Goal: Task Accomplishment & Management: Manage account settings

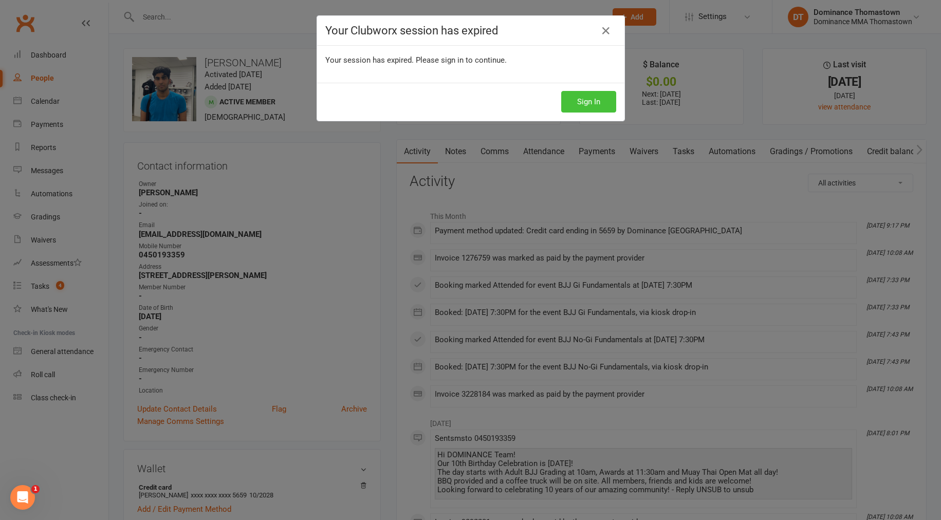
click at [587, 98] on button "Sign In" at bounding box center [588, 102] width 55 height 22
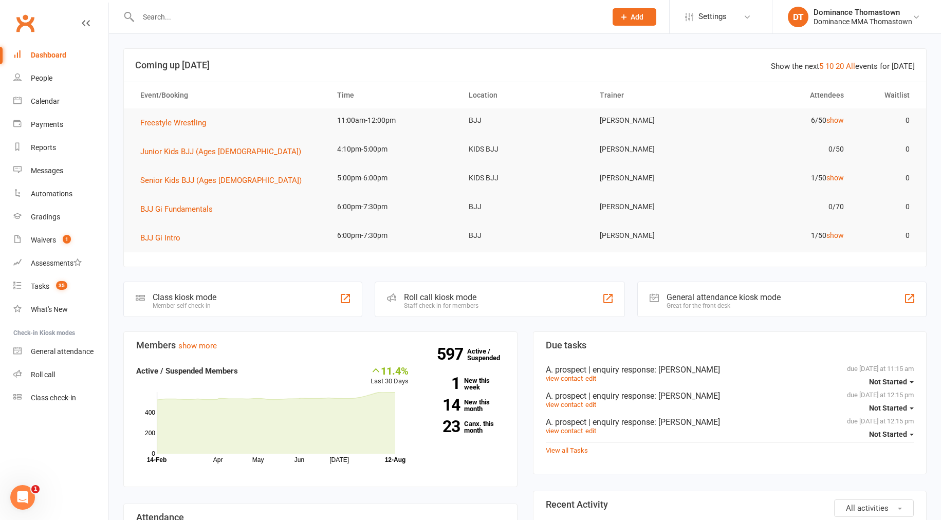
click at [180, 10] on input "text" at bounding box center [367, 17] width 464 height 14
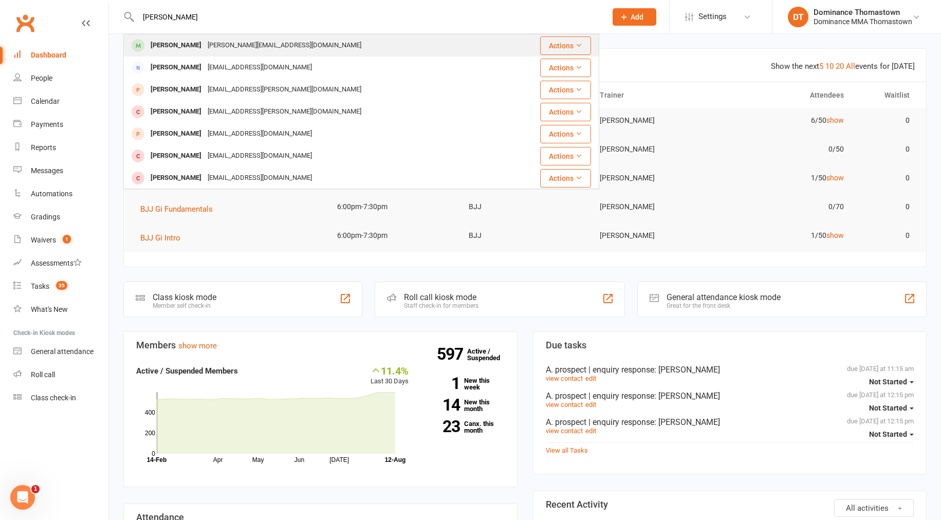
type input "[PERSON_NAME]"
click at [193, 48] on div "[PERSON_NAME]" at bounding box center [175, 45] width 57 height 15
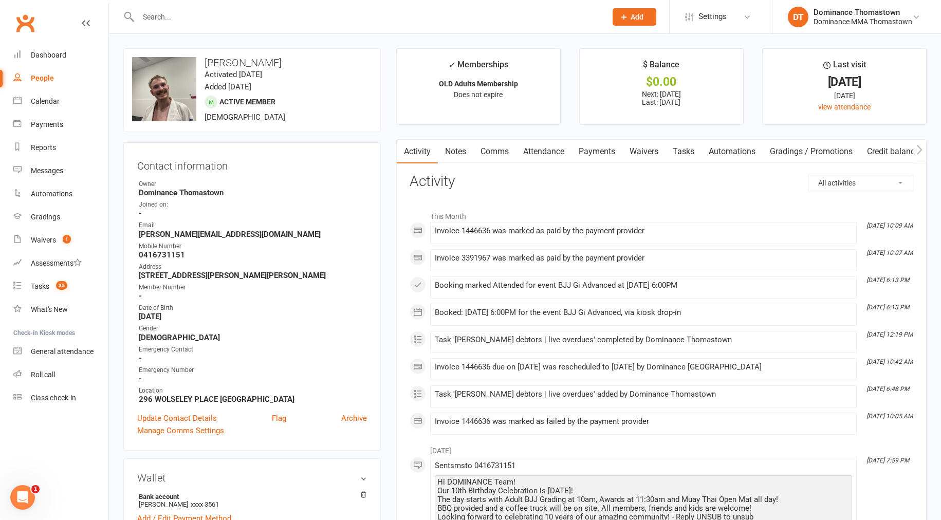
click at [580, 156] on link "Payments" at bounding box center [596, 152] width 51 height 24
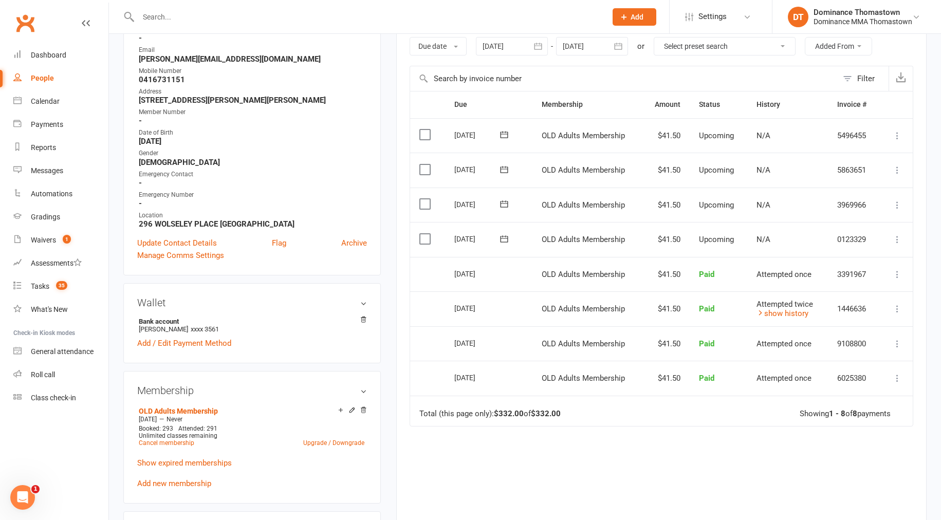
scroll to position [175, 0]
click at [429, 239] on label at bounding box center [426, 239] width 14 height 10
click at [426, 234] on input "checkbox" at bounding box center [422, 234] width 7 height 0
click at [425, 205] on label at bounding box center [426, 203] width 14 height 10
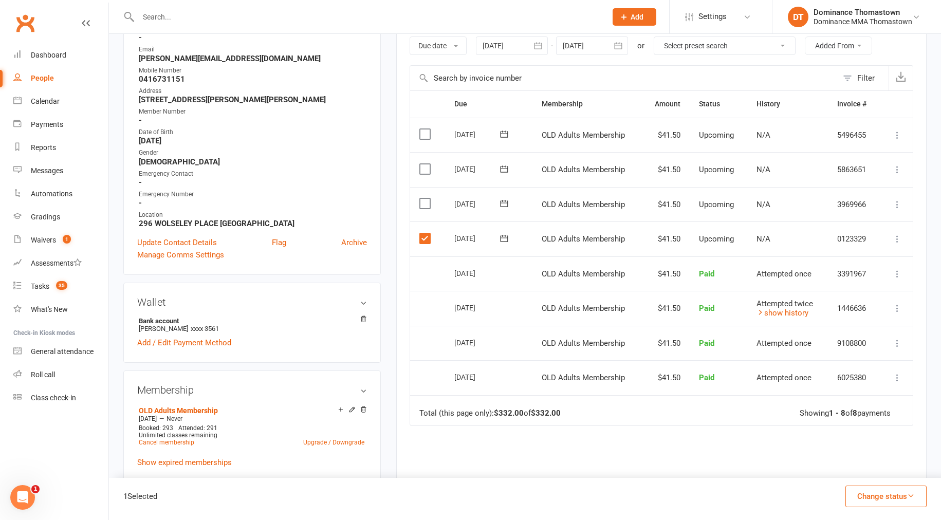
click at [425, 198] on input "checkbox" at bounding box center [422, 198] width 7 height 0
click at [904, 499] on button "Change status" at bounding box center [885, 497] width 81 height 22
click at [857, 469] on link "Skipped" at bounding box center [875, 468] width 102 height 21
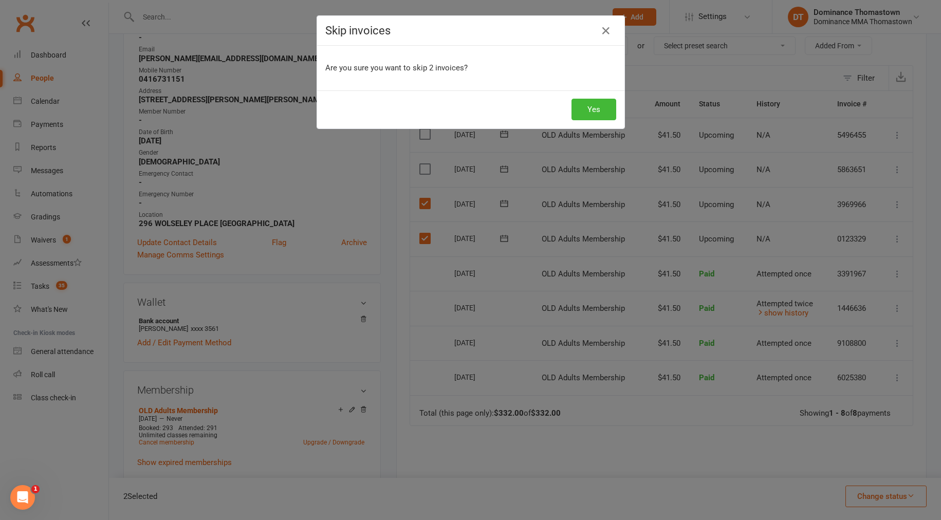
click at [617, 114] on div "Yes" at bounding box center [470, 109] width 307 height 38
click at [593, 113] on button "Yes" at bounding box center [593, 110] width 45 height 22
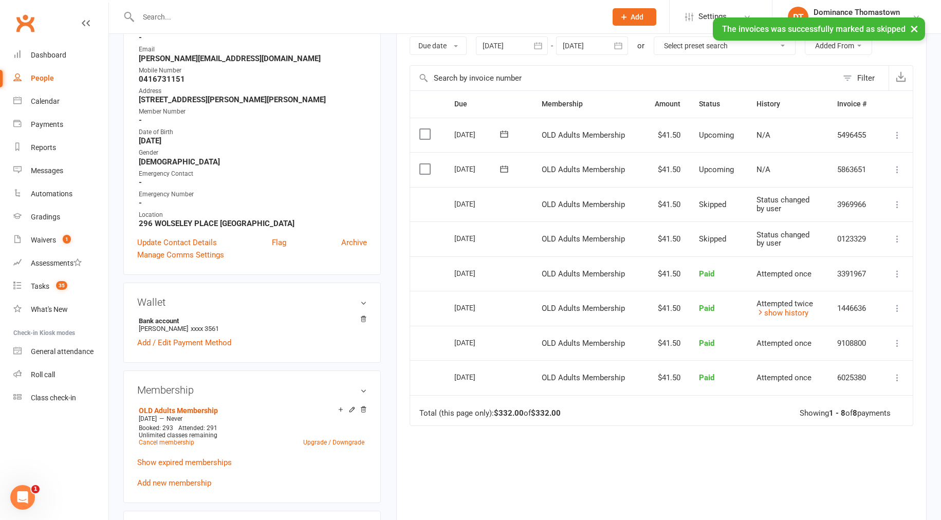
scroll to position [0, 0]
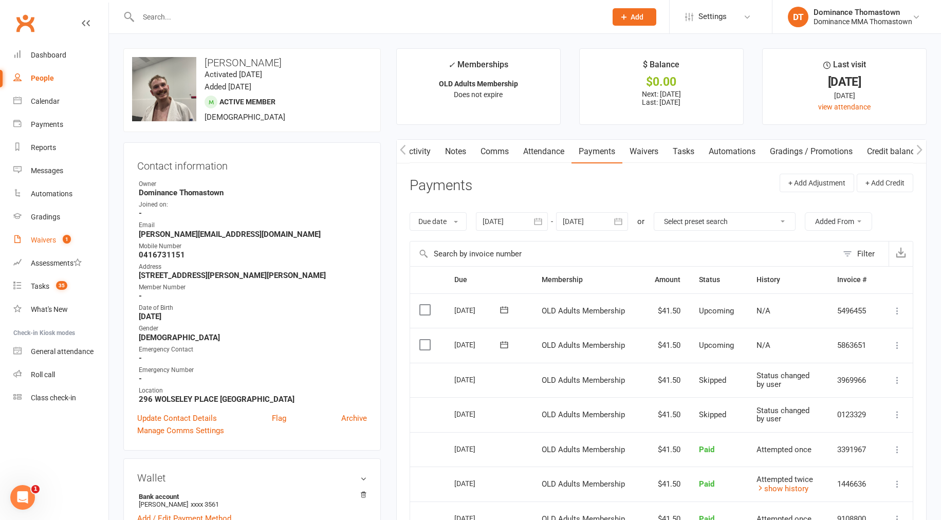
click at [49, 239] on div "Waivers" at bounding box center [43, 240] width 25 height 8
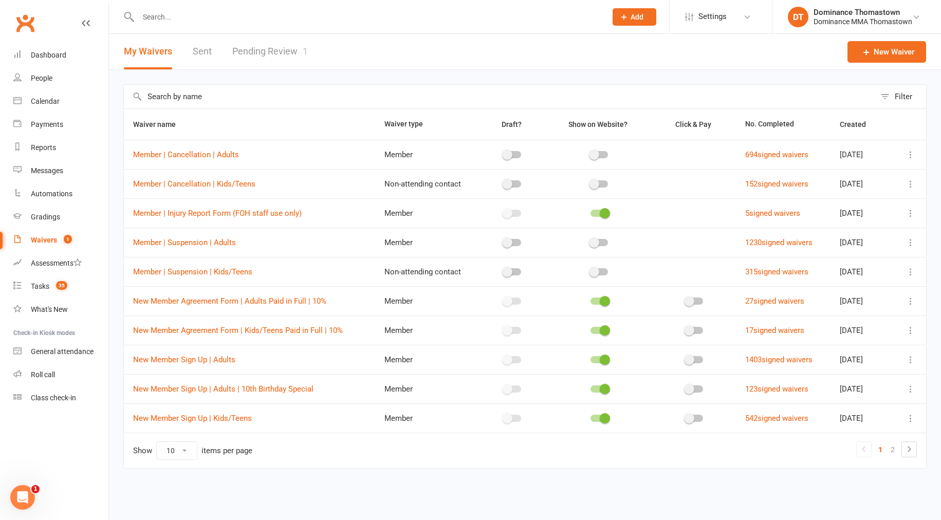
click at [219, 18] on input "text" at bounding box center [367, 17] width 464 height 14
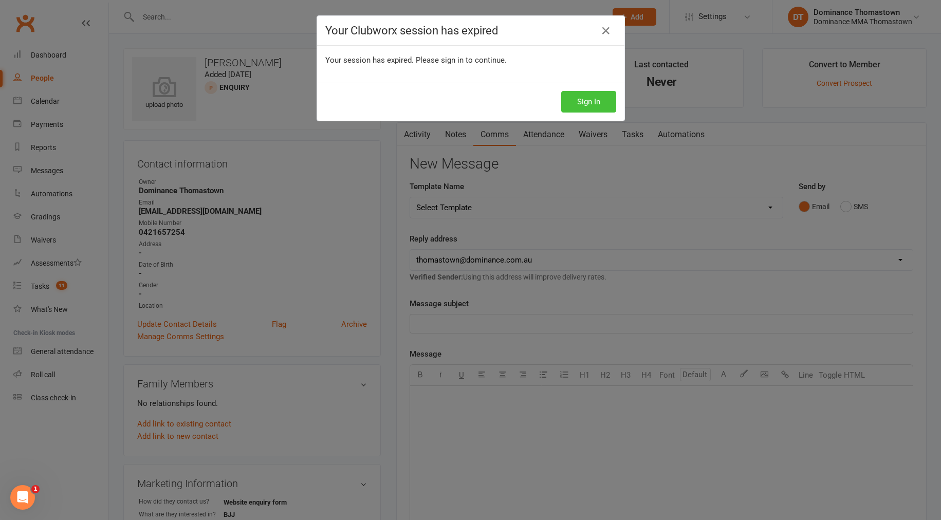
click at [581, 99] on button "Sign In" at bounding box center [588, 102] width 55 height 22
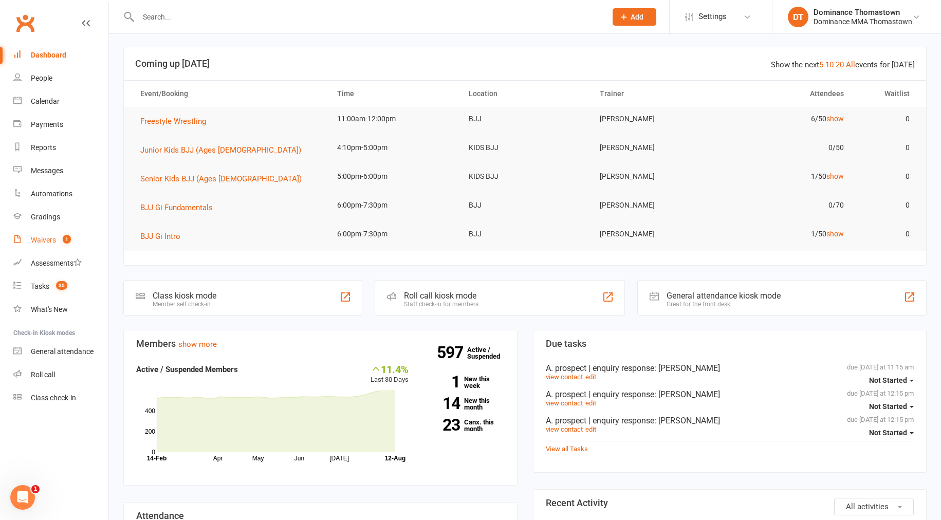
scroll to position [1, 0]
click at [39, 243] on div "Waivers" at bounding box center [43, 240] width 25 height 8
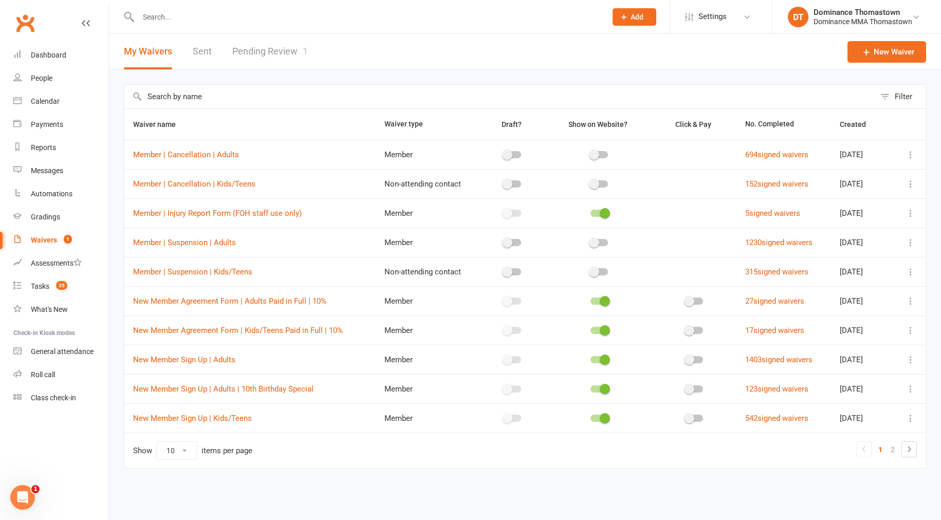
click at [291, 57] on link "Pending Review 1" at bounding box center [270, 51] width 76 height 35
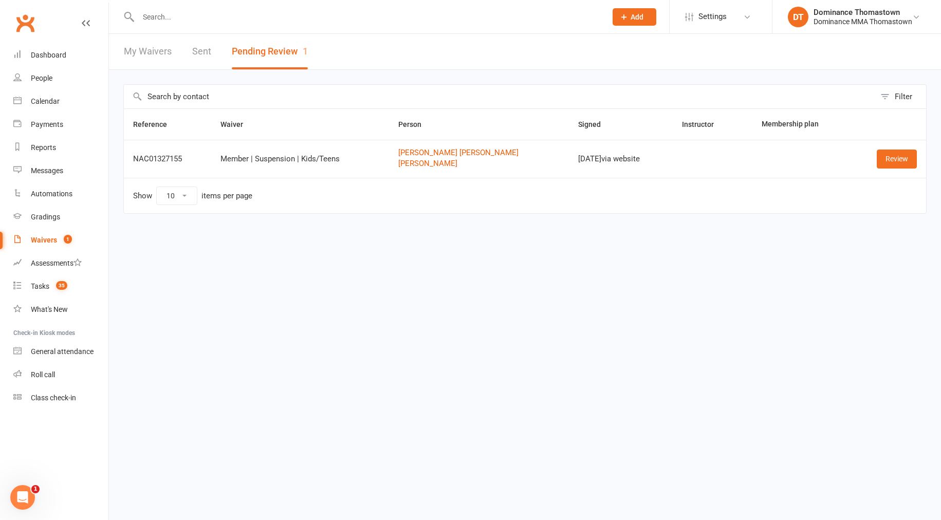
click at [170, 16] on input "text" at bounding box center [367, 17] width 464 height 14
type input "monardo"
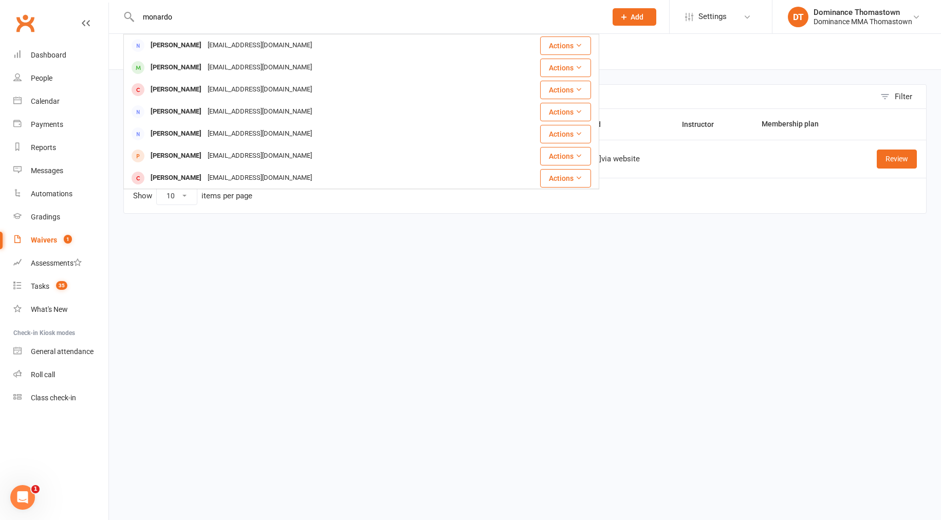
click at [208, 69] on div "lyndamonardo@outlook.com" at bounding box center [260, 67] width 110 height 15
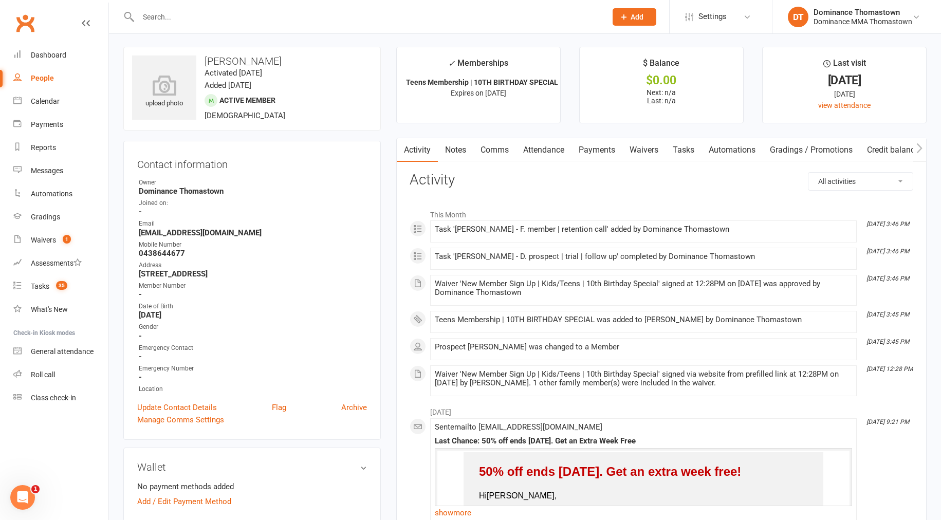
click at [455, 150] on link "Notes" at bounding box center [455, 150] width 35 height 24
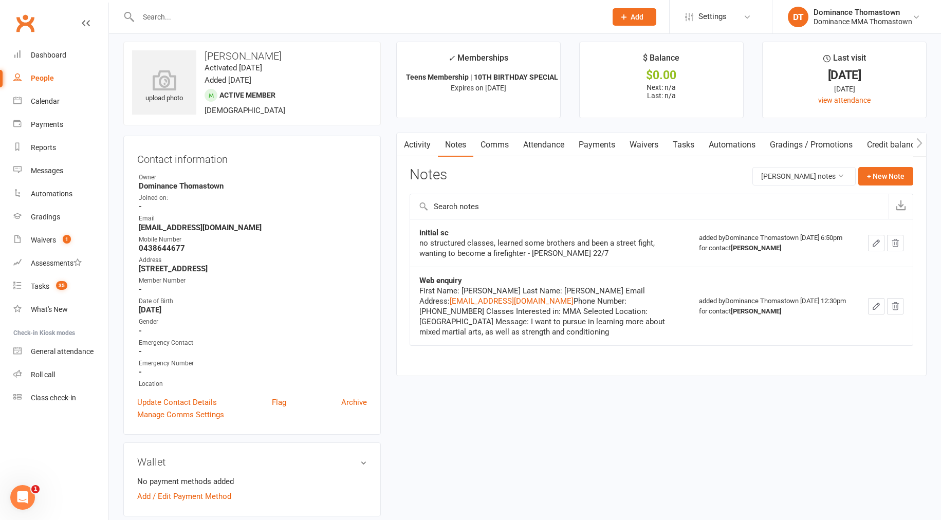
scroll to position [5, 0]
click at [593, 146] on link "Payments" at bounding box center [596, 147] width 51 height 24
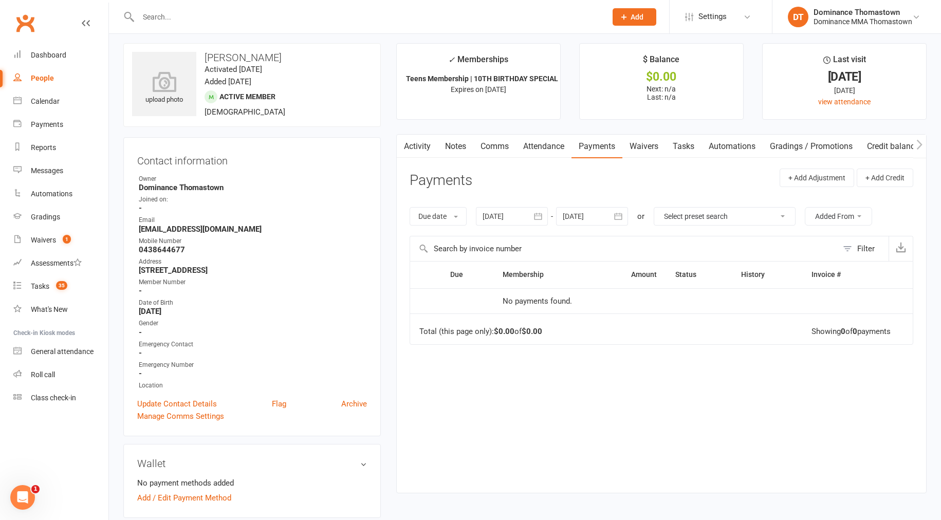
click at [538, 154] on link "Attendance" at bounding box center [543, 147] width 55 height 24
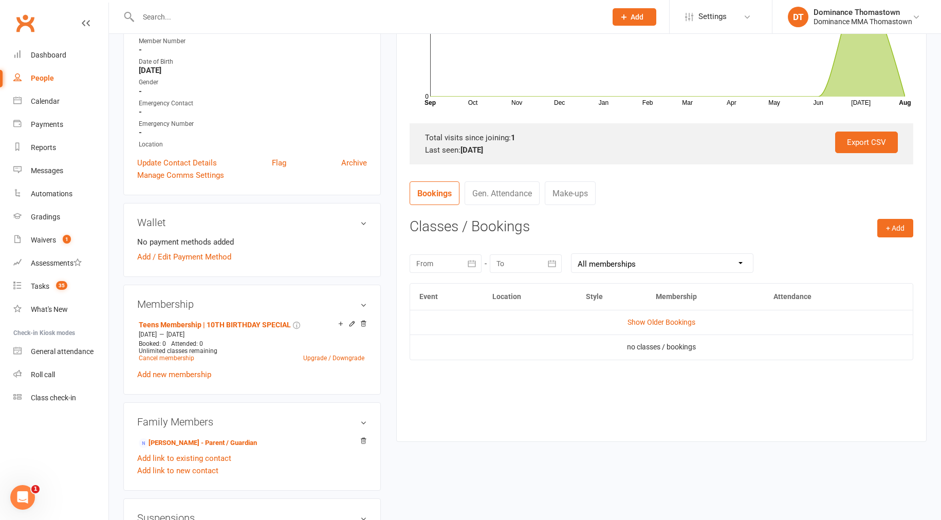
scroll to position [286, 0]
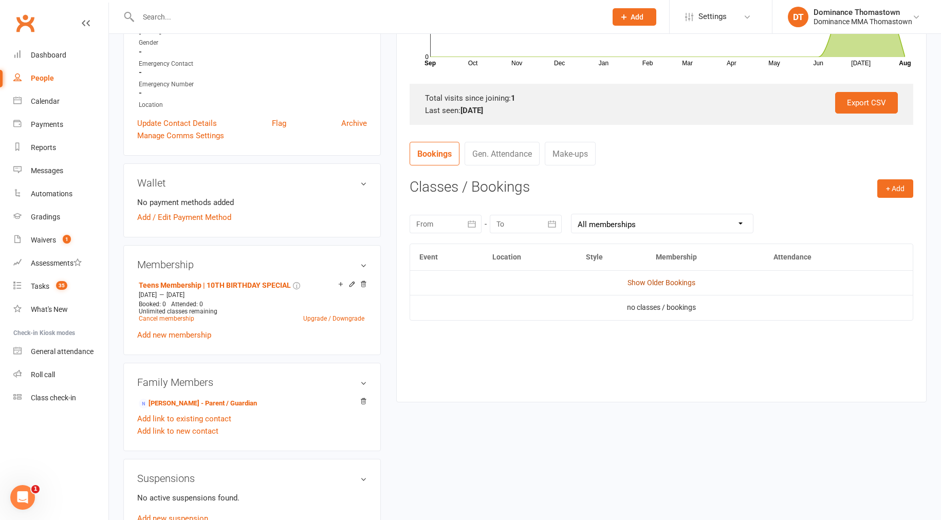
click at [677, 285] on link "Show Older Bookings" at bounding box center [661, 282] width 68 height 8
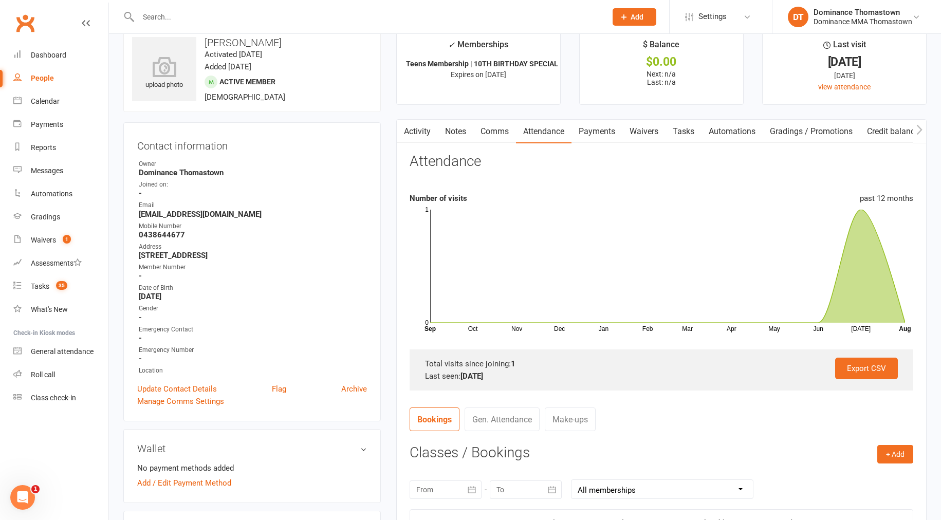
scroll to position [0, 0]
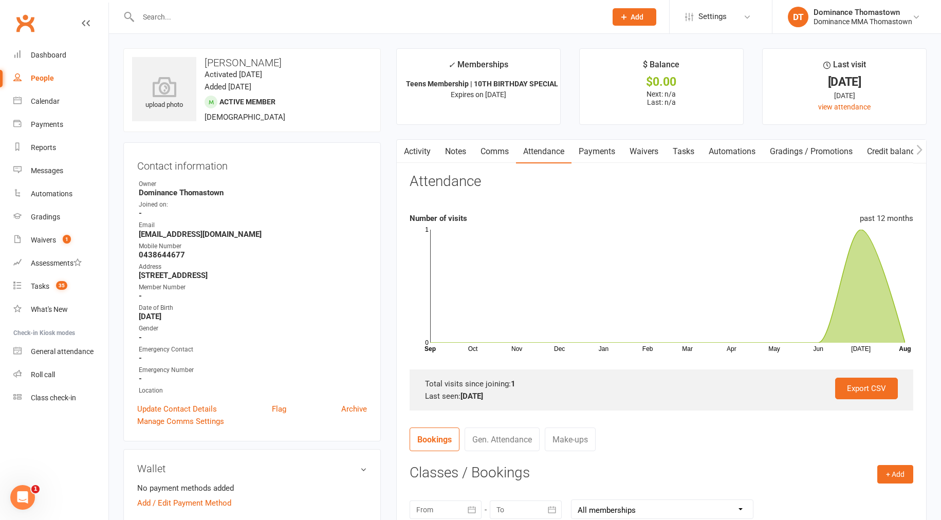
click at [594, 148] on link "Payments" at bounding box center [596, 152] width 51 height 24
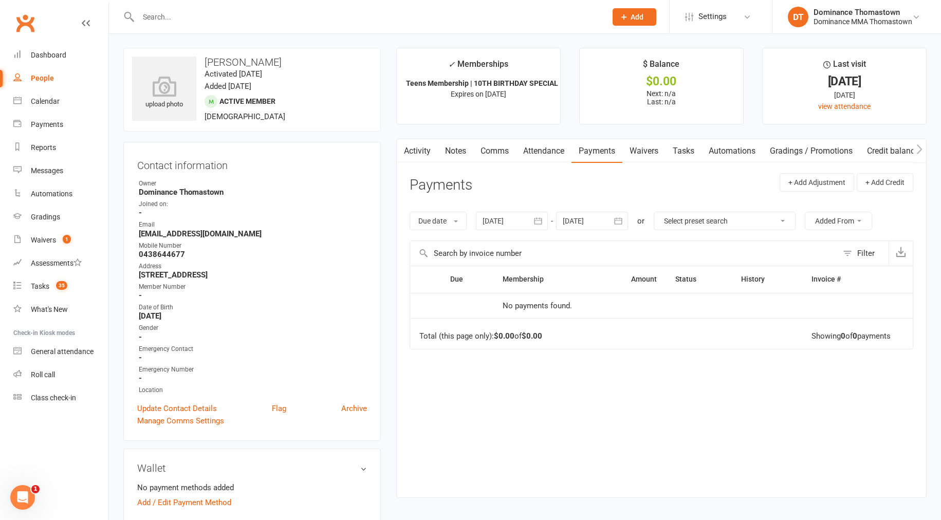
click at [646, 154] on link "Waivers" at bounding box center [643, 151] width 43 height 24
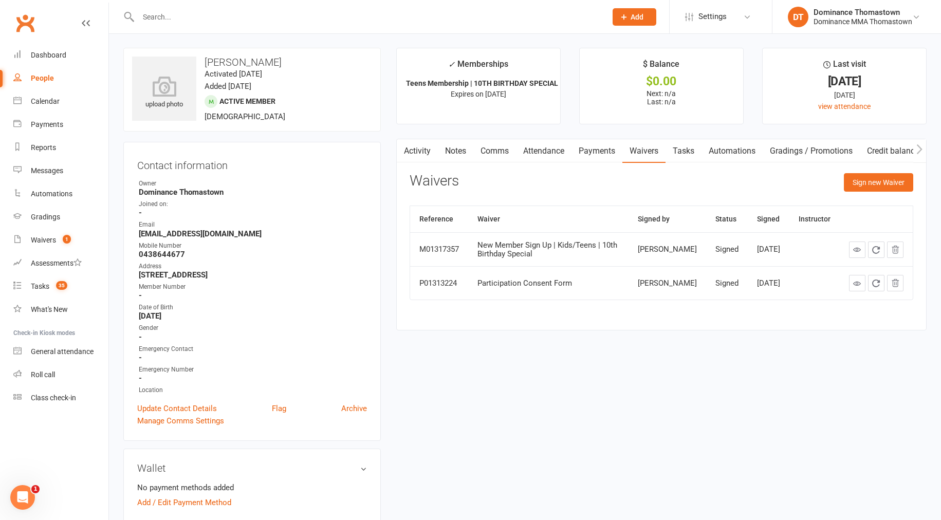
click at [687, 151] on link "Tasks" at bounding box center [683, 151] width 36 height 24
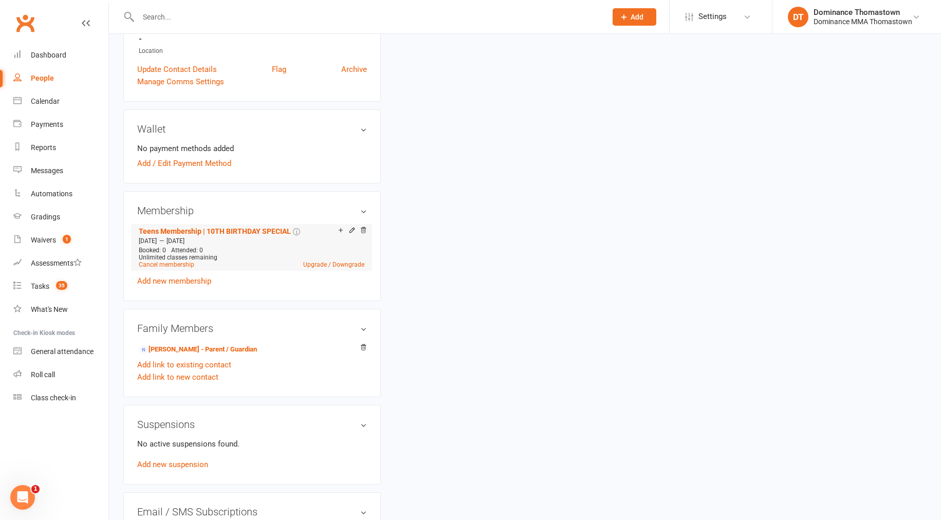
scroll to position [336, 0]
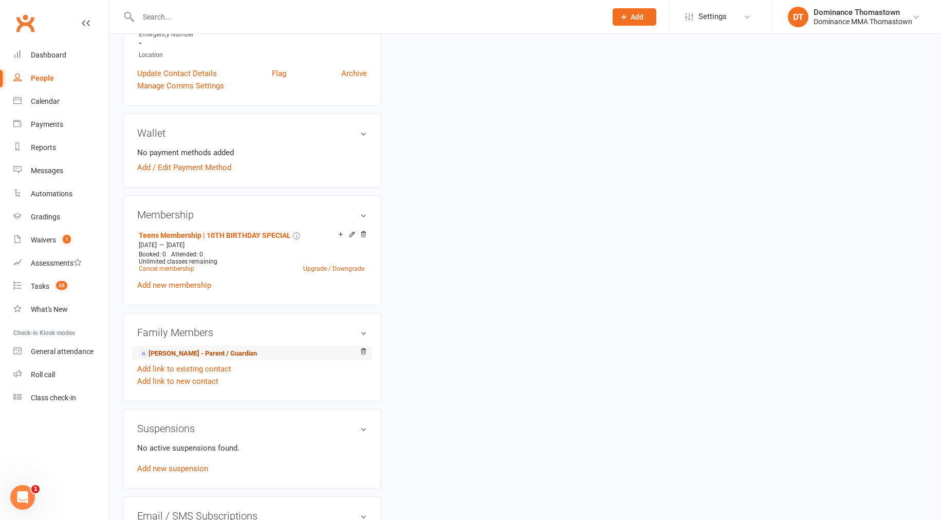
click at [237, 353] on link "Lynda Monardo - Parent / Guardian" at bounding box center [198, 353] width 118 height 11
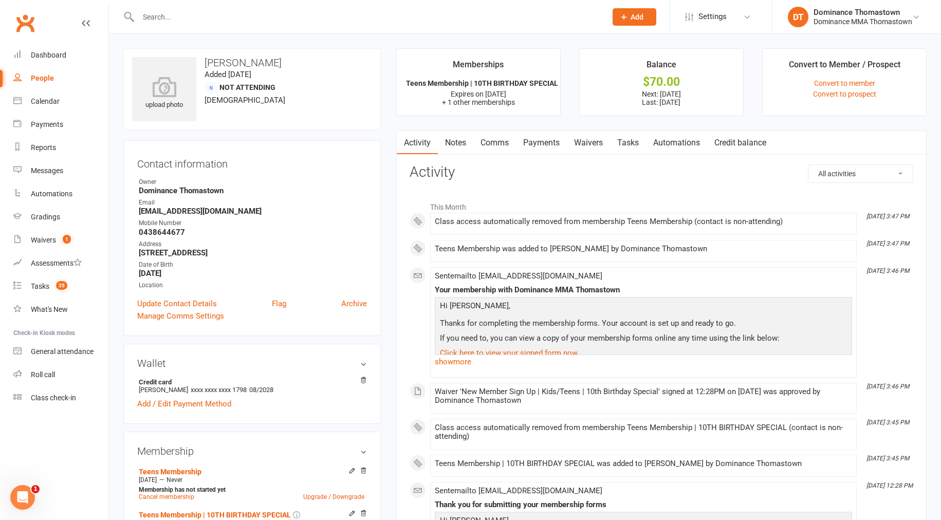
click at [628, 143] on link "Tasks" at bounding box center [628, 143] width 36 height 24
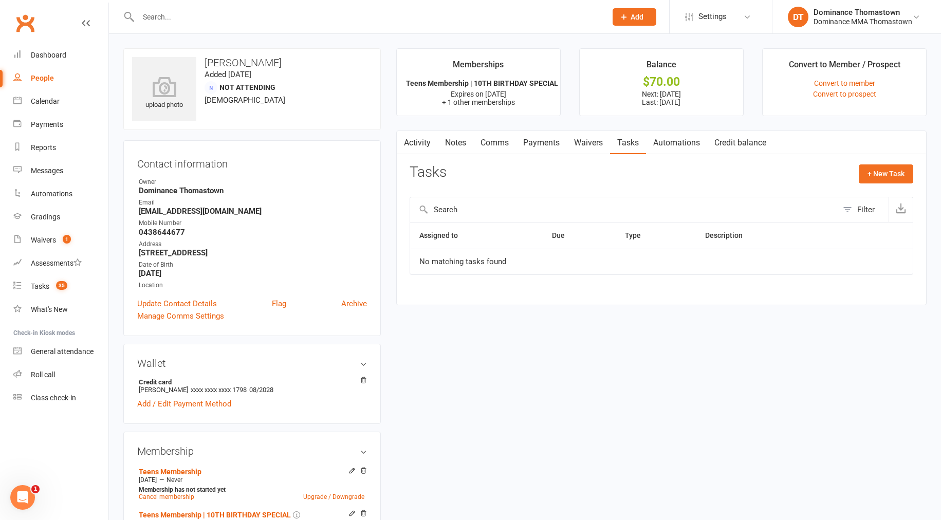
click at [585, 148] on link "Waivers" at bounding box center [588, 143] width 43 height 24
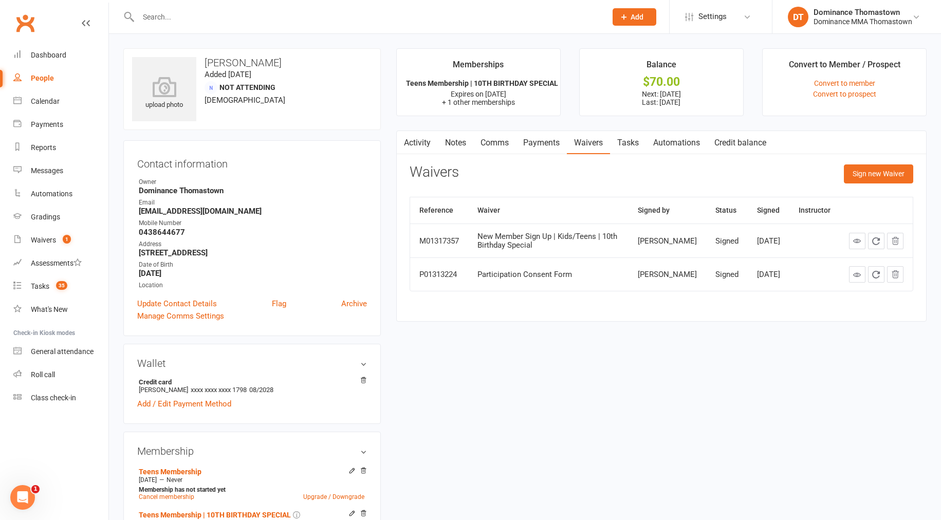
click at [554, 143] on link "Payments" at bounding box center [541, 143] width 51 height 24
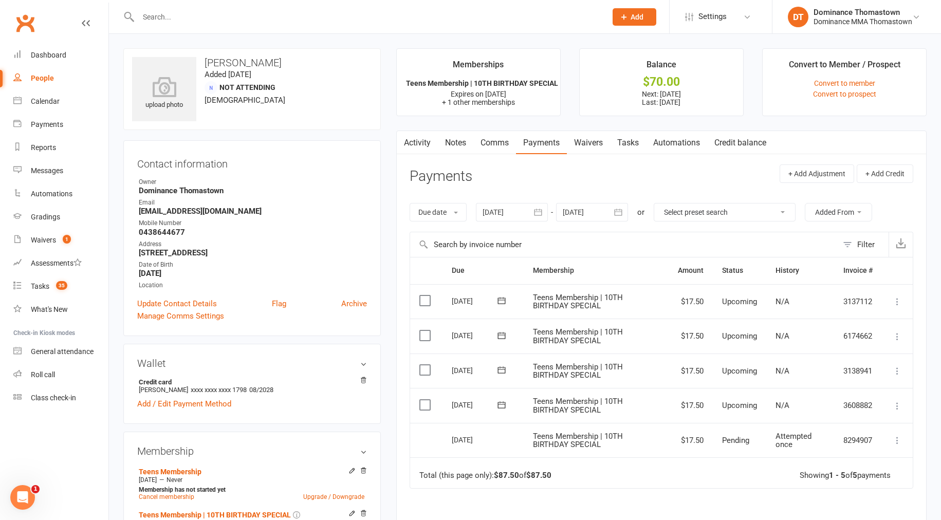
click at [642, 142] on link "Tasks" at bounding box center [628, 143] width 36 height 24
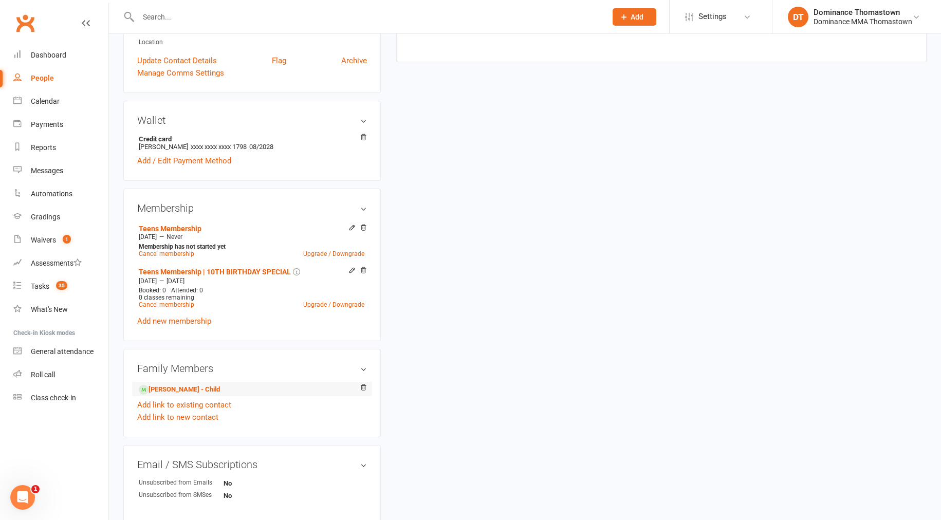
scroll to position [238, 0]
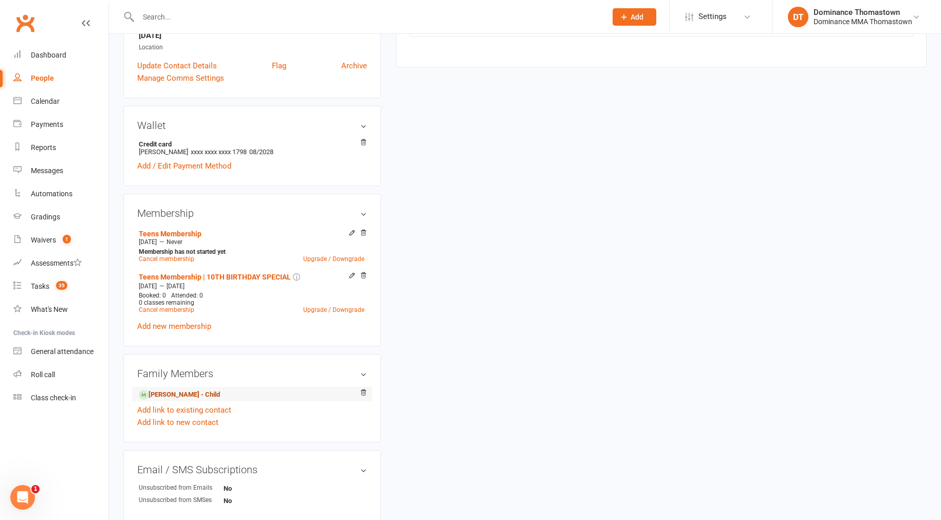
click at [216, 392] on link "Marcus Monardo - Child" at bounding box center [179, 394] width 81 height 11
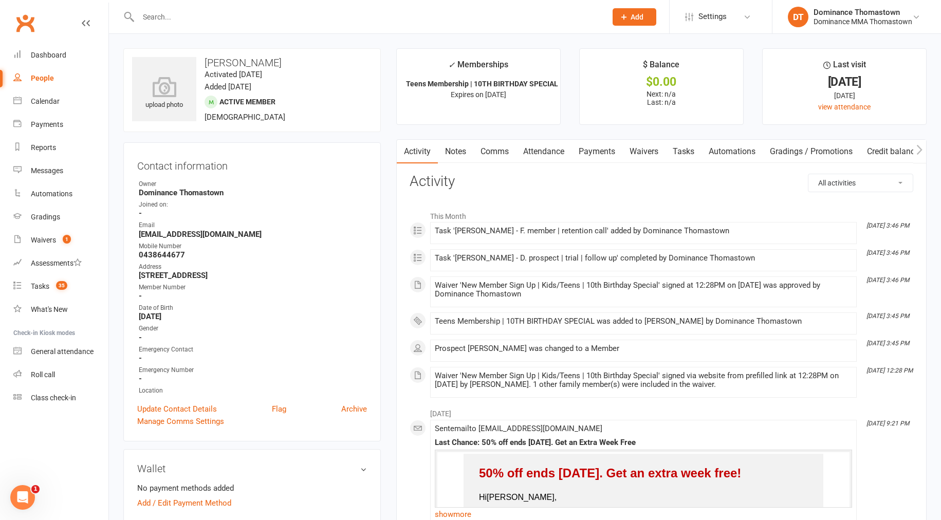
click at [649, 155] on link "Waivers" at bounding box center [643, 152] width 43 height 24
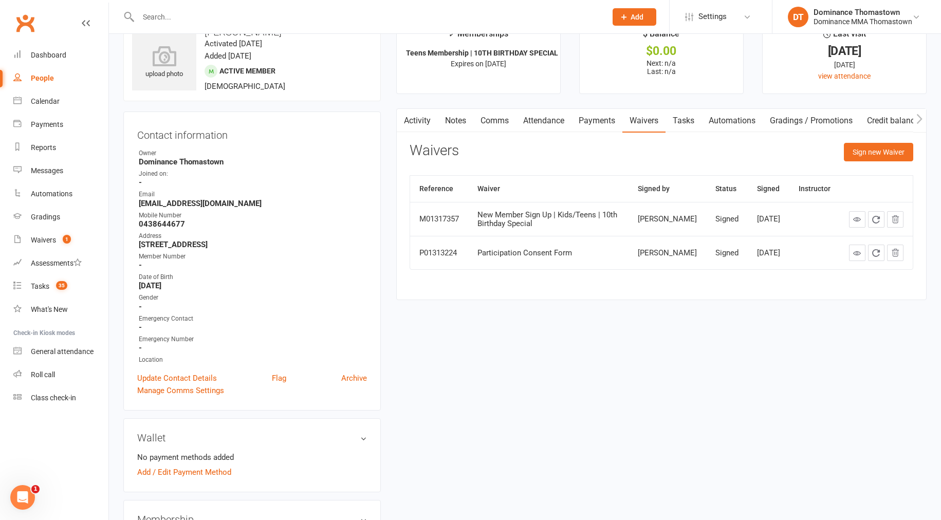
scroll to position [82, 0]
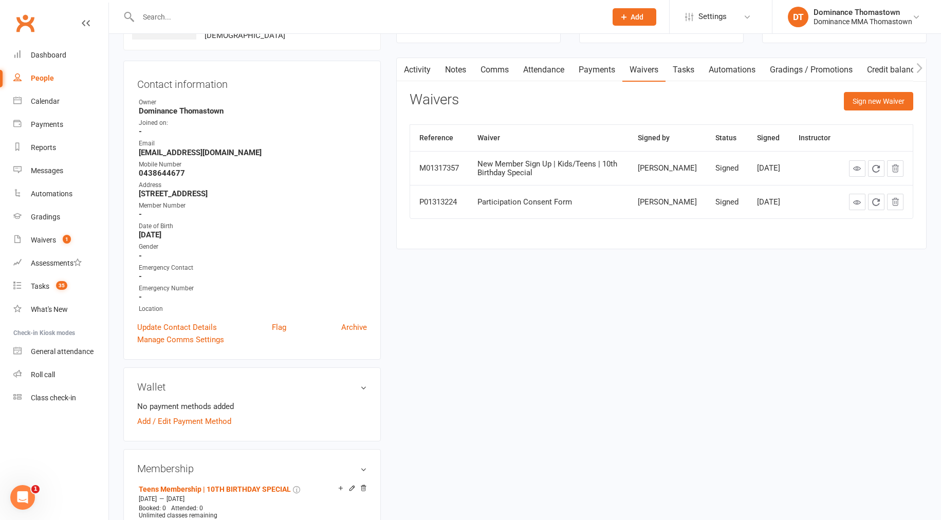
click at [692, 67] on link "Tasks" at bounding box center [683, 70] width 36 height 24
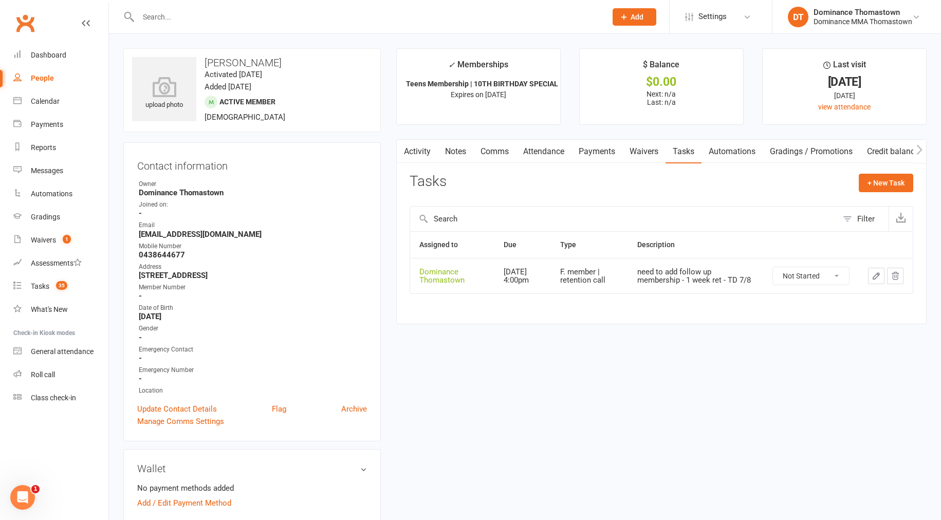
click at [876, 277] on icon "button" at bounding box center [876, 276] width 6 height 6
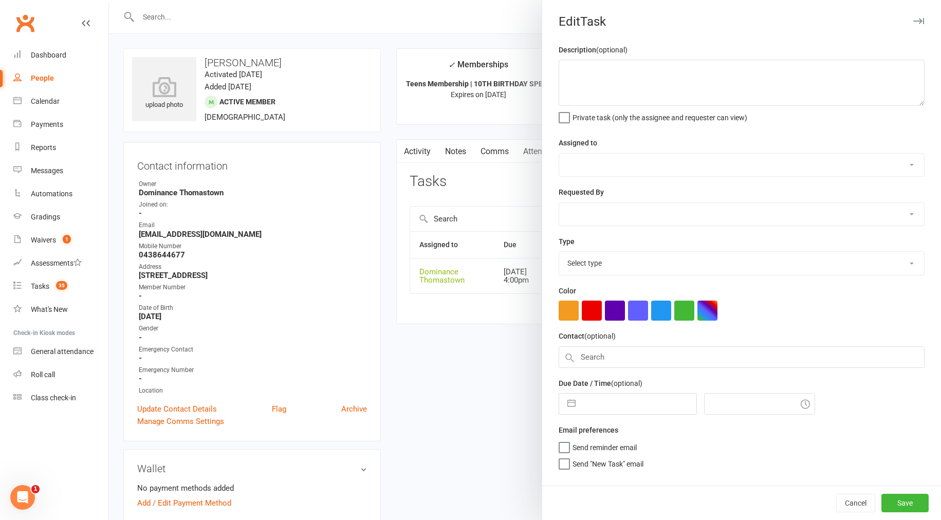
type textarea "need to add follow up membership - 1 week ret - TD 7/8"
select select "12547"
type input "[DATE]"
type input "4:00pm"
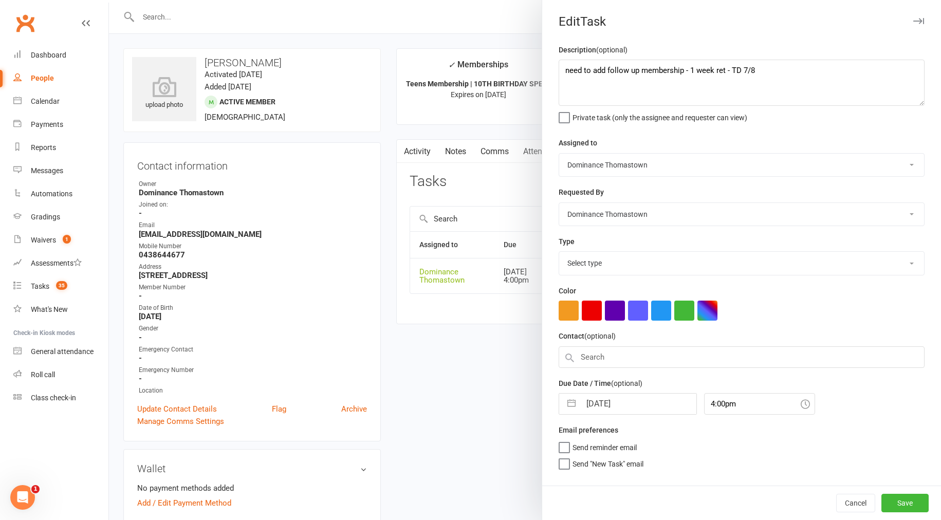
select select "3814"
select select "6"
select select "2025"
select select "7"
select select "2025"
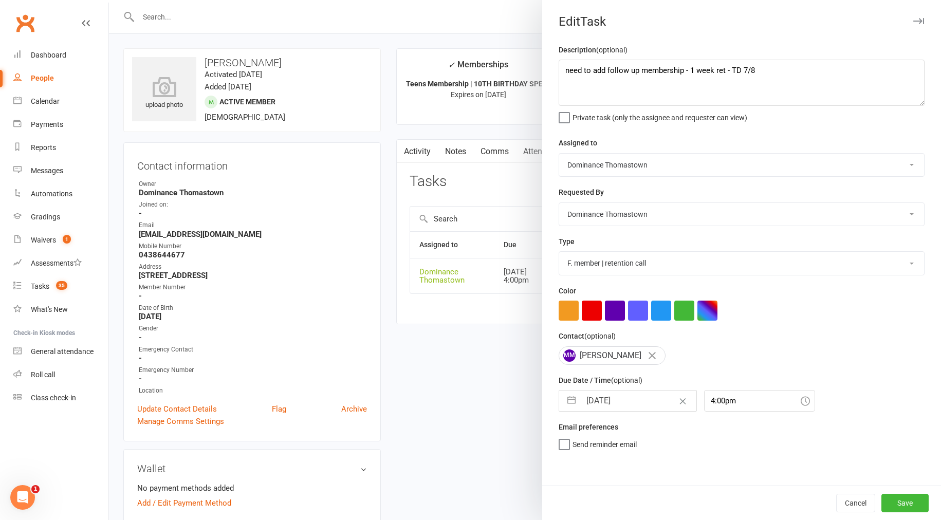
select select "8"
select select "2025"
click at [617, 405] on input "[DATE]" at bounding box center [639, 401] width 116 height 21
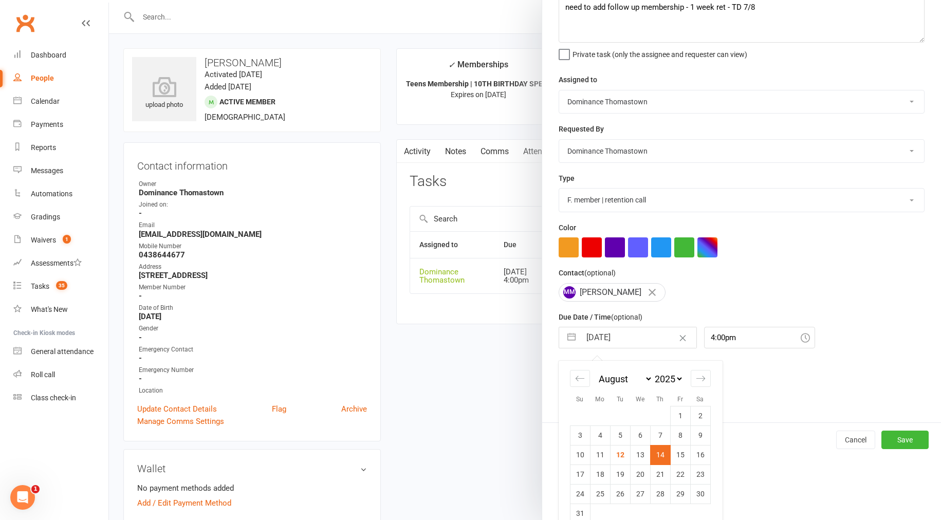
scroll to position [80, 0]
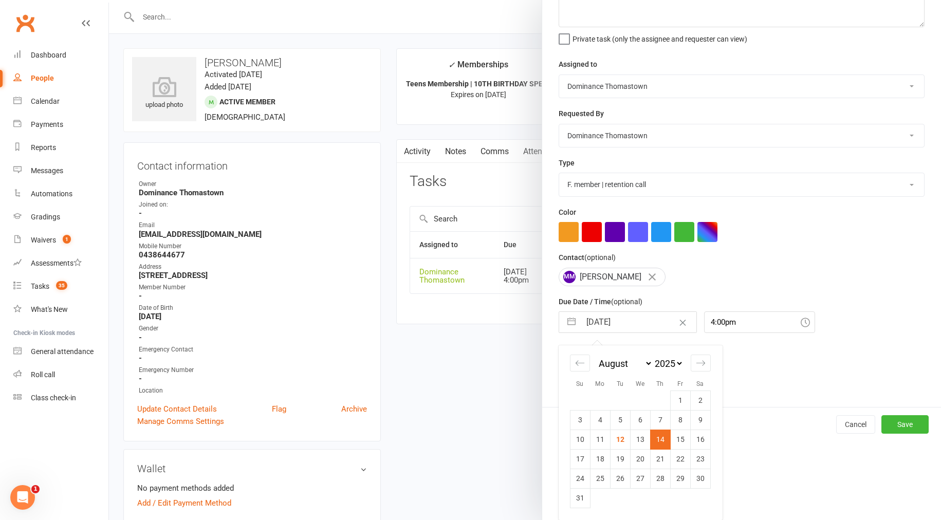
click at [621, 456] on td "19" at bounding box center [620, 459] width 20 height 20
type input "[DATE]"
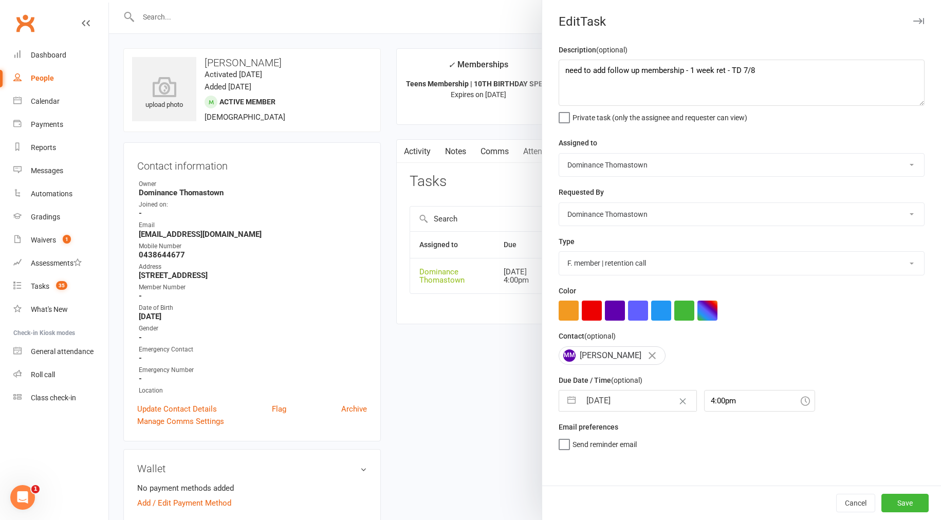
scroll to position [0, 0]
drag, startPoint x: 899, startPoint y: 502, endPoint x: 873, endPoint y: 494, distance: 27.0
click at [899, 503] on button "Save" at bounding box center [904, 503] width 47 height 18
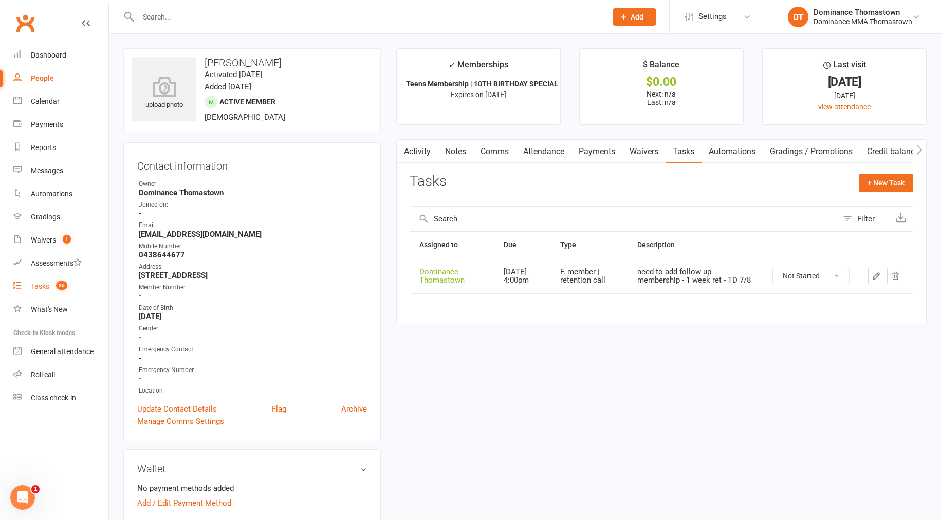
click at [38, 288] on div "Tasks" at bounding box center [40, 286] width 18 height 8
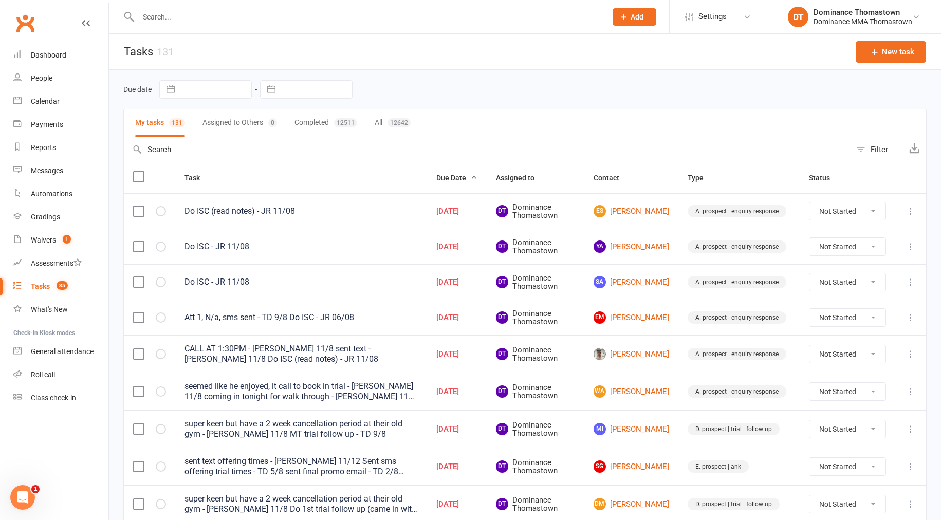
click at [162, 19] on input "text" at bounding box center [367, 17] width 464 height 14
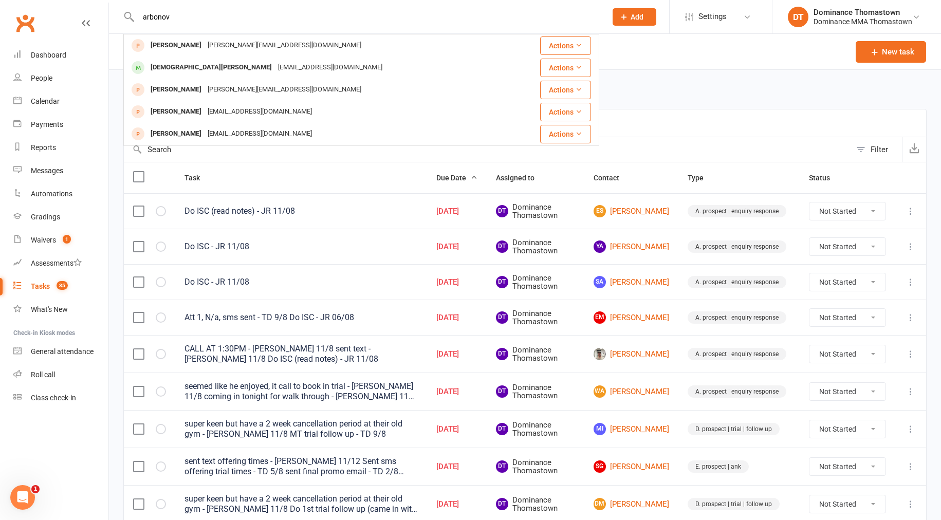
type input "arbonov"
click at [191, 67] on div "Christian Arbanoski" at bounding box center [210, 67] width 127 height 15
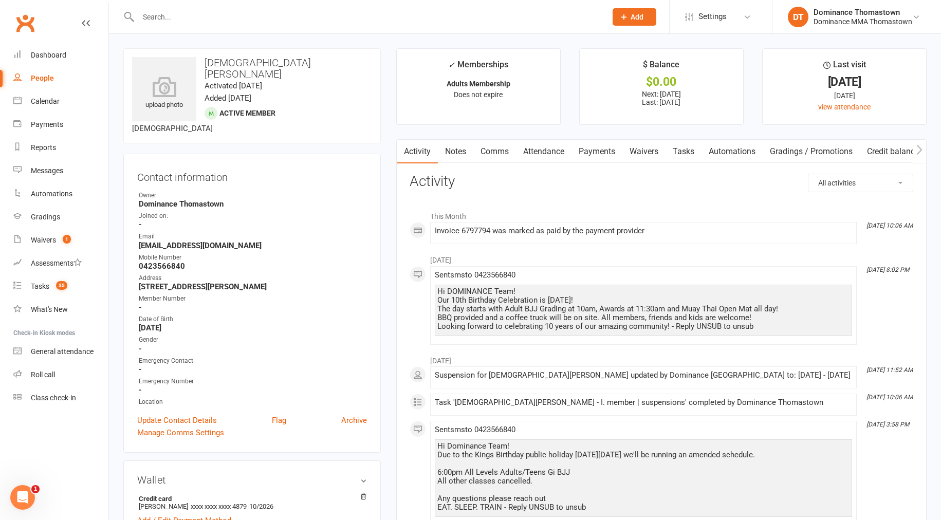
click at [608, 153] on link "Payments" at bounding box center [596, 152] width 51 height 24
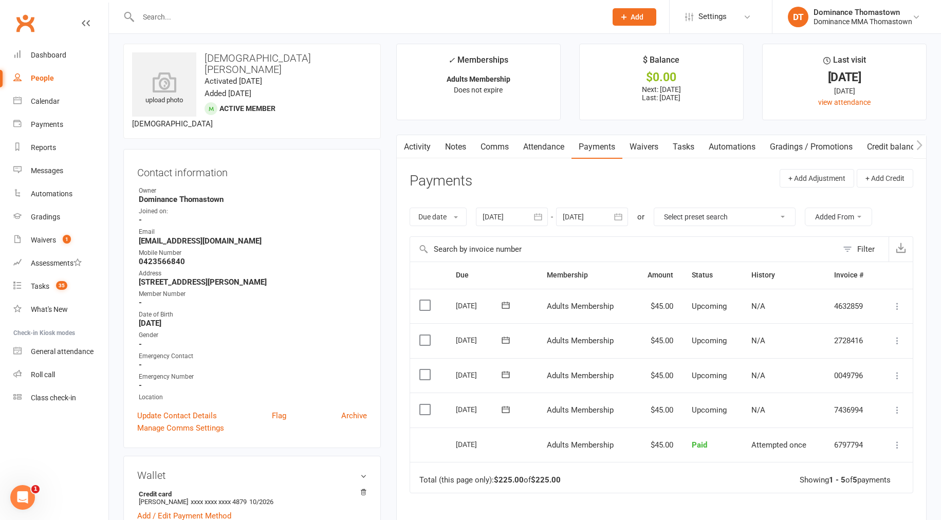
scroll to position [5, 0]
click at [653, 151] on link "Waivers" at bounding box center [643, 147] width 43 height 24
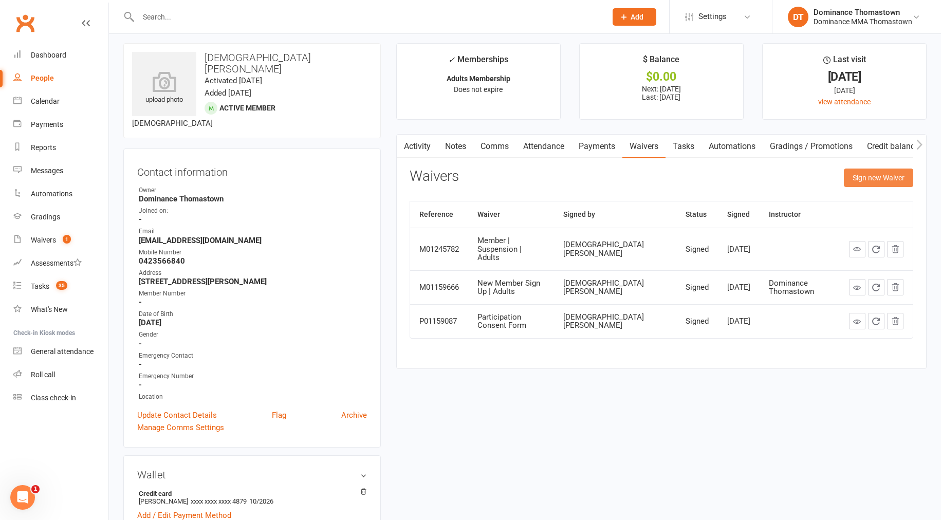
click at [871, 172] on button "Sign new Waiver" at bounding box center [878, 178] width 69 height 18
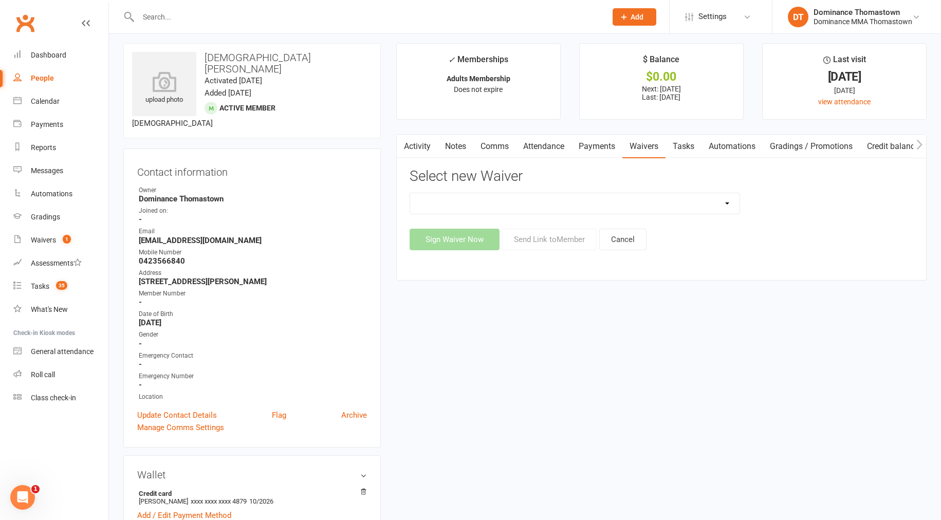
click at [712, 199] on select "Member | Cancellation | Adults Member | Injury Report Form (FOH staff use only)…" at bounding box center [574, 203] width 329 height 21
select select "8154"
click at [537, 242] on button "Send Link to Member" at bounding box center [549, 240] width 95 height 22
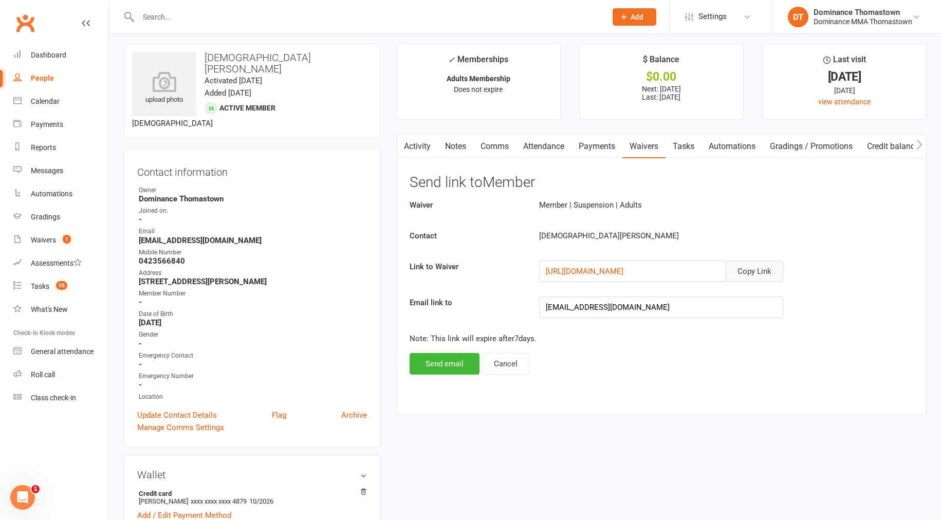
click at [737, 272] on button "Copy Link" at bounding box center [755, 272] width 58 height 22
click at [505, 151] on link "Comms" at bounding box center [494, 147] width 43 height 24
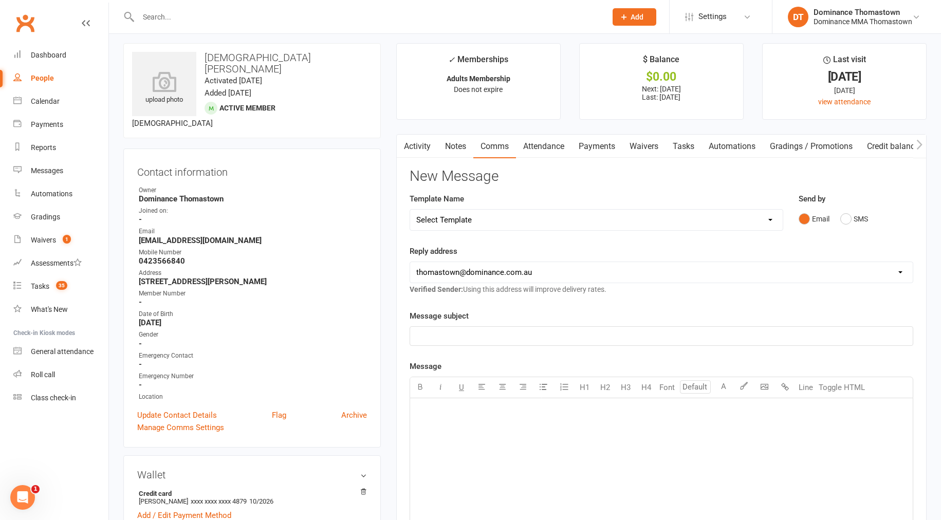
click at [548, 219] on select "Select Template [Email] MARKETING | 10TH BIRTHDAY SPECIAL | CANCELLED MEMBERS […" at bounding box center [596, 220] width 373 height 21
select select "7"
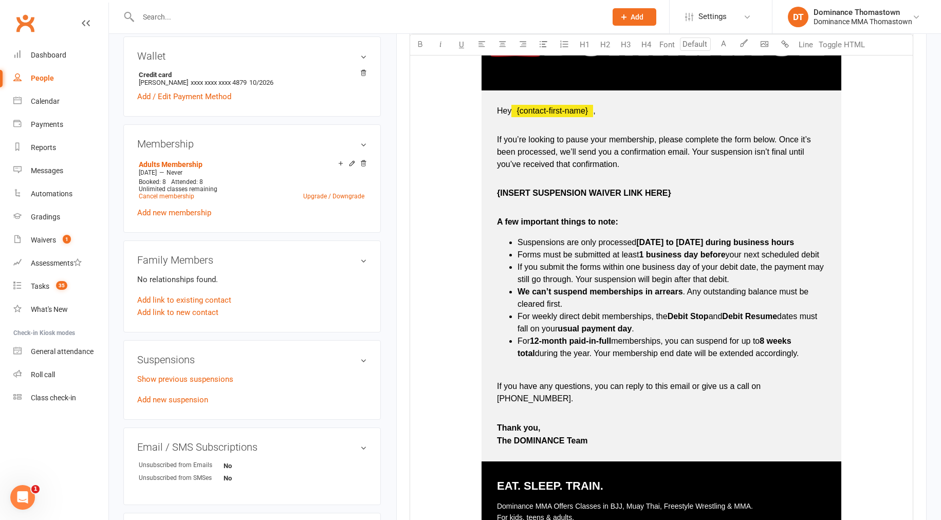
scroll to position [429, 0]
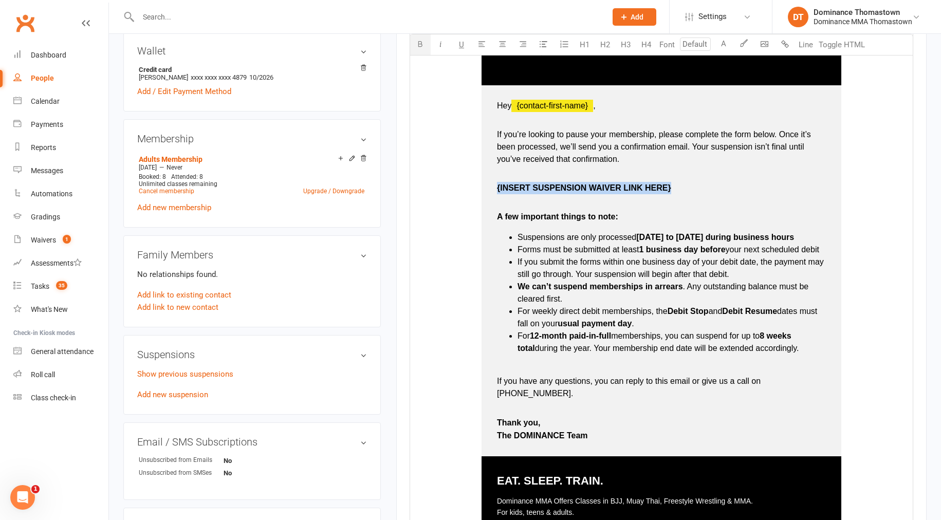
drag, startPoint x: 493, startPoint y: 189, endPoint x: 673, endPoint y: 189, distance: 180.4
click at [673, 189] on td "Hey ﻿ {contact-first-name} , If you’re looking to pause your membership, please…" at bounding box center [661, 270] width 360 height 371
drag, startPoint x: 494, startPoint y: 187, endPoint x: 658, endPoint y: 185, distance: 163.4
click at [658, 185] on td "Hey ﻿ {contact-first-name} , If you’re looking to pause your membership, please…" at bounding box center [661, 270] width 360 height 371
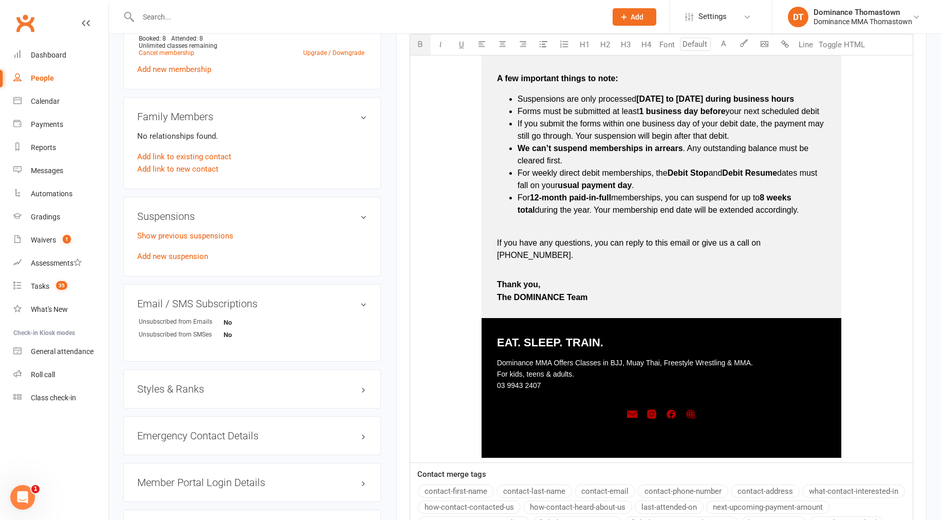
scroll to position [752, 0]
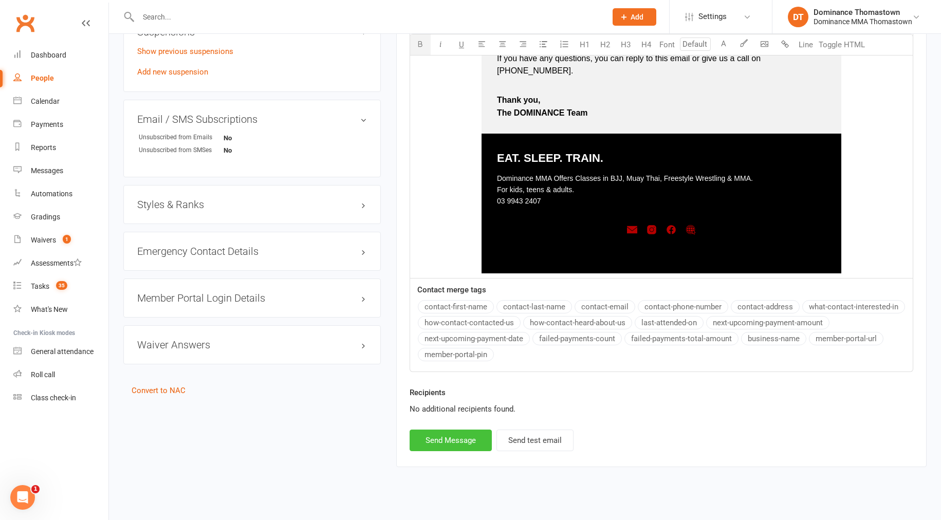
click at [444, 433] on button "Send Message" at bounding box center [451, 441] width 82 height 22
select select
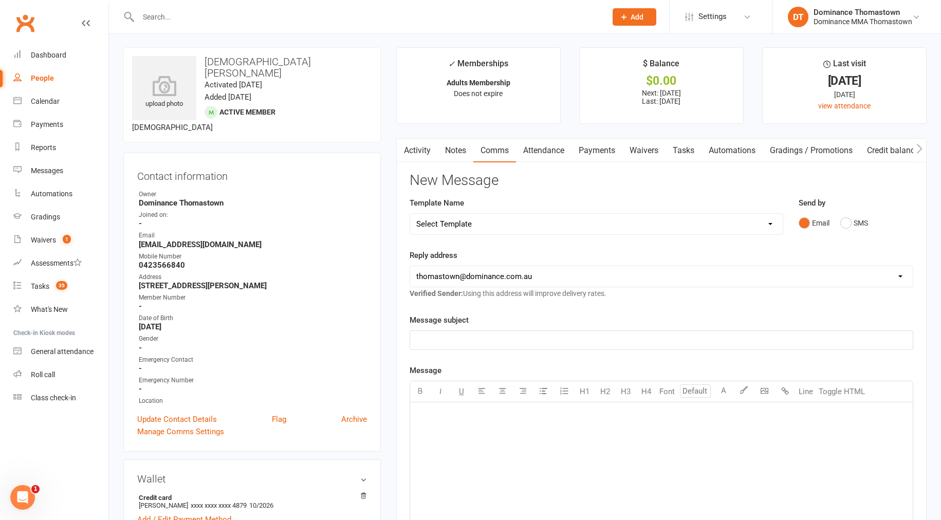
scroll to position [2, 0]
click at [163, 15] on input "text" at bounding box center [367, 17] width 464 height 14
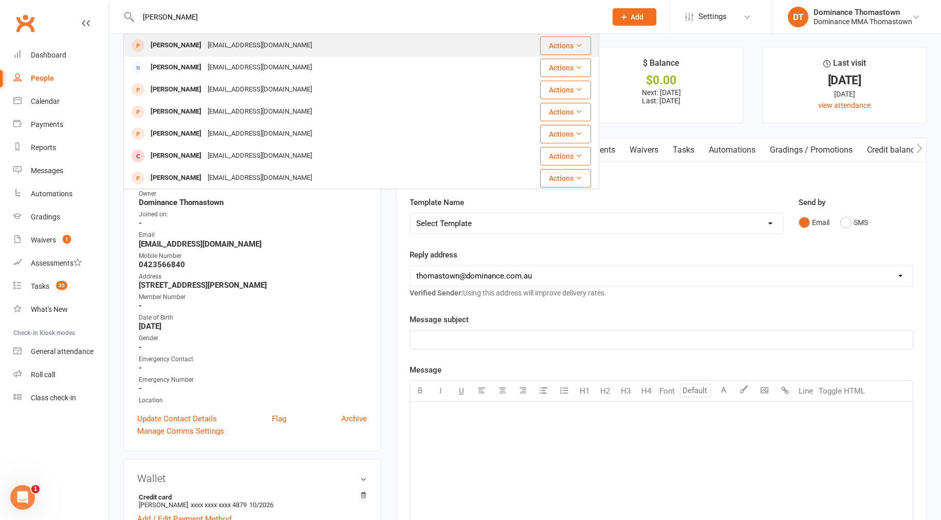
type input "mary gr"
click at [178, 46] on div "Mary Grouios" at bounding box center [175, 45] width 57 height 15
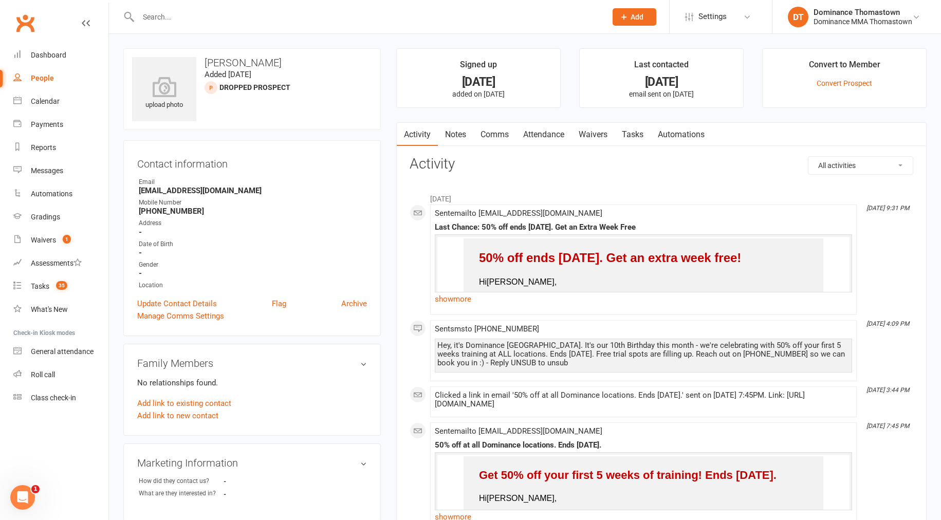
click at [158, 12] on input "text" at bounding box center [367, 17] width 464 height 14
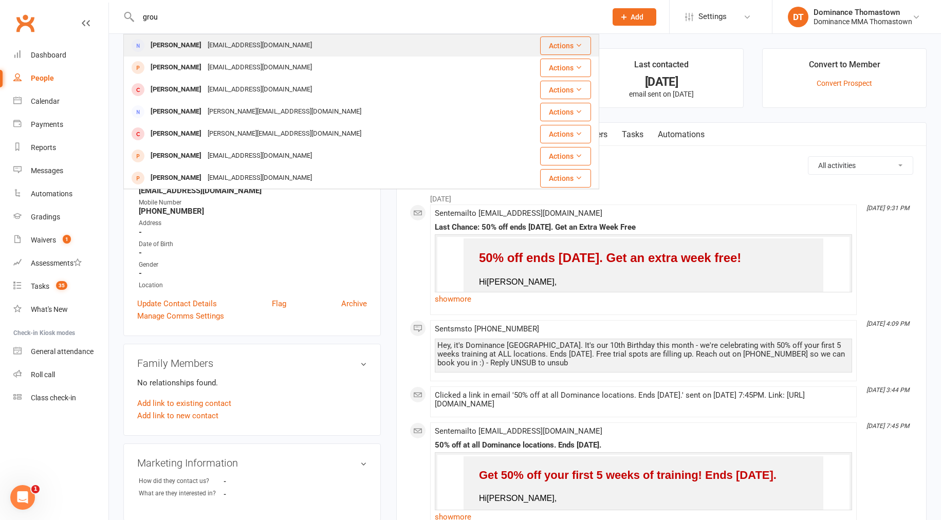
type input "grou"
click at [207, 47] on div "mgrouios@gmail.com" at bounding box center [260, 45] width 110 height 15
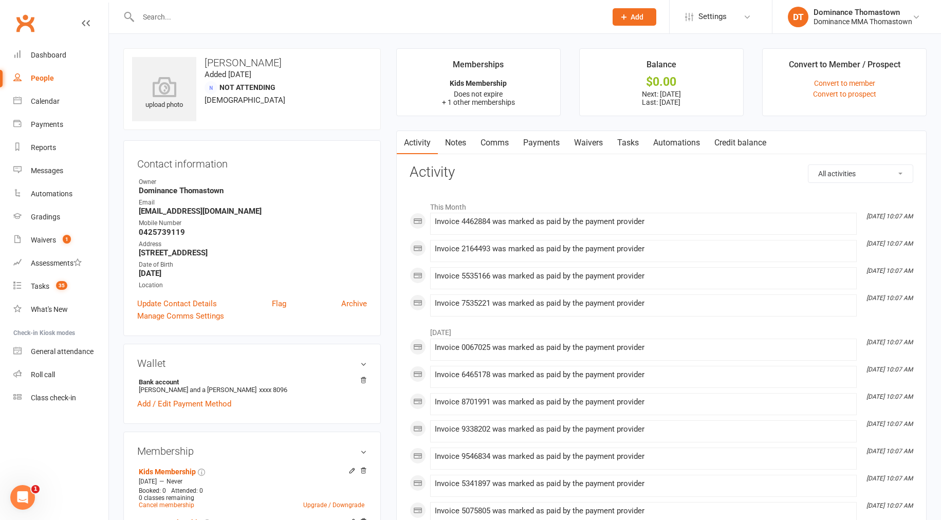
click at [540, 146] on link "Payments" at bounding box center [541, 143] width 51 height 24
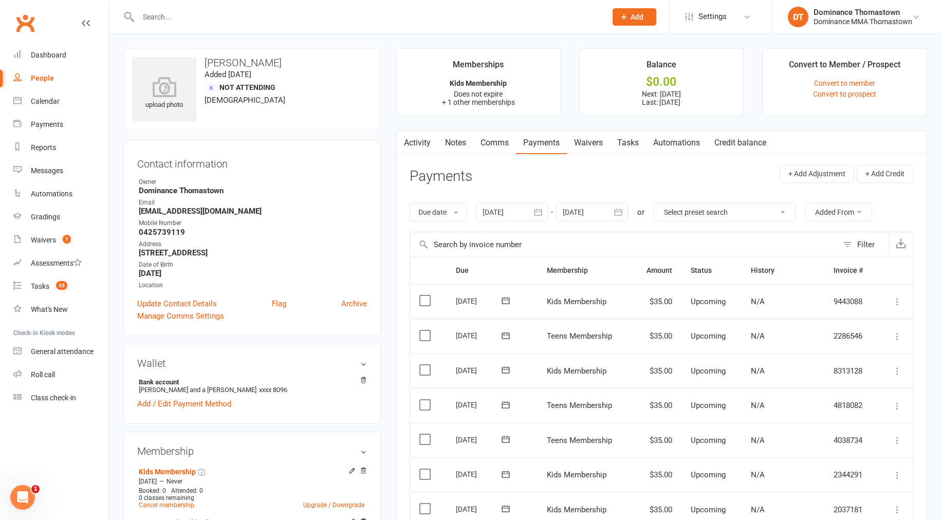
click at [600, 143] on link "Waivers" at bounding box center [588, 143] width 43 height 24
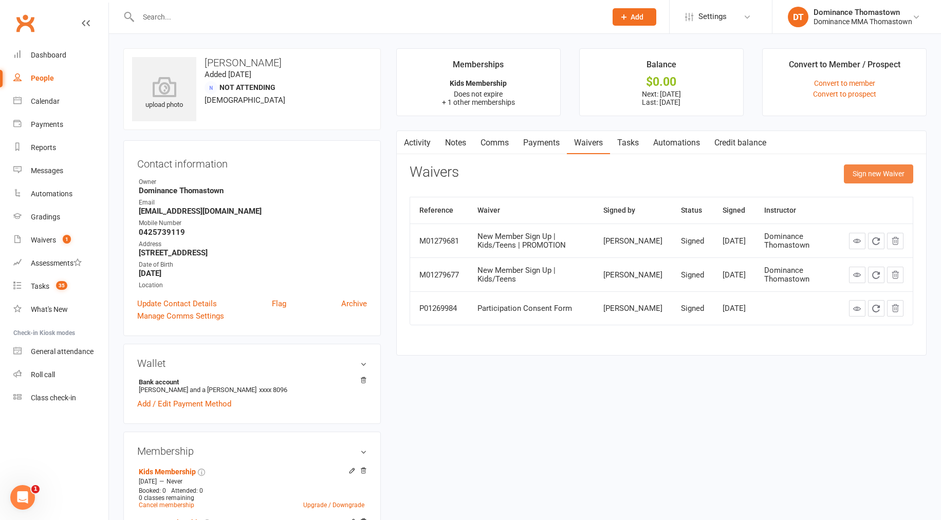
click at [875, 169] on button "Sign new Waiver" at bounding box center [878, 173] width 69 height 18
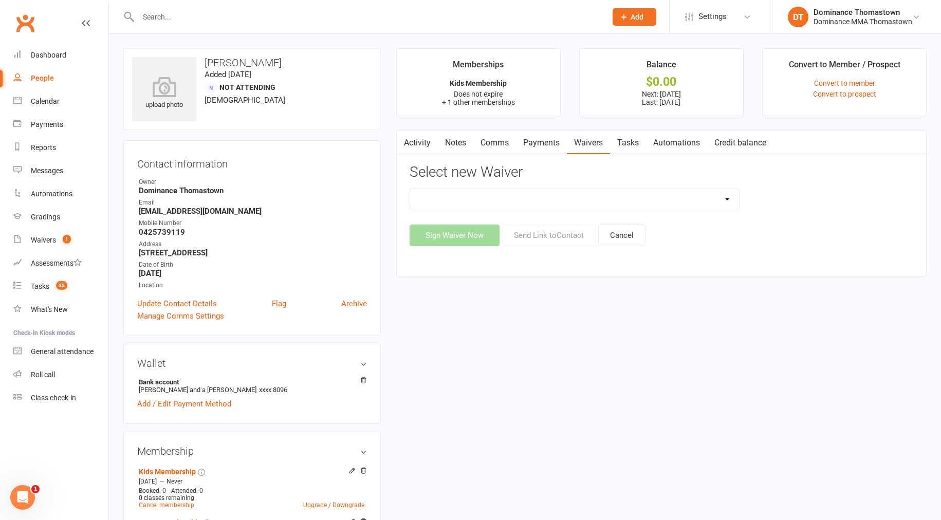
click at [683, 197] on select "Member | Cancellation | Adults Member | Cancellation | Kids/Teens Member | Inju…" at bounding box center [574, 199] width 329 height 21
select select "8153"
click at [535, 238] on button "Send Link to Contact" at bounding box center [549, 236] width 94 height 22
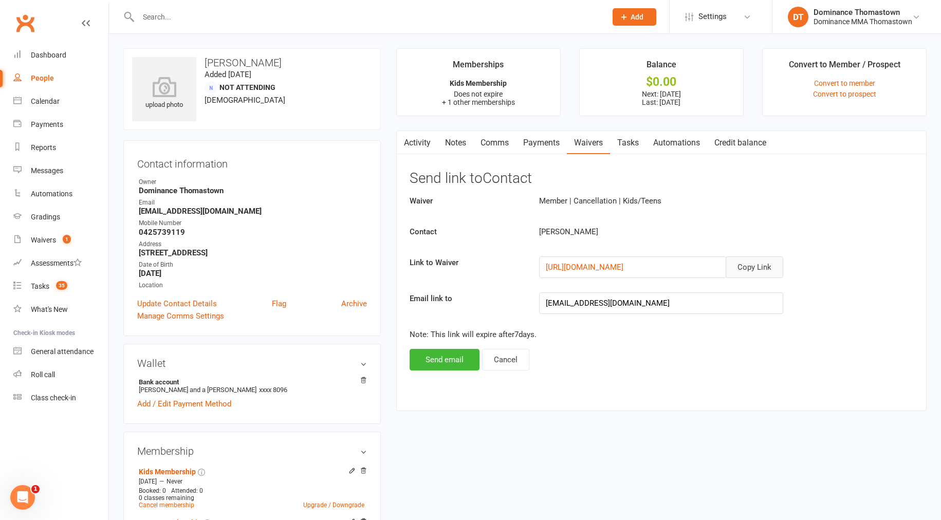
click at [754, 266] on button "Copy Link" at bounding box center [755, 267] width 58 height 22
click at [492, 144] on link "Comms" at bounding box center [494, 143] width 43 height 24
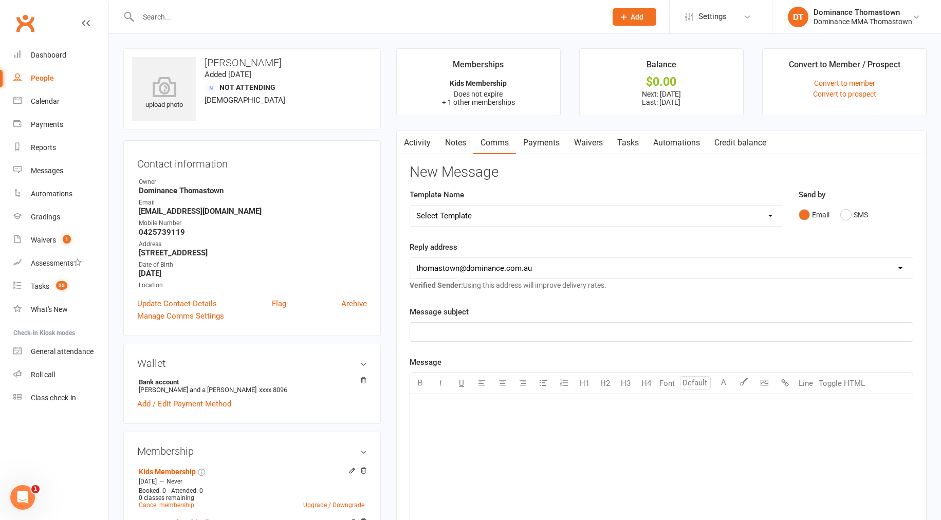
click at [550, 222] on select "Select Template [Email] MARKETING | 10TH BIRTHDAY SPECIAL | CANCELLED MEMBERS […" at bounding box center [596, 216] width 373 height 21
select select "6"
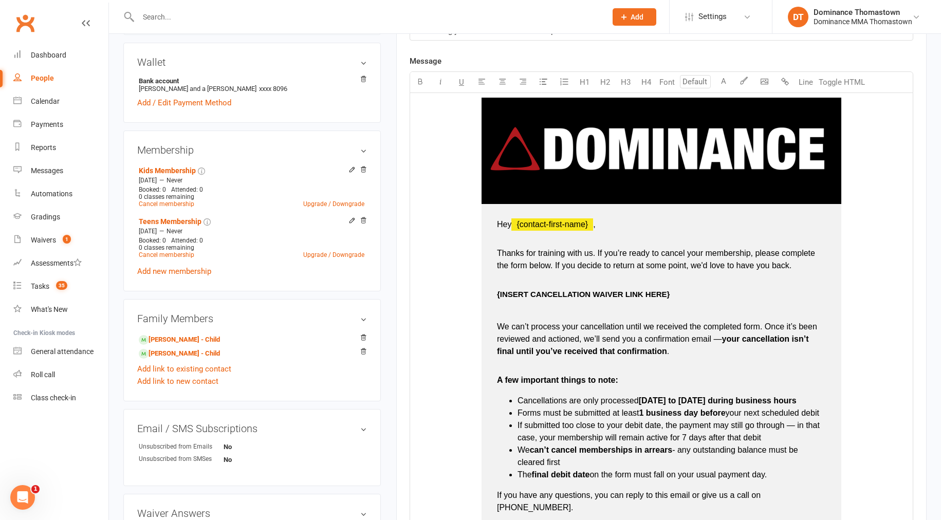
scroll to position [296, 0]
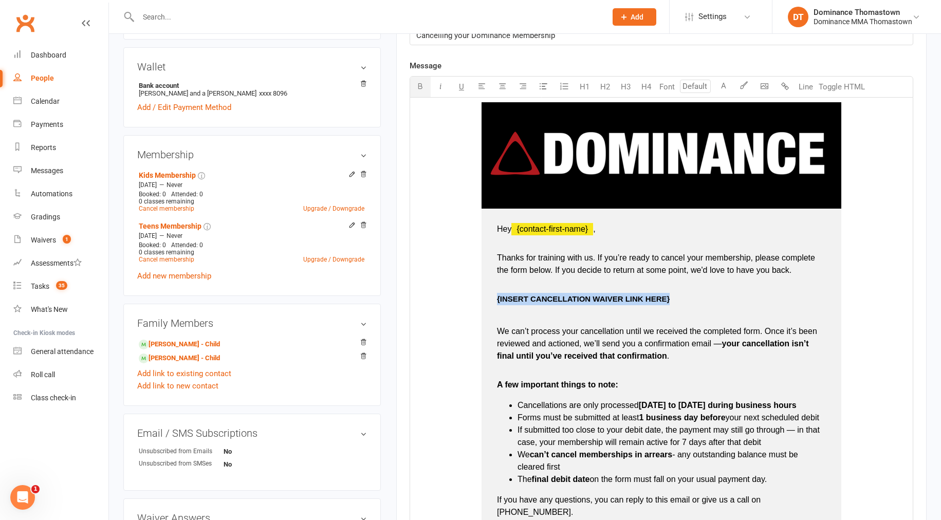
drag, startPoint x: 496, startPoint y: 300, endPoint x: 670, endPoint y: 299, distance: 173.7
click at [670, 299] on p "{INSERT CANCELLATION WAIVER LINK HERE}" at bounding box center [661, 299] width 329 height 12
drag, startPoint x: 493, startPoint y: 297, endPoint x: 633, endPoint y: 298, distance: 139.8
click at [633, 298] on td "Hey ﻿ {contact-first-name} , Thanks for training with us. If you’re ready to ca…" at bounding box center [661, 394] width 360 height 371
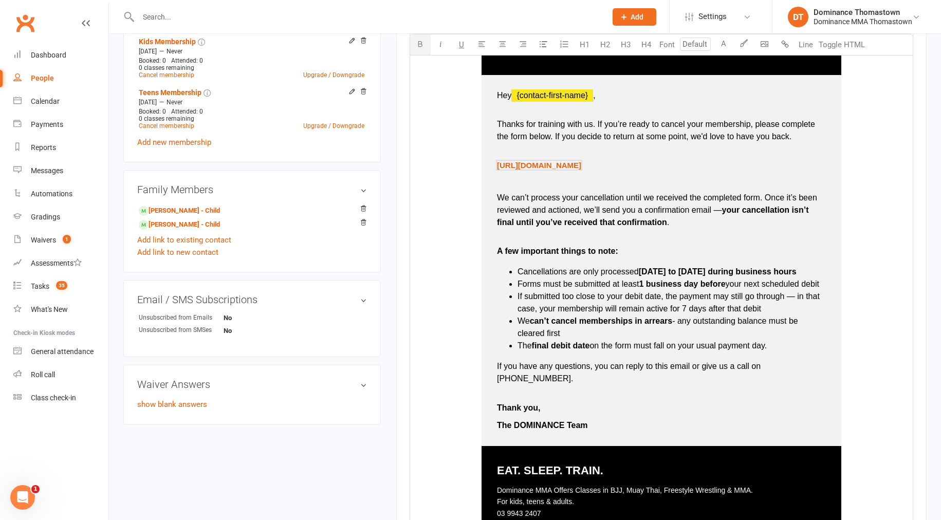
scroll to position [742, 0]
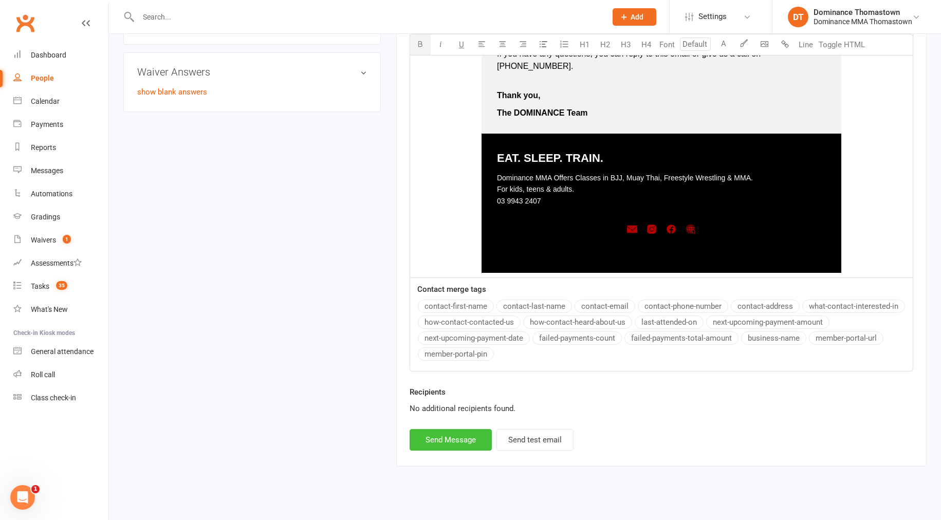
click at [436, 430] on button "Send Message" at bounding box center [451, 440] width 82 height 22
select select
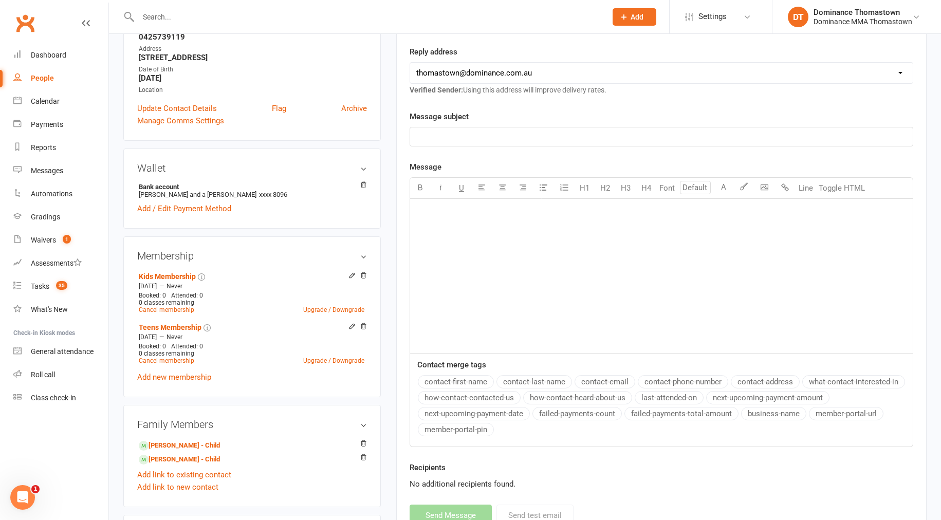
scroll to position [0, 0]
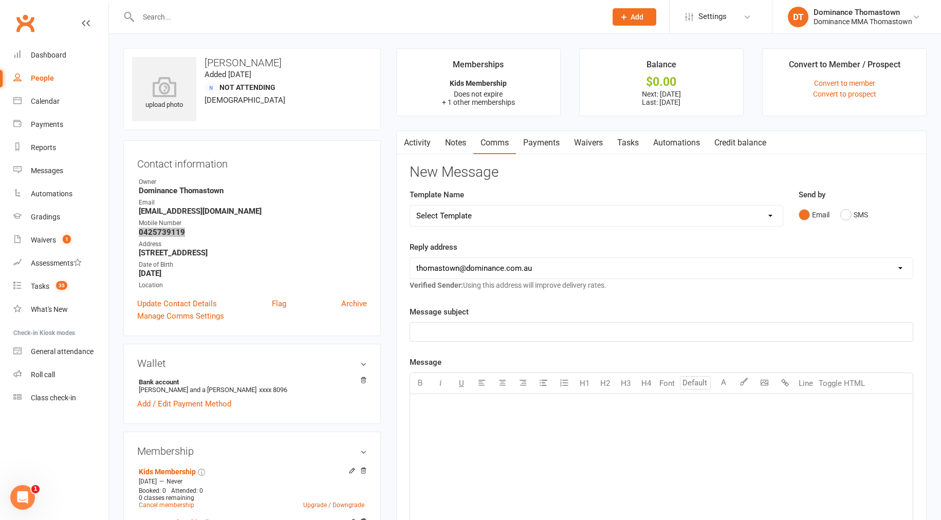
copy strong "0425739119"
click at [588, 138] on link "Waivers" at bounding box center [588, 143] width 43 height 24
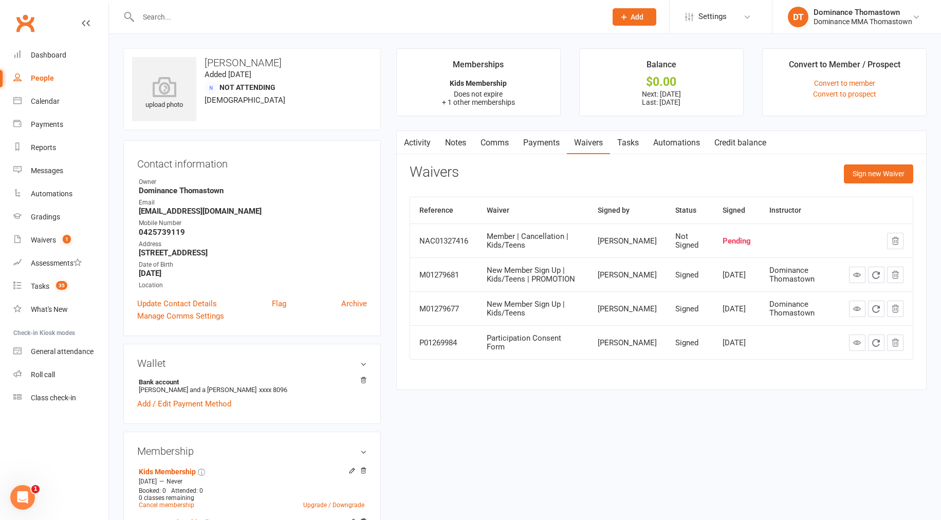
click at [137, 14] on div at bounding box center [361, 16] width 476 height 33
drag, startPoint x: 161, startPoint y: 13, endPoint x: 193, endPoint y: 22, distance: 33.7
click at [161, 13] on input "text" at bounding box center [367, 17] width 464 height 14
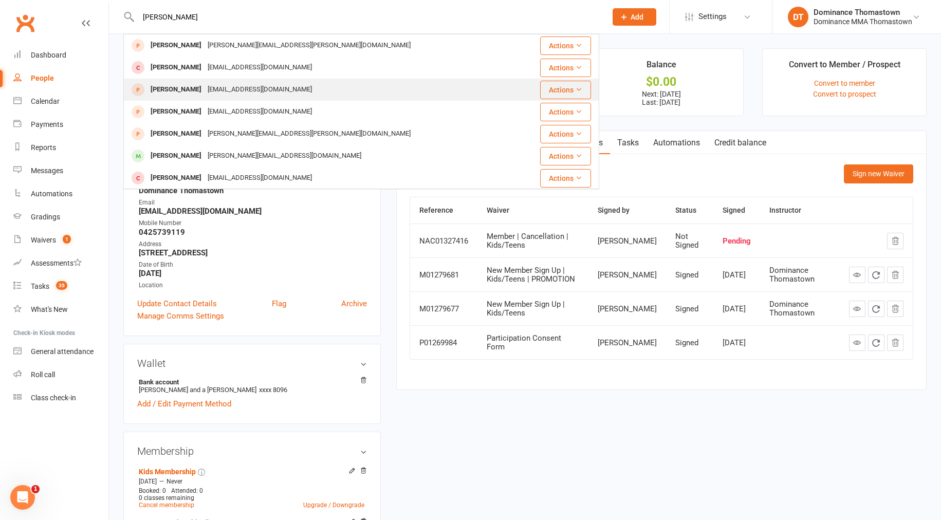
type input "james ma"
click at [235, 89] on div "jmanalastas23@gmail.com" at bounding box center [260, 89] width 110 height 15
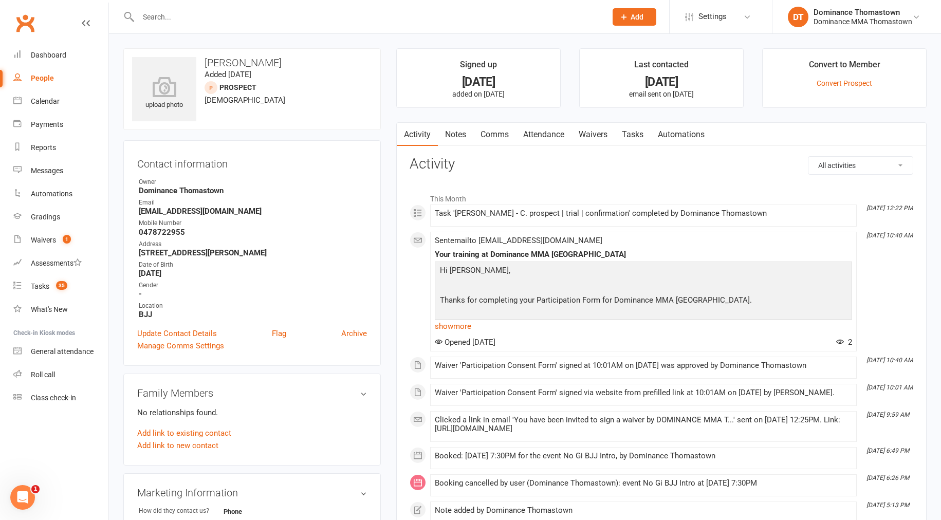
click at [546, 138] on link "Attendance" at bounding box center [543, 135] width 55 height 24
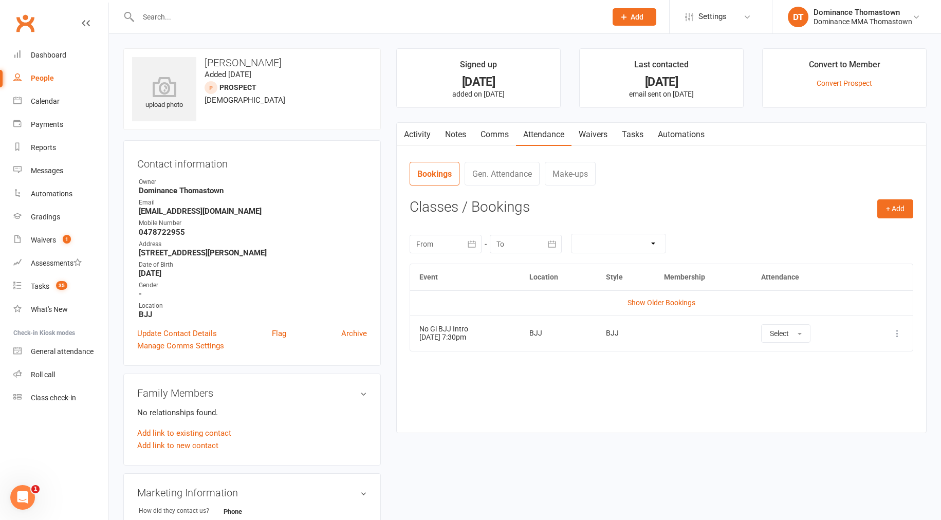
click at [898, 337] on icon at bounding box center [897, 333] width 10 height 10
click at [841, 398] on link "Remove booking" at bounding box center [852, 394] width 102 height 21
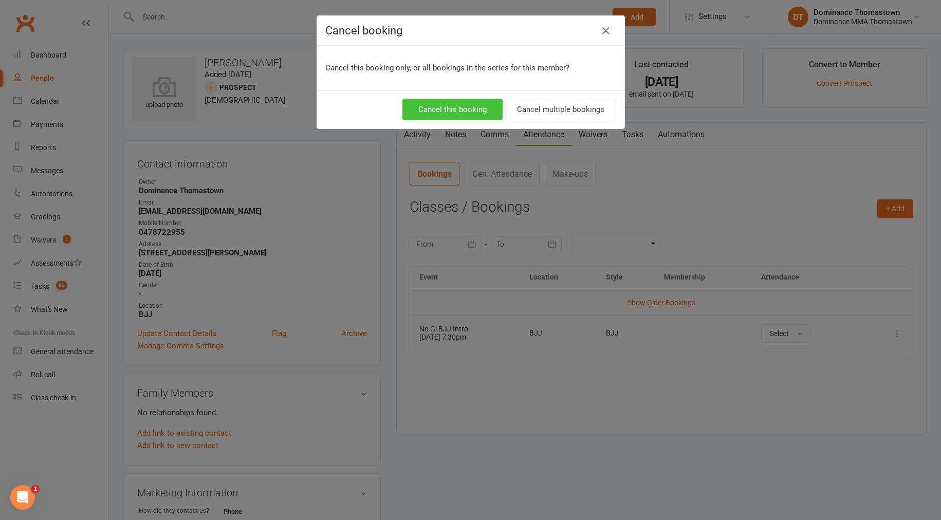
click at [448, 109] on button "Cancel this booking" at bounding box center [452, 110] width 100 height 22
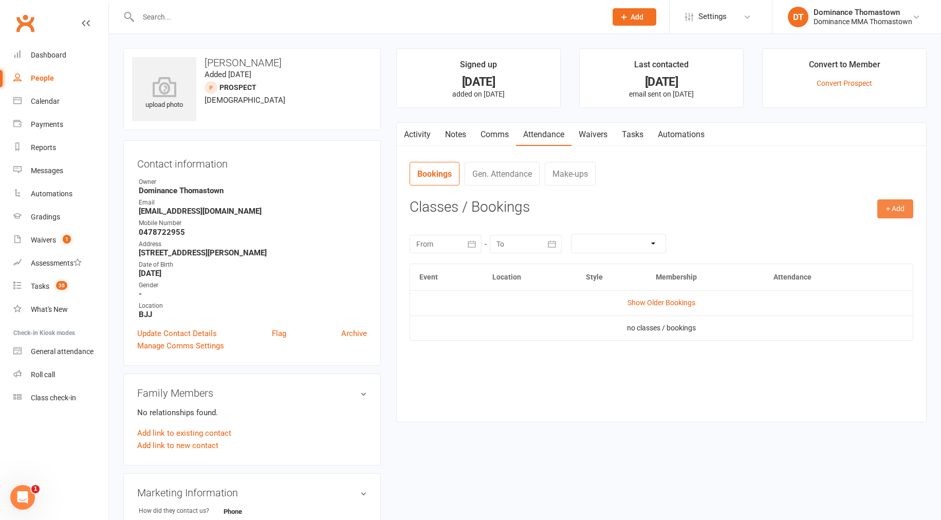
click at [903, 210] on button "+ Add" at bounding box center [895, 208] width 36 height 18
drag, startPoint x: 850, startPoint y: 232, endPoint x: 844, endPoint y: 232, distance: 6.2
click at [850, 232] on link "Book Event" at bounding box center [862, 232] width 102 height 21
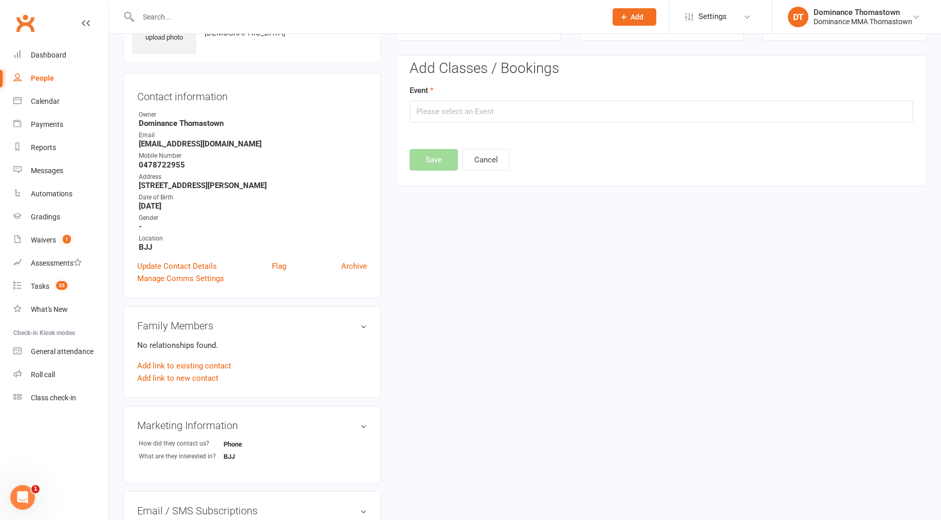
scroll to position [70, 0]
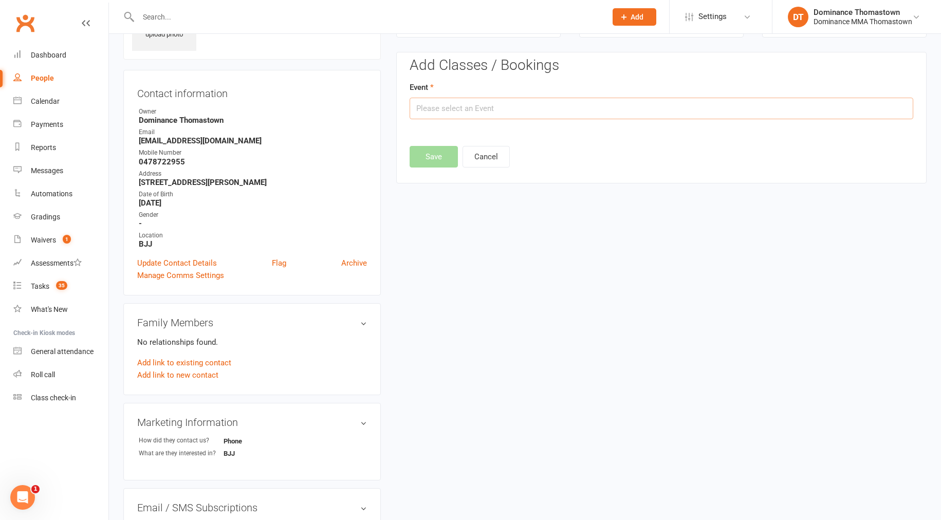
click at [478, 102] on input "text" at bounding box center [662, 109] width 504 height 22
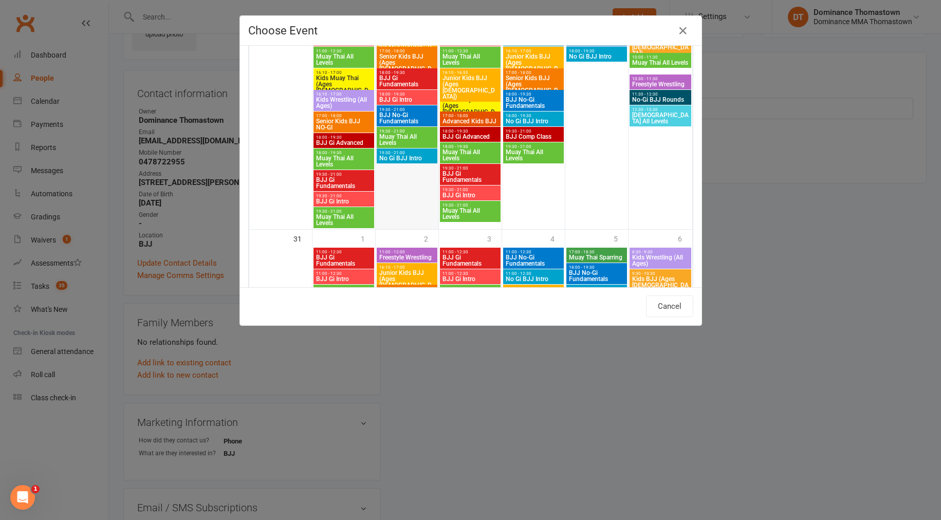
scroll to position [1077, 0]
click at [404, 158] on span "No Gi BJJ Intro" at bounding box center [407, 158] width 57 height 6
type input "No Gi BJJ Intro - Aug 26, 2025 7:30:00 PM"
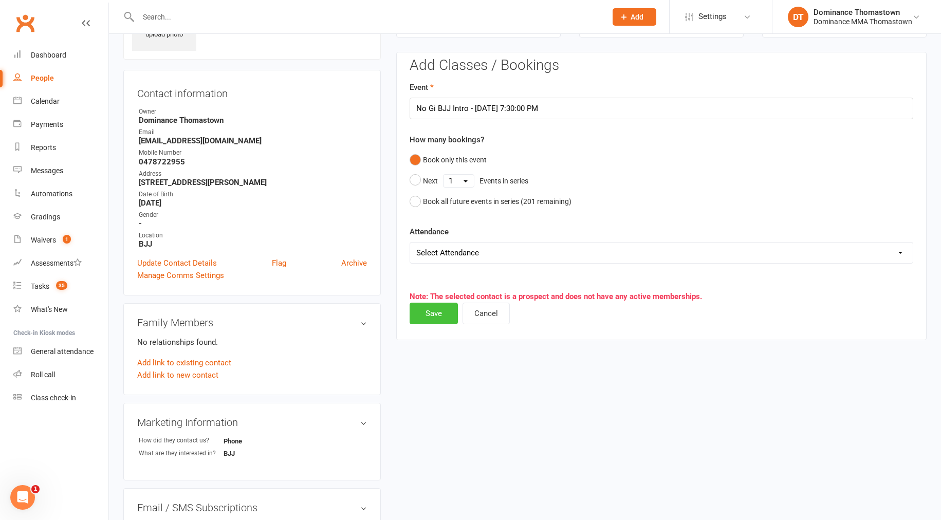
click at [440, 314] on button "Save" at bounding box center [434, 314] width 48 height 22
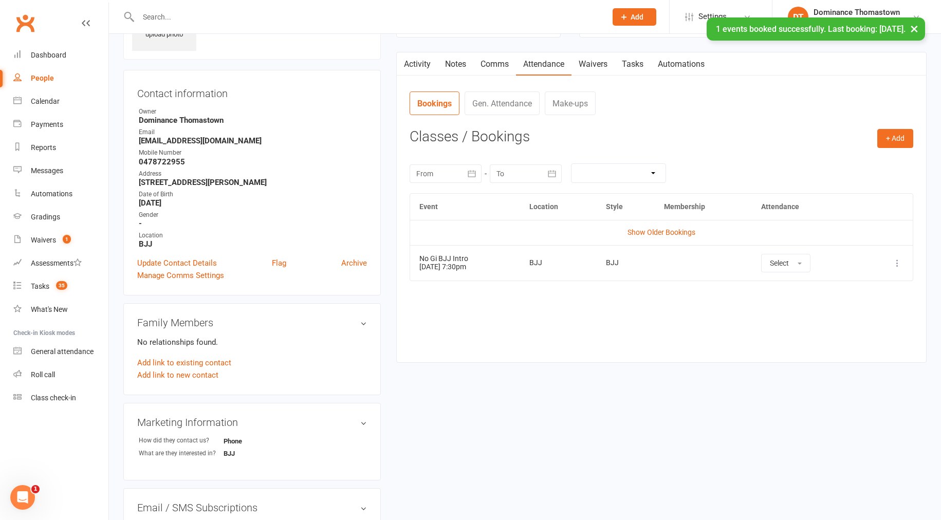
click at [638, 64] on link "Tasks" at bounding box center [633, 64] width 36 height 24
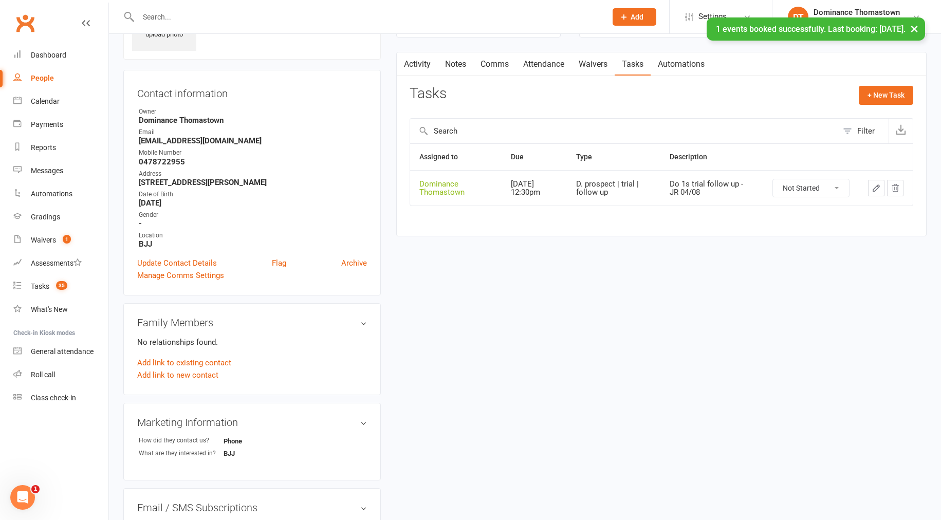
click at [878, 191] on icon "button" at bounding box center [875, 187] width 9 height 9
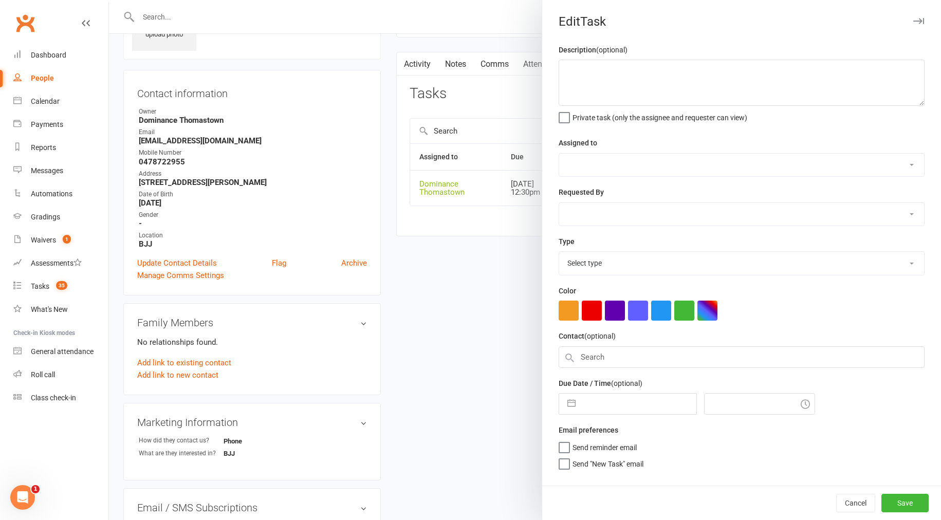
type textarea "Do 1s trial follow up - JR 04/08"
select select "12547"
type input "13 Aug 2025"
type input "12:30pm"
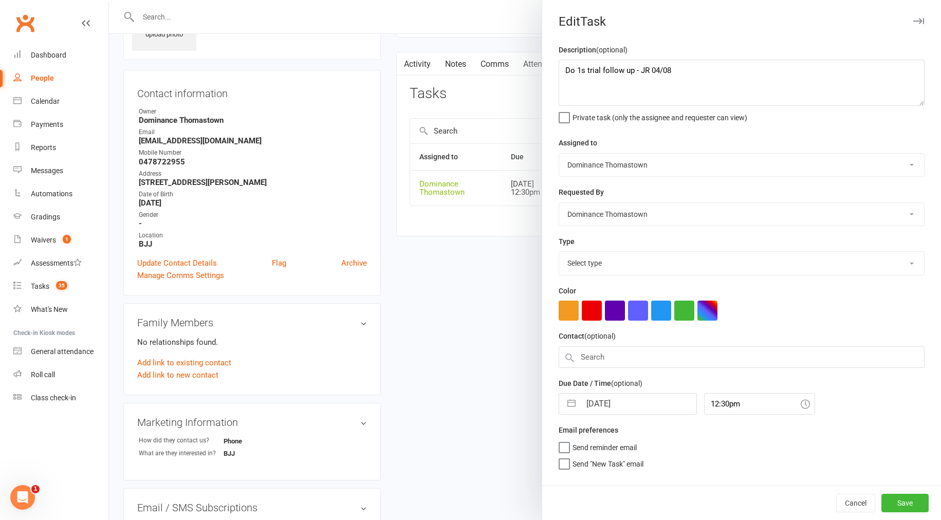
select select "3812"
click at [625, 404] on input "13 Aug 2025" at bounding box center [639, 401] width 116 height 21
select select "6"
select select "2025"
select select "7"
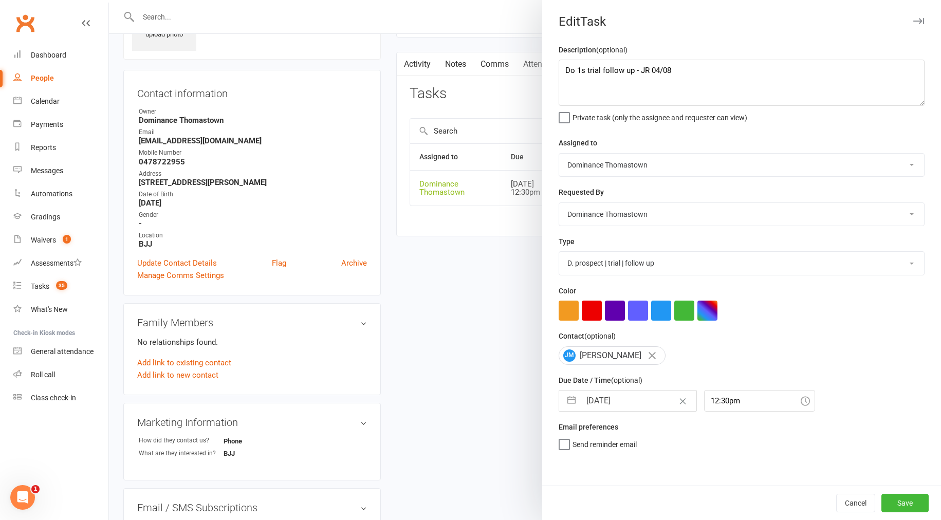
select select "2025"
select select "8"
select select "2025"
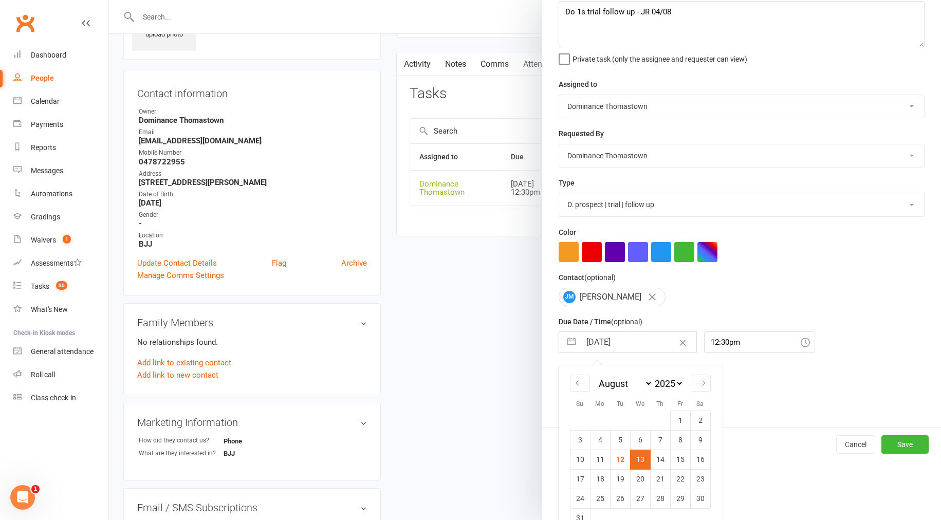
scroll to position [80, 0]
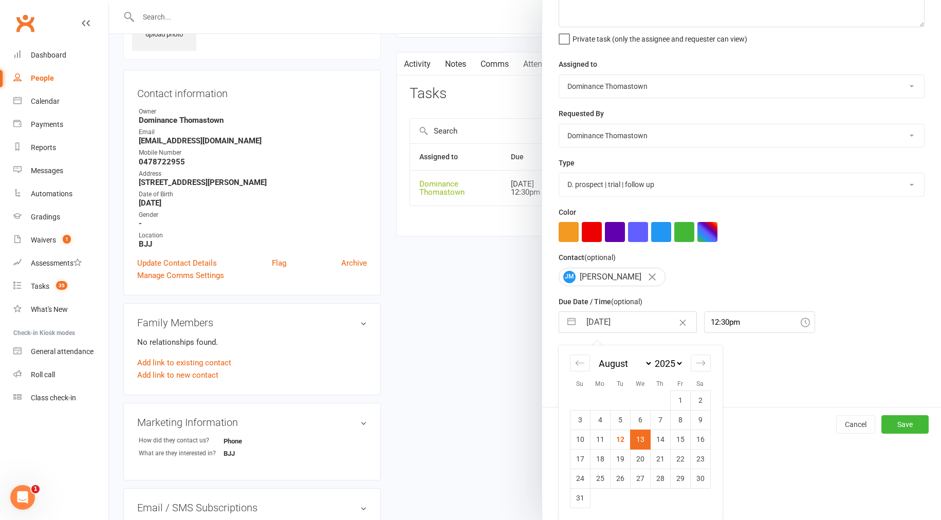
click at [639, 482] on td "27" at bounding box center [640, 479] width 20 height 20
type input "27 Aug 2025"
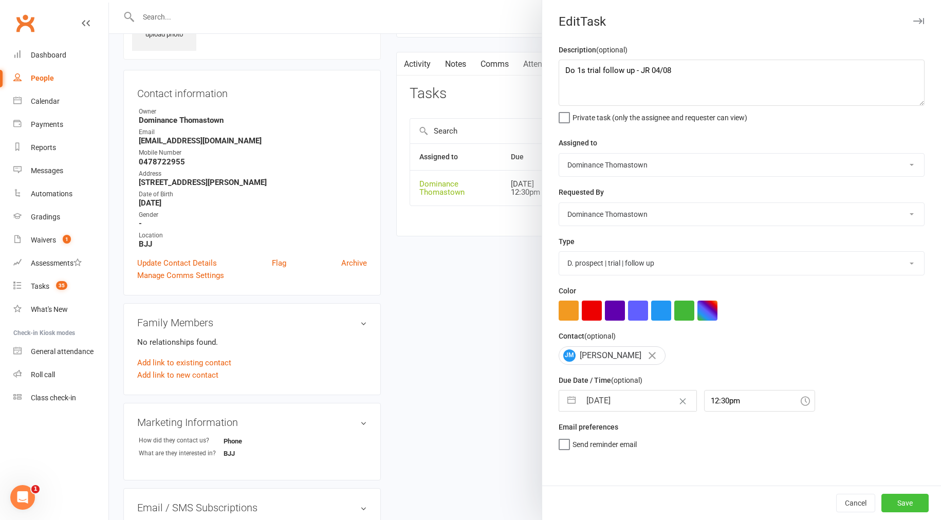
click at [902, 503] on button "Save" at bounding box center [904, 503] width 47 height 18
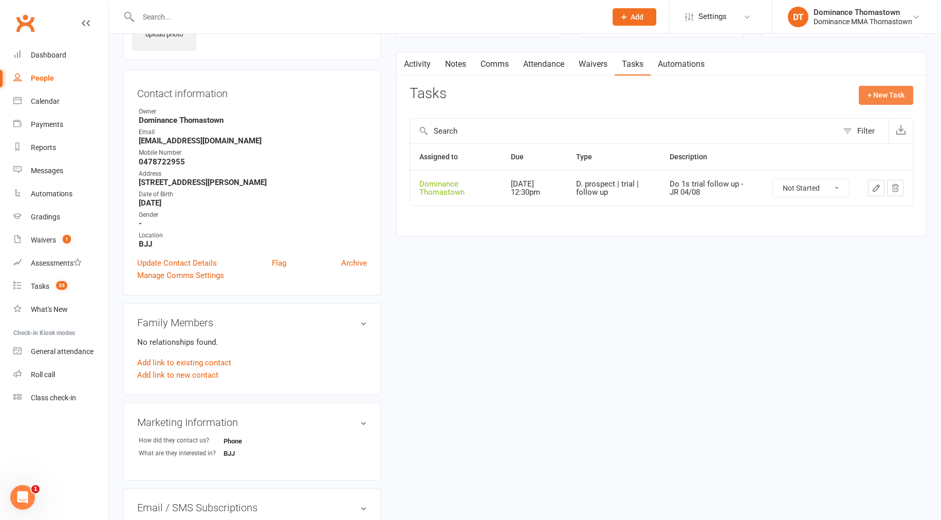
click at [875, 94] on button "+ New Task" at bounding box center [886, 95] width 54 height 18
select select "12547"
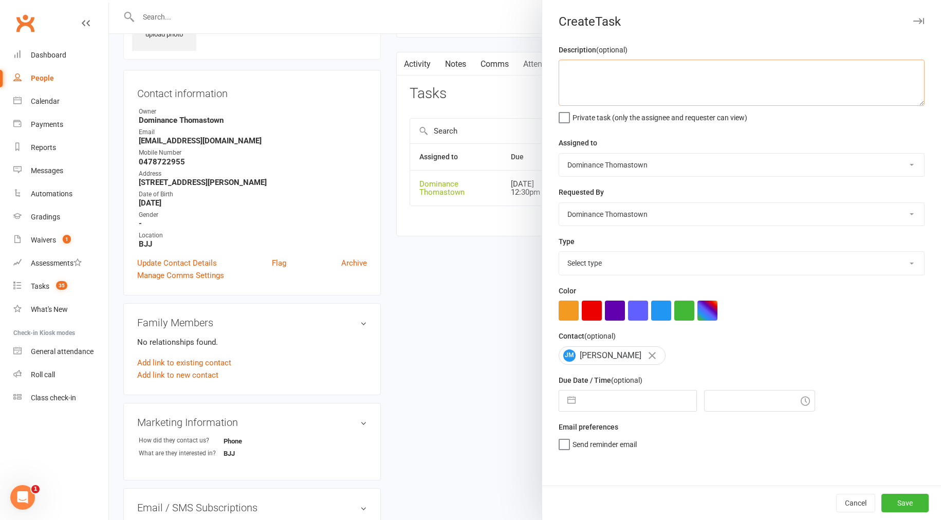
click at [628, 78] on textarea at bounding box center [742, 83] width 366 height 46
type textarea "No Gi trial confirmation - TD 12/8"
click at [639, 403] on input "text" at bounding box center [639, 401] width 116 height 21
select select "6"
select select "2025"
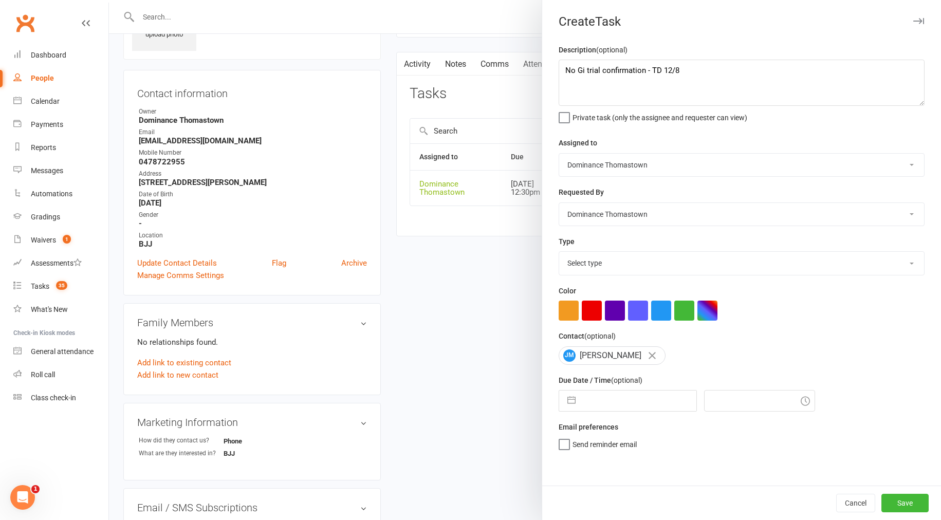
select select "7"
select select "2025"
select select "8"
select select "2025"
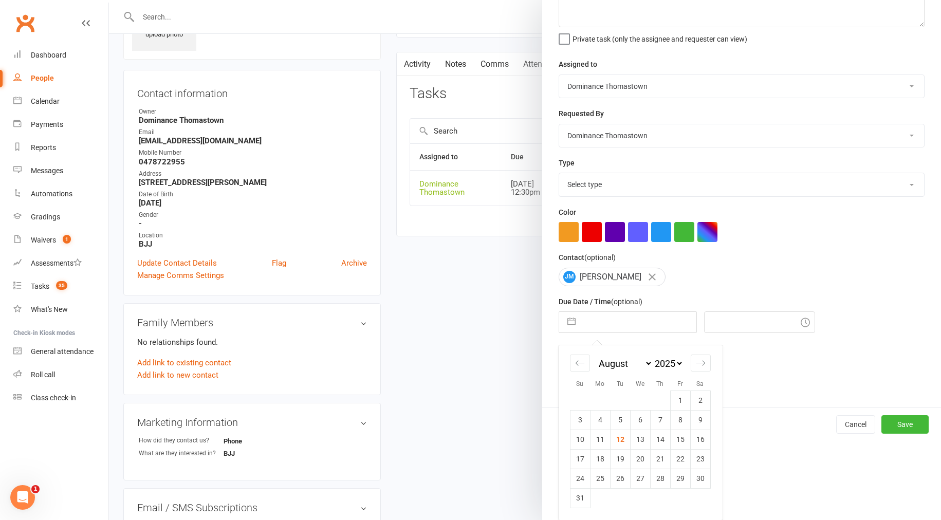
click at [604, 475] on td "25" at bounding box center [600, 479] width 20 height 20
type input "25 Aug 2025"
type input "11:30am"
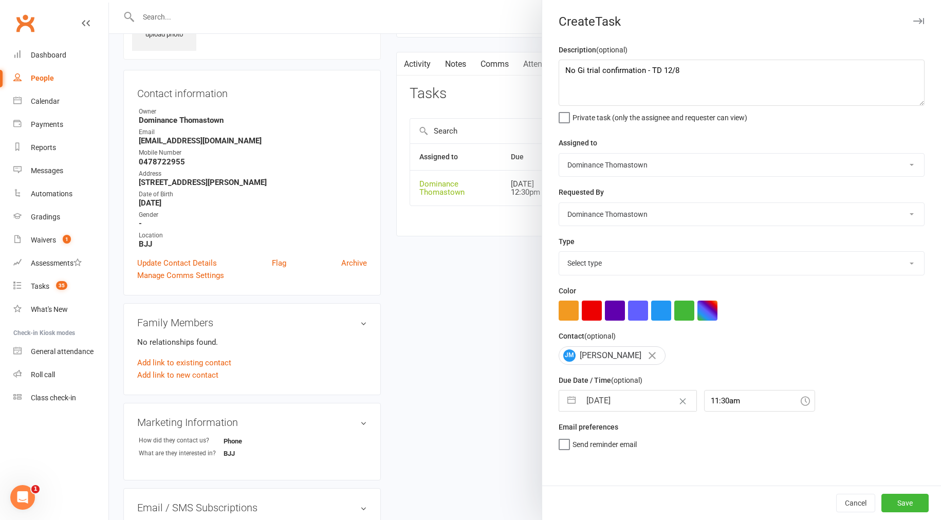
click at [601, 264] on select "Select type A. prospect | enquiry response B. prospect | trial | booking [PERSO…" at bounding box center [741, 263] width 365 height 23
select select "3811"
drag, startPoint x: 900, startPoint y: 506, endPoint x: 890, endPoint y: 504, distance: 10.0
click at [900, 506] on button "Save" at bounding box center [904, 503] width 47 height 18
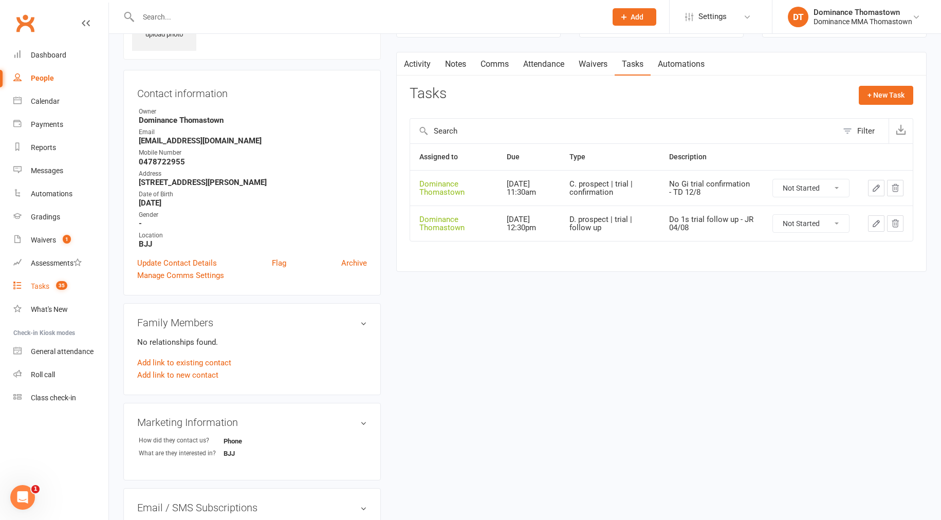
click at [40, 285] on div "Tasks" at bounding box center [40, 286] width 18 height 8
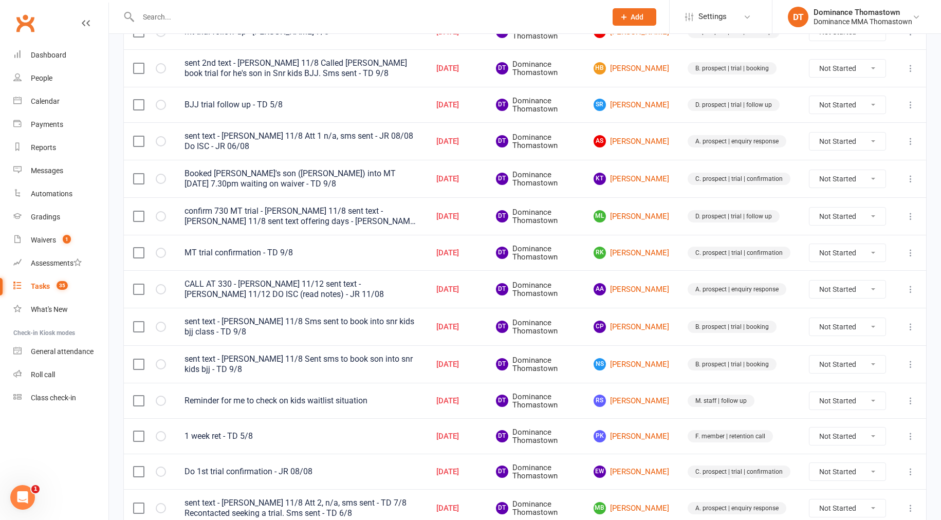
scroll to position [547, 0]
click at [647, 249] on link "RK Raed Khouli" at bounding box center [631, 252] width 76 height 12
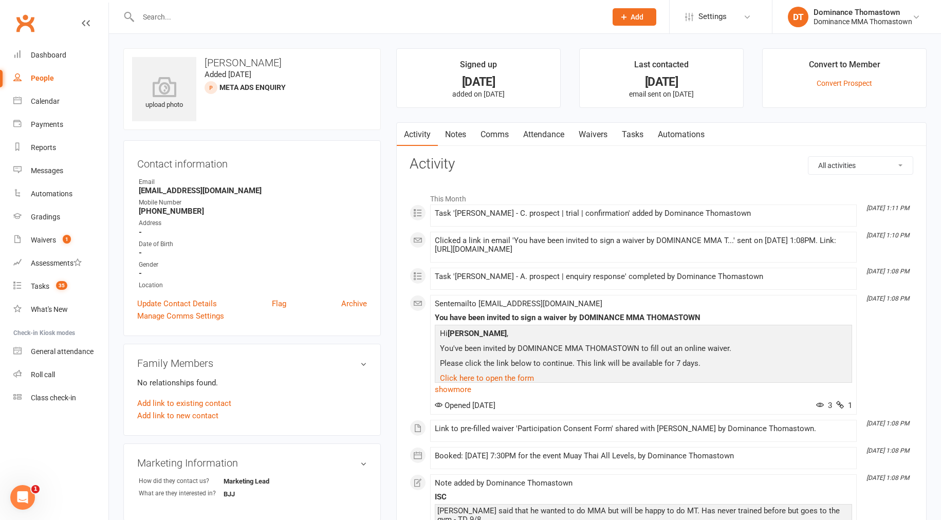
click at [540, 136] on link "Attendance" at bounding box center [543, 135] width 55 height 24
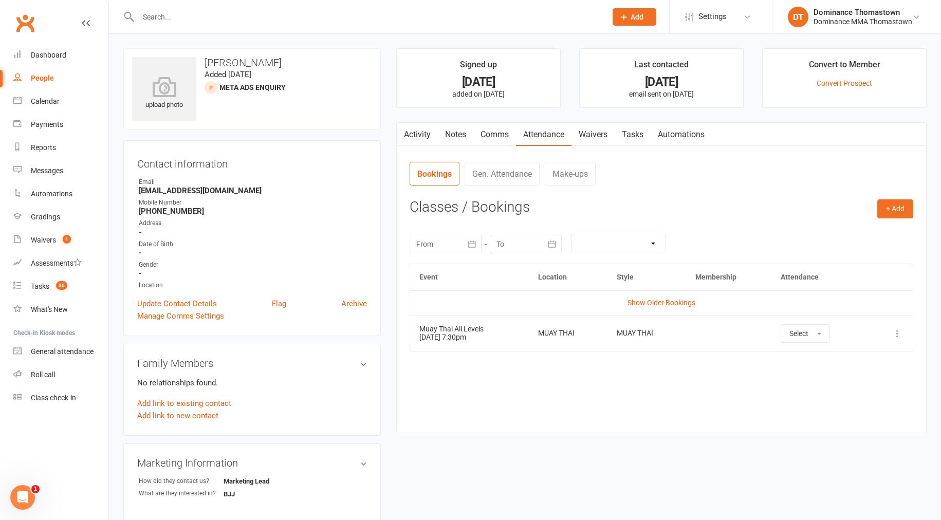
click at [635, 140] on link "Tasks" at bounding box center [633, 135] width 36 height 24
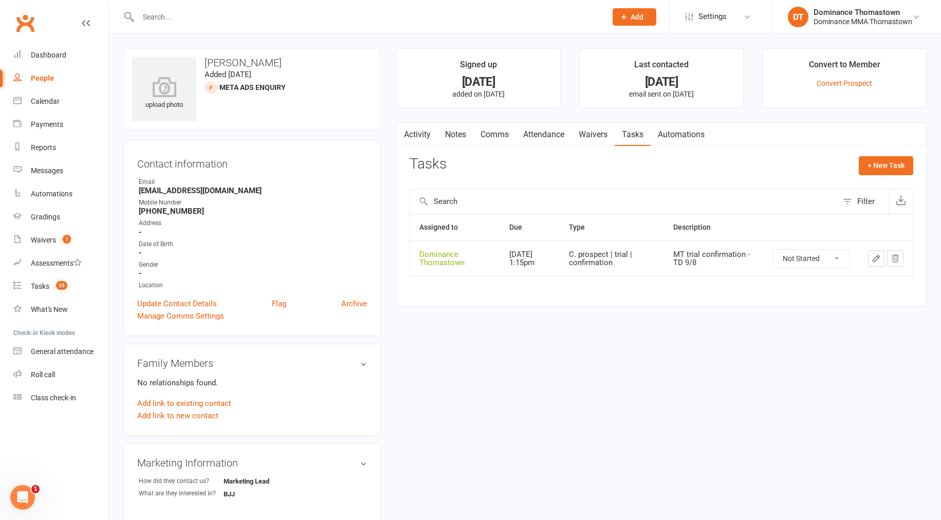
click at [461, 133] on link "Notes" at bounding box center [455, 135] width 35 height 24
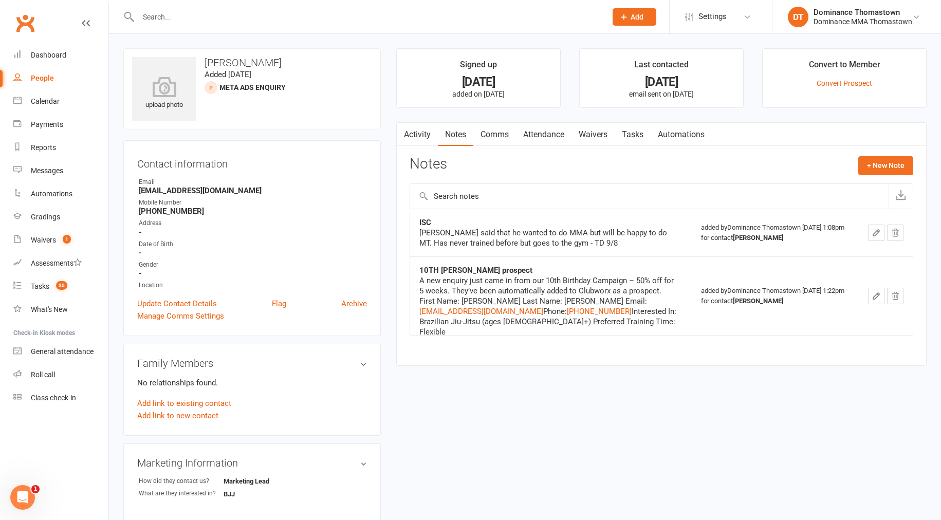
click at [643, 136] on link "Tasks" at bounding box center [633, 135] width 36 height 24
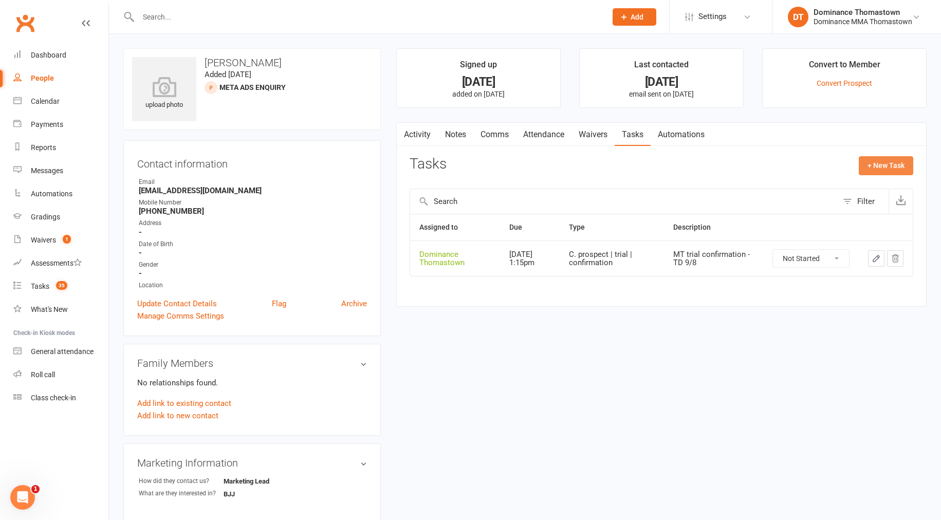
click at [863, 167] on button "+ New Task" at bounding box center [886, 165] width 54 height 18
select select "12547"
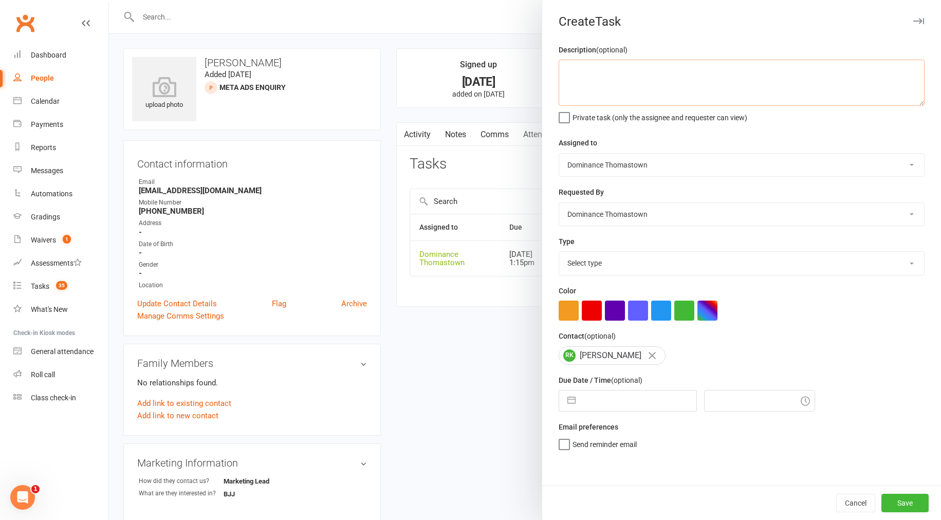
click at [631, 86] on textarea at bounding box center [742, 83] width 366 height 46
type textarea "MT trial follow up - TD 12/8"
click at [606, 270] on select "Select type A. prospect | enquiry response B. prospect | trial | booking [PERSO…" at bounding box center [741, 263] width 365 height 23
select select "3812"
click at [623, 396] on input "text" at bounding box center [639, 401] width 116 height 21
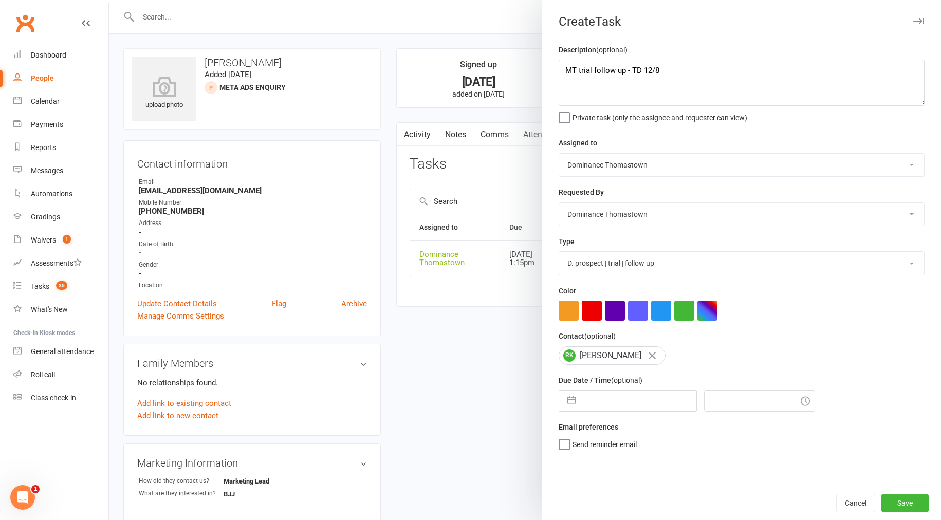
select select "6"
select select "2025"
select select "7"
select select "2025"
select select "8"
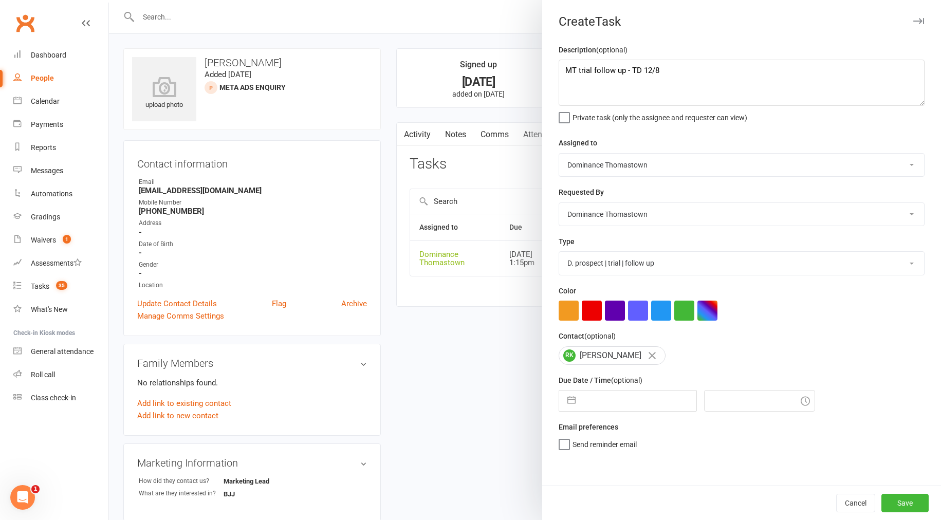
select select "2025"
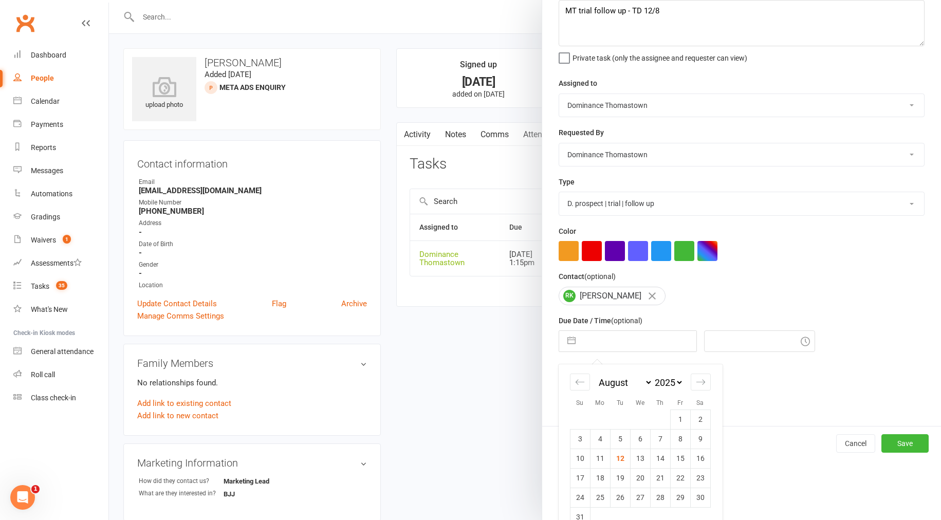
scroll to position [80, 0]
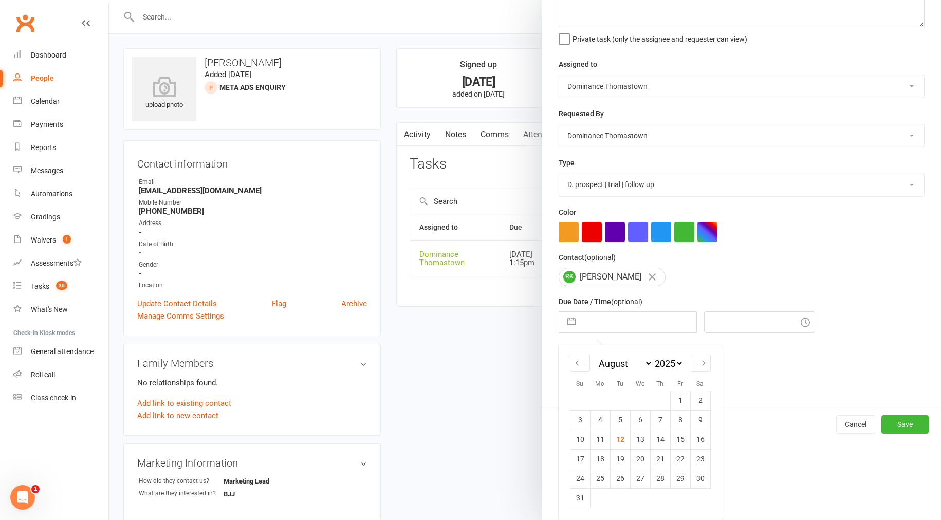
click at [664, 441] on td "14" at bounding box center [660, 440] width 20 height 20
type input "[DATE]"
type input "11:30am"
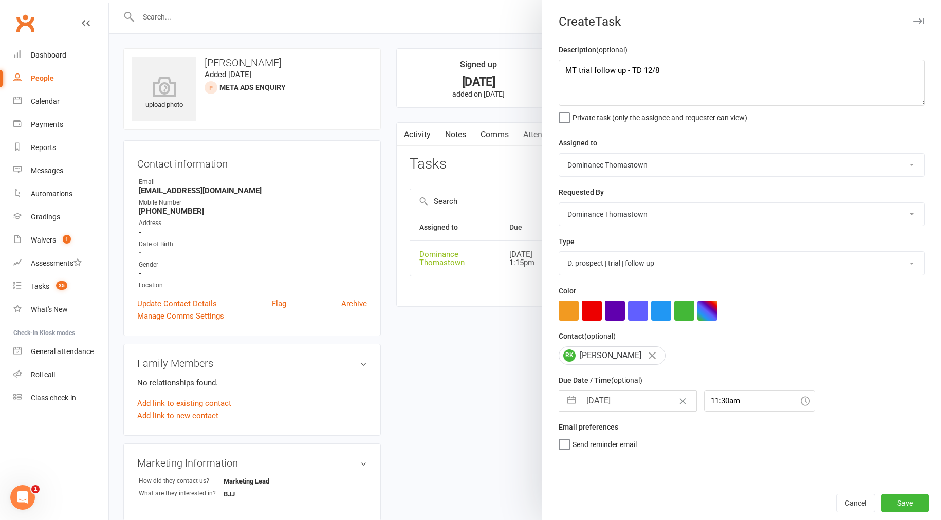
scroll to position [0, 0]
click at [906, 503] on button "Save" at bounding box center [904, 503] width 47 height 18
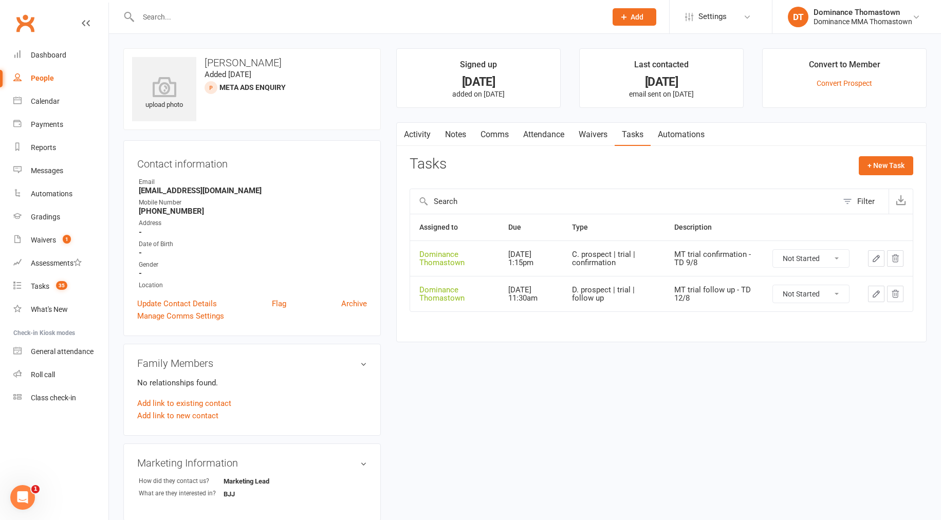
click at [536, 137] on link "Attendance" at bounding box center [543, 135] width 55 height 24
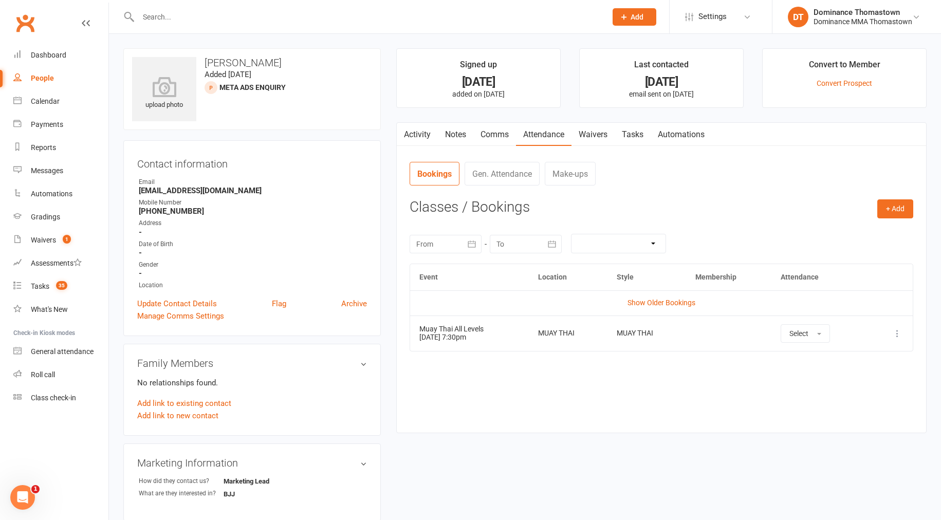
click at [600, 138] on link "Waivers" at bounding box center [592, 135] width 43 height 24
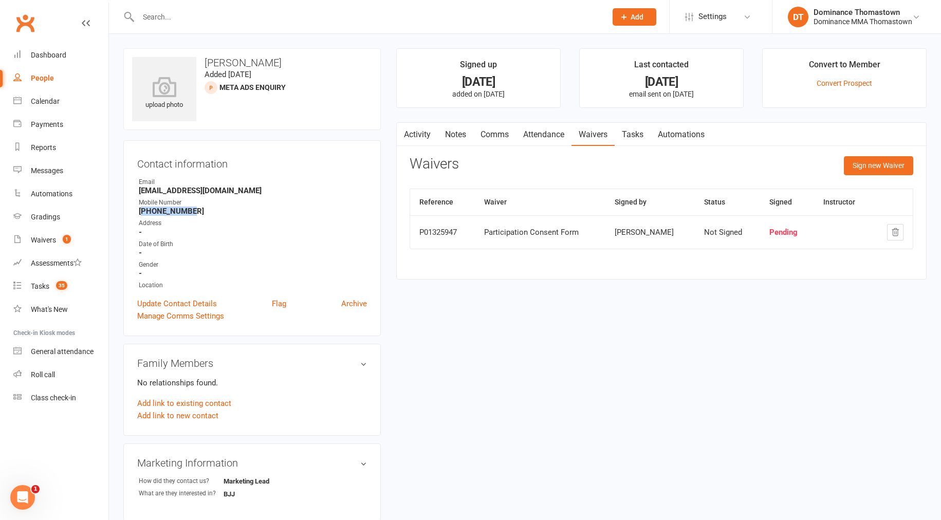
click at [638, 138] on link "Tasks" at bounding box center [633, 135] width 36 height 24
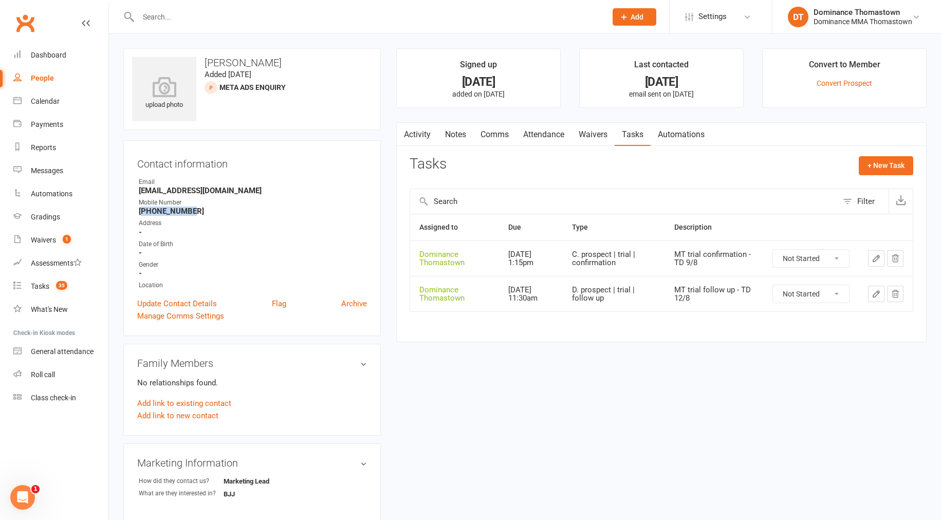
click at [792, 263] on select "Not Started In Progress Waiting Complete" at bounding box center [811, 258] width 76 height 17
select select "unstarted"
click at [39, 286] on div "Tasks" at bounding box center [40, 286] width 18 height 8
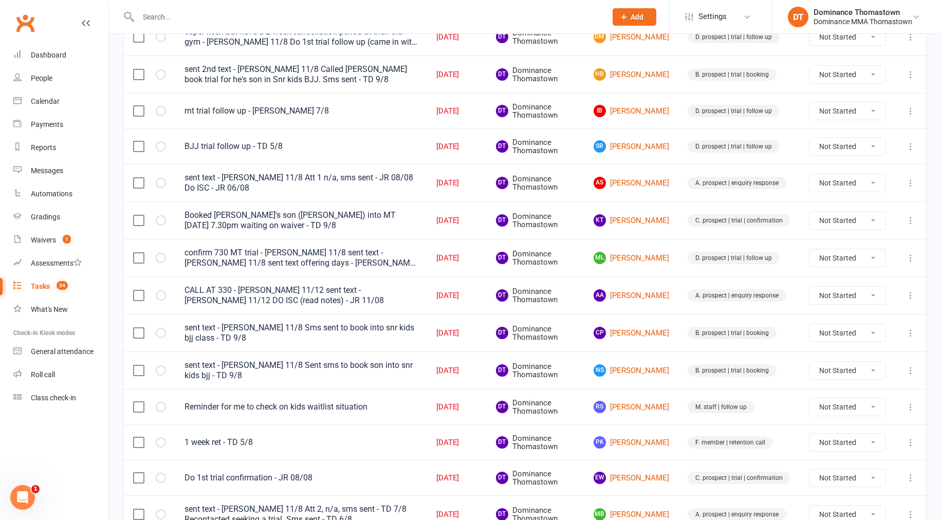
scroll to position [507, 0]
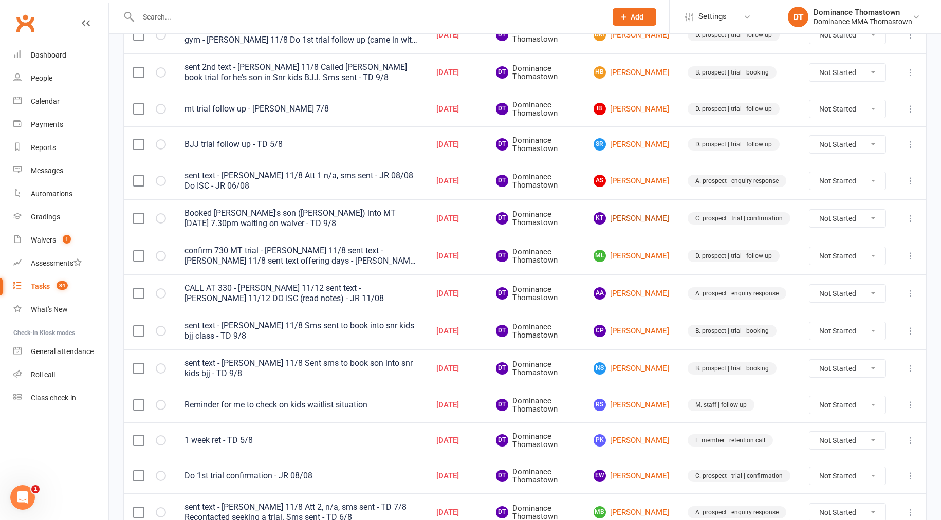
click at [641, 222] on link "KT Kiran Tulachan" at bounding box center [631, 218] width 76 height 12
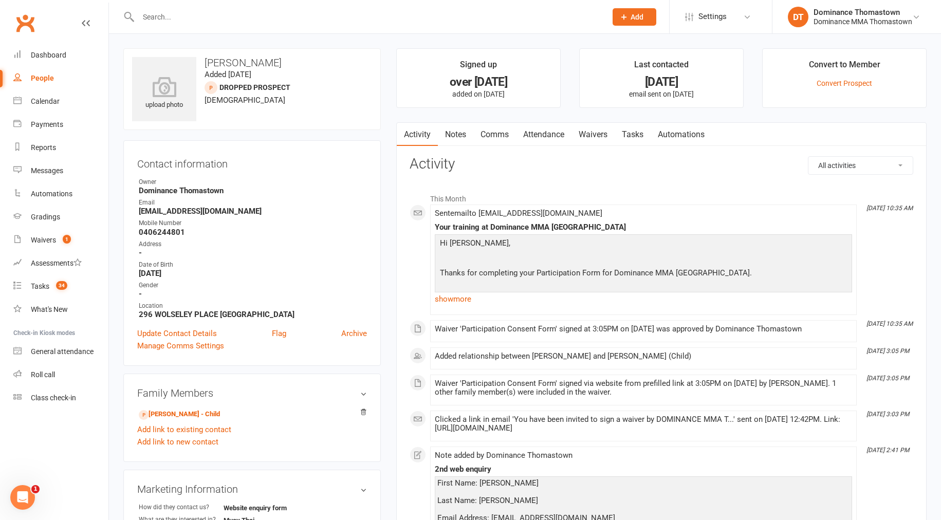
click at [588, 132] on link "Waivers" at bounding box center [592, 135] width 43 height 24
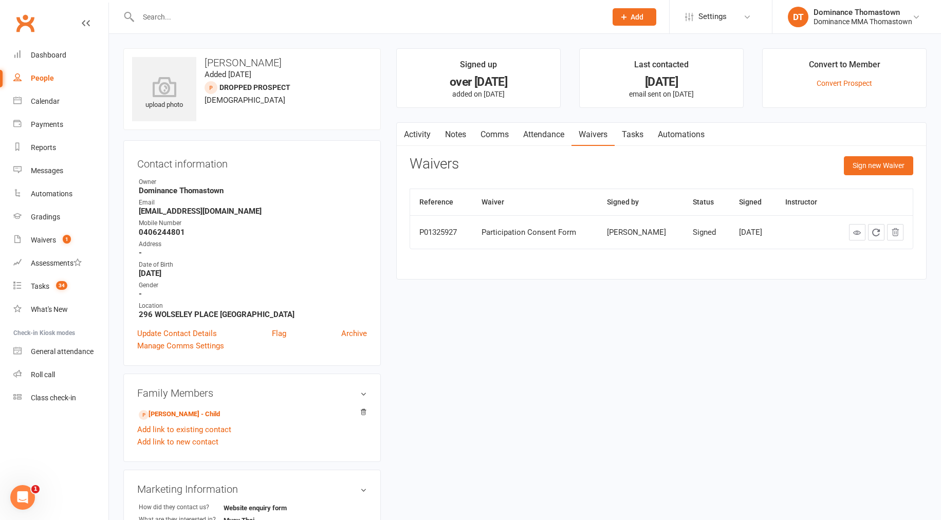
click at [639, 137] on link "Tasks" at bounding box center [633, 135] width 36 height 24
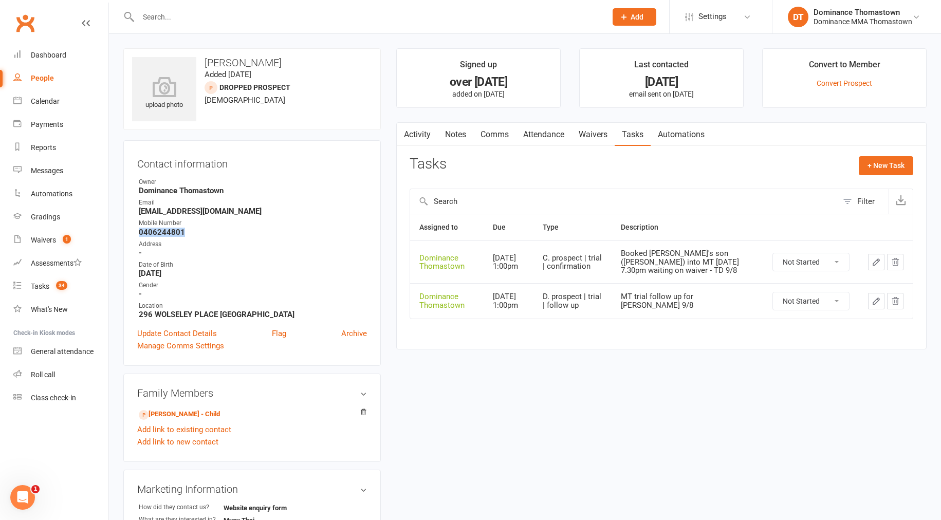
click at [799, 258] on select "Not Started In Progress Waiting Complete" at bounding box center [811, 261] width 76 height 17
select select "unstarted"
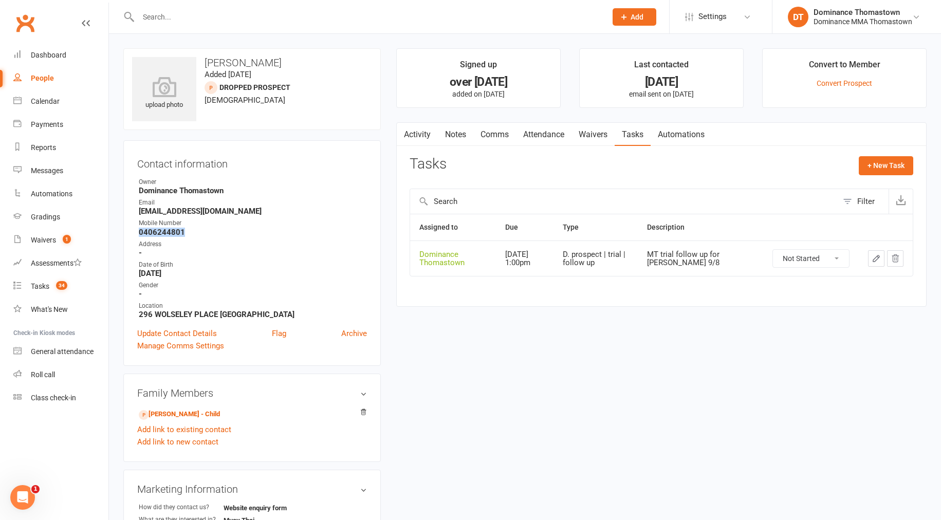
click at [453, 136] on link "Notes" at bounding box center [455, 135] width 35 height 24
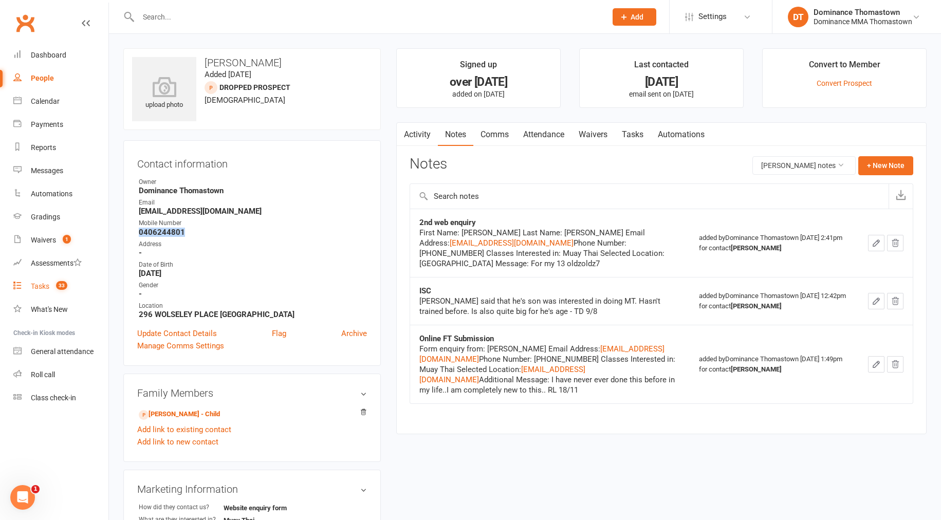
click at [46, 284] on div "Tasks" at bounding box center [40, 286] width 18 height 8
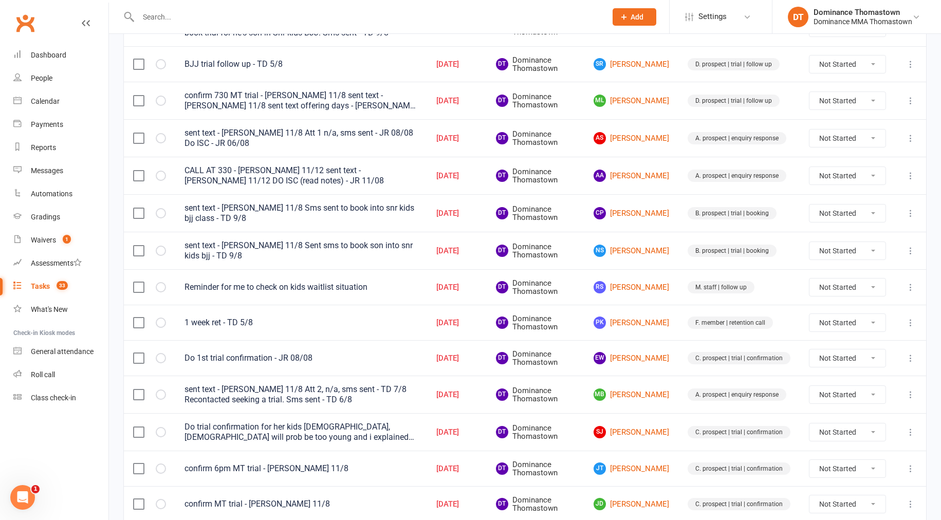
scroll to position [646, 0]
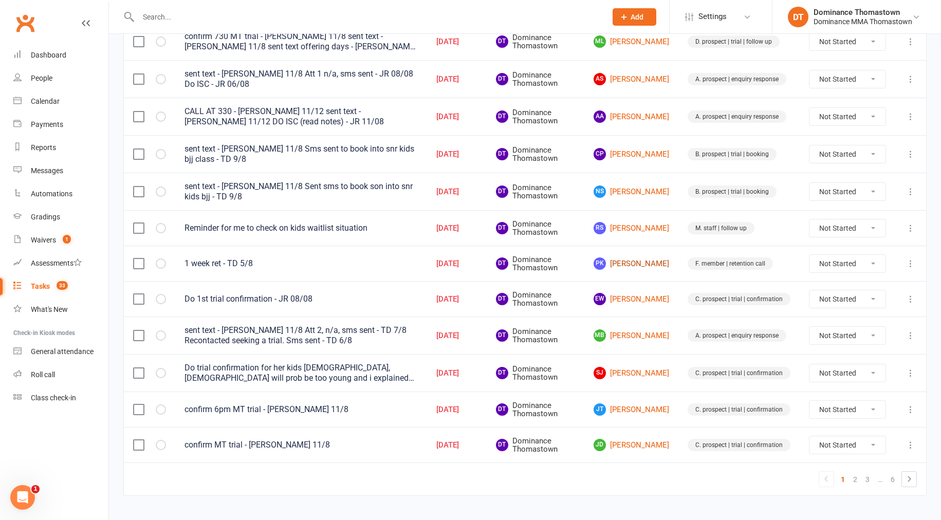
click at [631, 261] on link "PK Petar Klenkoski" at bounding box center [631, 263] width 76 height 12
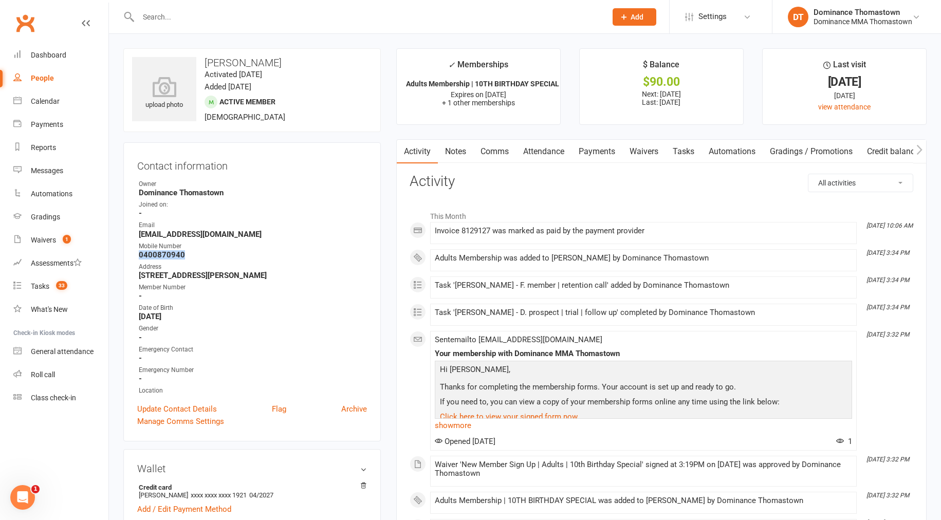
click at [644, 153] on link "Waivers" at bounding box center [643, 152] width 43 height 24
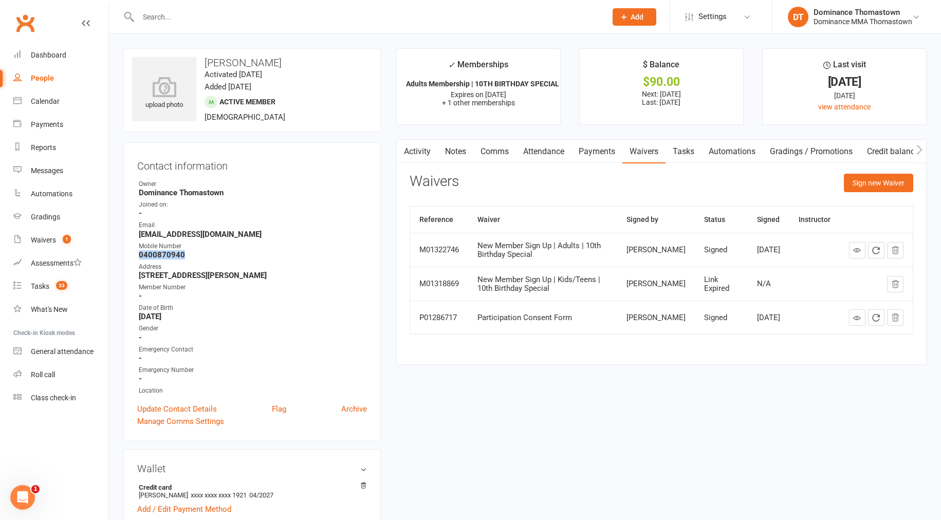
click at [687, 155] on link "Tasks" at bounding box center [683, 152] width 36 height 24
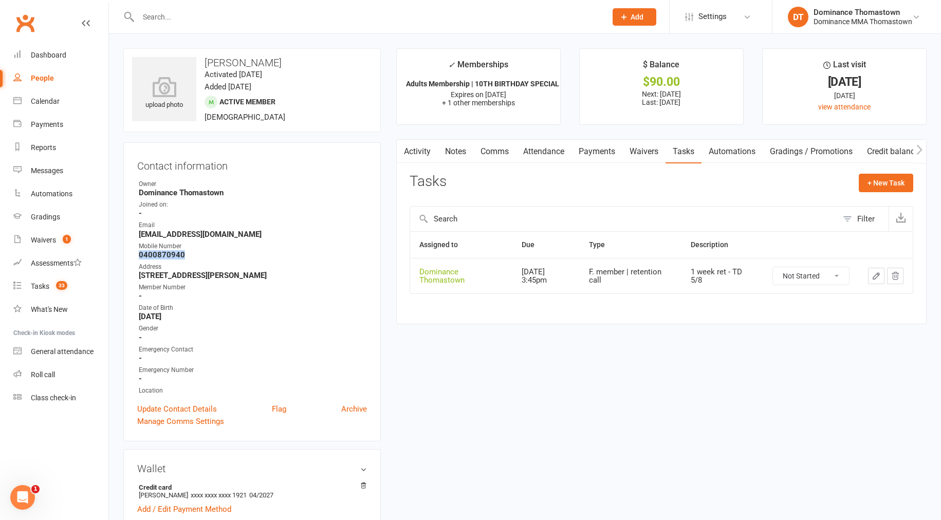
click at [875, 274] on icon "button" at bounding box center [875, 275] width 9 height 9
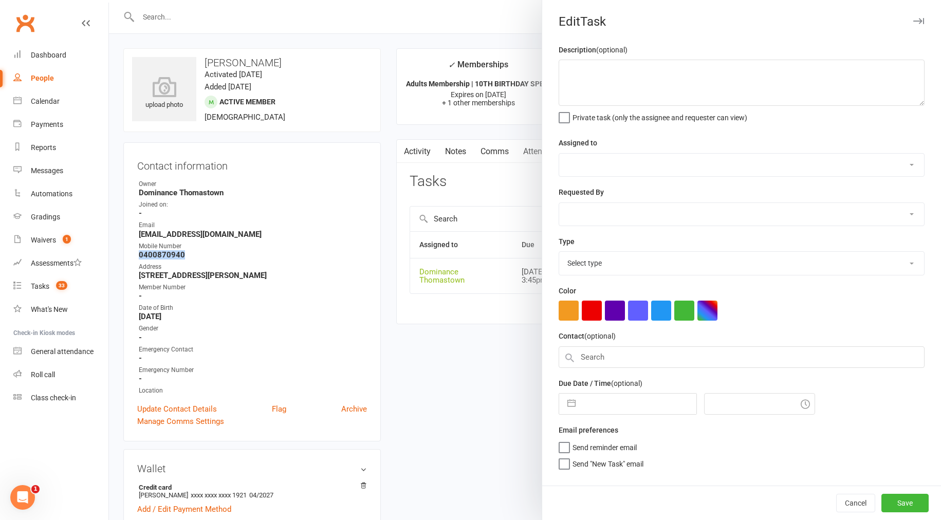
type textarea "1 week ret - TD 5/8"
select select "12547"
type input "12 Aug 2025"
type input "3:45pm"
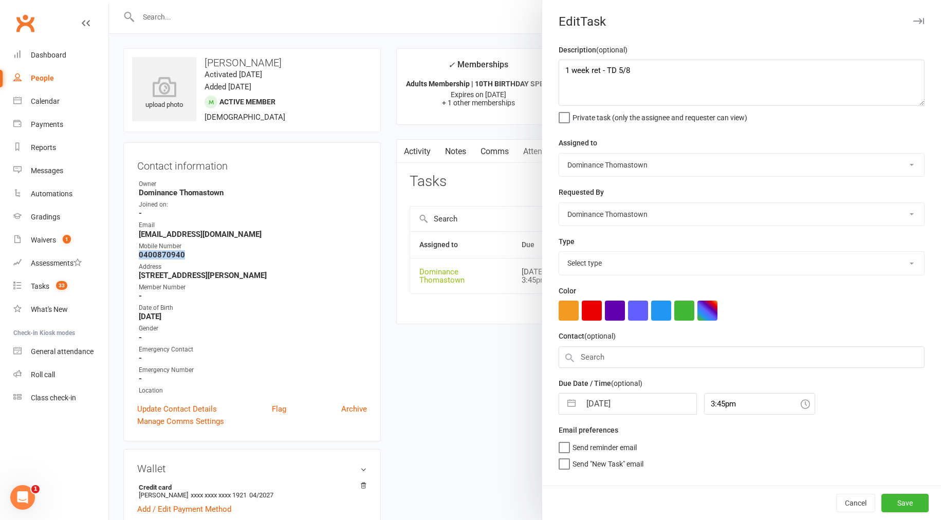
select select "3814"
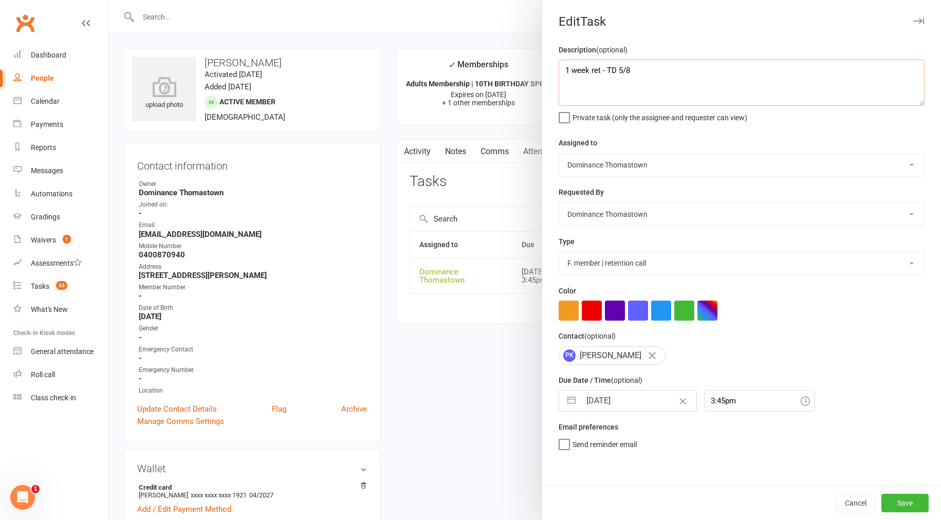
drag, startPoint x: 563, startPoint y: 69, endPoint x: 604, endPoint y: 69, distance: 40.6
click at [563, 69] on textarea "1 week ret - TD 5/8" at bounding box center [742, 83] width 366 height 46
type textarea "2 week ret - TD 12/8 1 week ret - TD 5/8"
select select "6"
select select "2025"
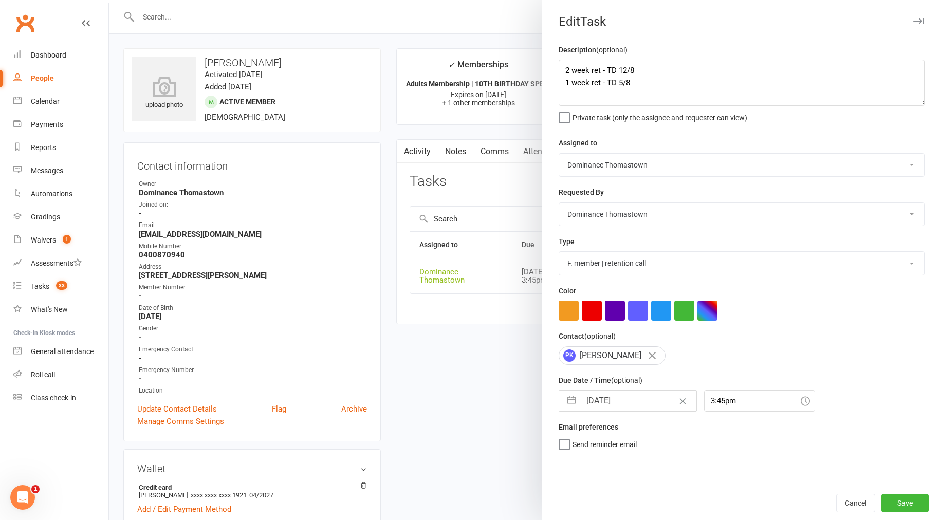
select select "7"
select select "2025"
select select "8"
select select "2025"
click at [622, 402] on input "12 Aug 2025" at bounding box center [639, 401] width 116 height 21
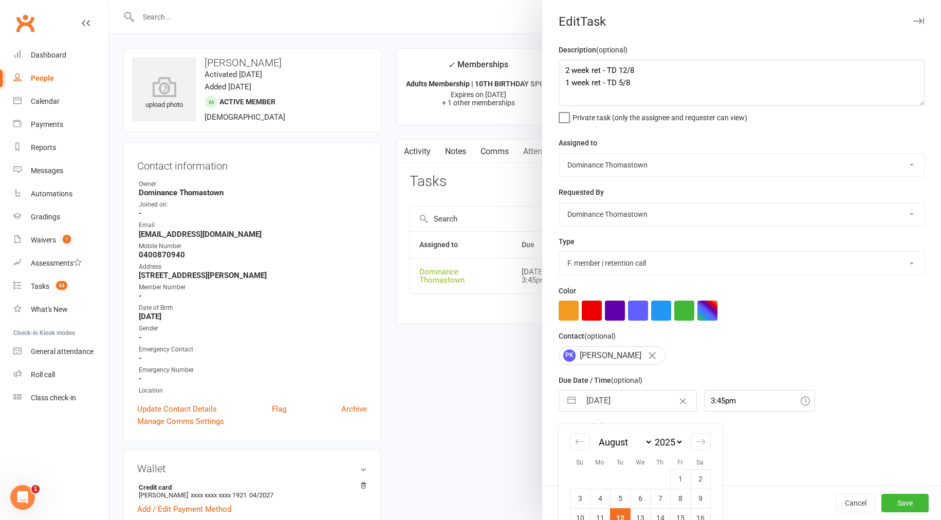
scroll to position [80, 0]
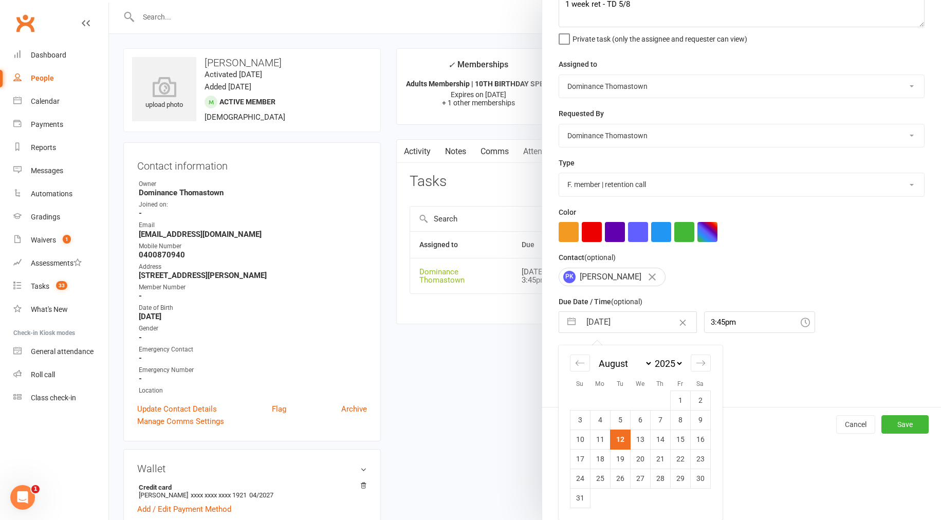
click at [620, 455] on td "19" at bounding box center [620, 459] width 20 height 20
type input "[DATE]"
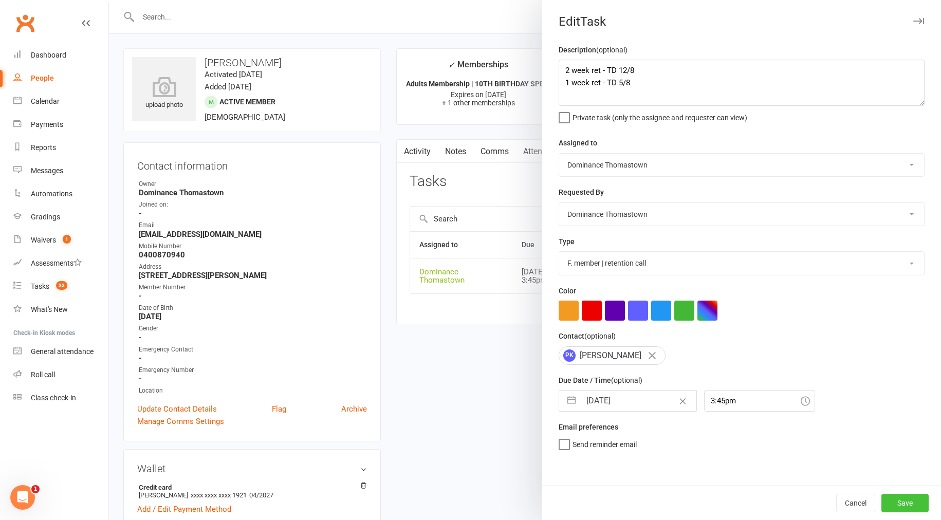
click at [912, 501] on button "Save" at bounding box center [904, 503] width 47 height 18
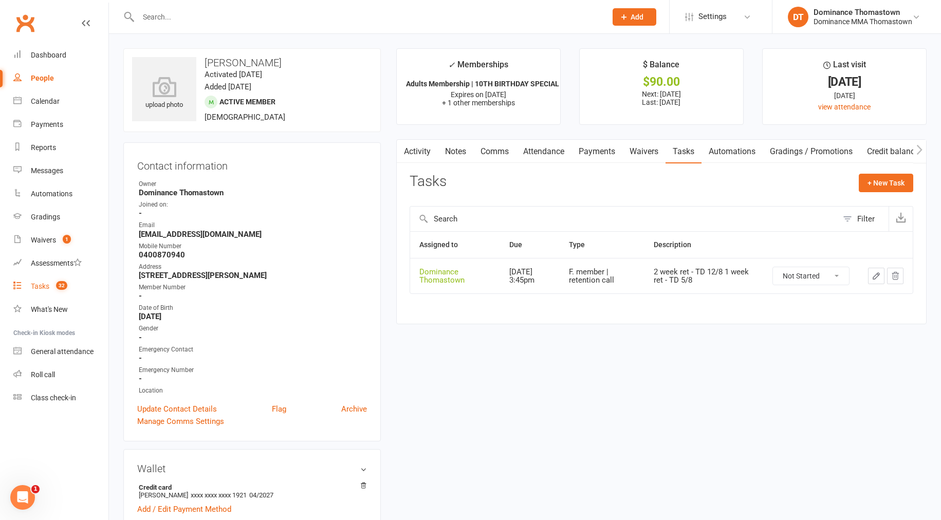
click at [35, 287] on div "Tasks" at bounding box center [40, 286] width 18 height 8
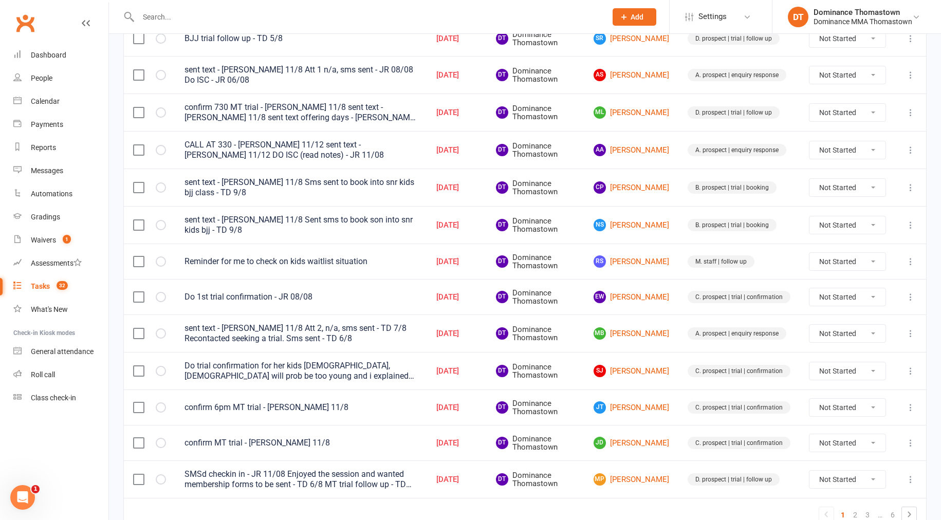
scroll to position [616, 0]
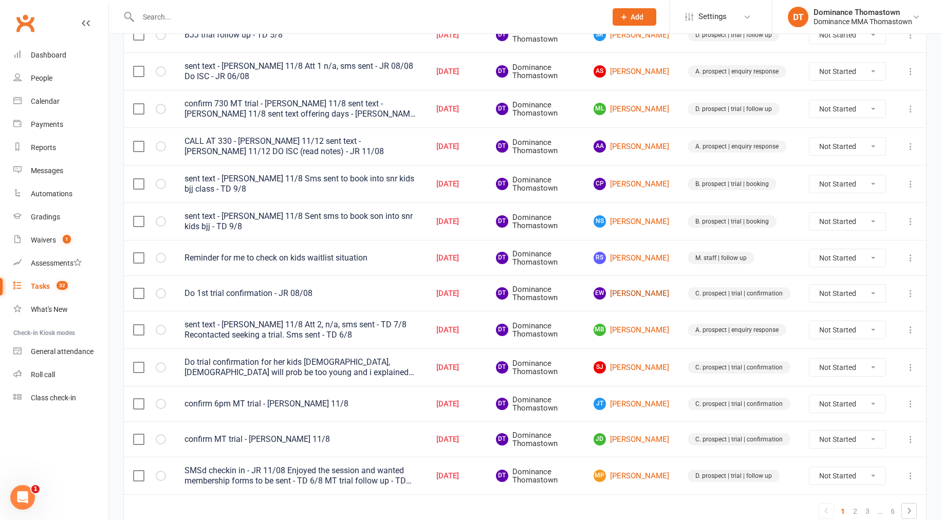
click at [641, 290] on link "EW Eli Ward" at bounding box center [631, 293] width 76 height 12
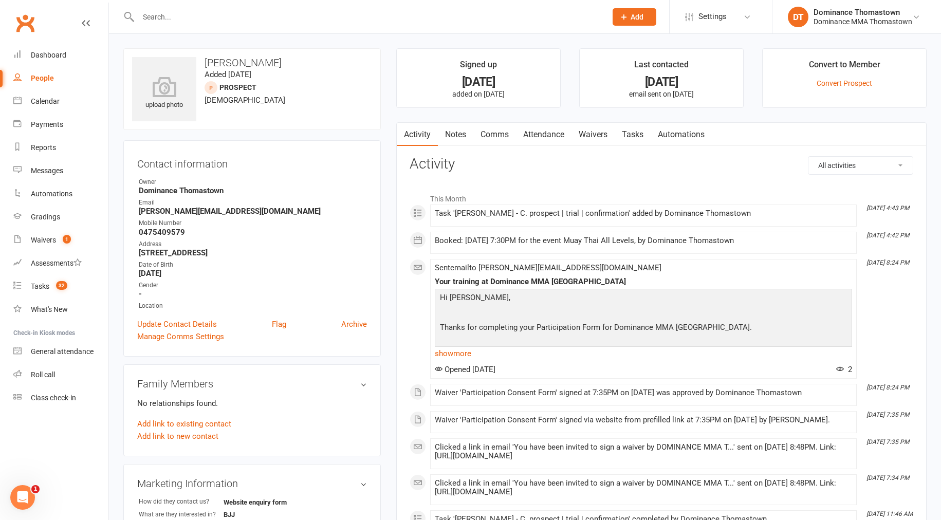
click at [447, 136] on link "Notes" at bounding box center [455, 135] width 35 height 24
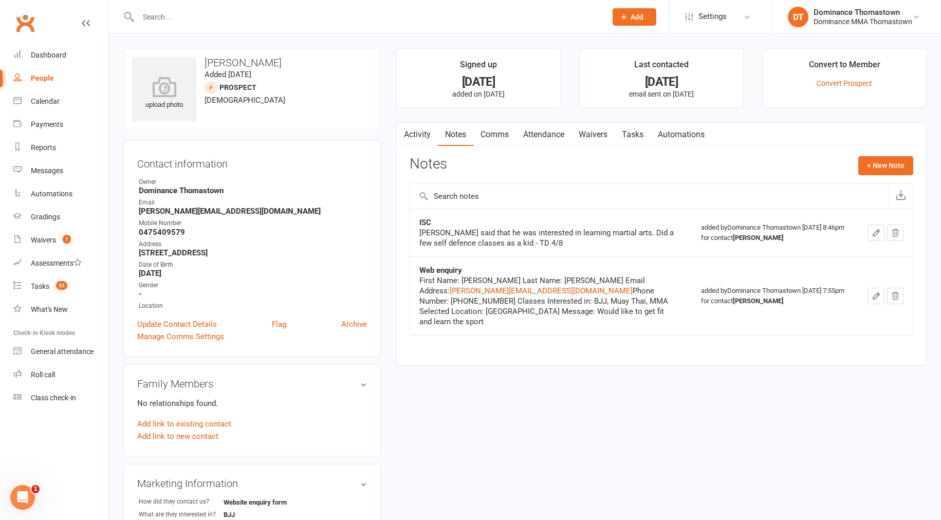
click at [421, 136] on link "Activity" at bounding box center [417, 135] width 41 height 24
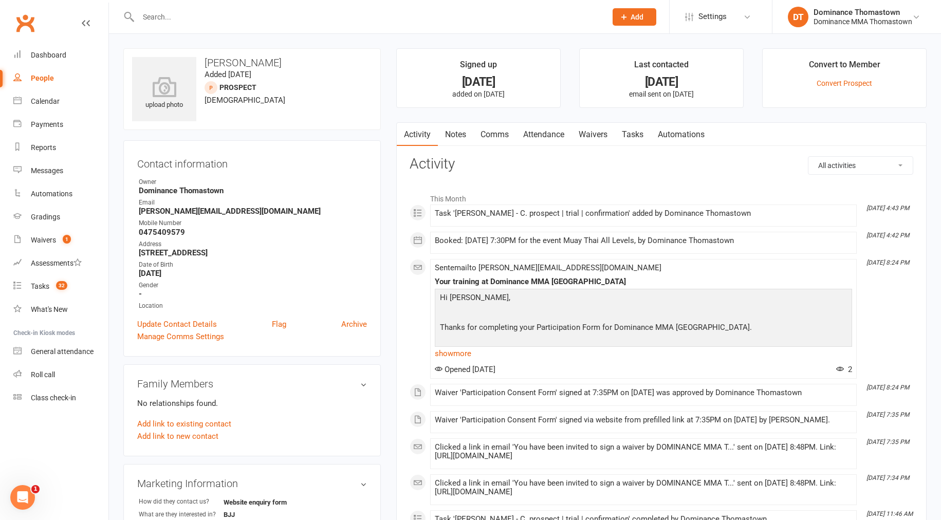
click at [540, 138] on link "Attendance" at bounding box center [543, 135] width 55 height 24
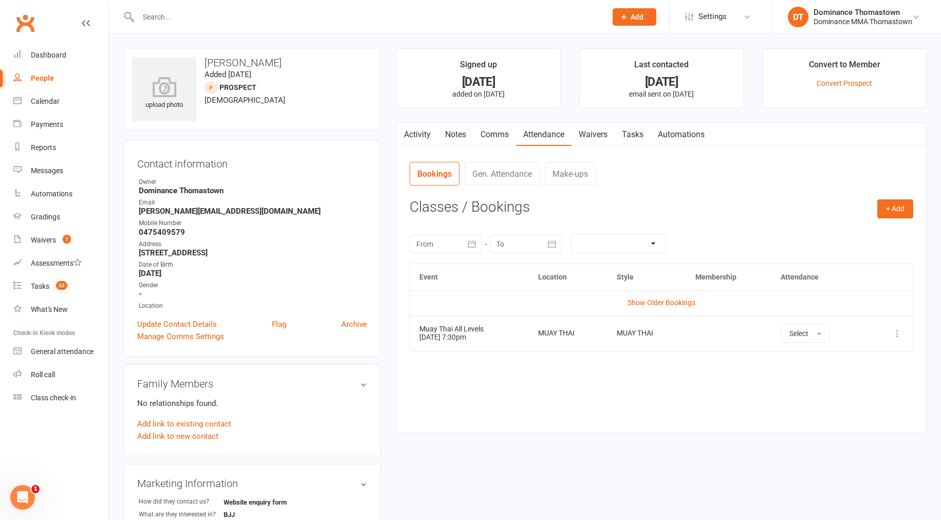
click at [586, 140] on link "Waivers" at bounding box center [592, 135] width 43 height 24
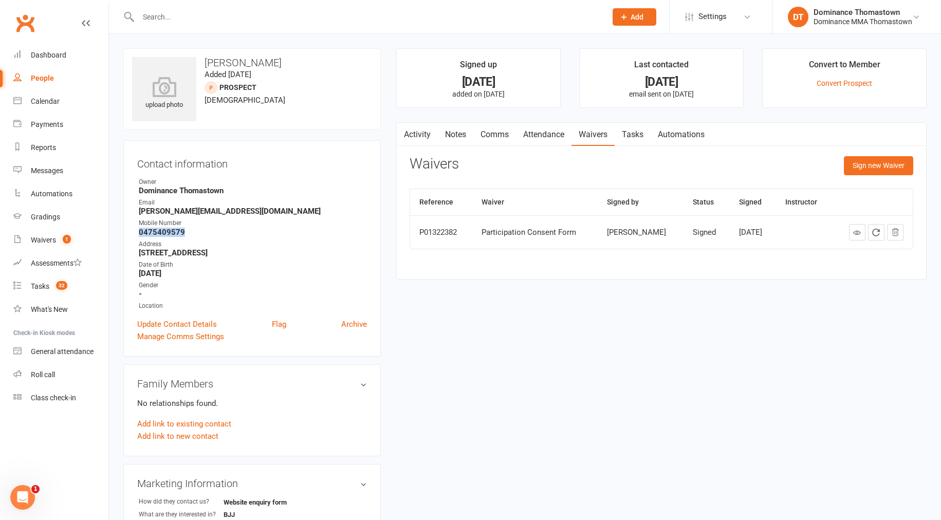
click at [551, 136] on link "Attendance" at bounding box center [543, 135] width 55 height 24
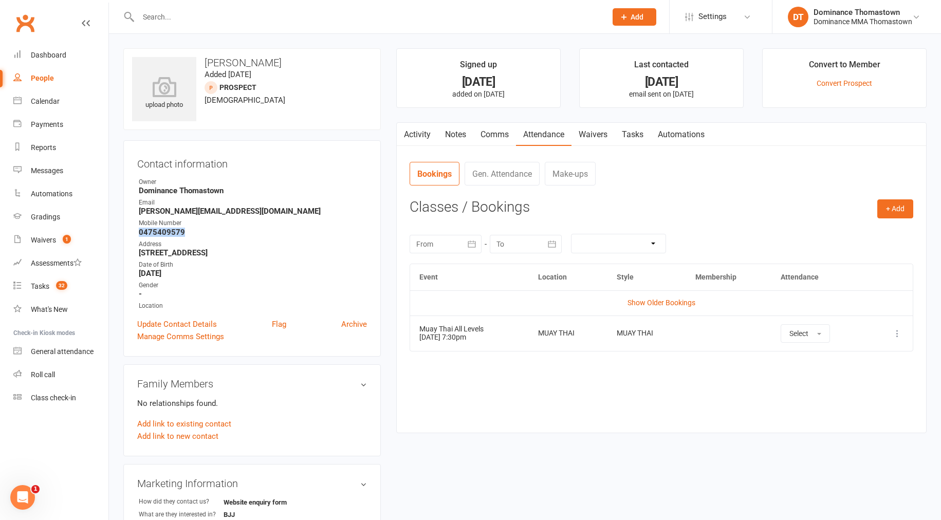
click at [499, 134] on link "Comms" at bounding box center [494, 135] width 43 height 24
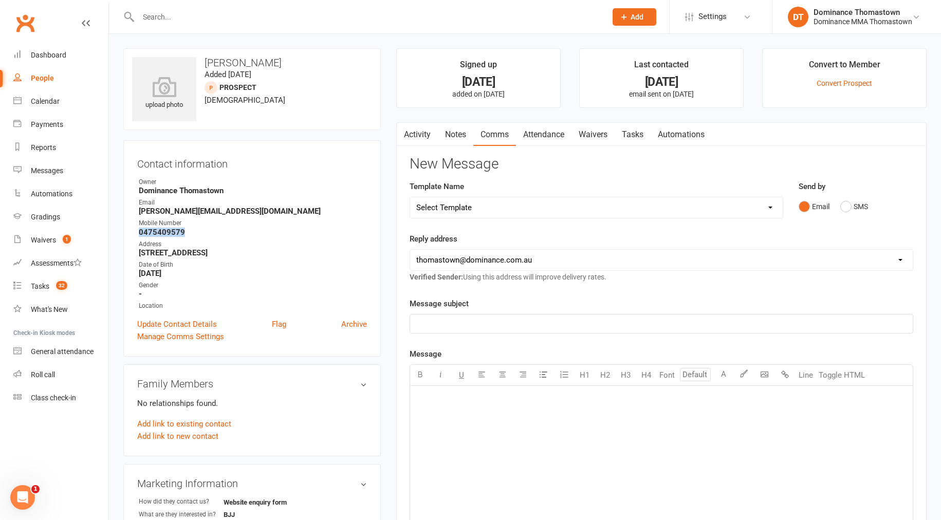
click at [628, 135] on link "Tasks" at bounding box center [633, 135] width 36 height 24
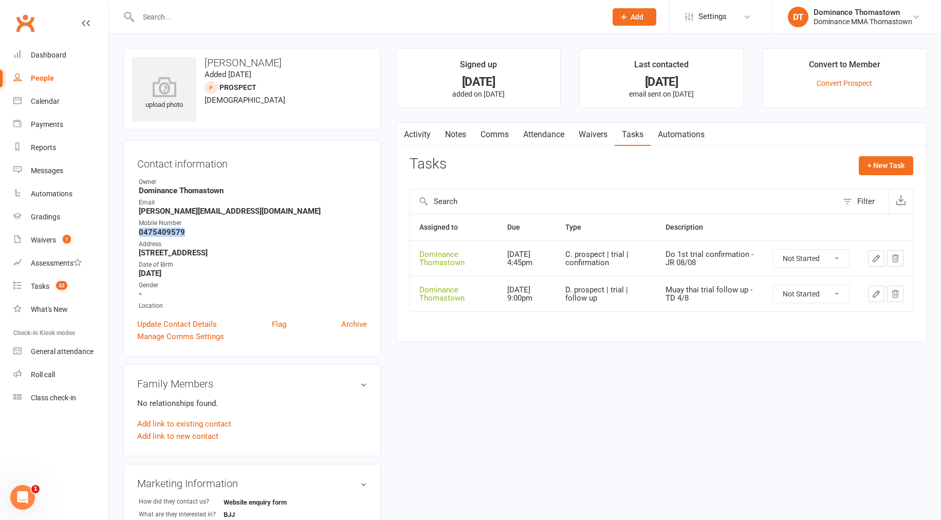
click at [794, 260] on select "Not Started In Progress Waiting Complete" at bounding box center [811, 258] width 76 height 17
select select "unstarted"
click at [458, 135] on link "Notes" at bounding box center [455, 135] width 35 height 24
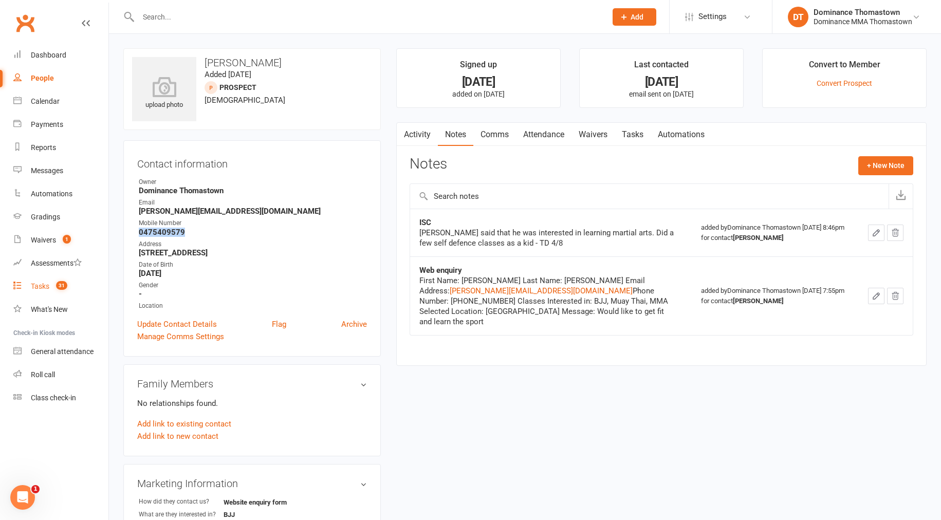
click at [41, 289] on div "Tasks" at bounding box center [40, 286] width 18 height 8
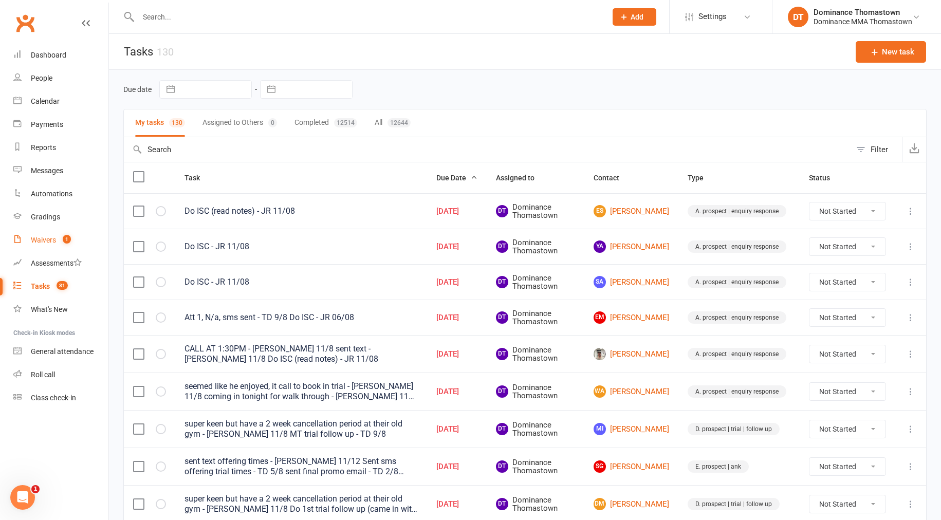
click at [32, 239] on div "Waivers" at bounding box center [43, 240] width 25 height 8
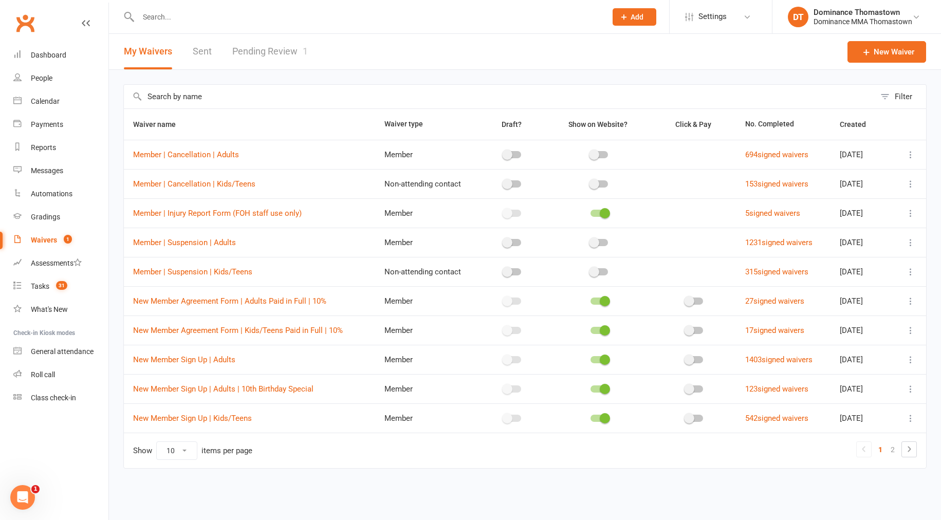
click at [266, 49] on link "Pending Review 1" at bounding box center [270, 51] width 76 height 35
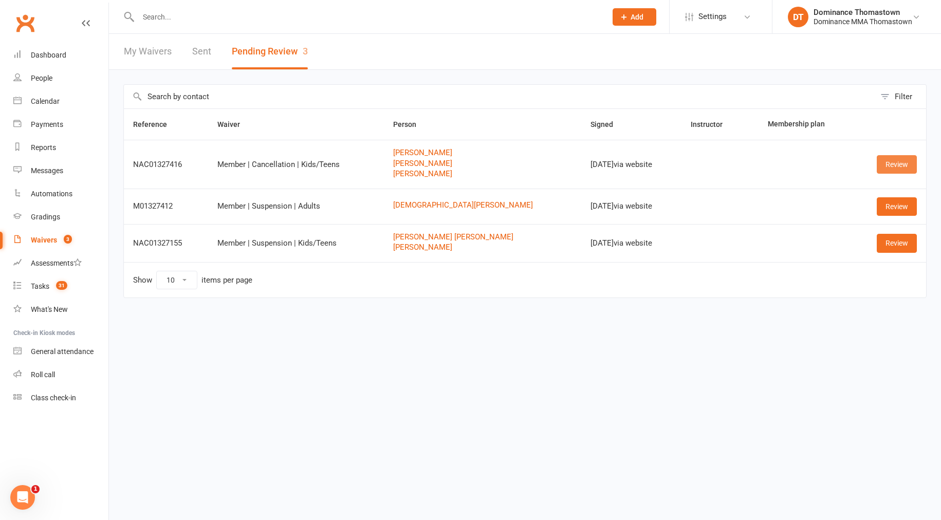
click at [903, 164] on link "Review" at bounding box center [897, 164] width 40 height 18
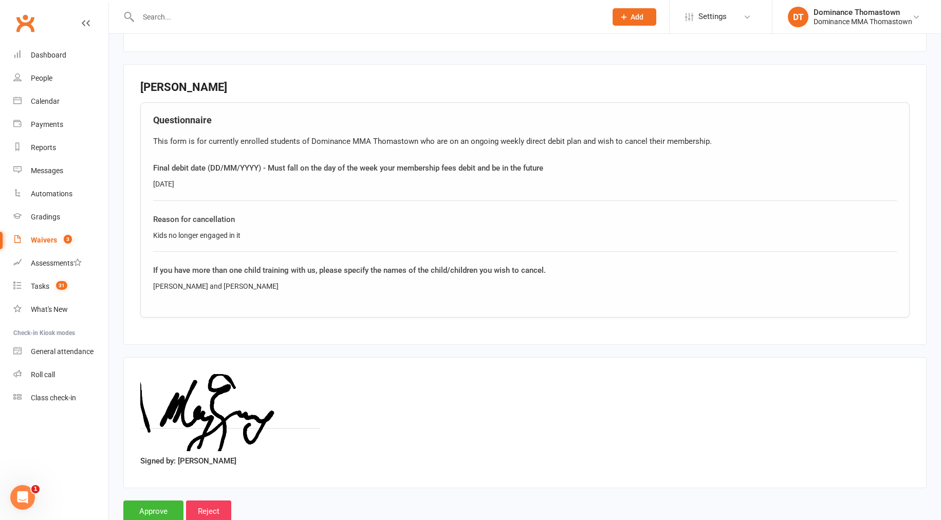
scroll to position [1174, 0]
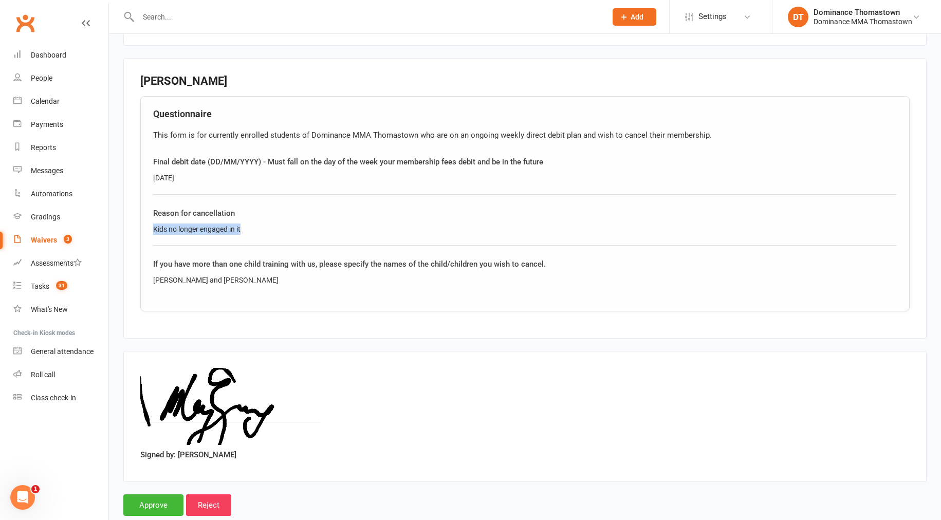
drag, startPoint x: 258, startPoint y: 227, endPoint x: 175, endPoint y: 224, distance: 83.8
click at [141, 223] on div "Questionnaire This form is for currently enrolled students of Dominance MMA Tho…" at bounding box center [524, 203] width 769 height 215
copy div "Kids no longer engaged in it"
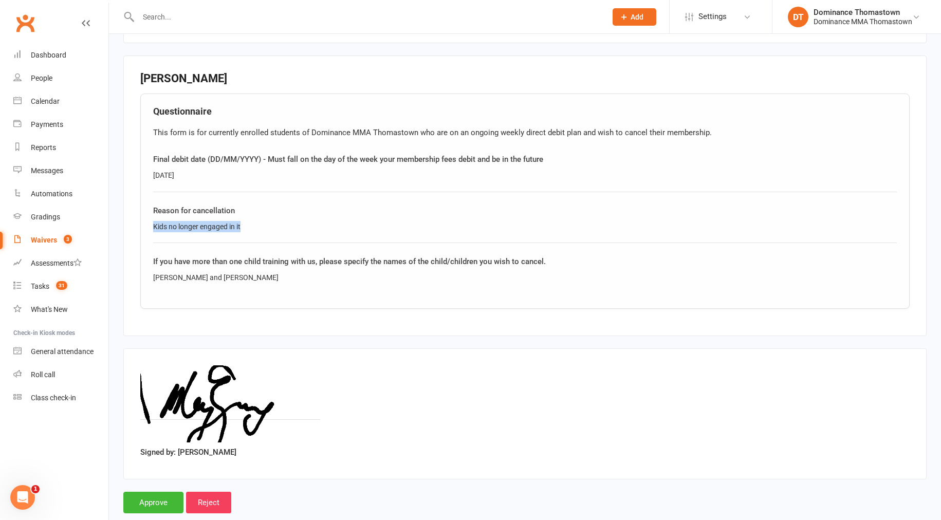
scroll to position [1194, 0]
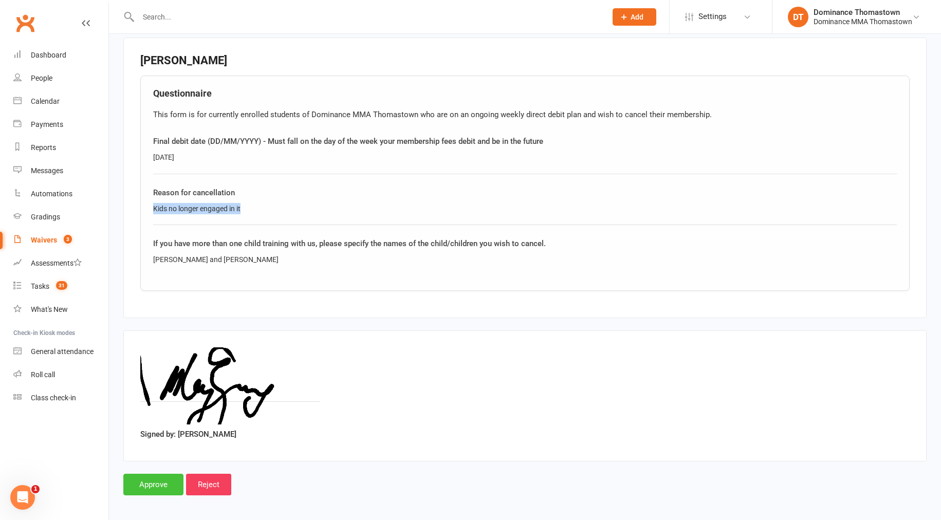
click at [158, 485] on input "Approve" at bounding box center [153, 485] width 60 height 22
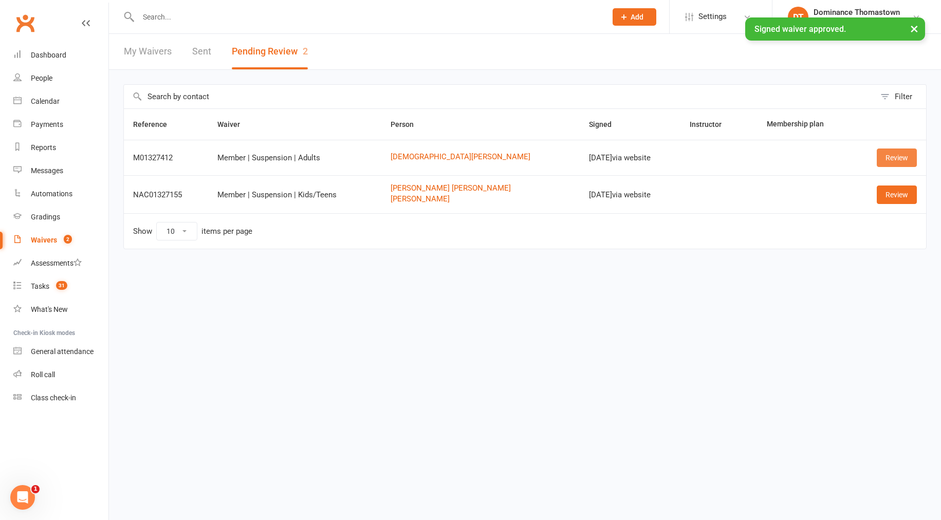
click at [886, 154] on link "Review" at bounding box center [897, 157] width 40 height 18
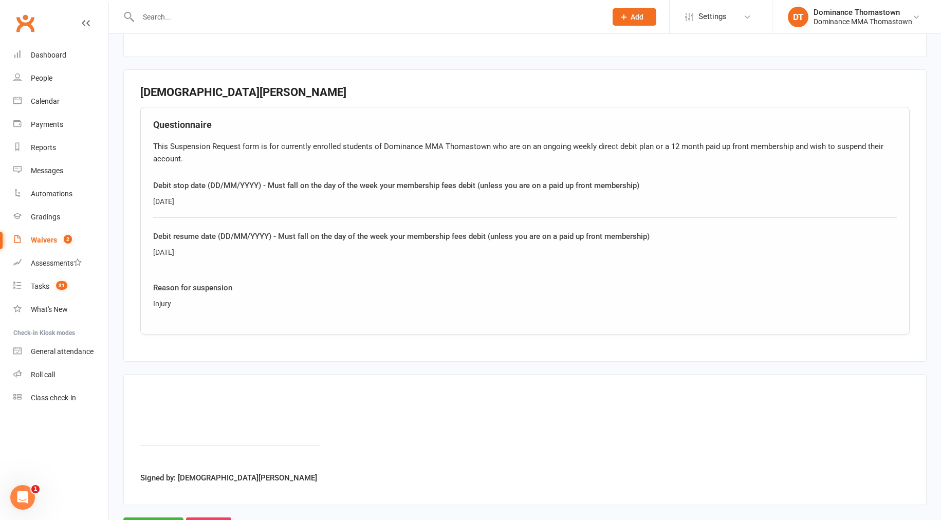
scroll to position [483, 0]
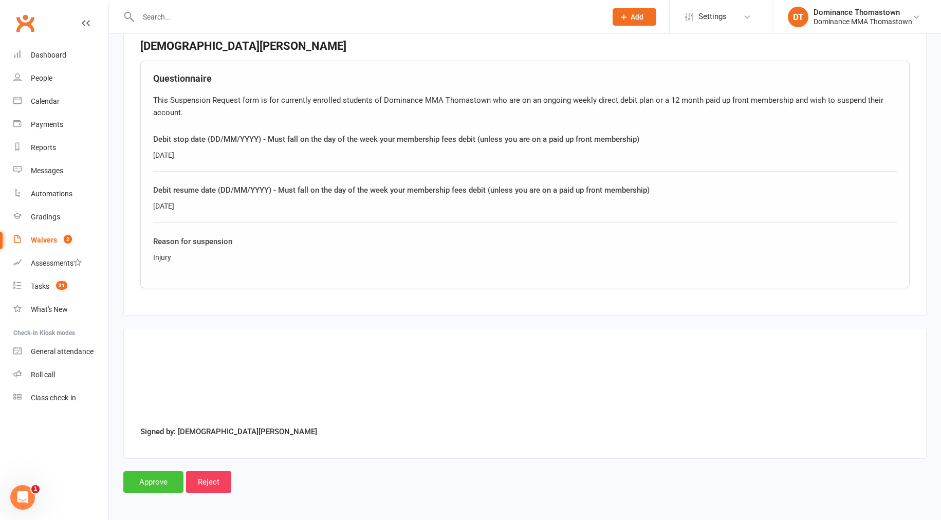
click at [160, 477] on input "Approve" at bounding box center [153, 482] width 60 height 22
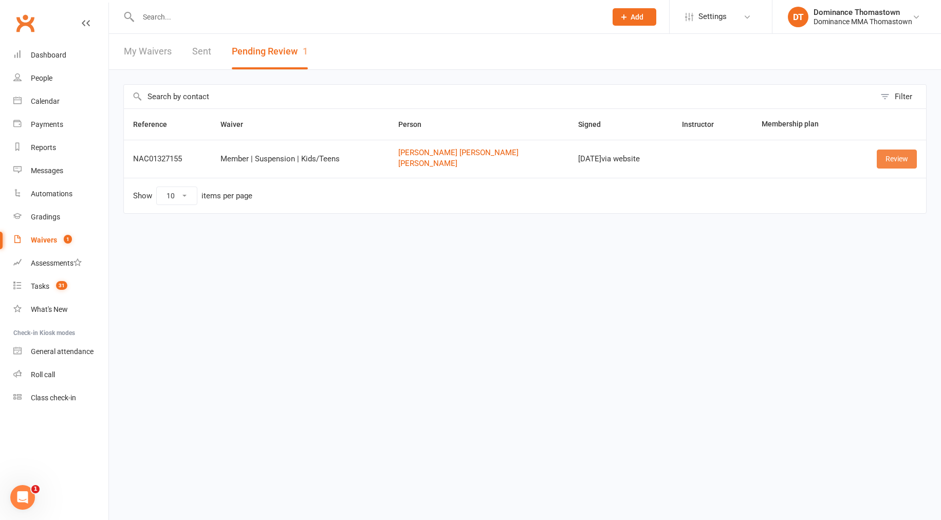
click at [903, 156] on link "Review" at bounding box center [897, 159] width 40 height 18
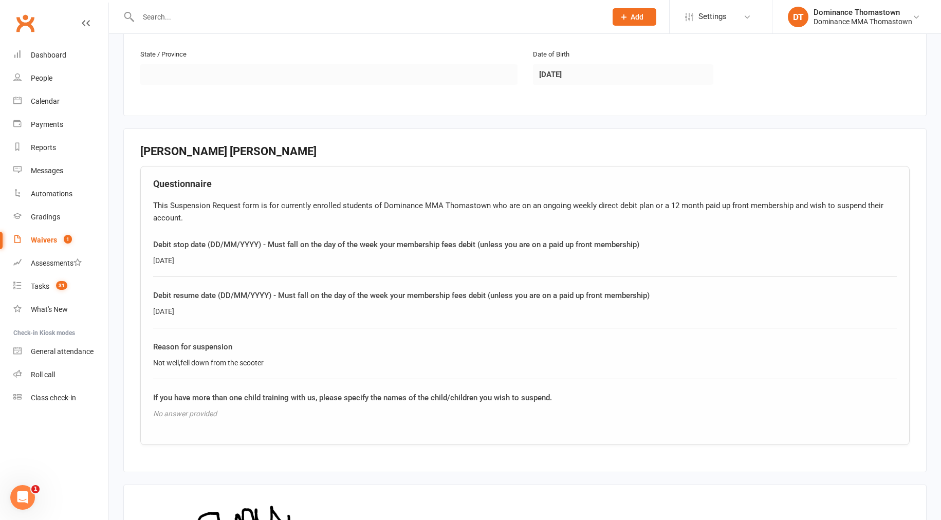
scroll to position [767, 0]
drag, startPoint x: 270, startPoint y: 361, endPoint x: 180, endPoint y: 360, distance: 90.4
click at [148, 361] on div "Questionnaire This Suspension Request form is for currently enrolled students o…" at bounding box center [524, 306] width 769 height 278
copy div "Not well,fell down from the scooter"
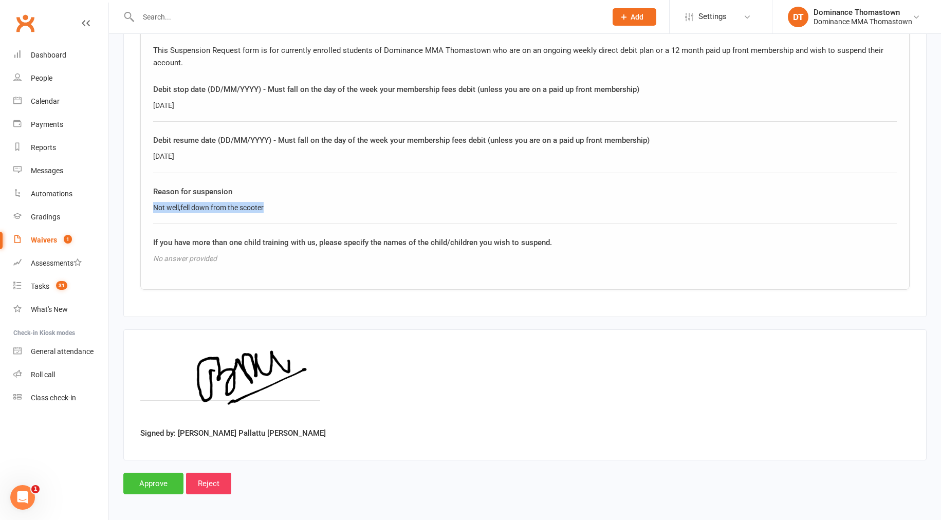
click at [159, 479] on input "Approve" at bounding box center [153, 484] width 60 height 22
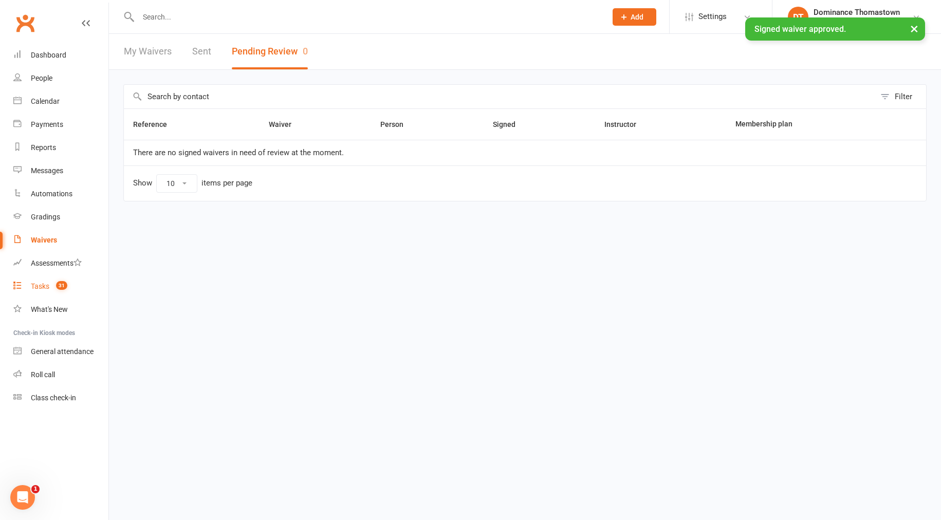
click at [38, 288] on div "Tasks" at bounding box center [40, 286] width 18 height 8
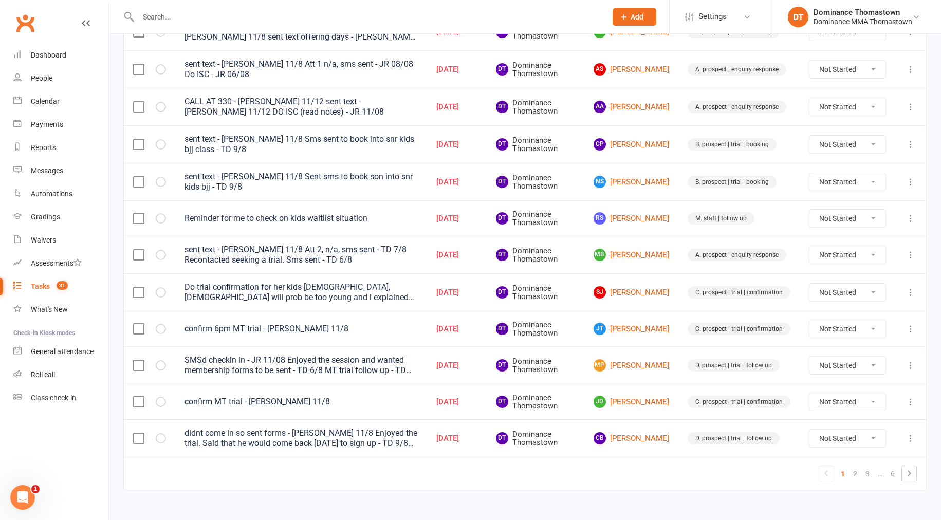
scroll to position [630, 0]
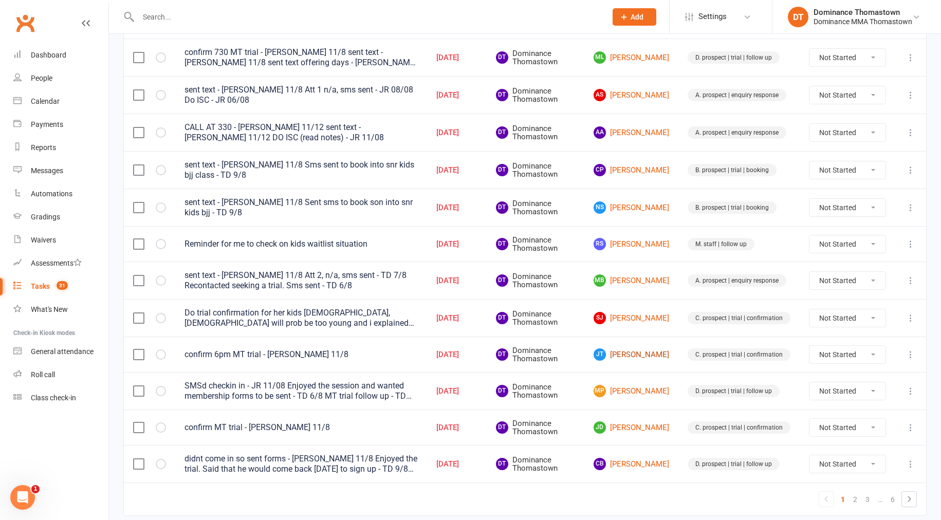
click at [636, 356] on link "JT Joshua Tavoletti" at bounding box center [631, 354] width 76 height 12
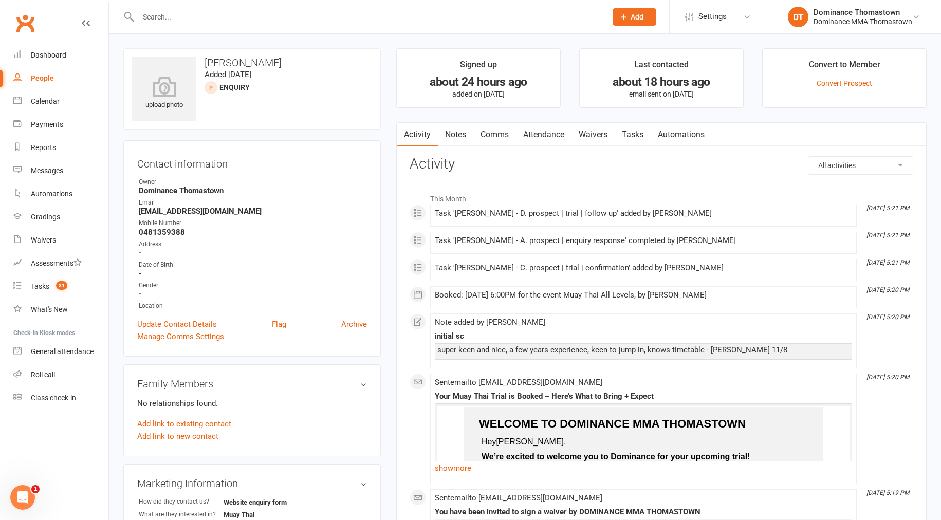
click at [534, 138] on link "Attendance" at bounding box center [543, 135] width 55 height 24
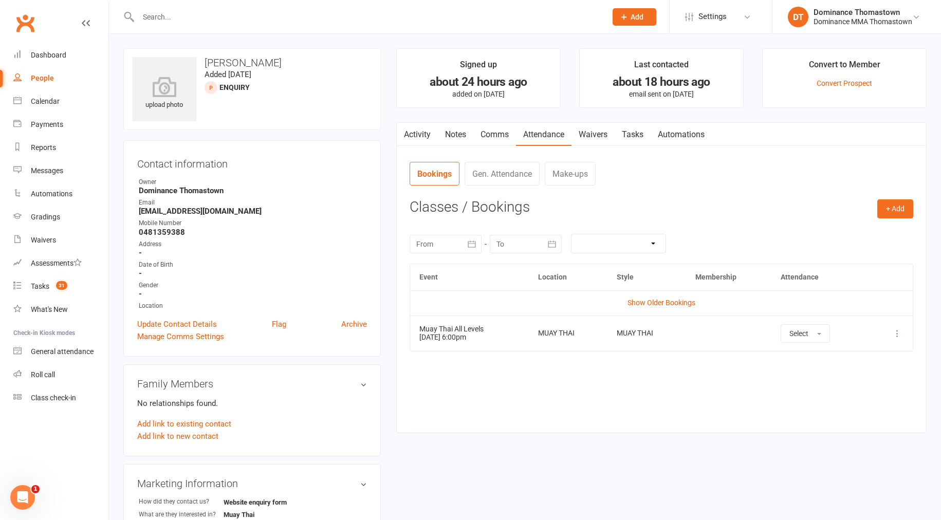
click at [443, 137] on link "Notes" at bounding box center [455, 135] width 35 height 24
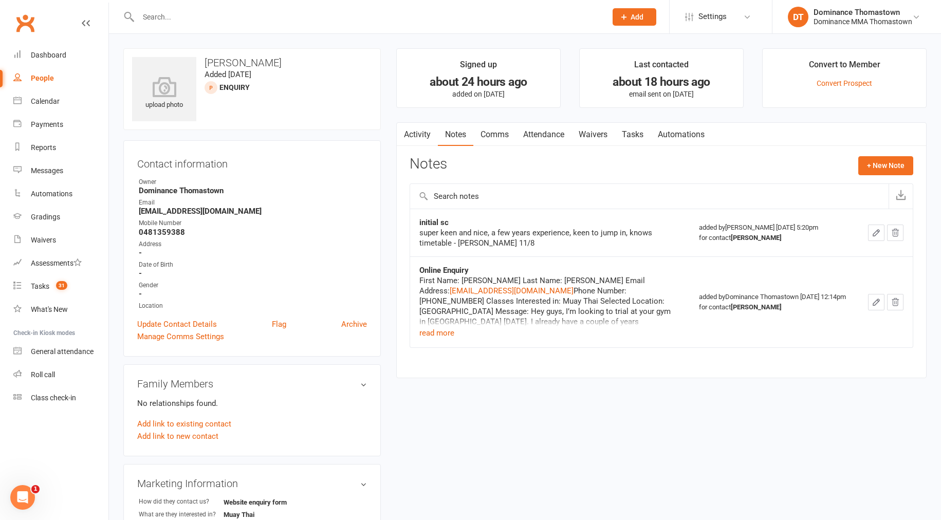
click at [593, 136] on link "Waivers" at bounding box center [592, 135] width 43 height 24
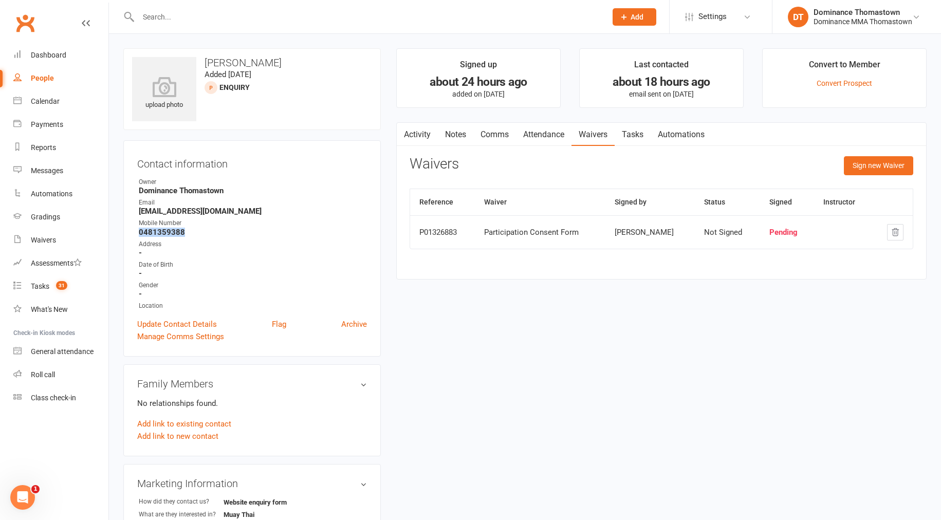
click at [457, 134] on link "Notes" at bounding box center [455, 135] width 35 height 24
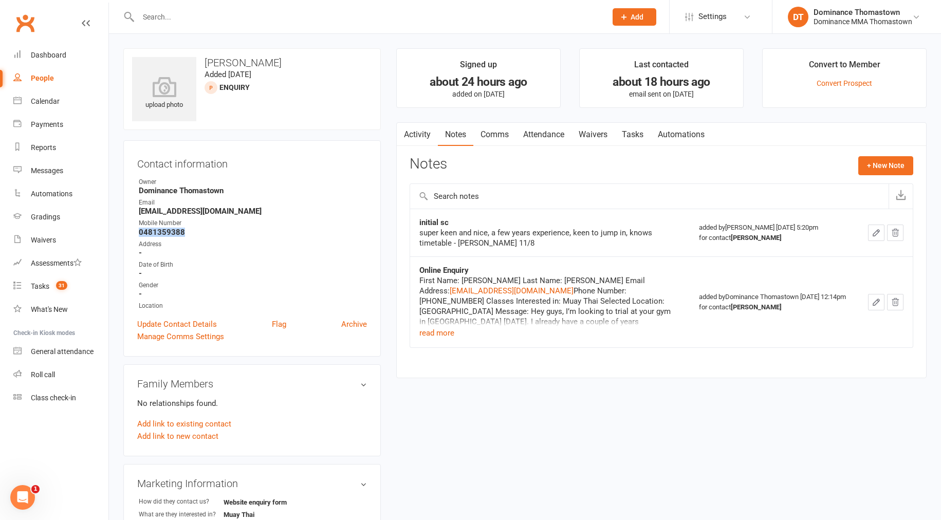
click at [420, 134] on link "Activity" at bounding box center [417, 135] width 41 height 24
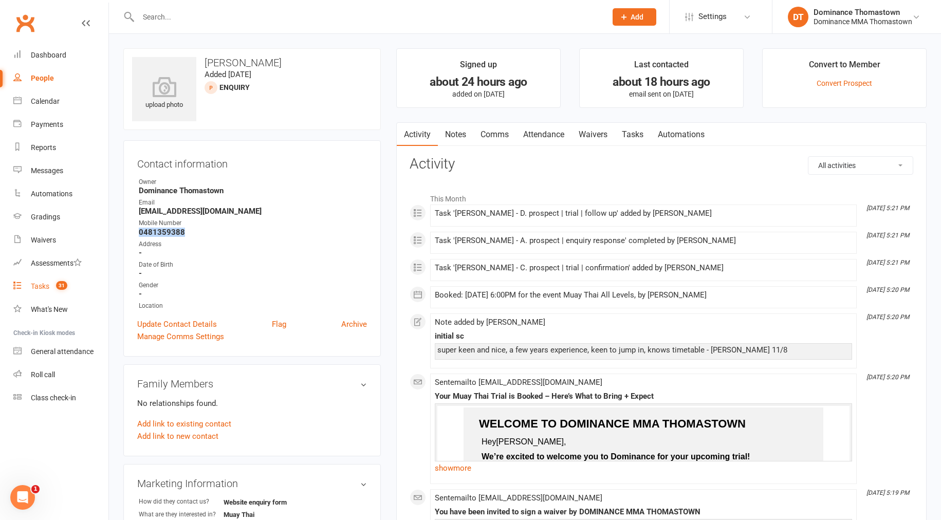
click at [36, 289] on div "Tasks" at bounding box center [40, 286] width 18 height 8
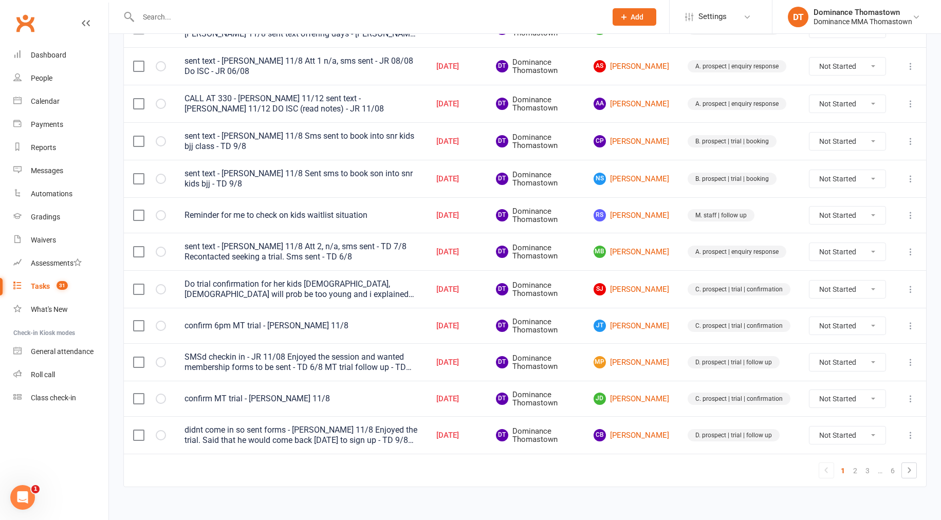
scroll to position [665, 0]
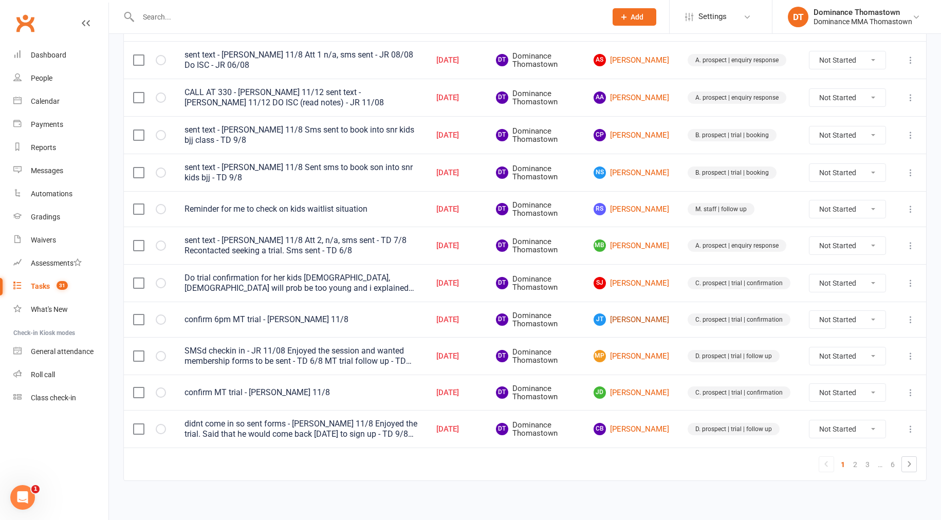
click at [634, 315] on link "JT Joshua Tavoletti" at bounding box center [631, 319] width 76 height 12
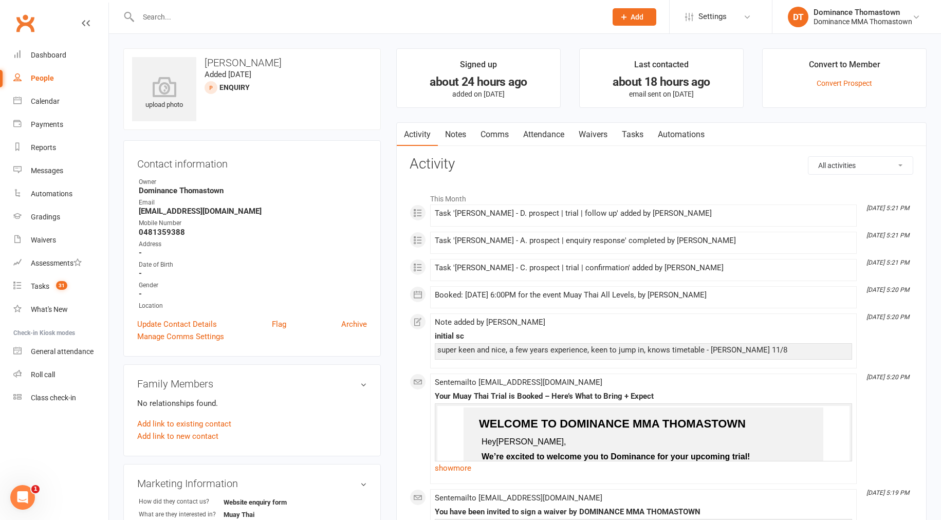
drag, startPoint x: 634, startPoint y: 137, endPoint x: 636, endPoint y: 142, distance: 5.5
click at [635, 137] on link "Tasks" at bounding box center [633, 135] width 36 height 24
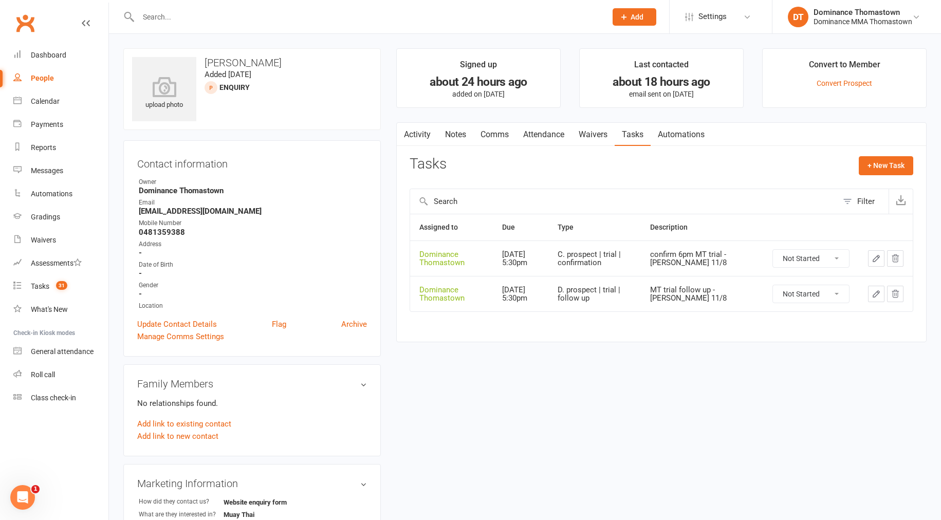
click at [810, 261] on select "Not Started In Progress Waiting Complete" at bounding box center [811, 258] width 76 height 17
select select "unstarted"
click at [35, 287] on div "Tasks" at bounding box center [40, 286] width 18 height 8
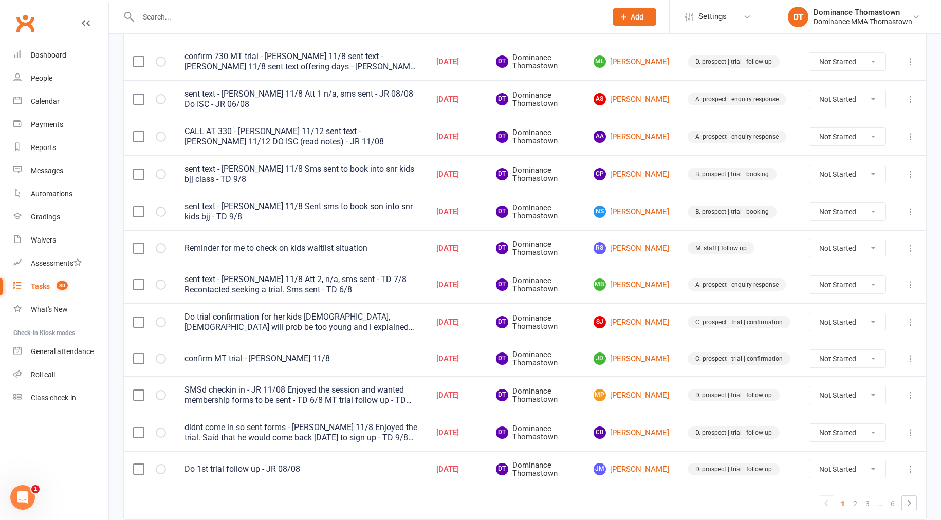
scroll to position [649, 0]
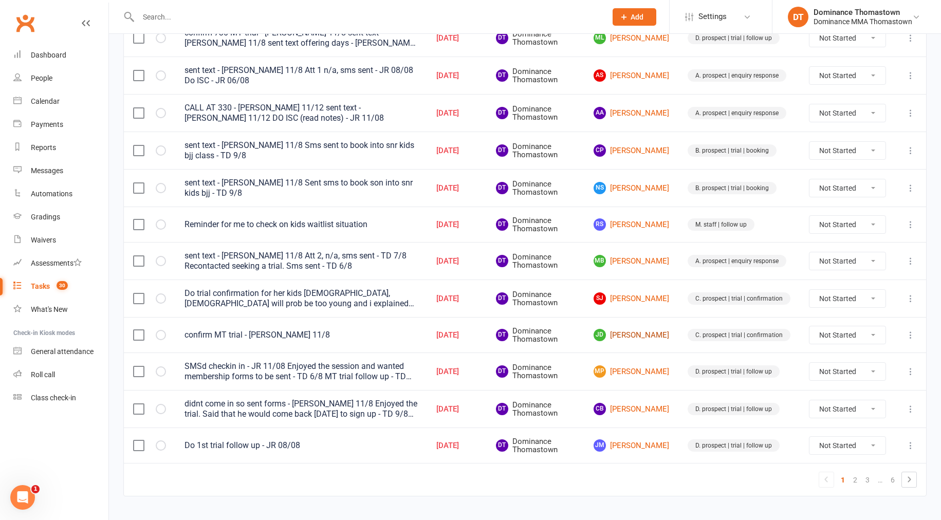
click at [643, 333] on link "JD Jesse Doyle" at bounding box center [631, 335] width 76 height 12
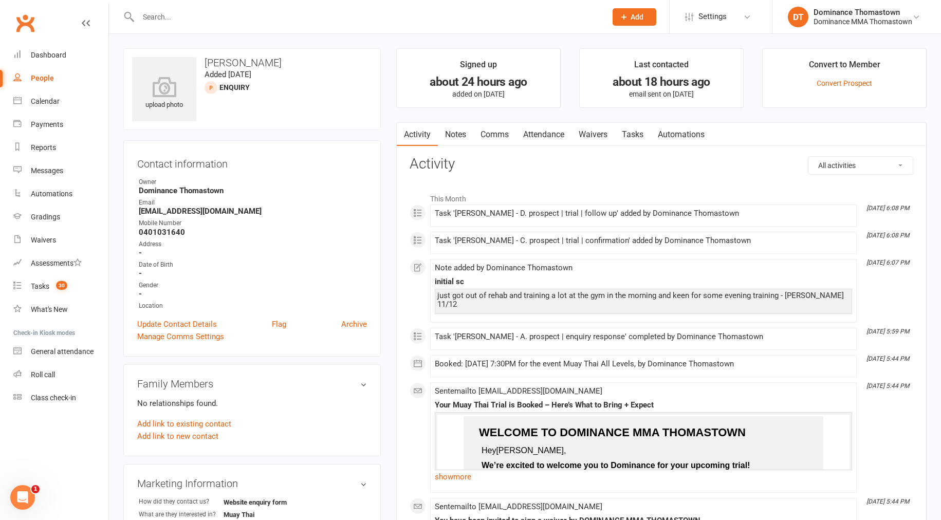
click at [543, 131] on link "Attendance" at bounding box center [543, 135] width 55 height 24
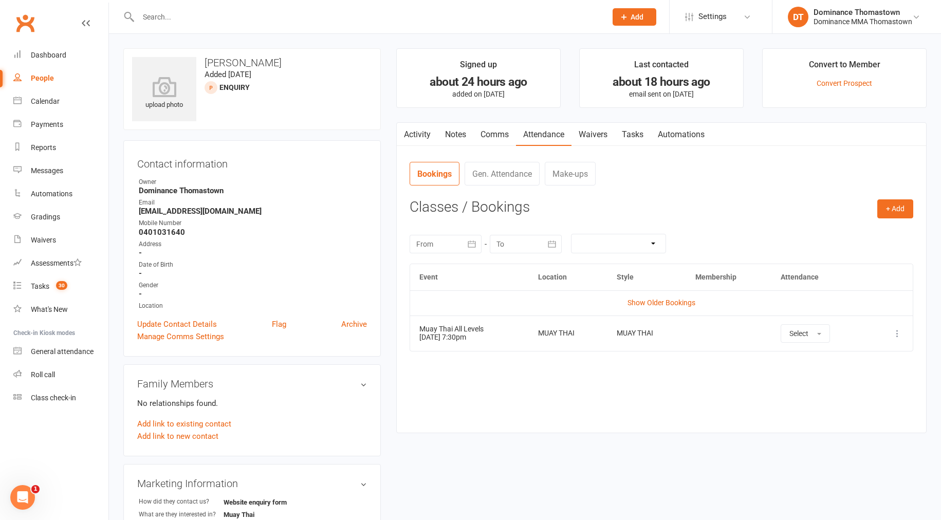
click at [604, 135] on link "Waivers" at bounding box center [592, 135] width 43 height 24
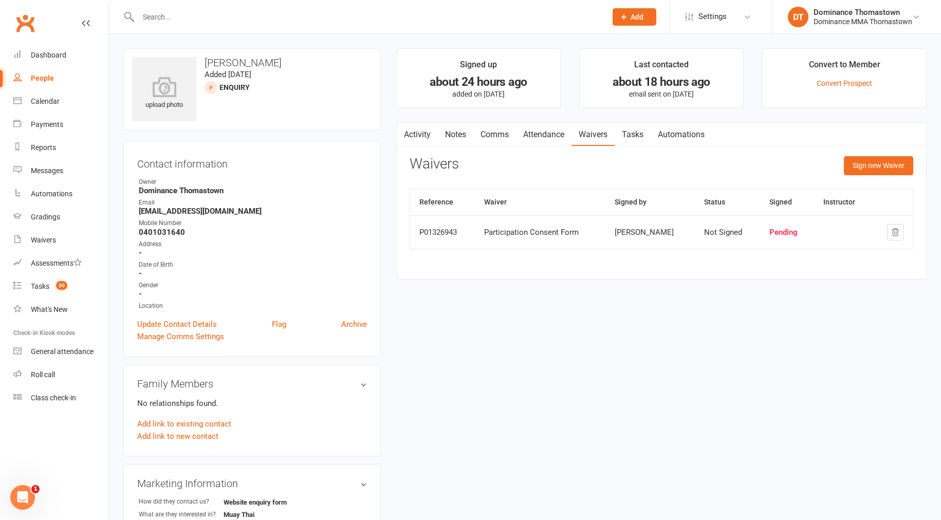
click at [552, 137] on link "Attendance" at bounding box center [543, 135] width 55 height 24
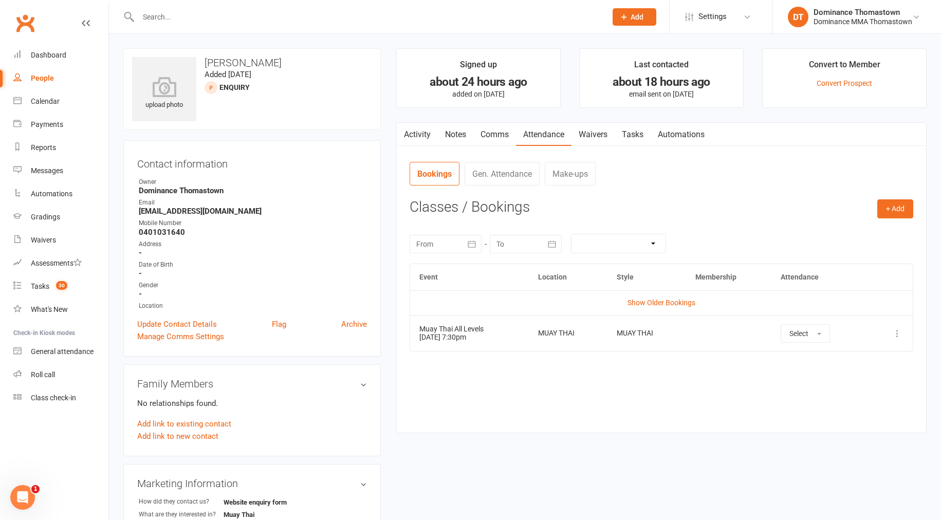
click at [580, 136] on link "Waivers" at bounding box center [592, 135] width 43 height 24
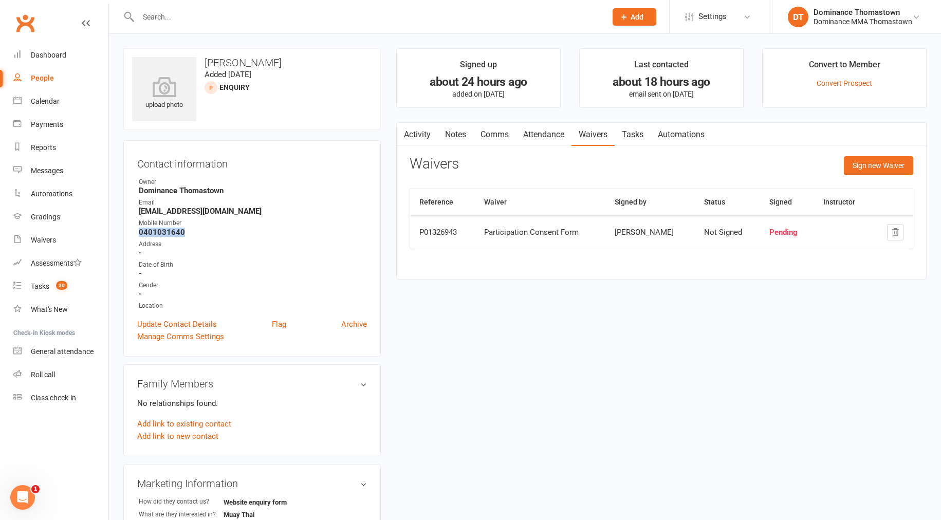
click at [634, 135] on link "Tasks" at bounding box center [633, 135] width 36 height 24
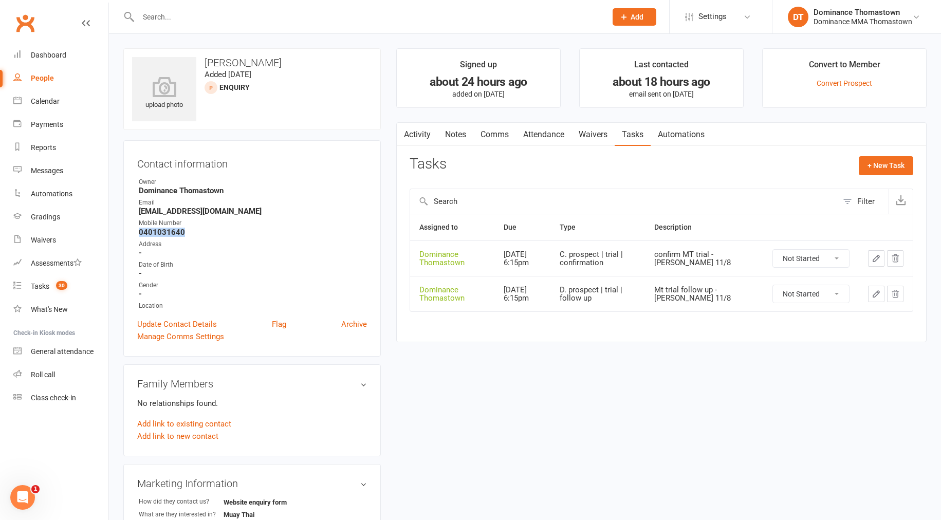
click at [804, 257] on select "Not Started In Progress Waiting Complete" at bounding box center [811, 258] width 76 height 17
select select "unstarted"
click at [41, 287] on div "Tasks" at bounding box center [40, 286] width 18 height 8
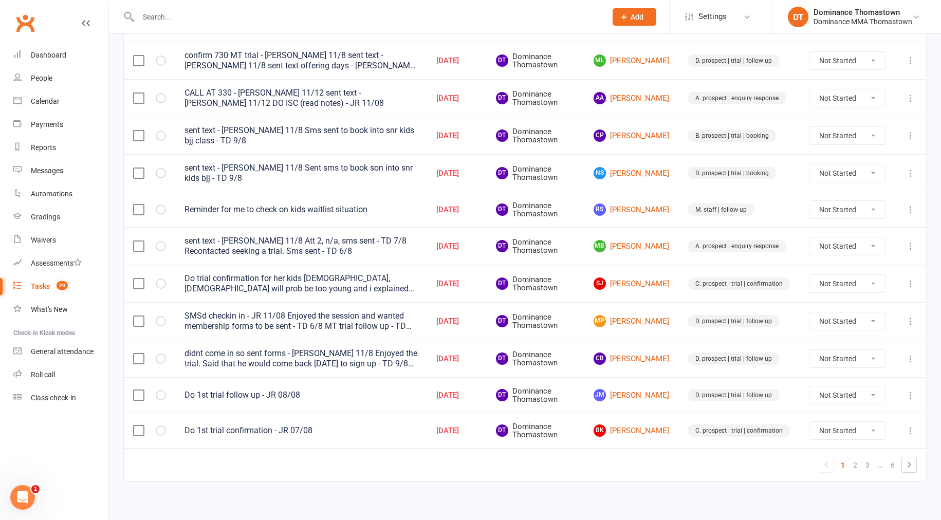
scroll to position [665, 0]
click at [641, 278] on link "SJ Sandy Juresic" at bounding box center [631, 283] width 76 height 12
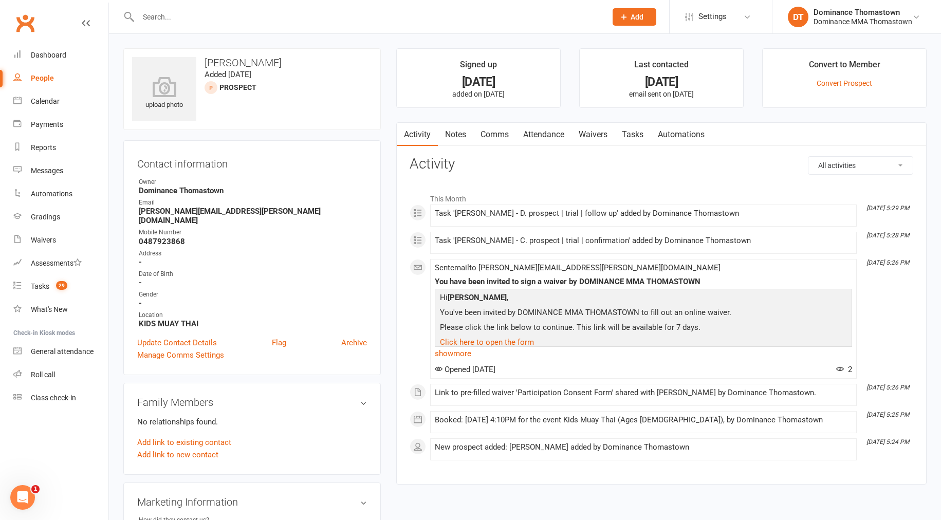
click at [631, 137] on link "Tasks" at bounding box center [633, 135] width 36 height 24
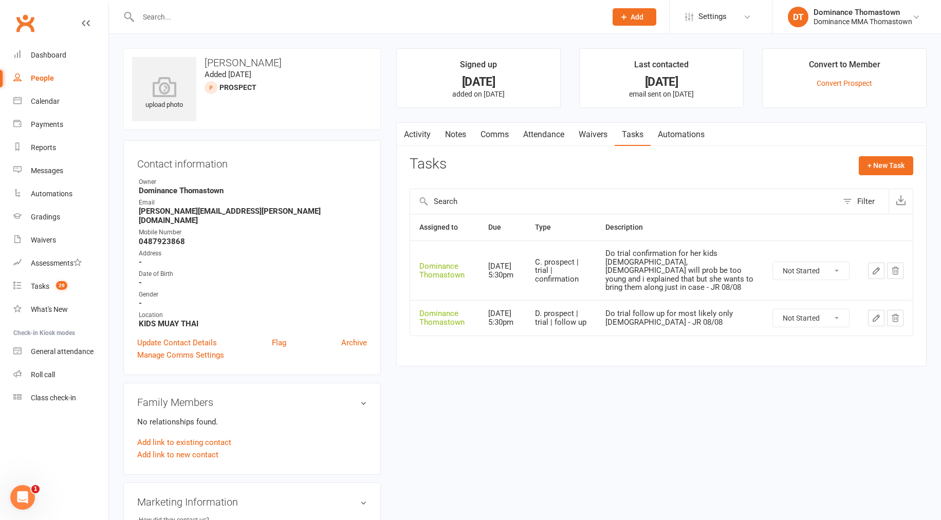
click at [598, 129] on link "Waivers" at bounding box center [592, 135] width 43 height 24
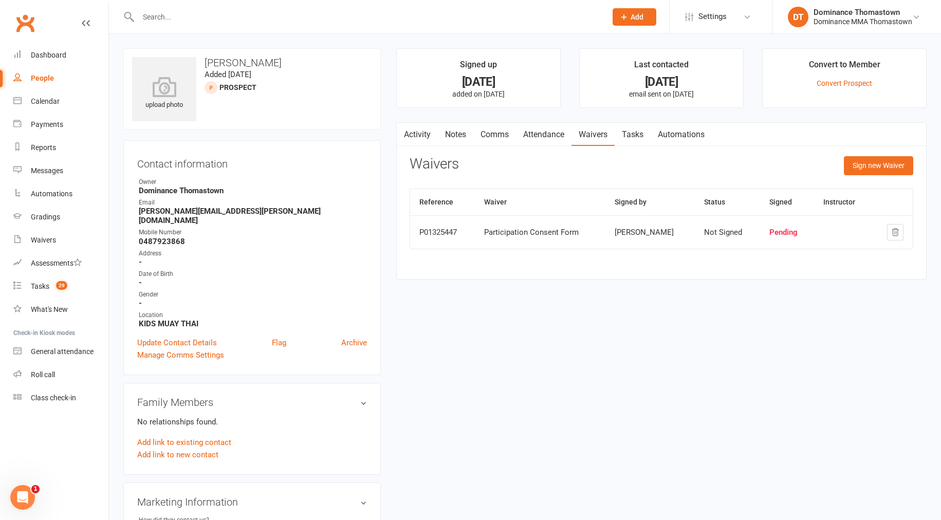
click at [642, 133] on link "Tasks" at bounding box center [633, 135] width 36 height 24
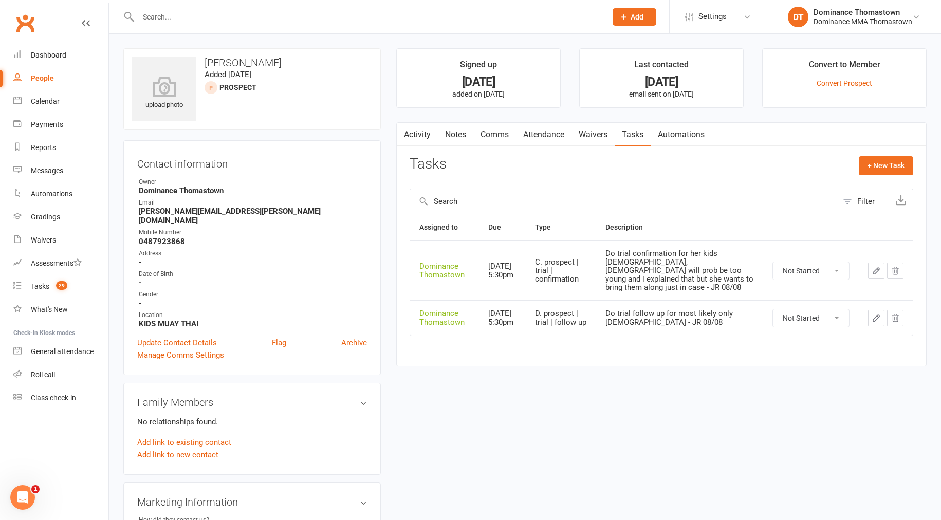
click at [498, 132] on link "Comms" at bounding box center [494, 135] width 43 height 24
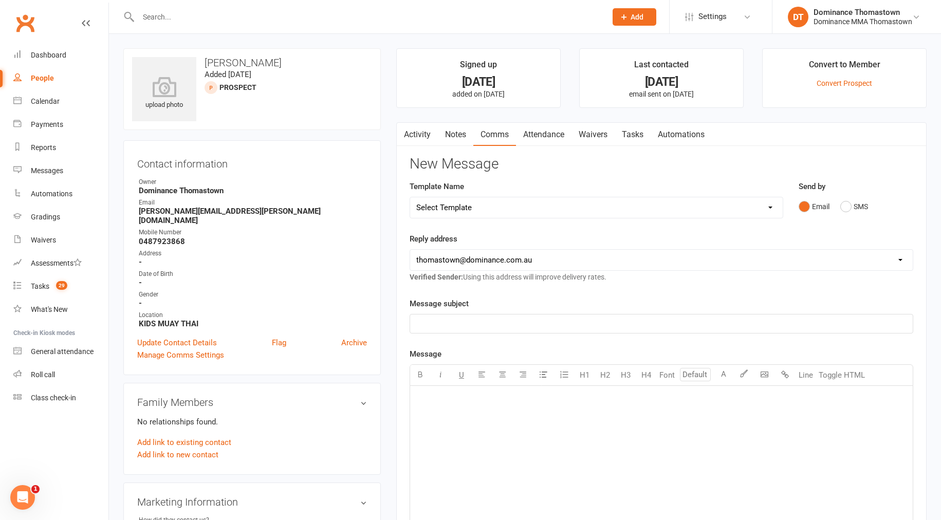
click at [545, 133] on link "Attendance" at bounding box center [543, 135] width 55 height 24
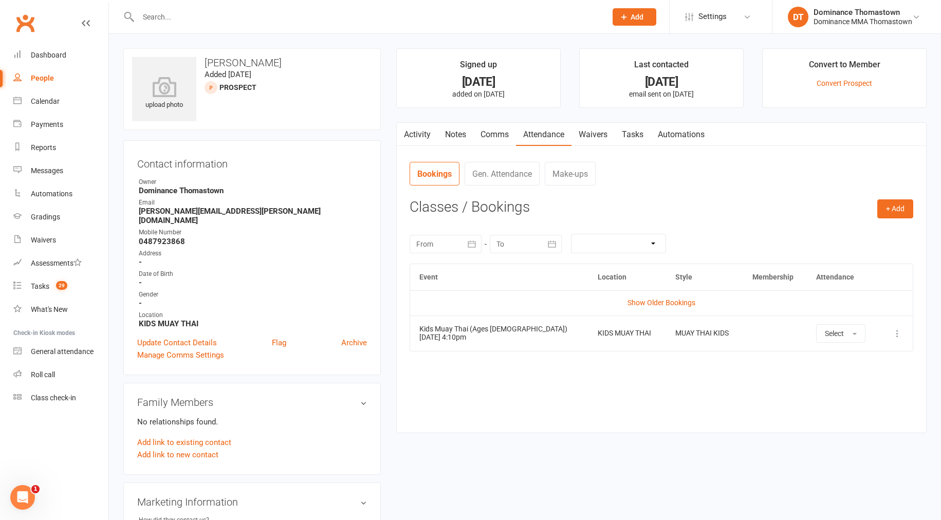
click at [602, 136] on link "Waivers" at bounding box center [592, 135] width 43 height 24
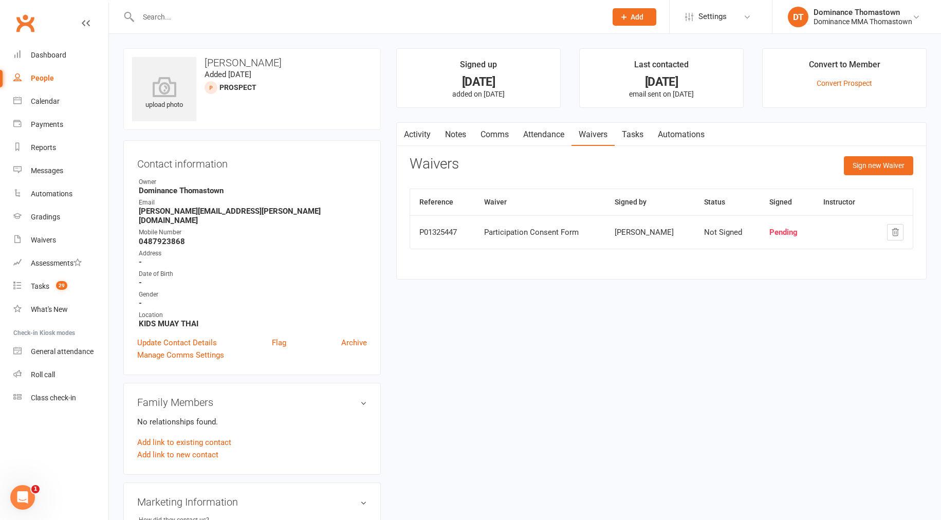
click at [638, 135] on link "Tasks" at bounding box center [633, 135] width 36 height 24
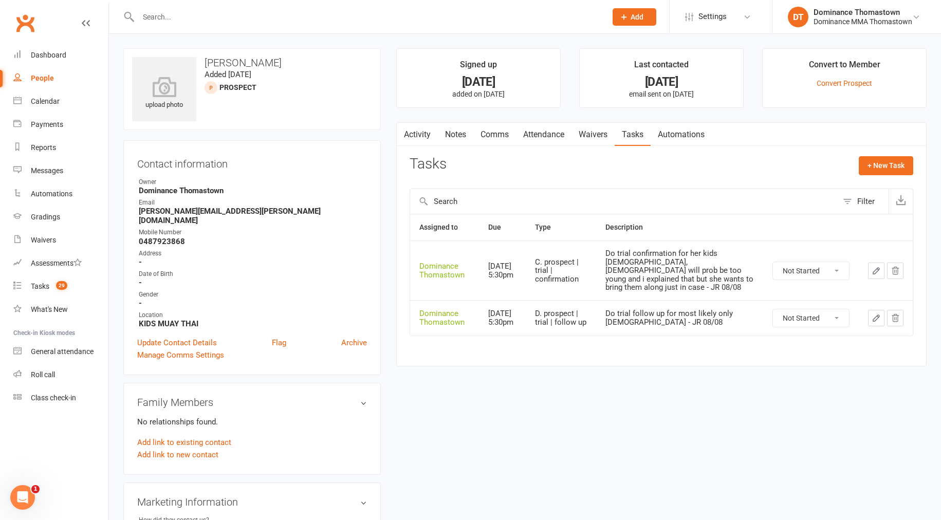
click at [605, 131] on link "Waivers" at bounding box center [592, 135] width 43 height 24
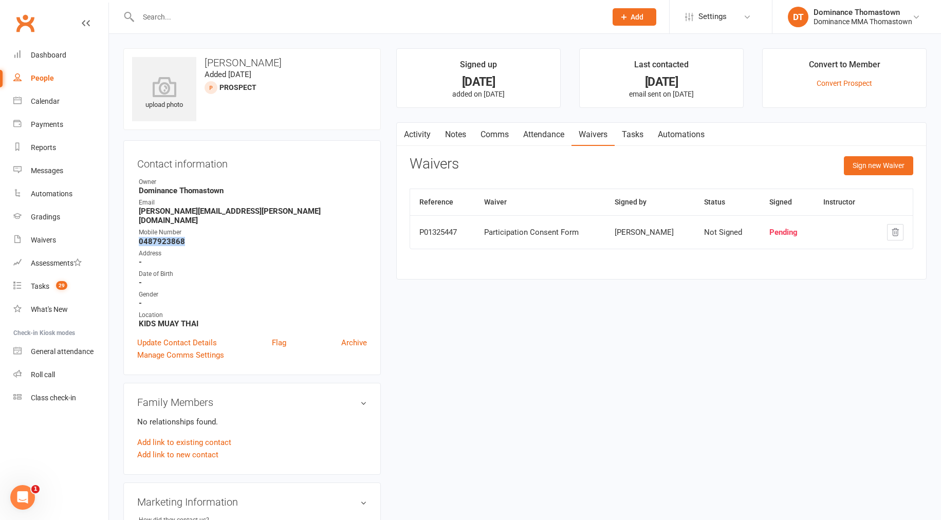
click at [490, 137] on link "Comms" at bounding box center [494, 135] width 43 height 24
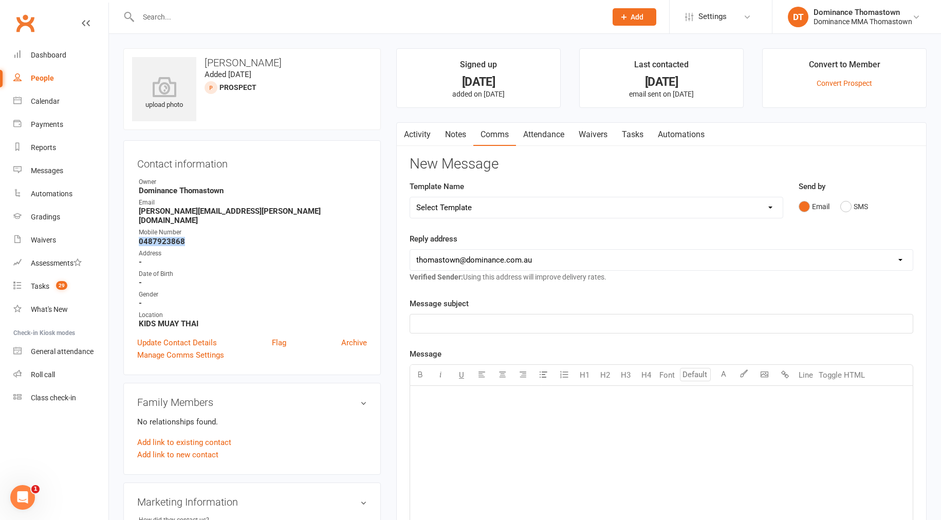
click at [574, 211] on select "Select Template [Email] MARKETING | 10TH BIRTHDAY SPECIAL | CANCELLED MEMBERS […" at bounding box center [596, 207] width 373 height 21
select select "17"
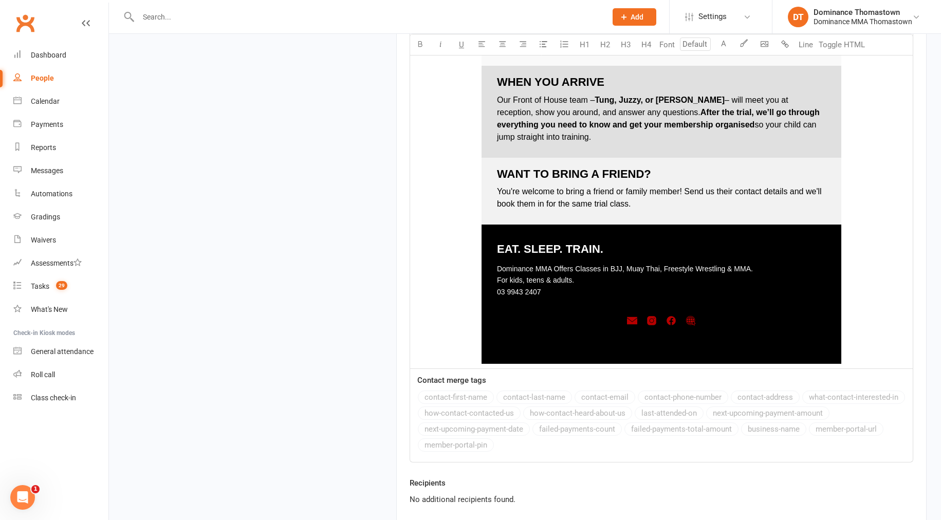
scroll to position [1395, 0]
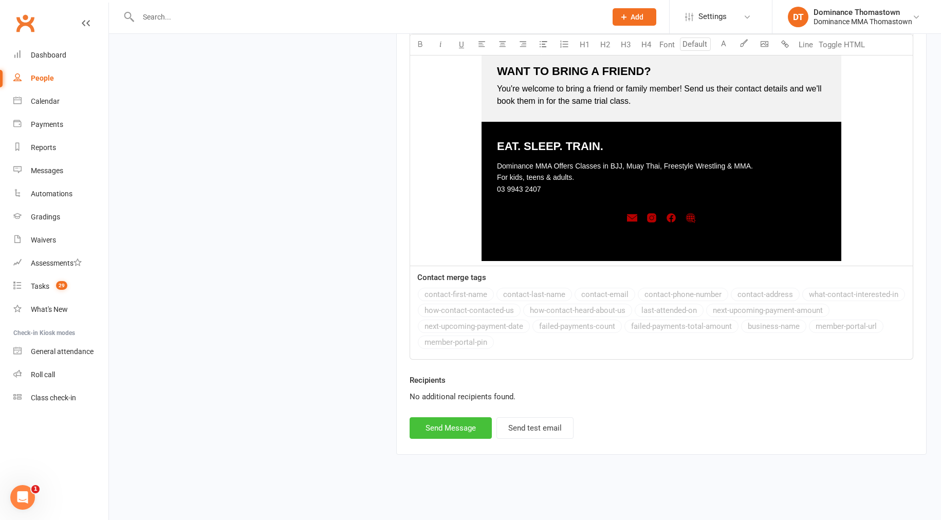
click at [447, 437] on button "Send Message" at bounding box center [451, 428] width 82 height 22
select select
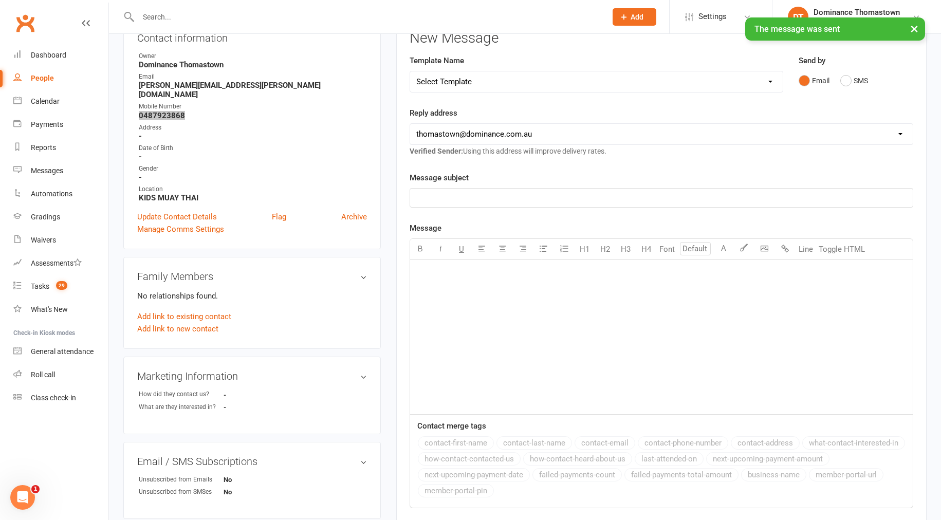
scroll to position [0, 0]
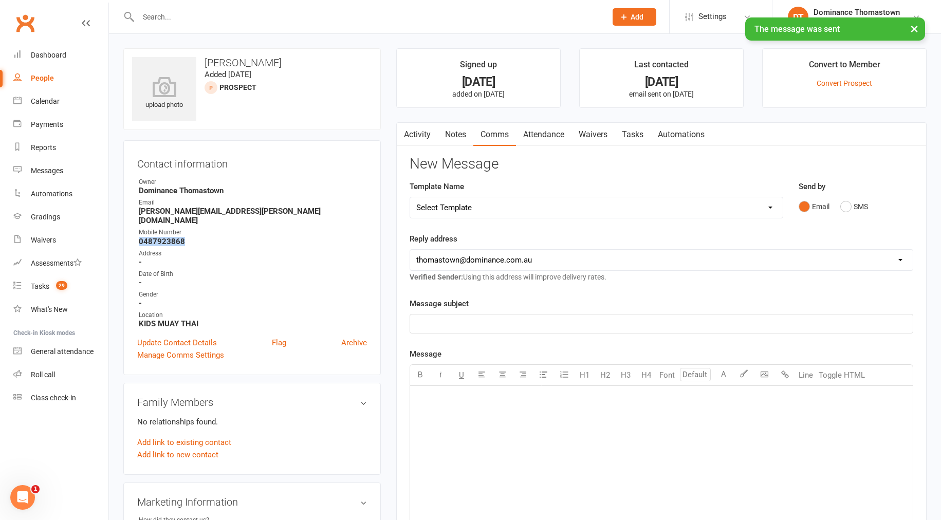
click at [641, 134] on link "Tasks" at bounding box center [633, 135] width 36 height 24
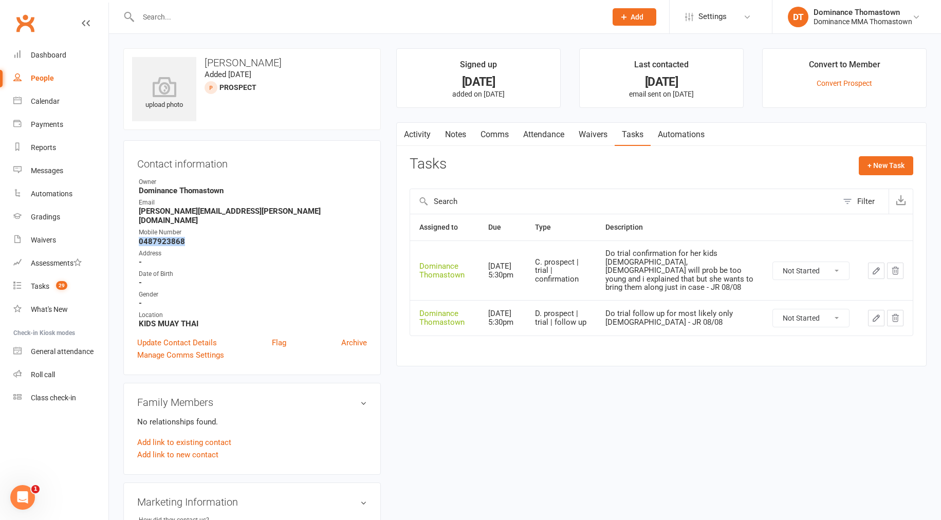
click at [800, 274] on select "Not Started In Progress Waiting Complete" at bounding box center [811, 270] width 76 height 17
select select "unstarted"
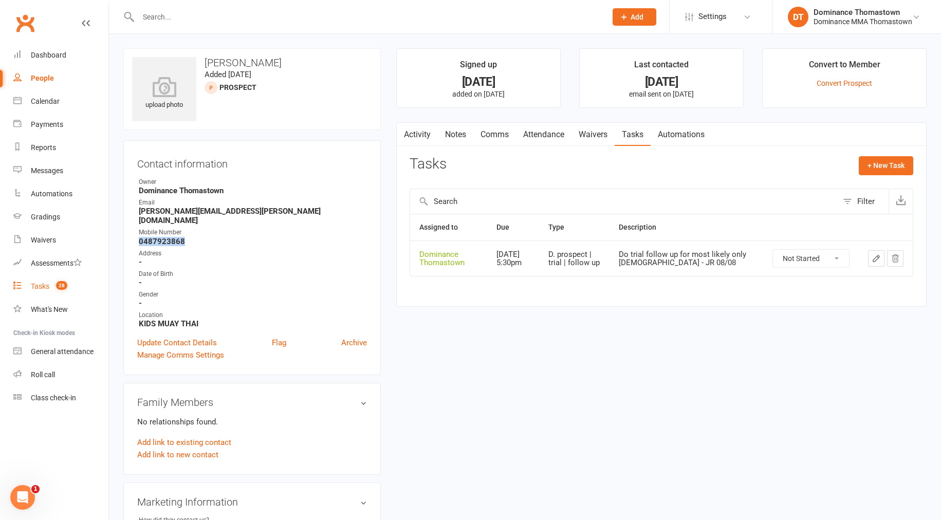
click at [35, 286] on div "Tasks" at bounding box center [40, 286] width 18 height 8
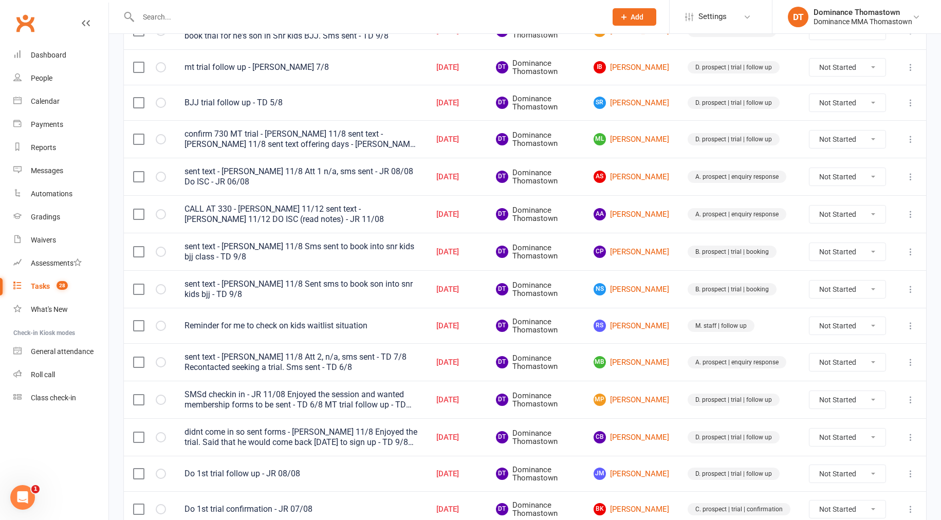
scroll to position [665, 0]
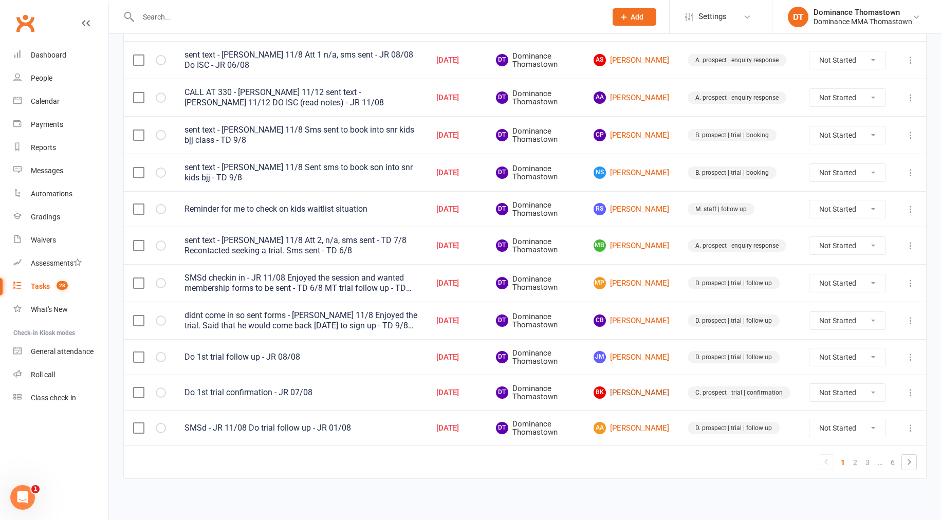
click at [640, 393] on link "BK Bikram Khanna" at bounding box center [631, 392] width 76 height 12
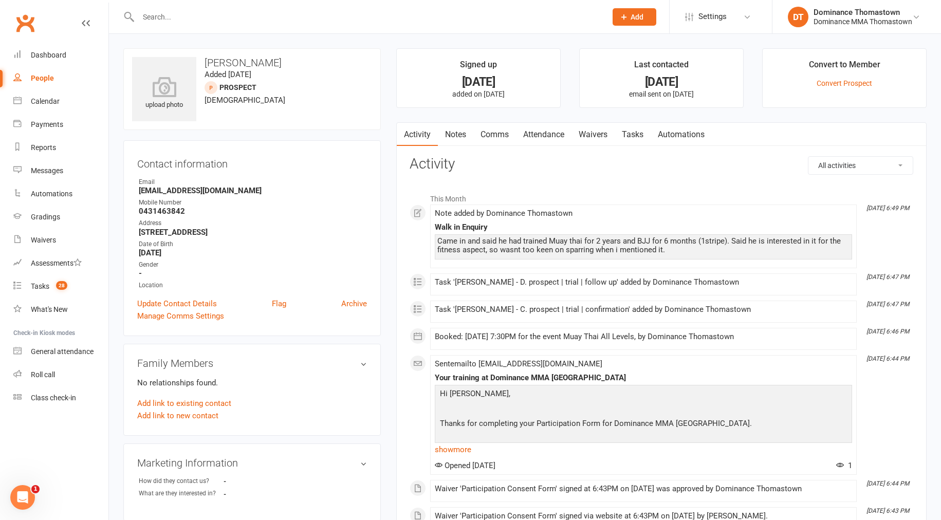
click at [551, 134] on link "Attendance" at bounding box center [543, 135] width 55 height 24
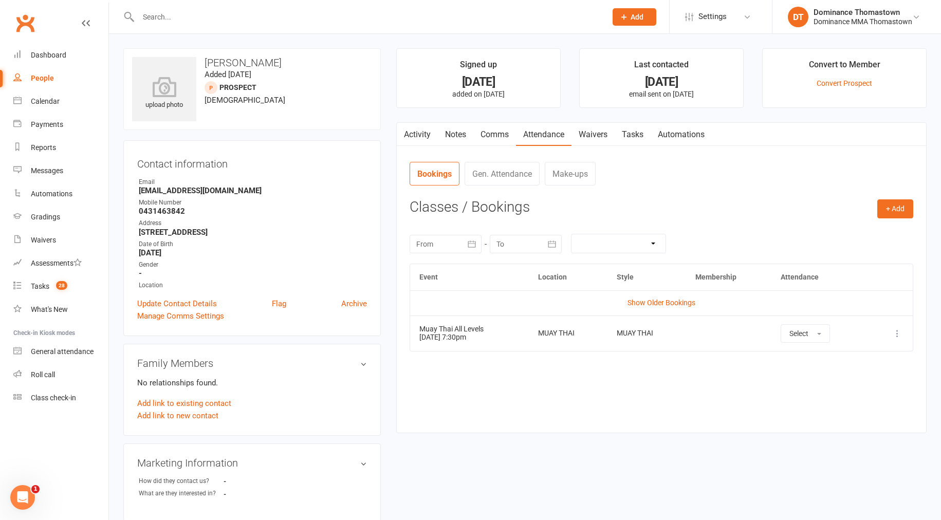
click at [626, 137] on link "Tasks" at bounding box center [633, 135] width 36 height 24
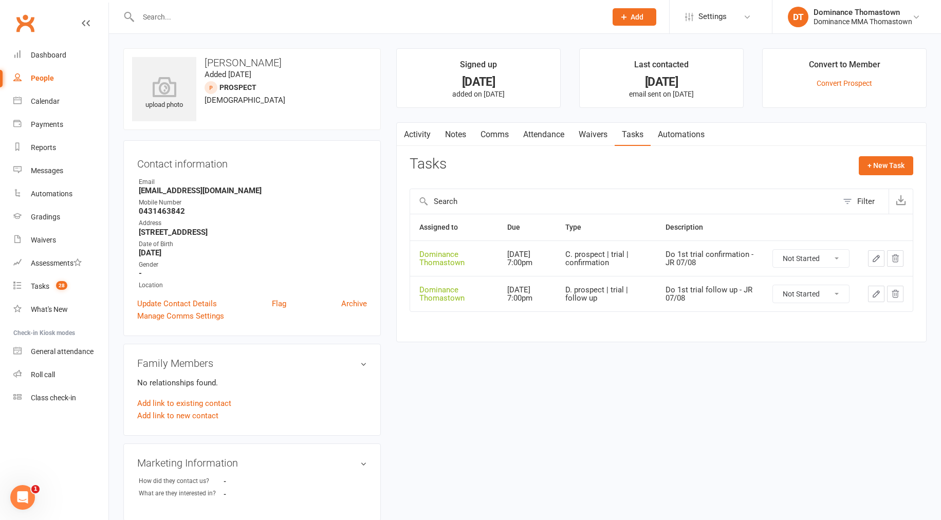
click at [531, 135] on link "Attendance" at bounding box center [543, 135] width 55 height 24
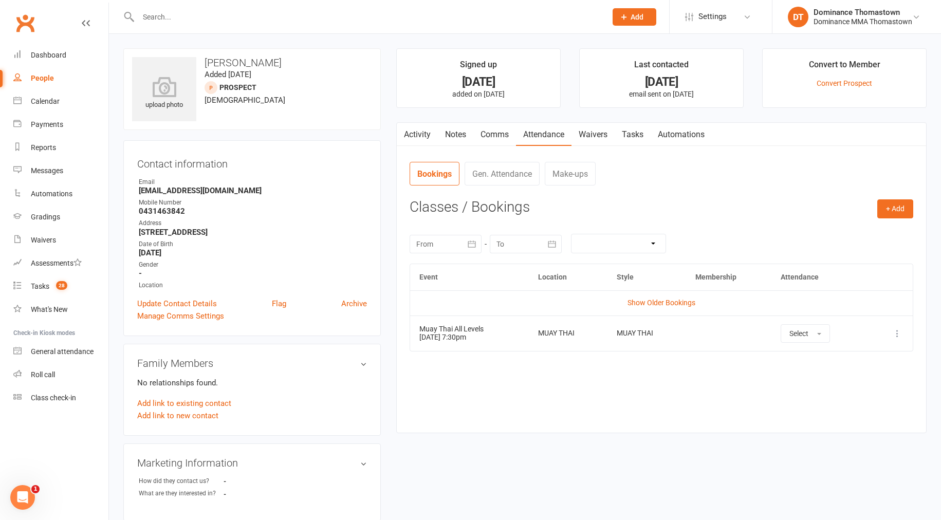
click at [603, 129] on link "Waivers" at bounding box center [592, 135] width 43 height 24
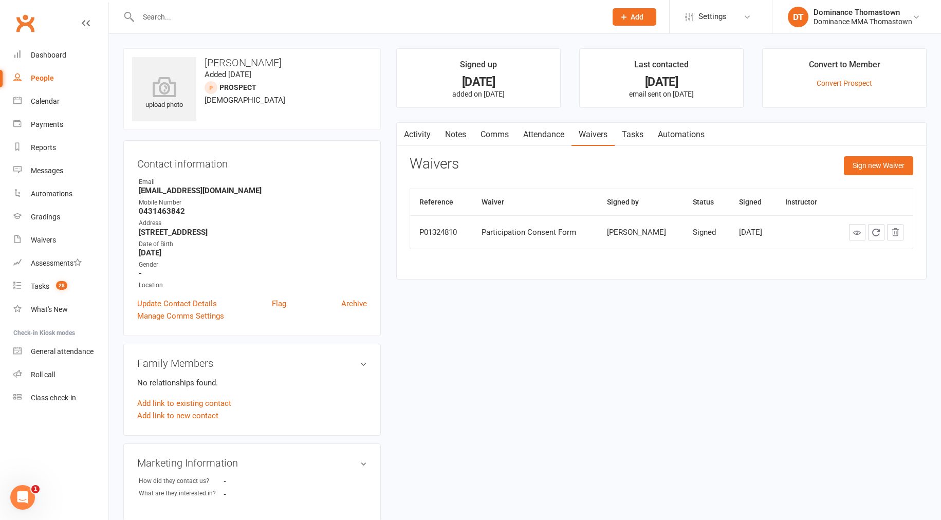
click at [628, 137] on link "Tasks" at bounding box center [633, 135] width 36 height 24
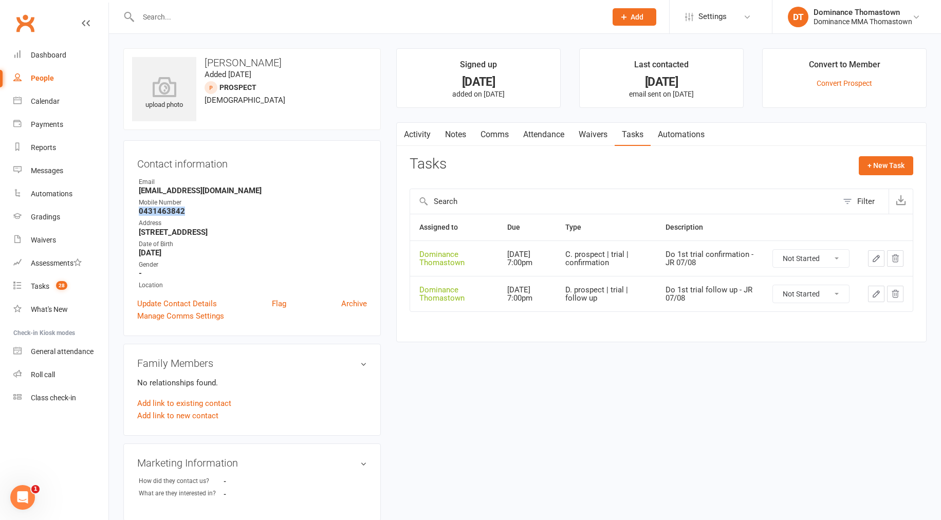
click at [461, 137] on link "Notes" at bounding box center [455, 135] width 35 height 24
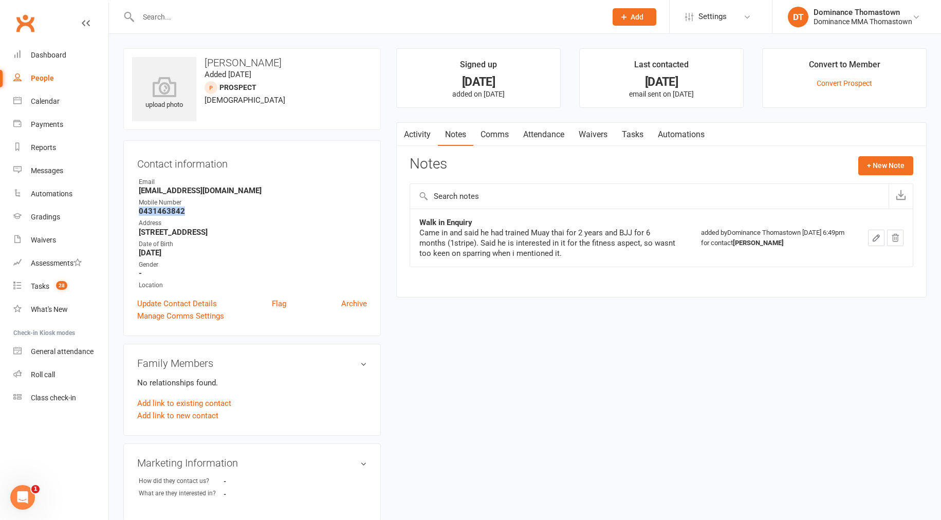
click at [479, 136] on link "Comms" at bounding box center [494, 135] width 43 height 24
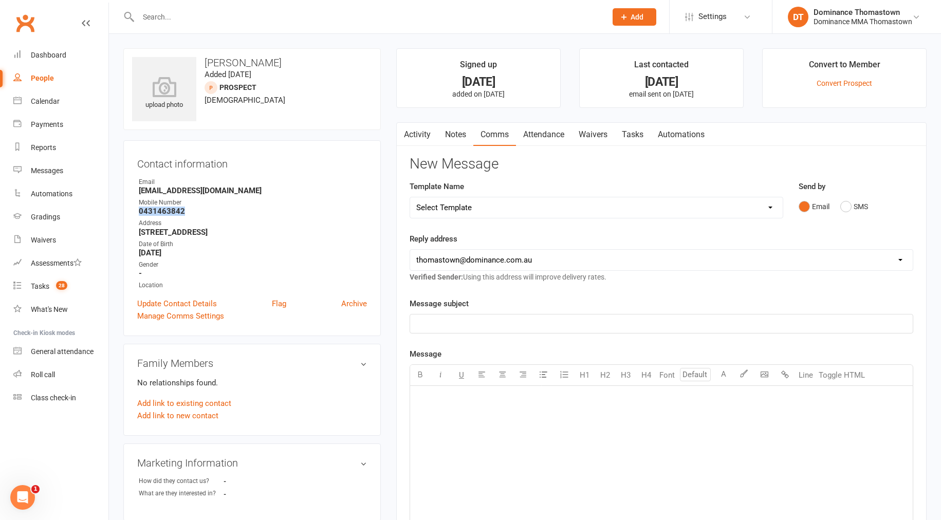
click at [413, 134] on link "Activity" at bounding box center [417, 135] width 41 height 24
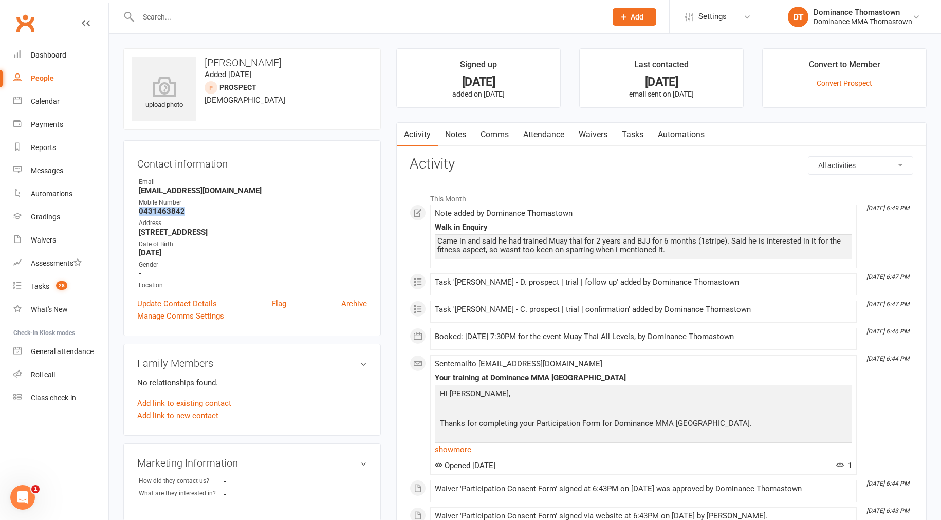
click at [449, 133] on link "Notes" at bounding box center [455, 135] width 35 height 24
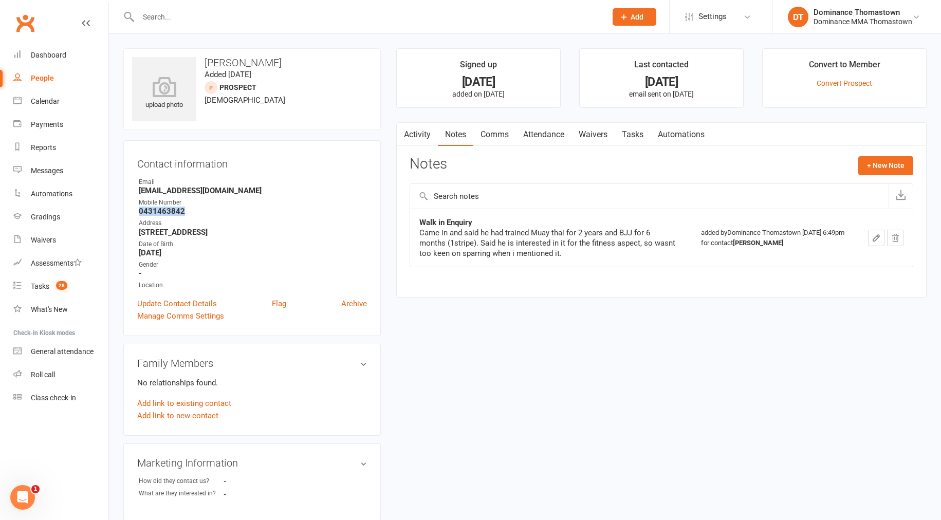
drag, startPoint x: 498, startPoint y: 135, endPoint x: 515, endPoint y: 141, distance: 18.4
click at [500, 136] on link "Comms" at bounding box center [494, 135] width 43 height 24
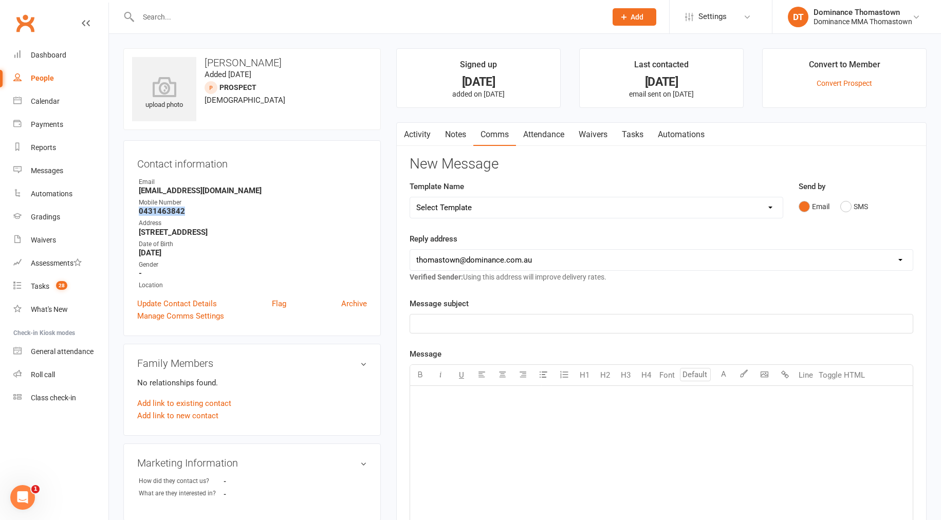
click at [753, 208] on select "Select Template [Email] MARKETING | 10TH BIRTHDAY SPECIAL | CANCELLED MEMBERS […" at bounding box center [596, 207] width 373 height 21
select select "19"
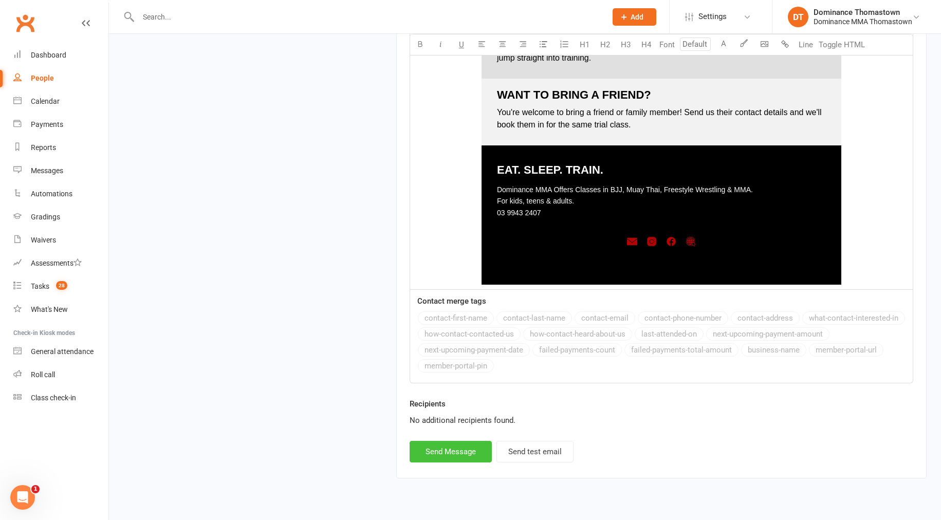
scroll to position [1347, 0]
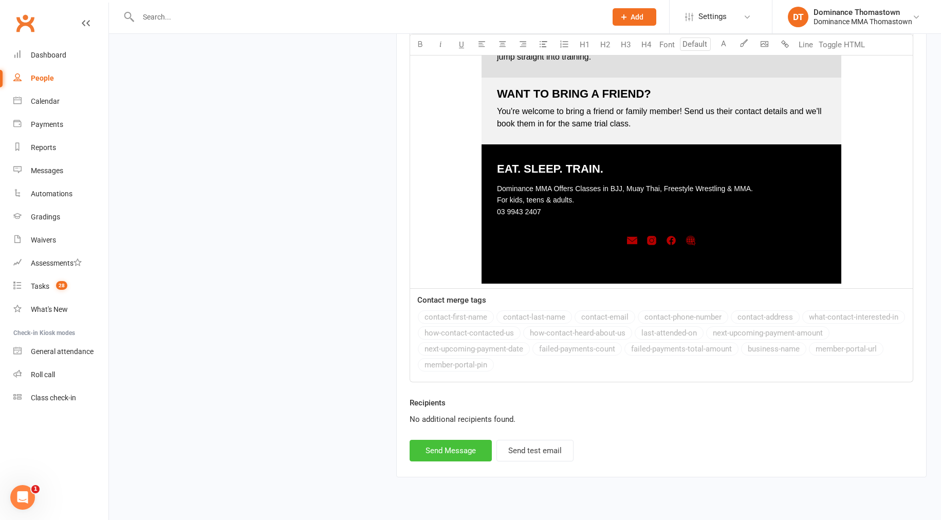
click at [462, 452] on button "Send Message" at bounding box center [451, 451] width 82 height 22
select select
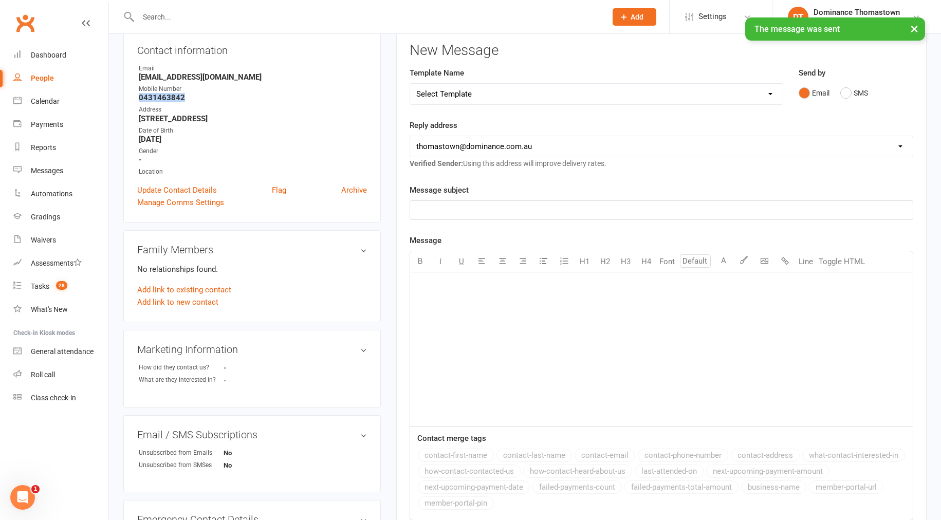
scroll to position [0, 0]
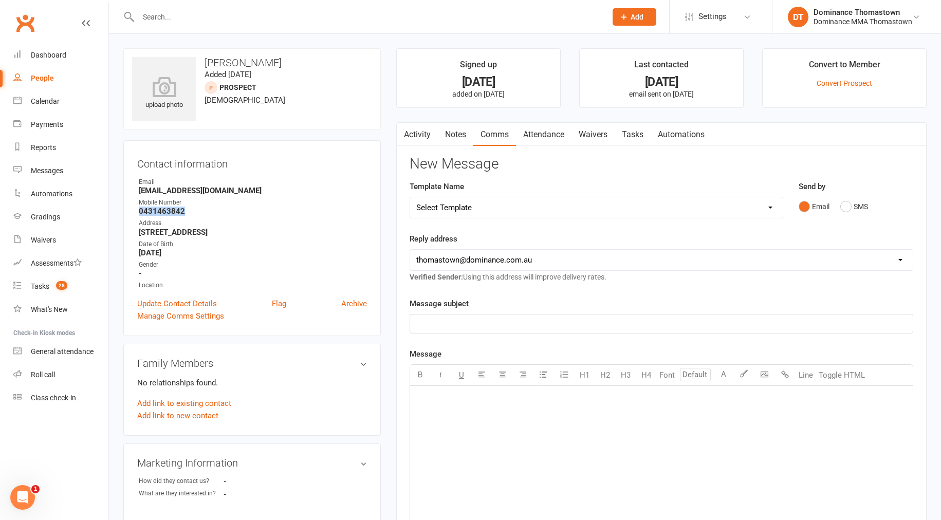
click at [641, 136] on link "Tasks" at bounding box center [633, 135] width 36 height 24
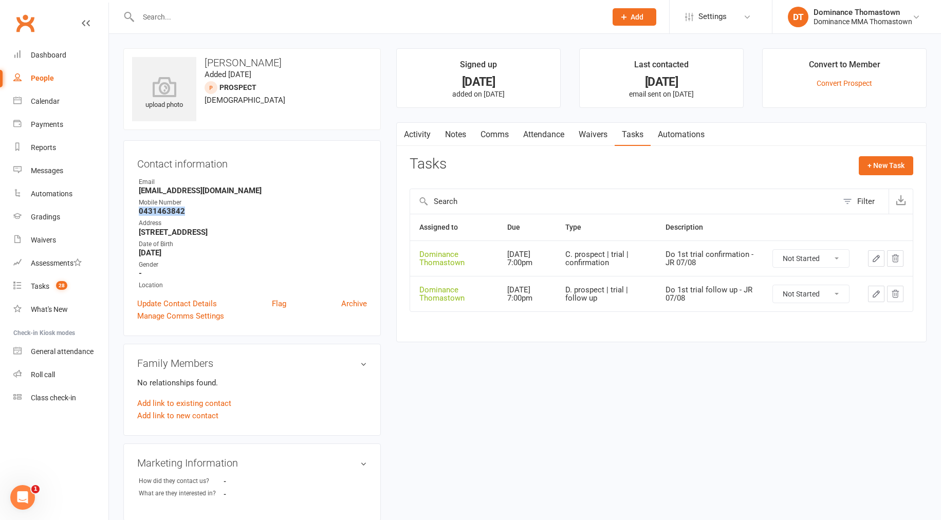
click at [796, 261] on select "Not Started In Progress Waiting Complete" at bounding box center [811, 258] width 76 height 17
select select "unstarted"
click at [42, 286] on div "Tasks" at bounding box center [40, 286] width 18 height 8
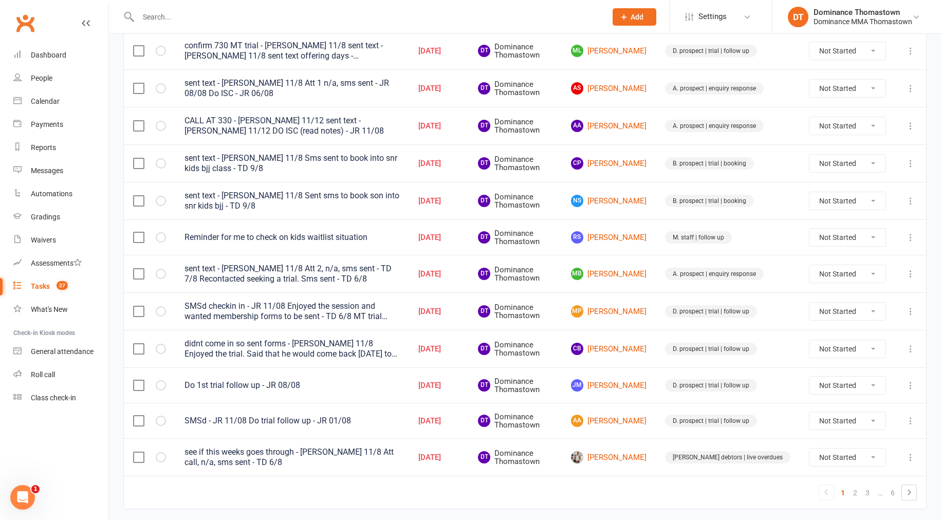
scroll to position [665, 0]
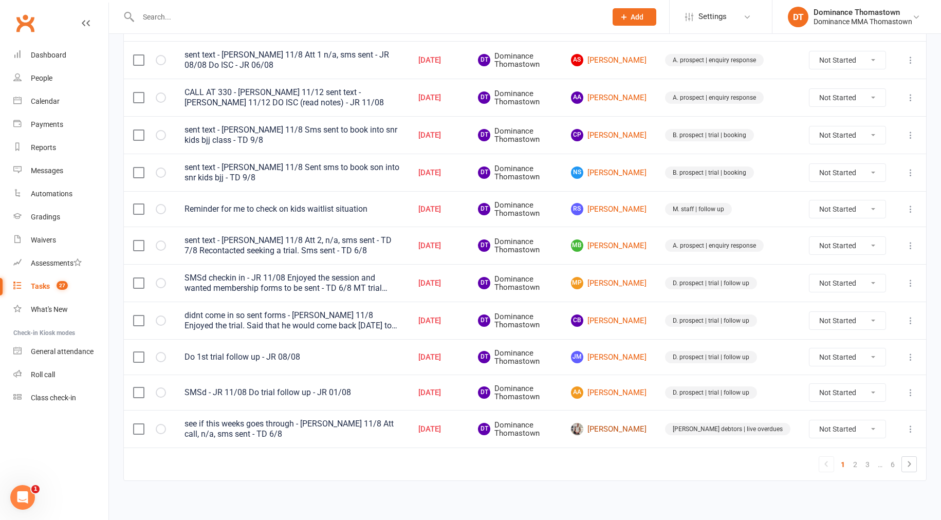
click at [633, 425] on link "[PERSON_NAME]" at bounding box center [609, 429] width 76 height 12
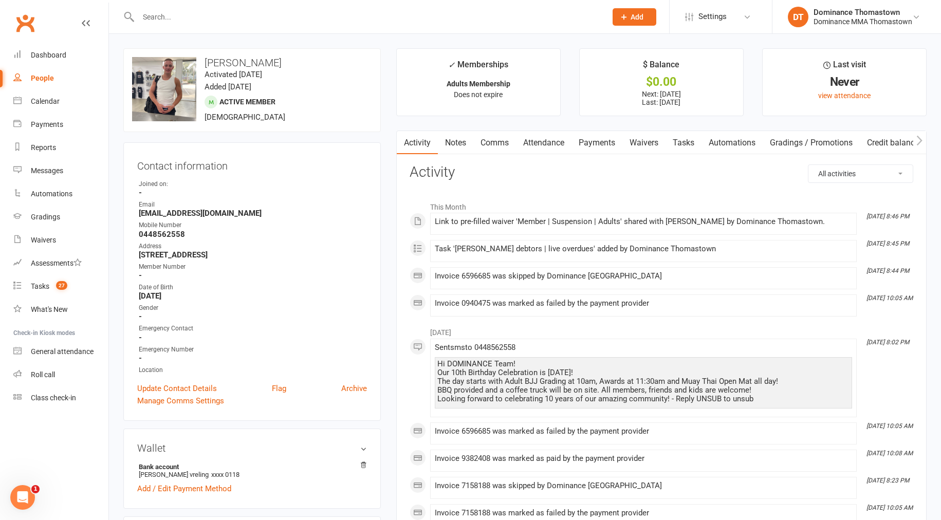
click at [653, 143] on link "Waivers" at bounding box center [643, 143] width 43 height 24
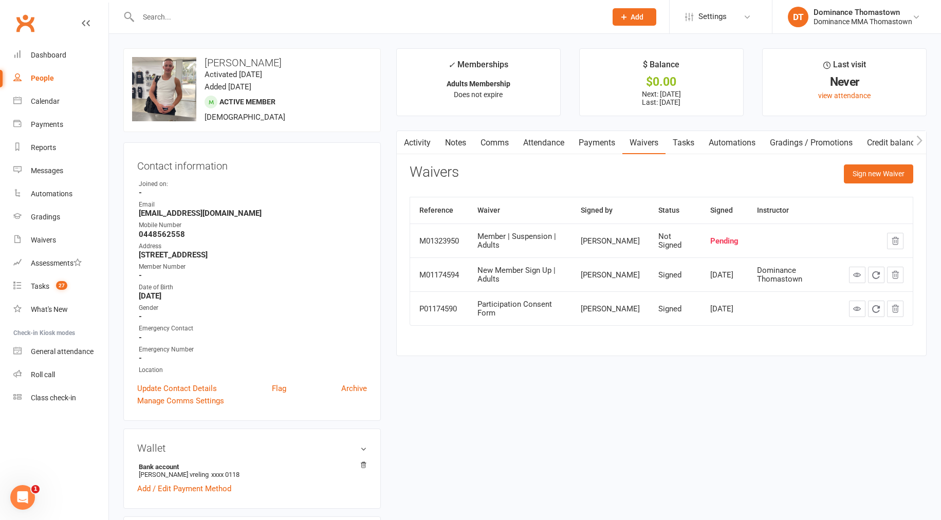
click at [593, 144] on link "Payments" at bounding box center [596, 143] width 51 height 24
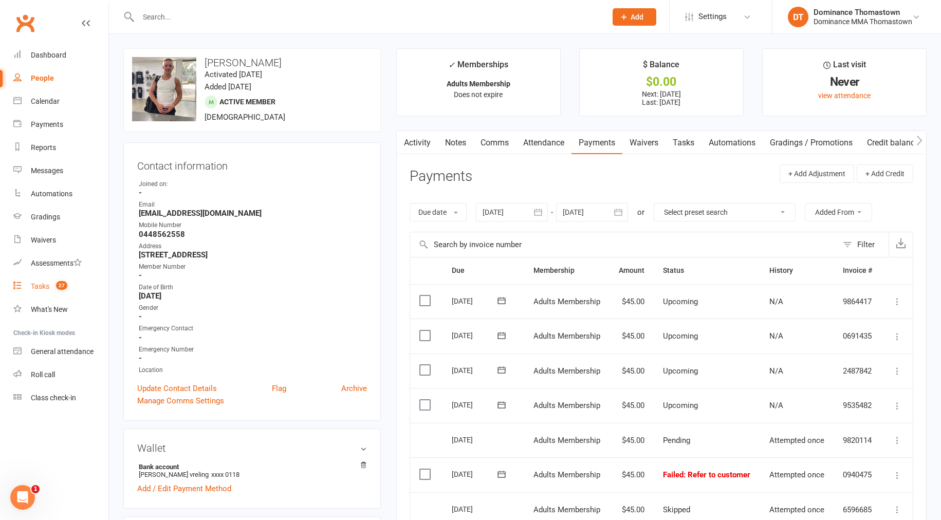
click at [44, 287] on div "Tasks" at bounding box center [40, 286] width 18 height 8
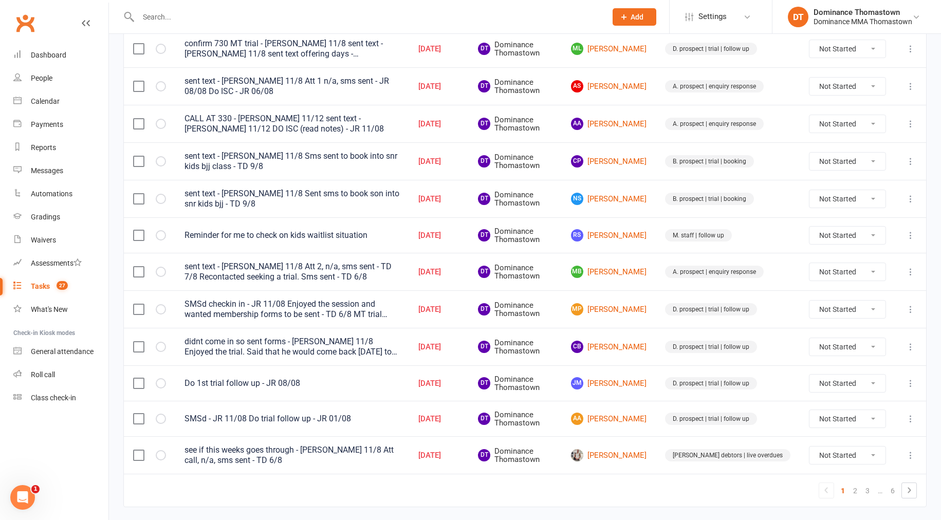
scroll to position [665, 0]
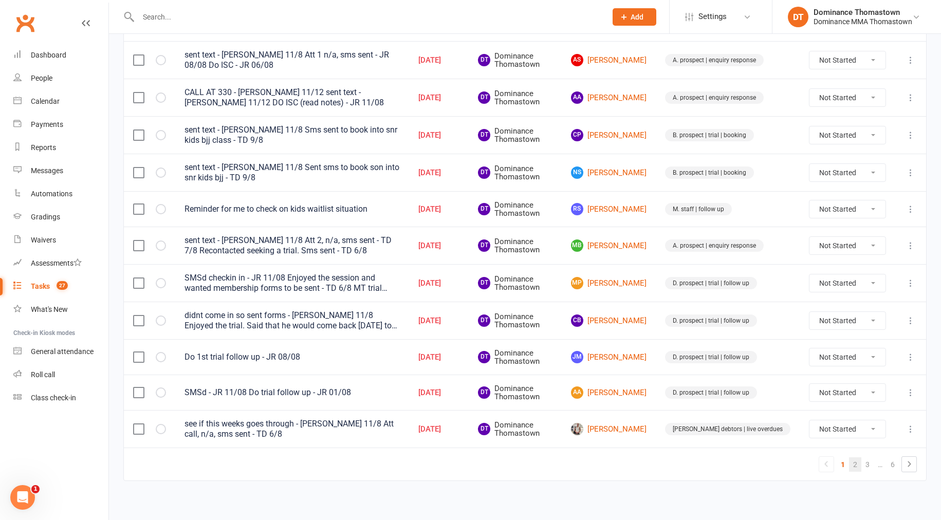
click at [853, 460] on link "2" at bounding box center [855, 464] width 12 height 14
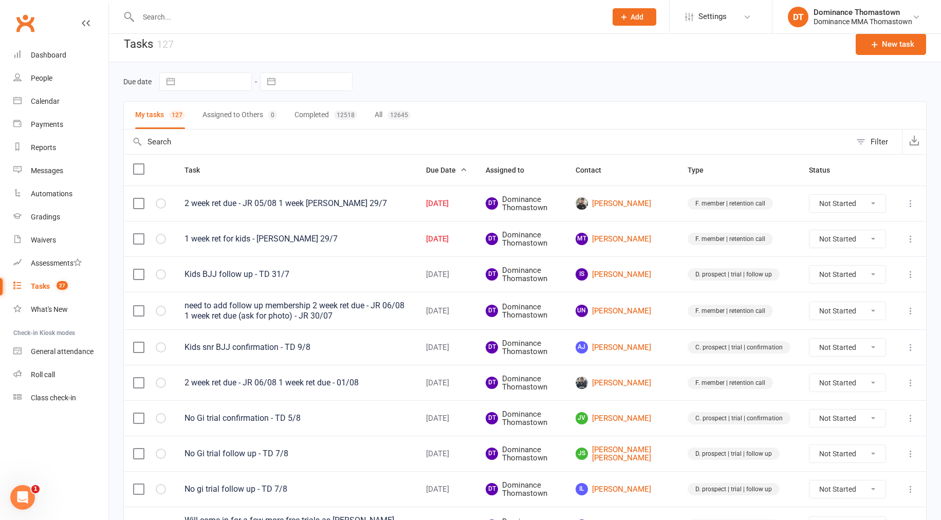
scroll to position [0, 0]
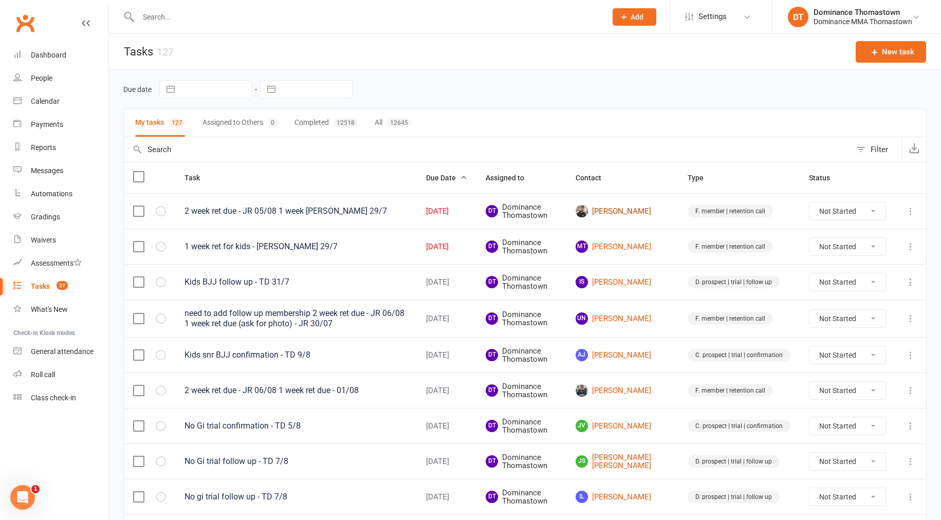
click at [643, 212] on link "Abhay Pandher" at bounding box center [622, 211] width 94 height 12
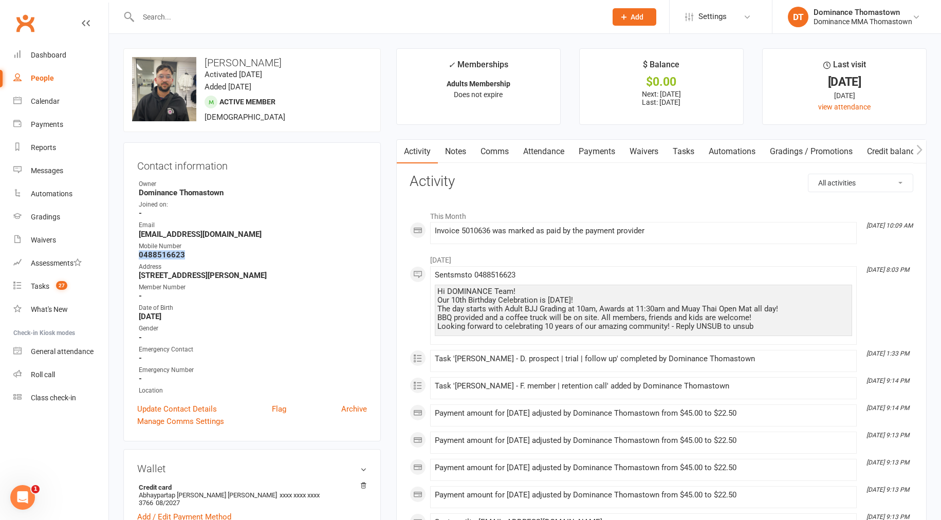
click at [684, 153] on link "Tasks" at bounding box center [683, 152] width 36 height 24
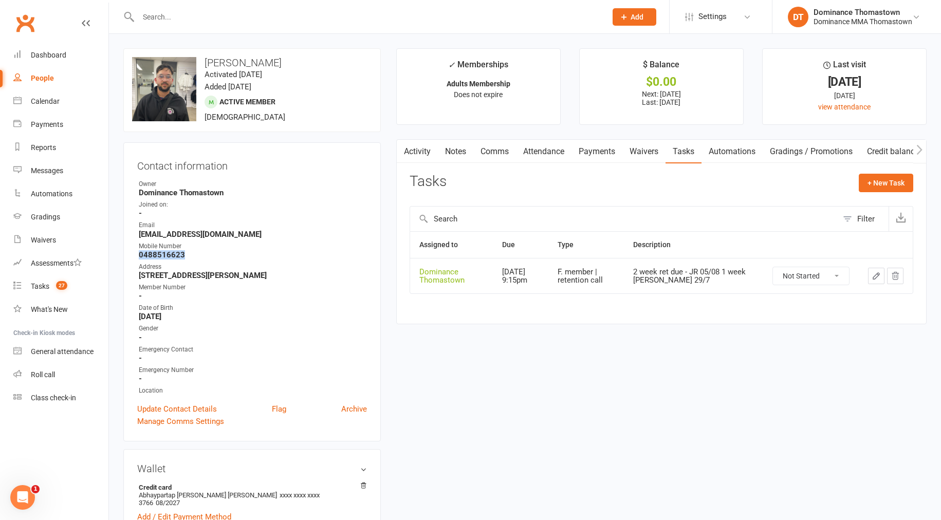
click at [874, 276] on icon "button" at bounding box center [876, 276] width 6 height 6
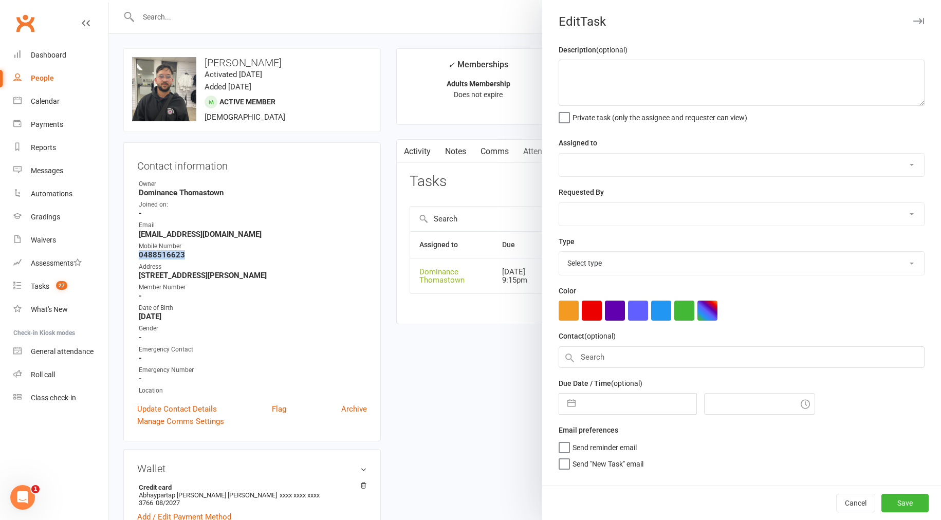
type textarea "2 week ret due - JR 05/08 1 week ret - Ellen 29/7"
select select "12547"
type input "12 Aug 2025"
type input "9:15pm"
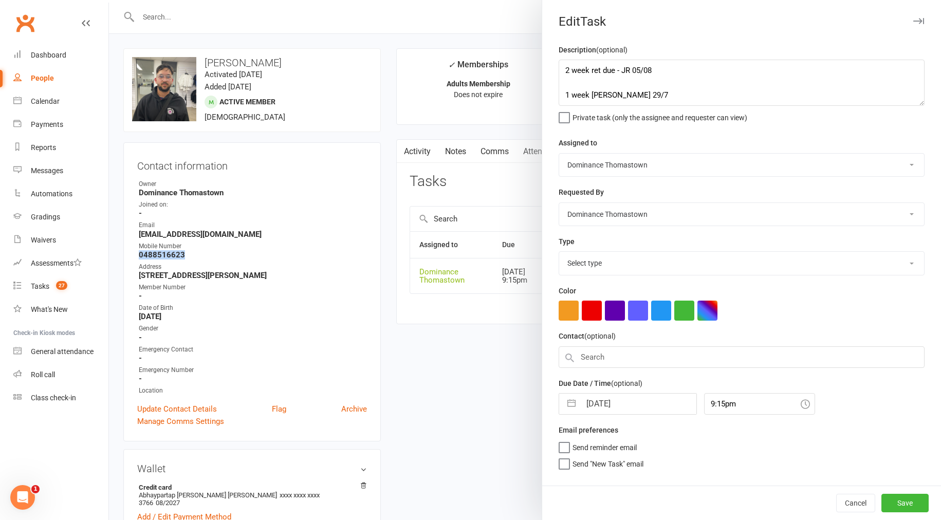
select select "3814"
drag, startPoint x: 564, startPoint y: 69, endPoint x: 570, endPoint y: 81, distance: 13.3
click at [564, 69] on textarea "2 week ret due - JR 05/08 1 week ret - Ellen 29/7" at bounding box center [742, 83] width 366 height 46
drag, startPoint x: 572, startPoint y: 89, endPoint x: 622, endPoint y: 88, distance: 49.3
click at [574, 88] on textarea "2 week ret due - JR 05/08 1 week ret - Ellen 29/7" at bounding box center [742, 83] width 366 height 46
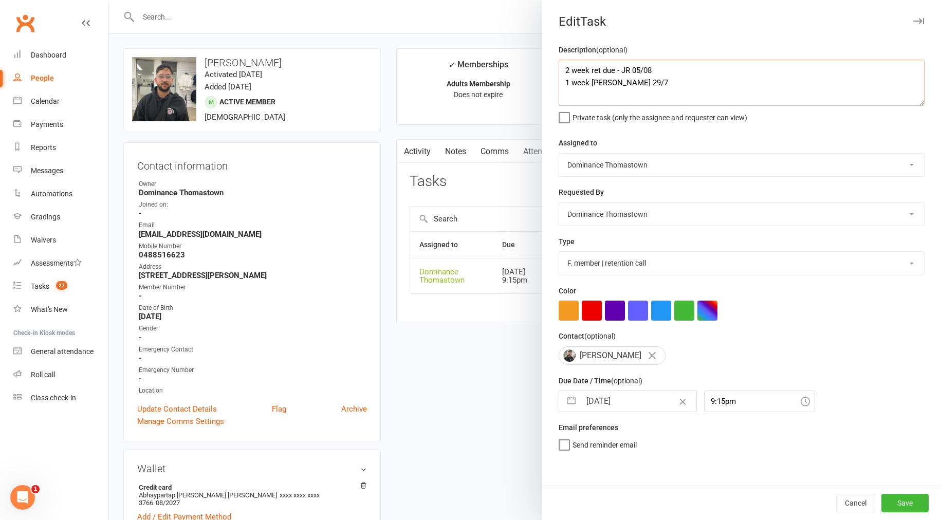
click at [565, 68] on textarea "2 week ret due - JR 05/08 1 week ret - Ellen 29/7" at bounding box center [742, 83] width 366 height 46
type textarea "4 week ret - TD 12/8 2 week ret due - JR 05/08 1 week ret - Ellen 29/7"
click at [621, 405] on input "12 Aug 2025" at bounding box center [639, 401] width 116 height 21
select select "6"
select select "2025"
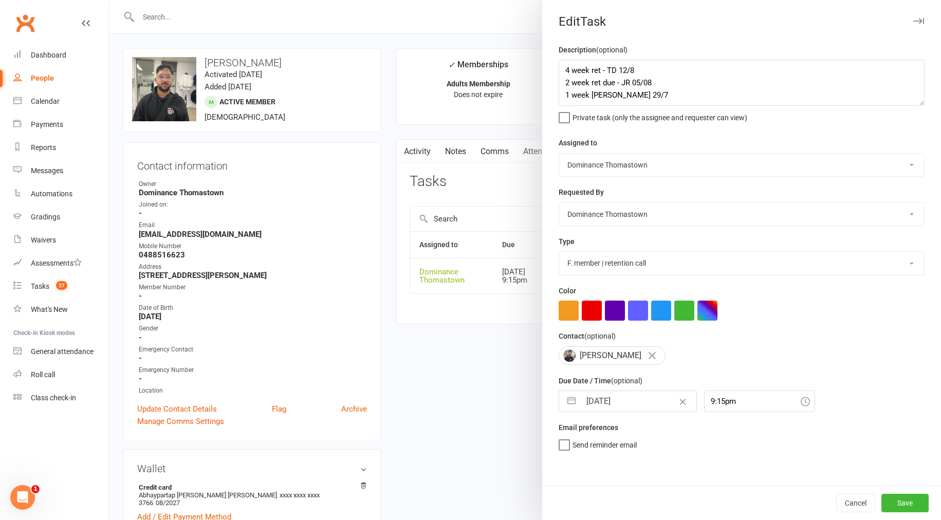
select select "7"
select select "2025"
select select "8"
select select "2025"
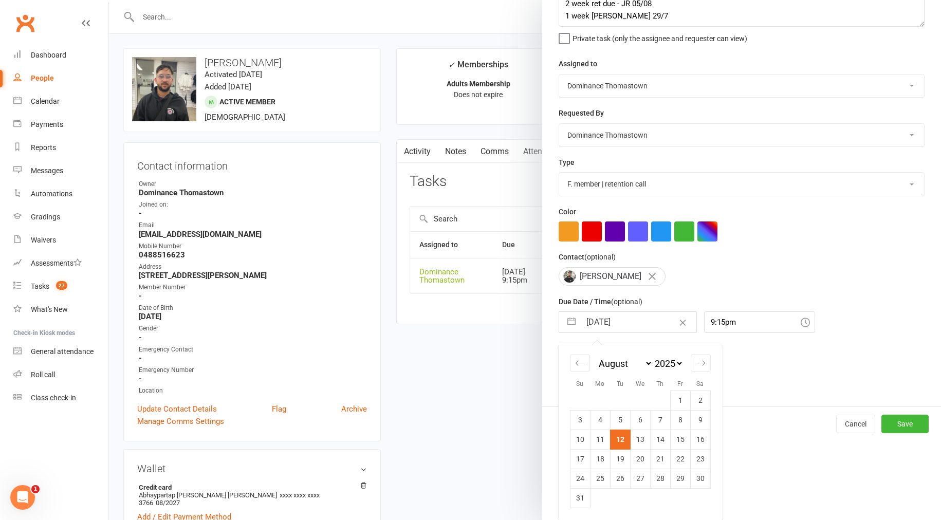
click at [623, 478] on td "26" at bounding box center [620, 479] width 20 height 20
type input "26 Aug 2025"
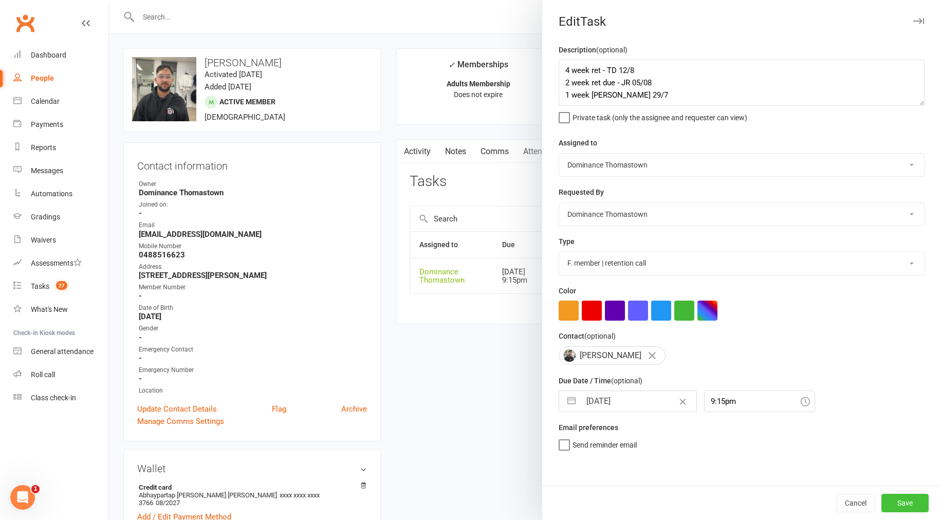
click at [902, 508] on button "Save" at bounding box center [904, 503] width 47 height 18
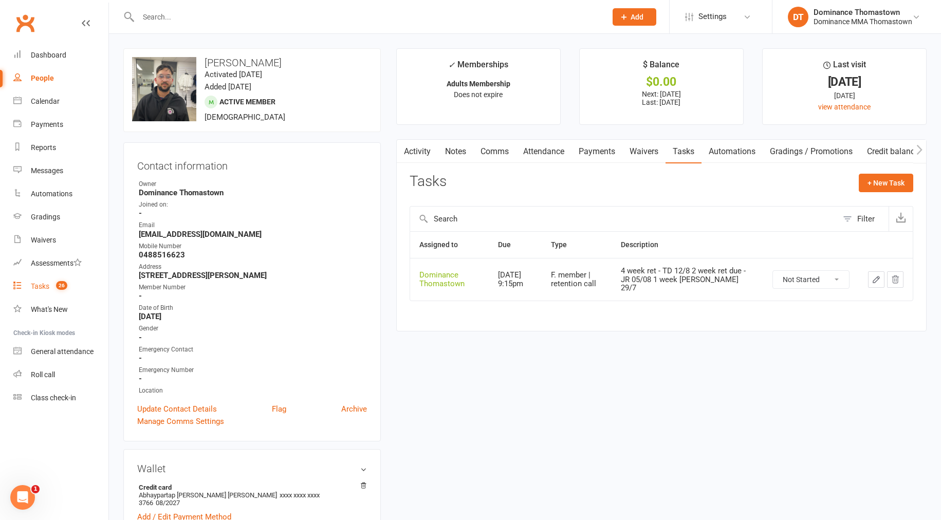
click at [45, 285] on div "Tasks" at bounding box center [40, 286] width 18 height 8
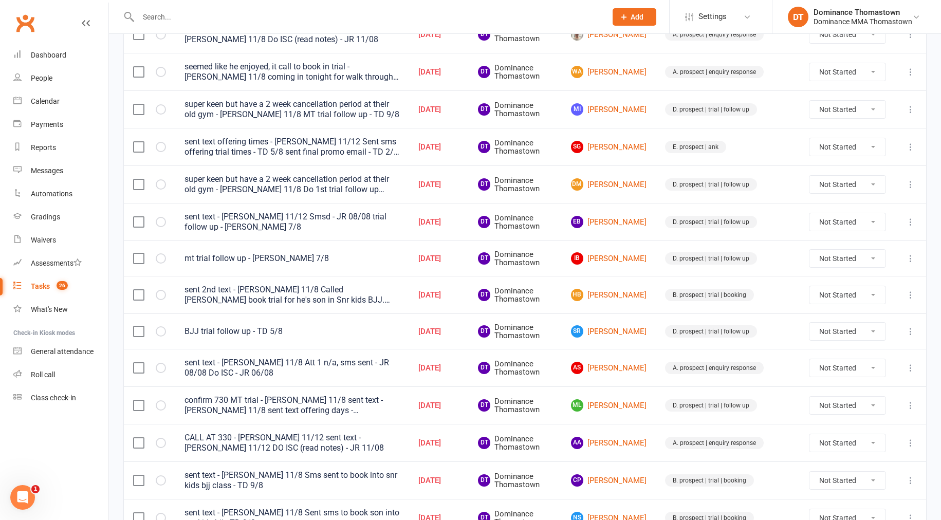
scroll to position [665, 0]
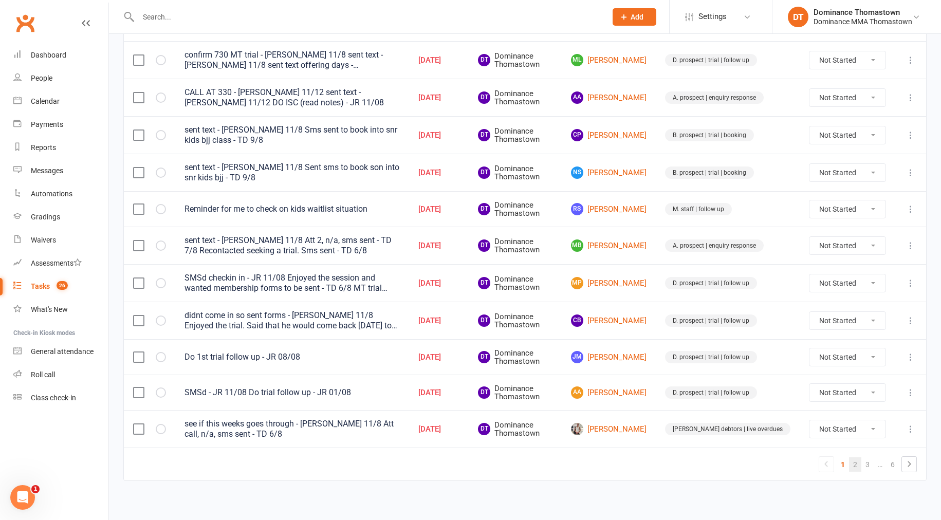
click at [853, 461] on link "2" at bounding box center [855, 464] width 12 height 14
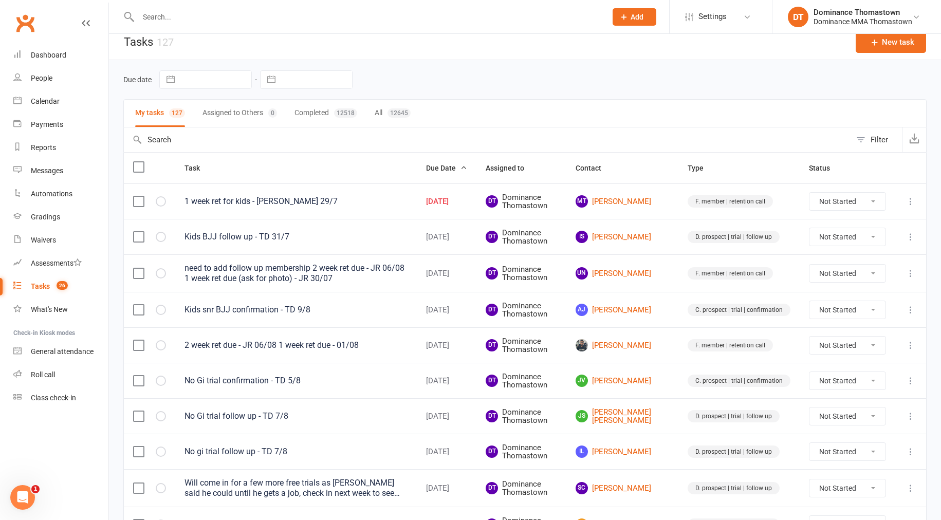
scroll to position [0, 0]
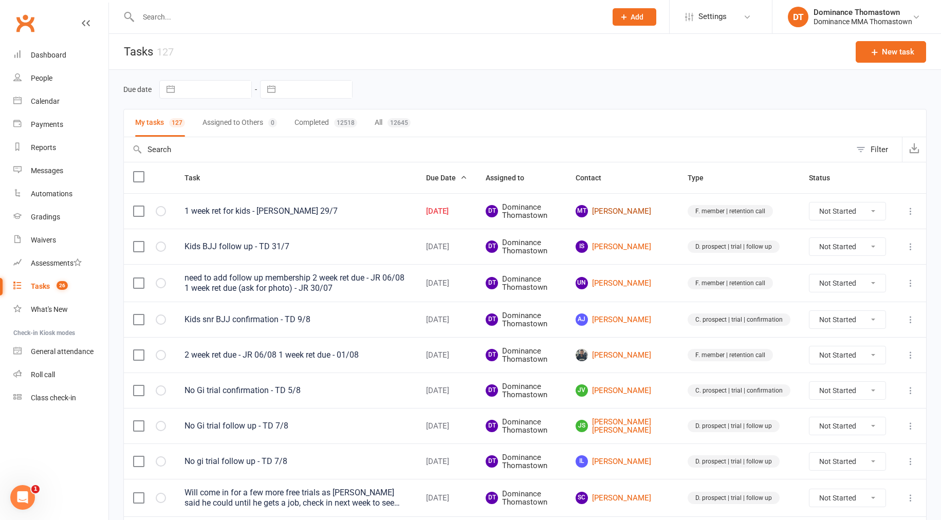
click at [630, 210] on link "MT Mai Tran" at bounding box center [622, 211] width 94 height 12
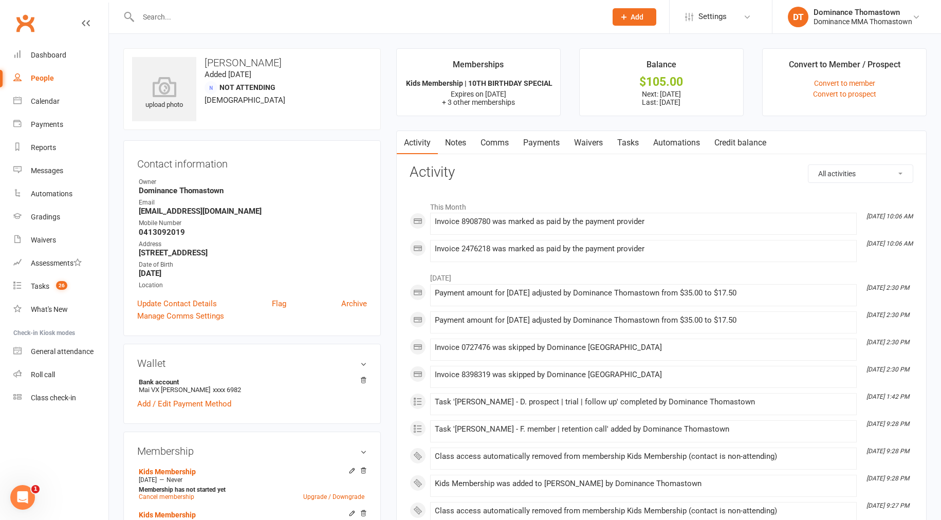
click at [325, 7] on div at bounding box center [361, 16] width 476 height 33
click at [314, 15] on input "text" at bounding box center [367, 17] width 464 height 14
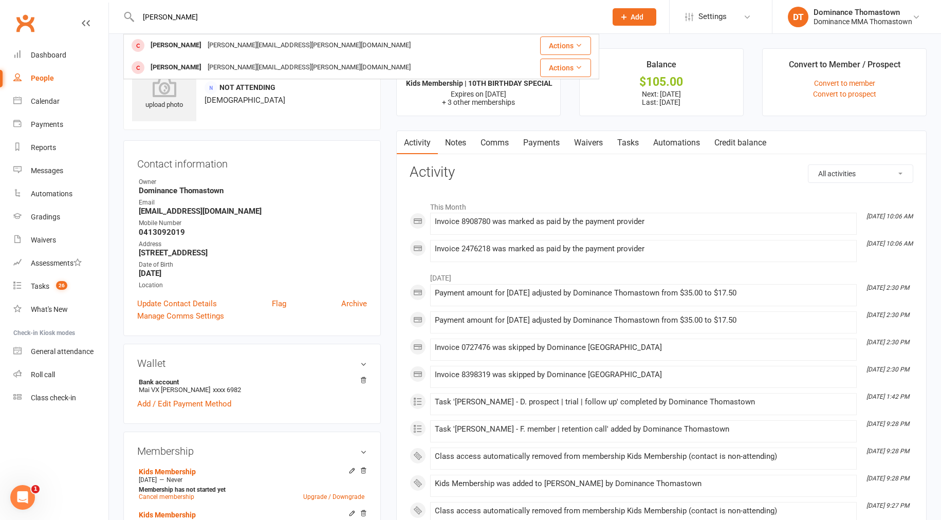
type input "dodds"
click at [625, 21] on icon at bounding box center [623, 16] width 9 height 9
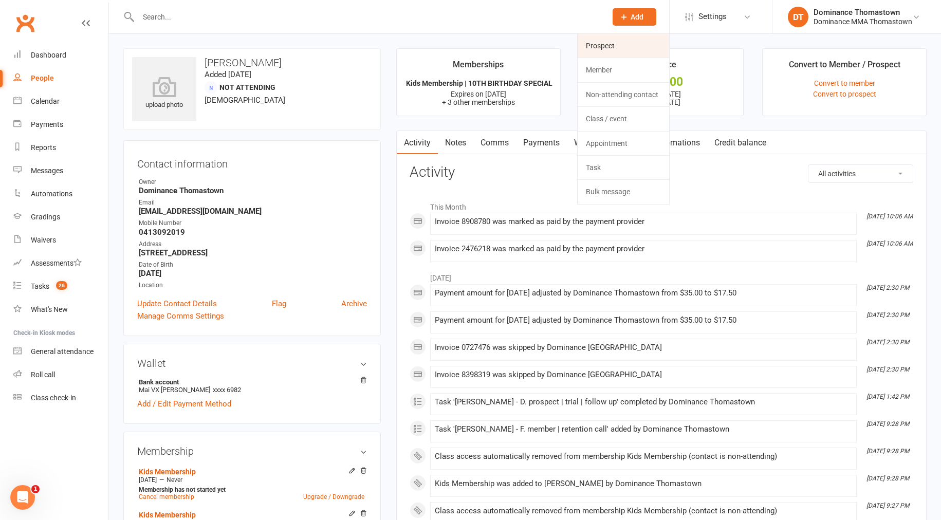
click at [604, 45] on link "Prospect" at bounding box center [623, 46] width 91 height 24
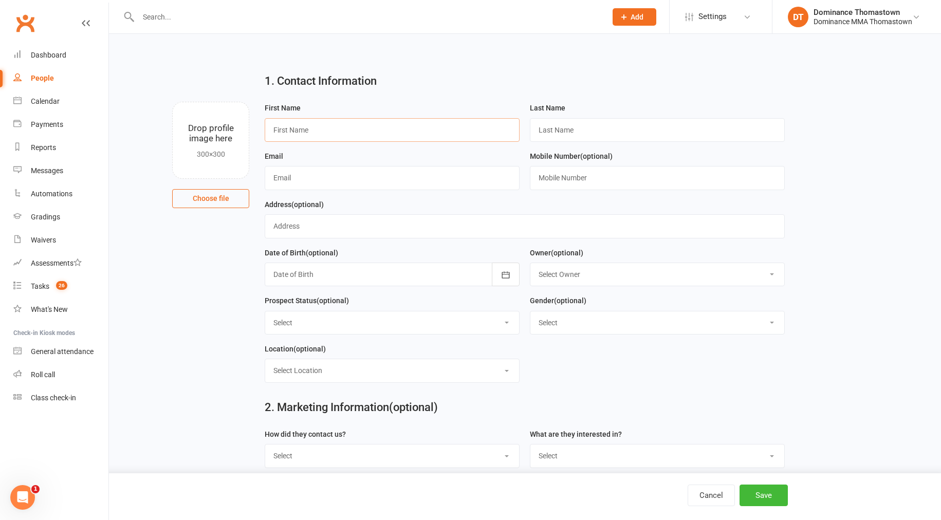
click at [325, 136] on input "text" at bounding box center [392, 130] width 255 height 24
type input "[PERSON_NAME]"
click at [294, 182] on input "text" at bounding box center [392, 178] width 255 height 24
type input "[EMAIL_ADDRESS][DOMAIN_NAME]"
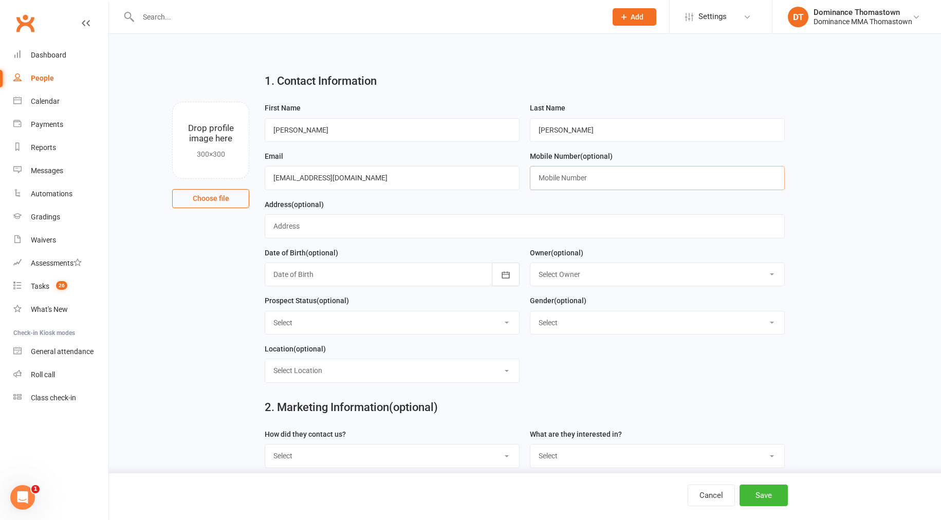
click at [562, 180] on input "text" at bounding box center [657, 178] width 255 height 24
click at [846, 186] on main "1. Contact Information Drop profile image here 300×300 Choose file First Name J…" at bounding box center [524, 289] width 803 height 449
drag, startPoint x: 577, startPoint y: 181, endPoint x: 570, endPoint y: 179, distance: 6.7
click at [577, 181] on input "text" at bounding box center [657, 178] width 255 height 24
paste input "61459705456"
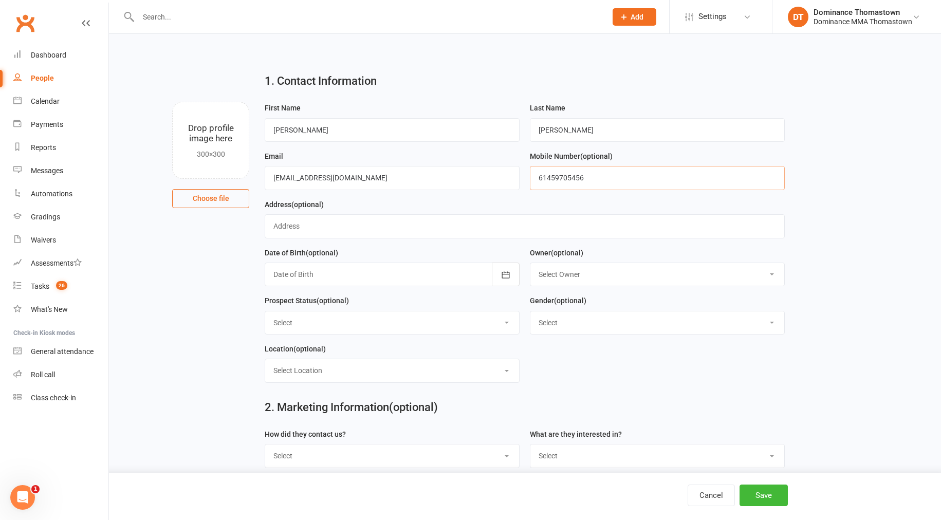
drag, startPoint x: 544, startPoint y: 177, endPoint x: 555, endPoint y: 178, distance: 11.3
click at [546, 178] on input "61459705456" at bounding box center [657, 178] width 255 height 24
type input "0459705456"
click at [595, 202] on div "Address (optional)" at bounding box center [525, 218] width 520 height 40
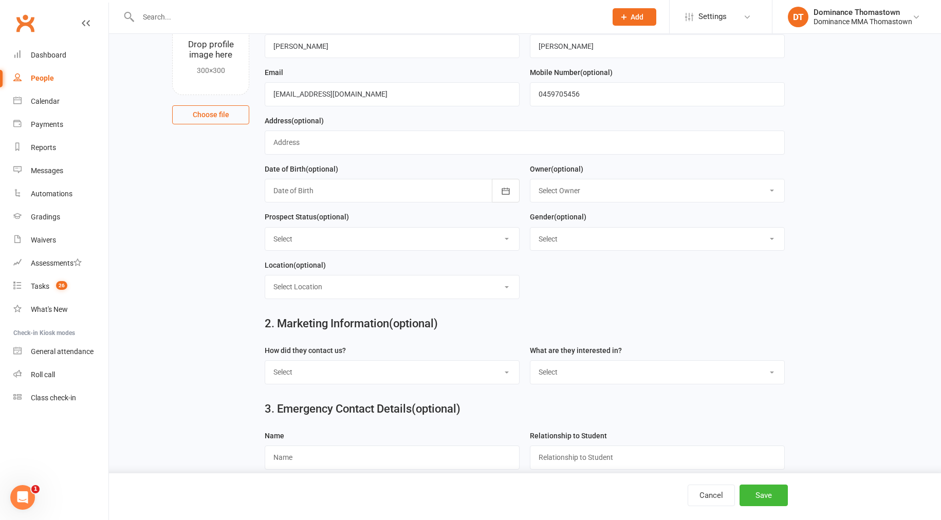
scroll to position [149, 0]
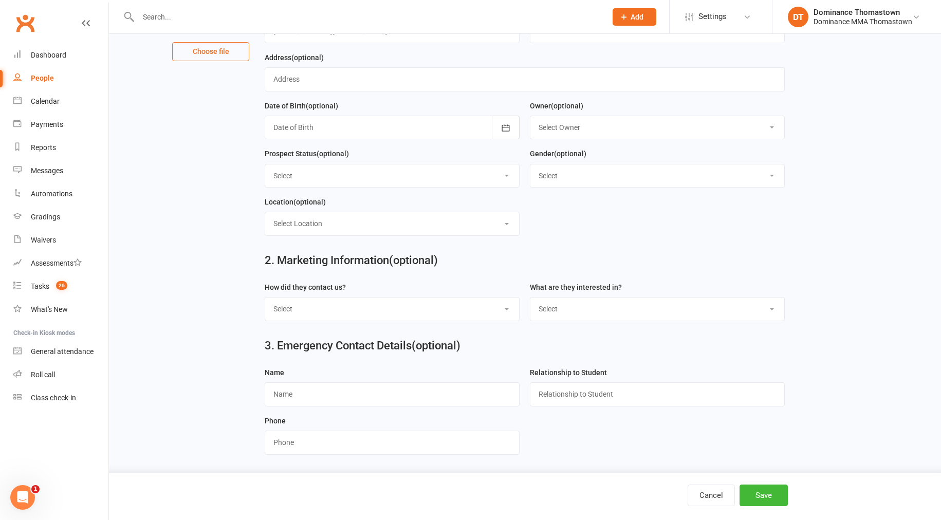
click at [362, 303] on select "Select Phone Email In-Facility Website enquiry form Marketing Lead" at bounding box center [392, 309] width 254 height 23
select select "Phone"
click at [578, 308] on select "Select BJJ Muay Thai MMA Kids Teens Muay Thai Teens BJJ Freestyle Wrestling" at bounding box center [657, 309] width 254 height 23
select select "BJJ"
click at [758, 499] on button "Save" at bounding box center [763, 496] width 48 height 22
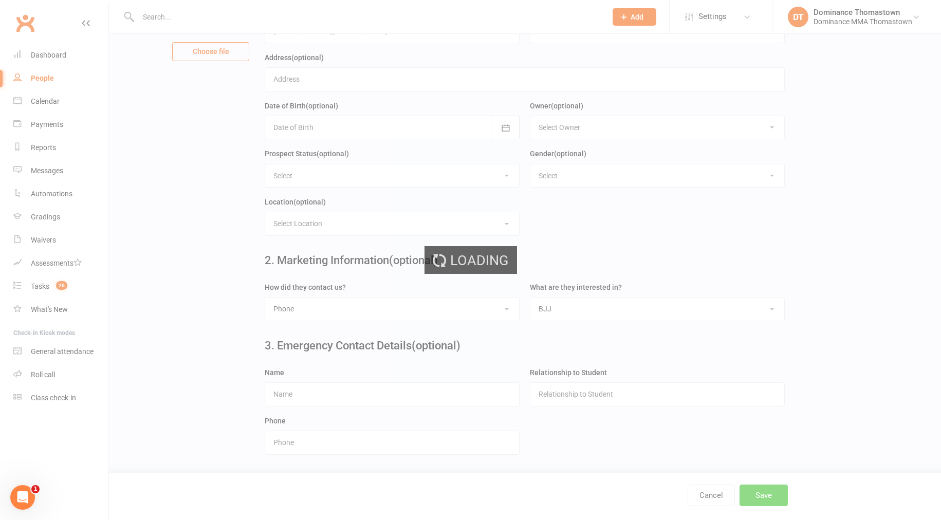
scroll to position [0, 0]
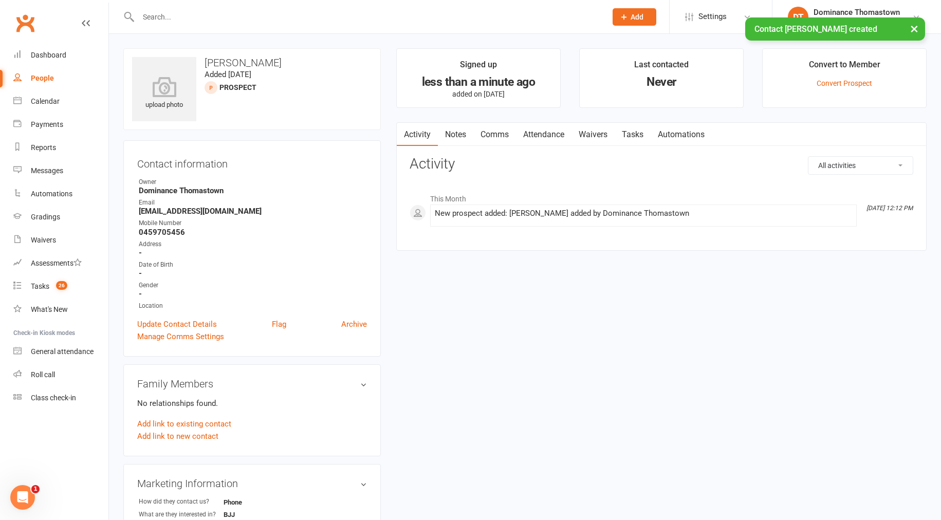
click at [455, 135] on link "Notes" at bounding box center [455, 135] width 35 height 24
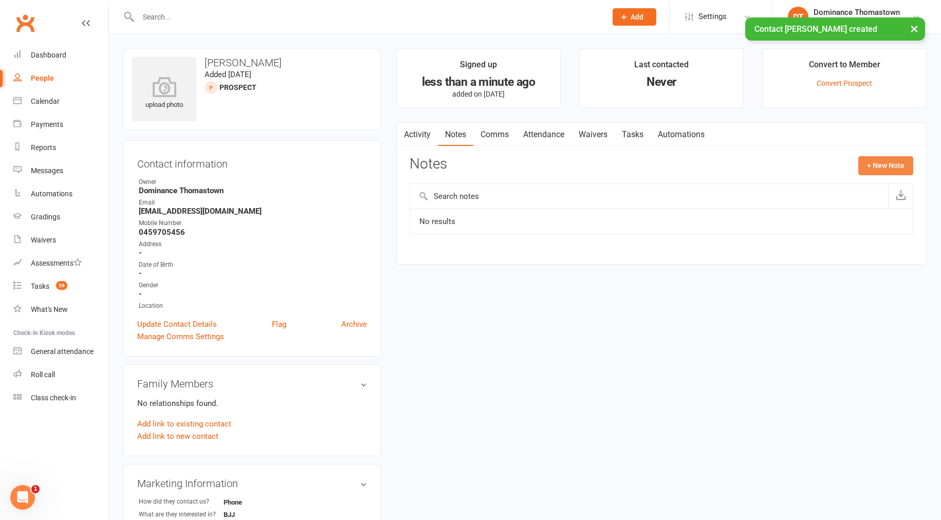
click at [878, 168] on button "+ New Note" at bounding box center [885, 165] width 55 height 18
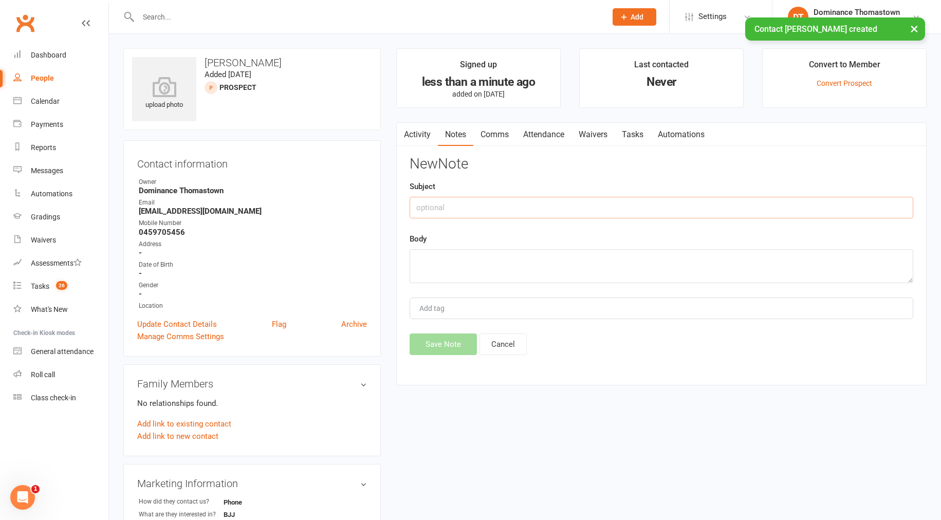
drag, startPoint x: 442, startPoint y: 202, endPoint x: 476, endPoint y: 205, distance: 33.5
click at [445, 203] on input "text" at bounding box center [662, 208] width 504 height 22
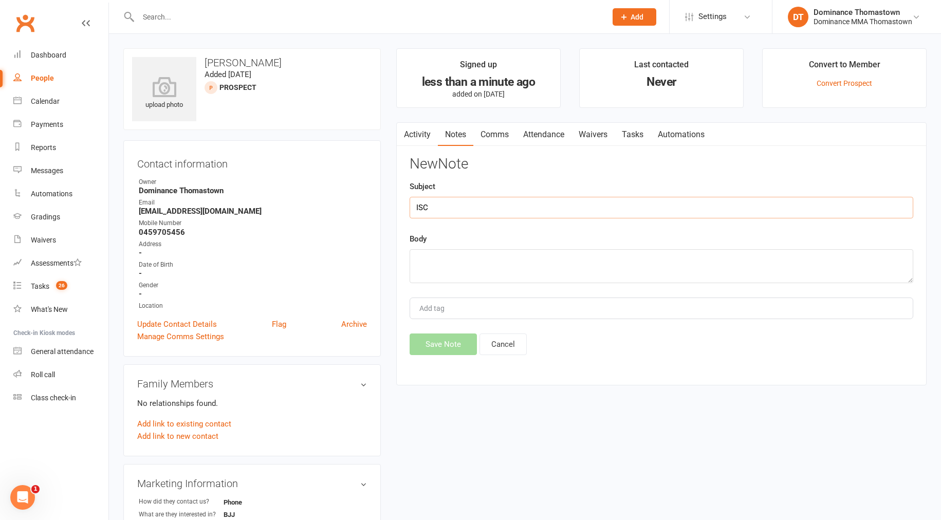
type input "ISC"
drag, startPoint x: 504, startPoint y: 270, endPoint x: 522, endPoint y: 268, distance: 17.7
click at [506, 271] on textarea at bounding box center [662, 266] width 504 height 34
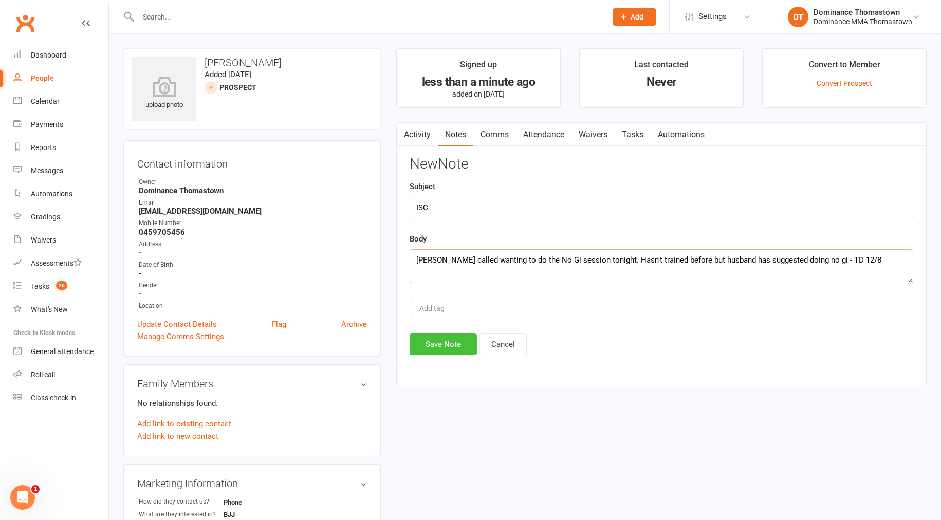
type textarea "Jane called wanting to do the No Gi session tonight. Hasn't trained before but …"
click at [457, 345] on button "Save Note" at bounding box center [443, 344] width 67 height 22
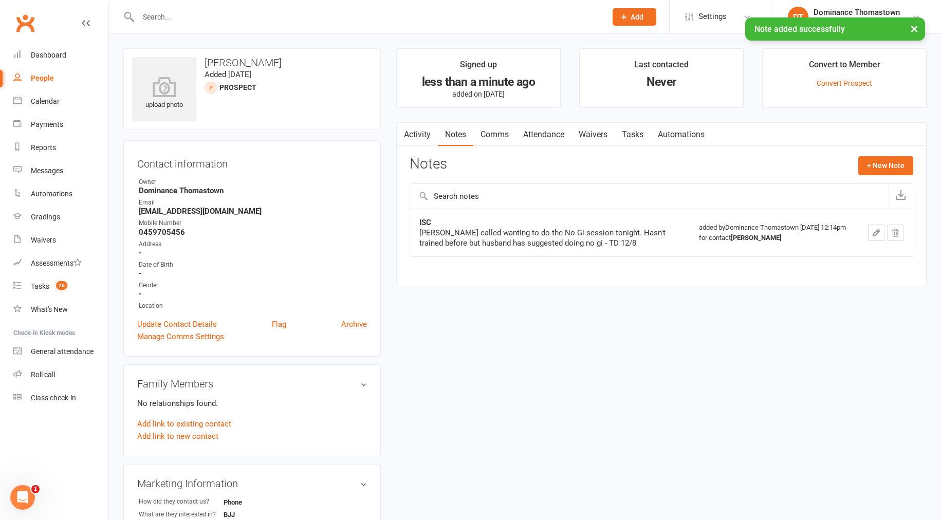
click at [554, 127] on link "Attendance" at bounding box center [543, 135] width 55 height 24
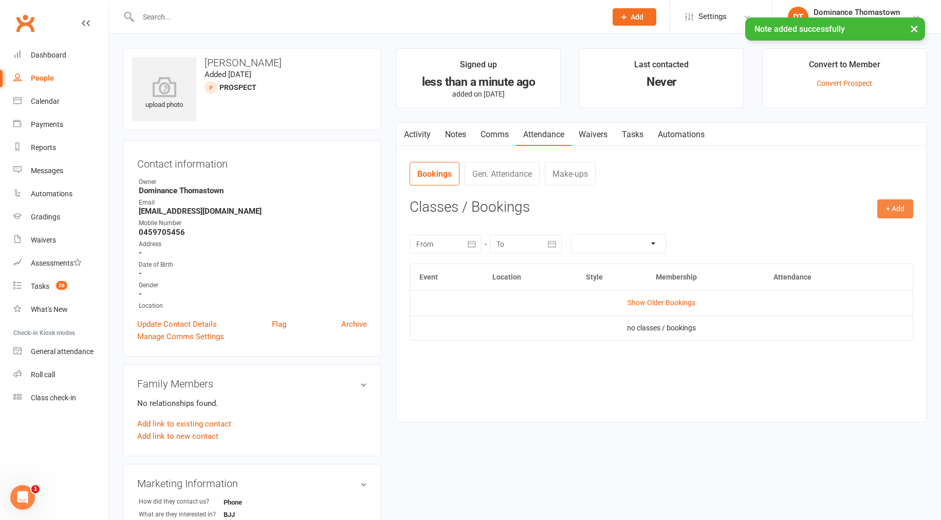
drag, startPoint x: 892, startPoint y: 208, endPoint x: 878, endPoint y: 210, distance: 14.5
click at [892, 208] on button "+ Add" at bounding box center [895, 208] width 36 height 18
click at [879, 225] on link "Book Event" at bounding box center [862, 232] width 102 height 21
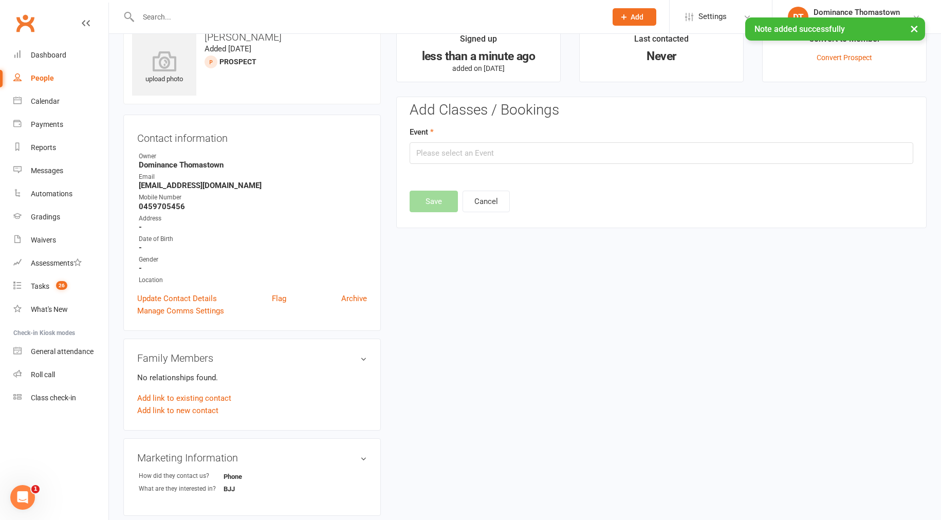
scroll to position [70, 0]
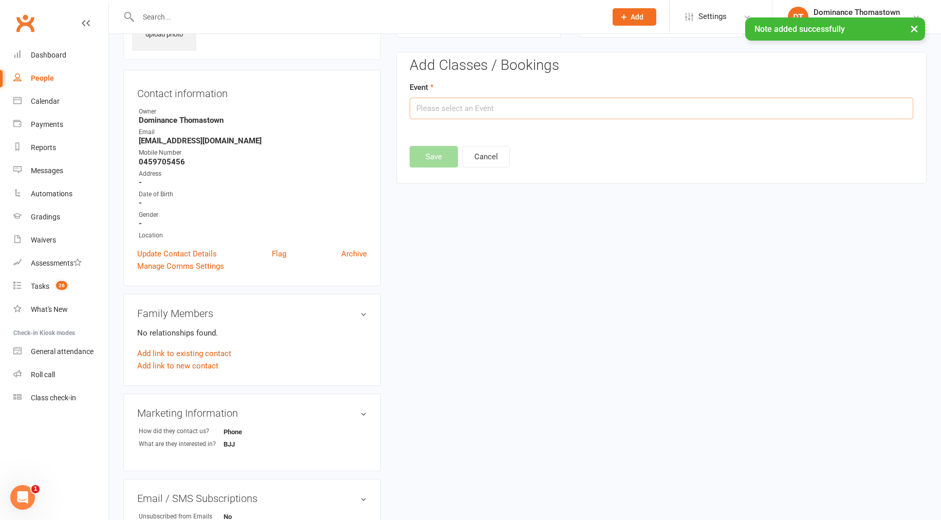
click at [568, 116] on input "text" at bounding box center [662, 109] width 504 height 22
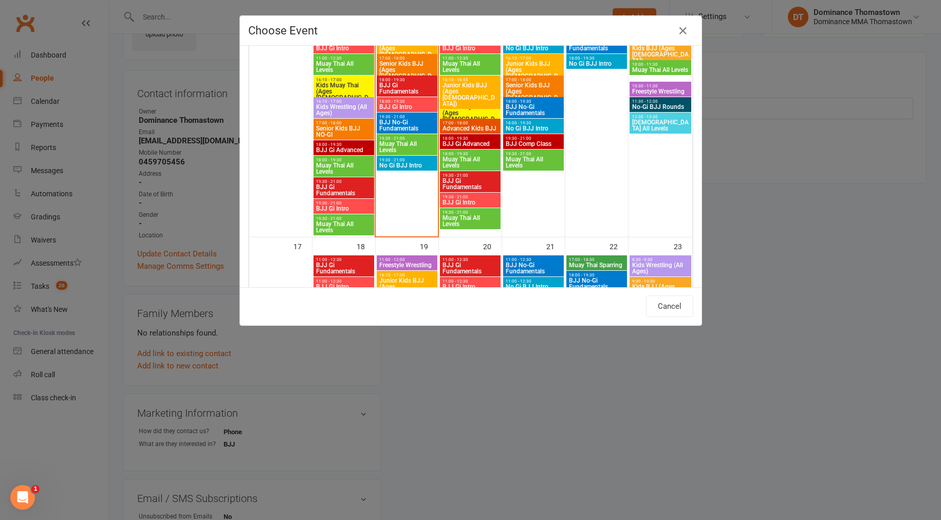
scroll to position [596, 0]
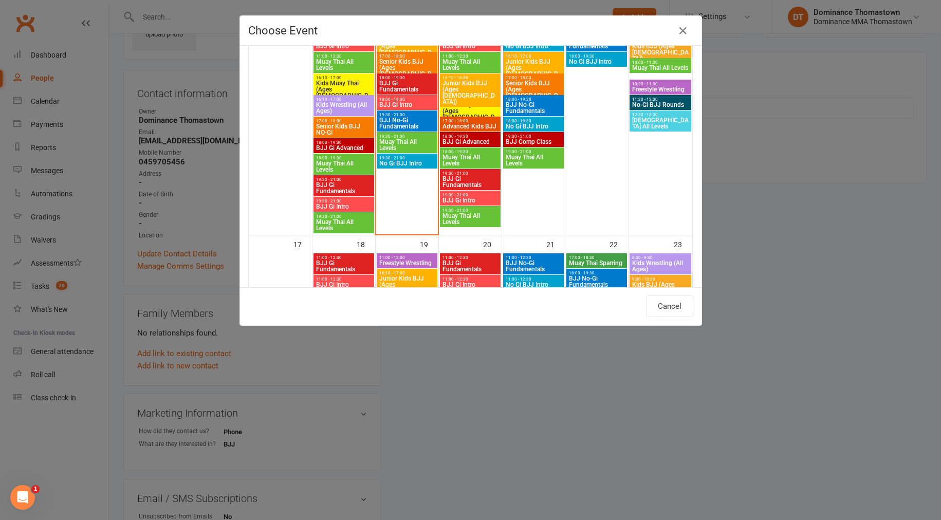
click at [402, 164] on span "No Gi BJJ Intro" at bounding box center [407, 163] width 57 height 6
type input "No Gi BJJ Intro - Aug 12, 2025 7:30:00 PM"
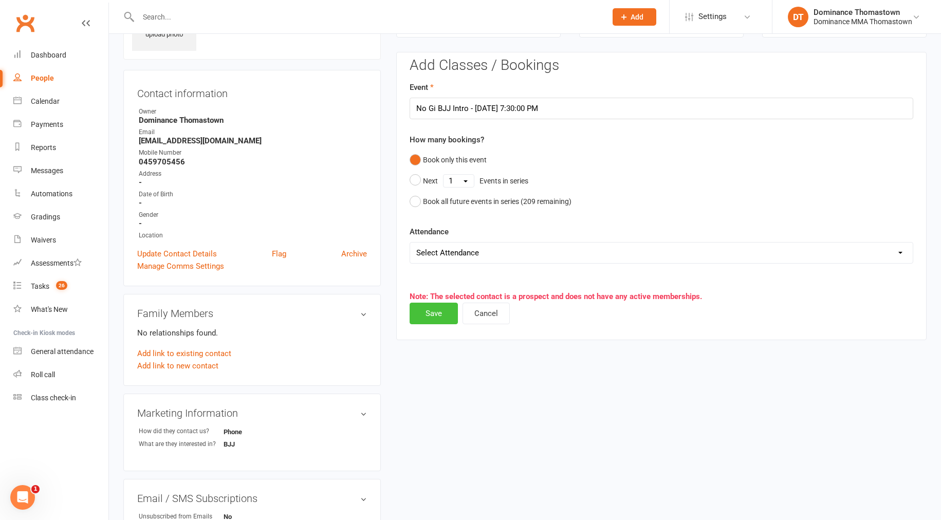
click at [435, 313] on button "Save" at bounding box center [434, 314] width 48 height 22
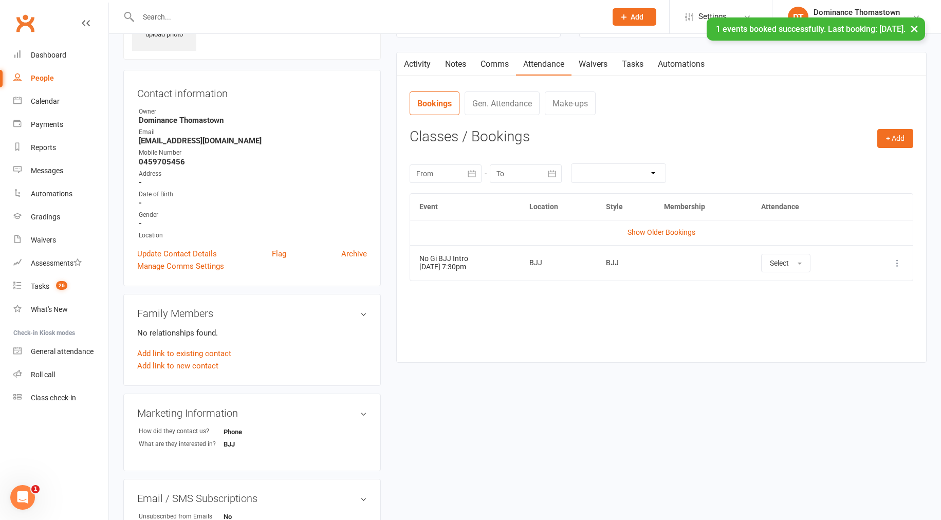
scroll to position [0, 0]
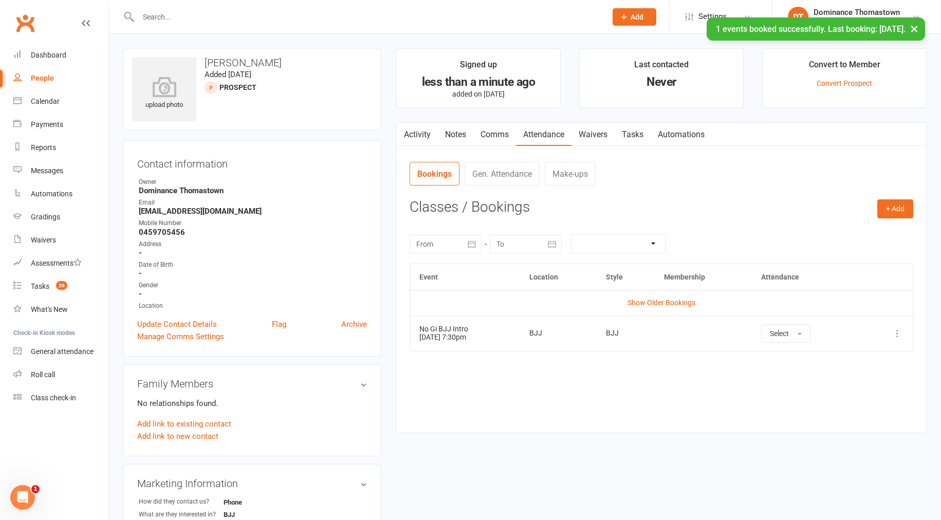
click at [598, 140] on link "Waivers" at bounding box center [592, 135] width 43 height 24
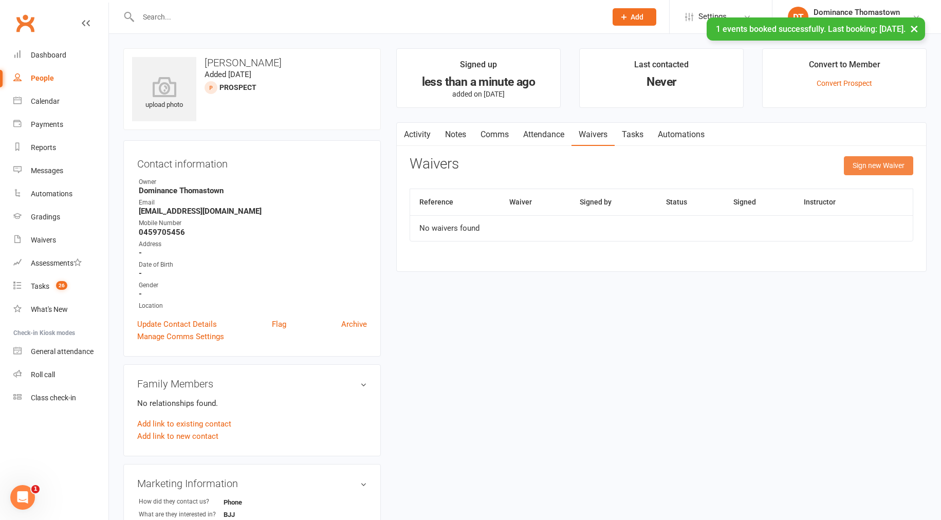
click at [866, 166] on button "Sign new Waiver" at bounding box center [878, 165] width 69 height 18
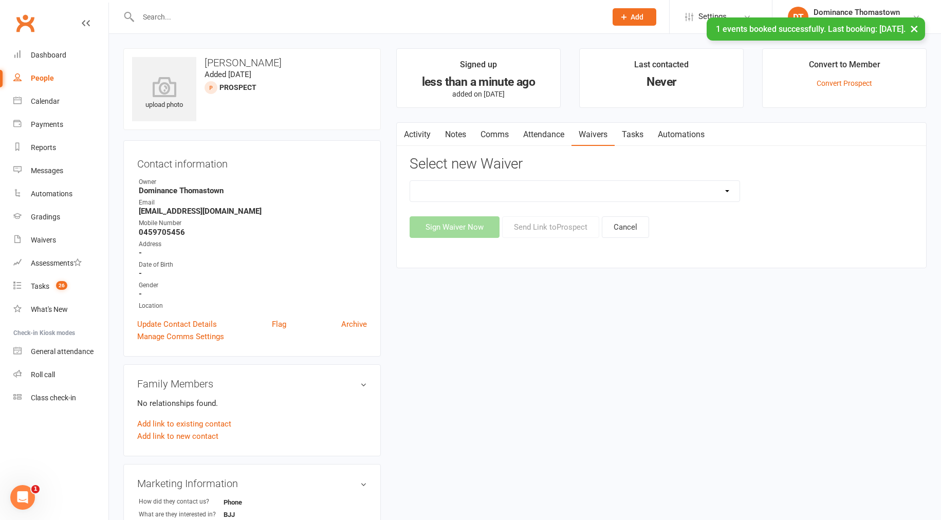
click at [595, 192] on select "Member | Cancellation | Adults Member | Injury Report Form (FOH staff use only)…" at bounding box center [574, 191] width 329 height 21
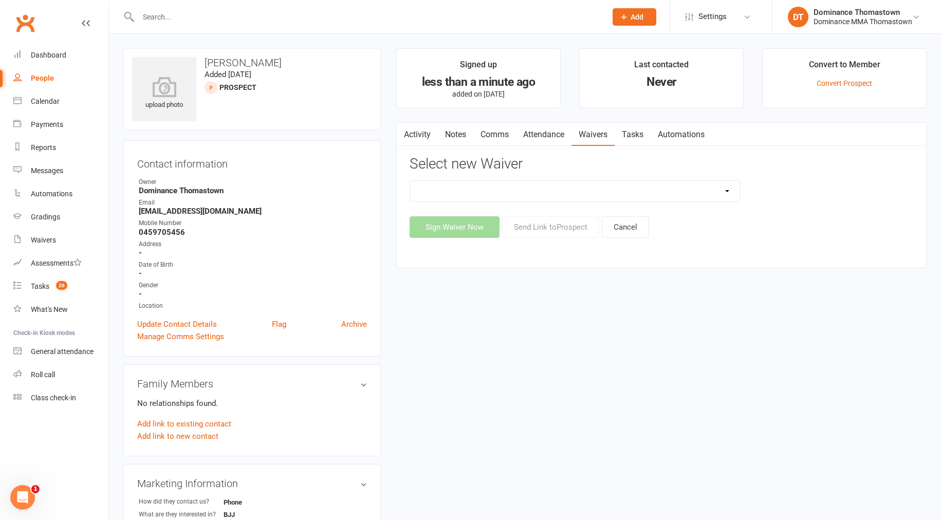
select select "375"
click at [540, 229] on button "Send Link to Prospect" at bounding box center [550, 227] width 97 height 22
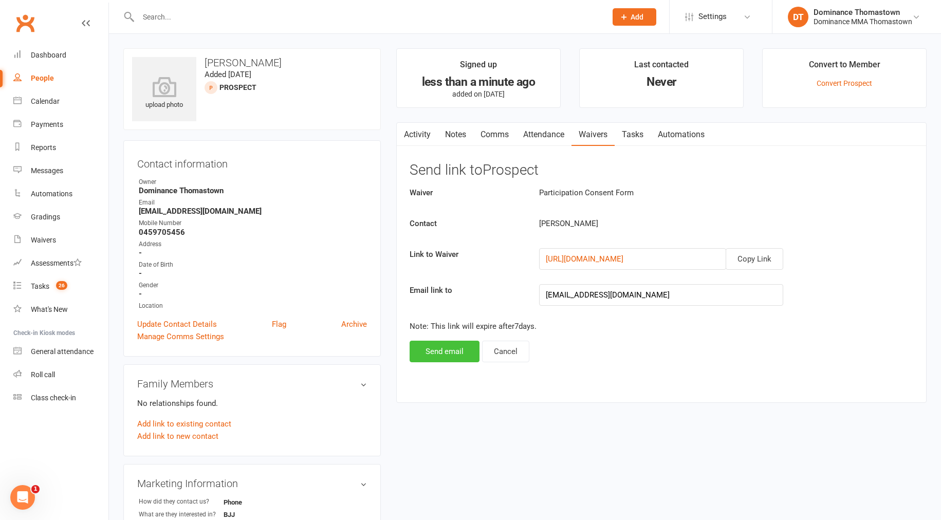
click at [447, 353] on button "Send email" at bounding box center [445, 352] width 70 height 22
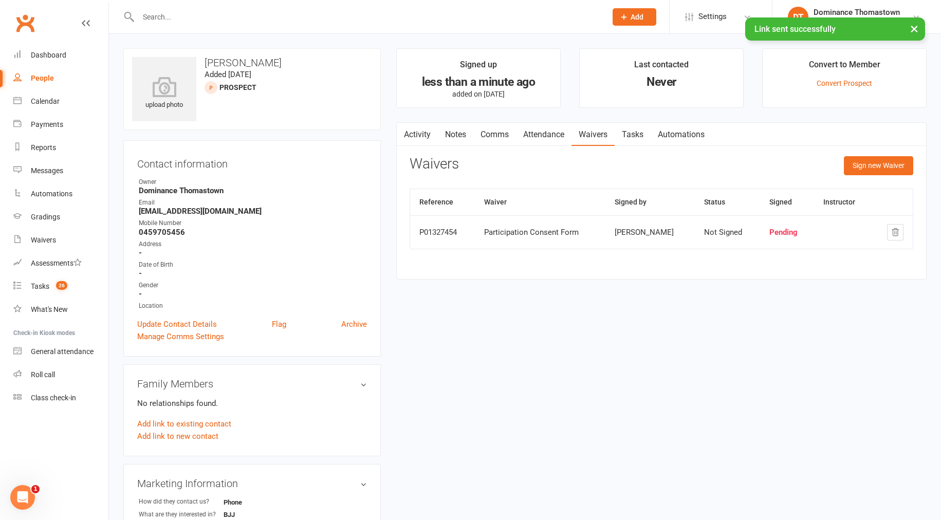
click at [637, 137] on link "Tasks" at bounding box center [633, 135] width 36 height 24
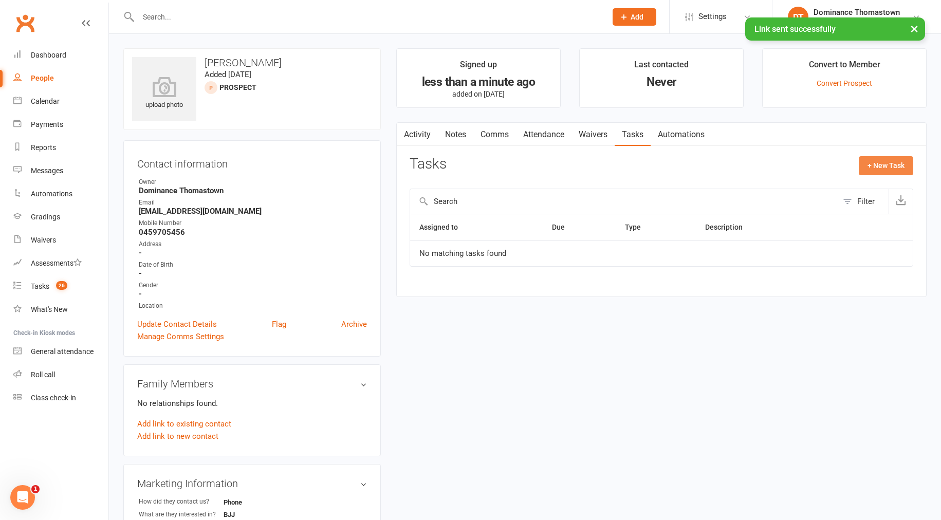
click at [889, 167] on button "+ New Task" at bounding box center [886, 165] width 54 height 18
select select "12547"
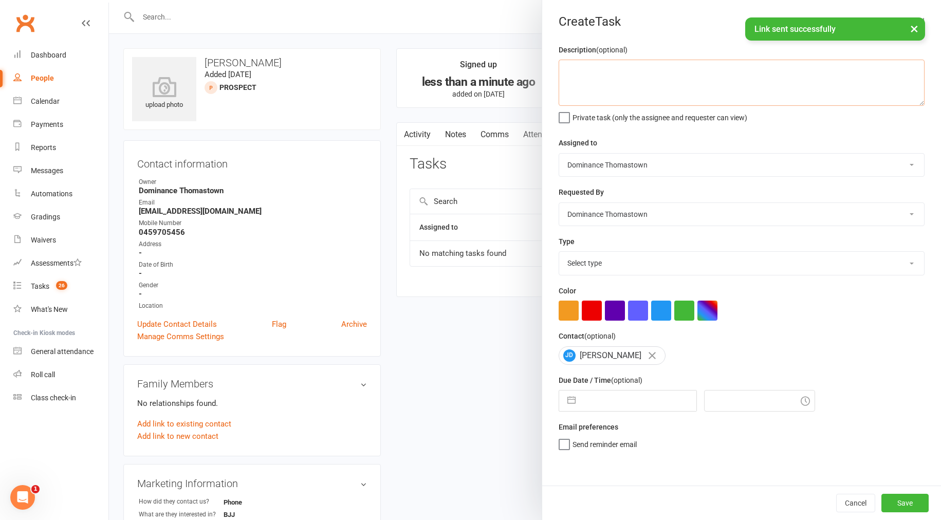
click at [691, 101] on textarea at bounding box center [742, 83] width 366 height 46
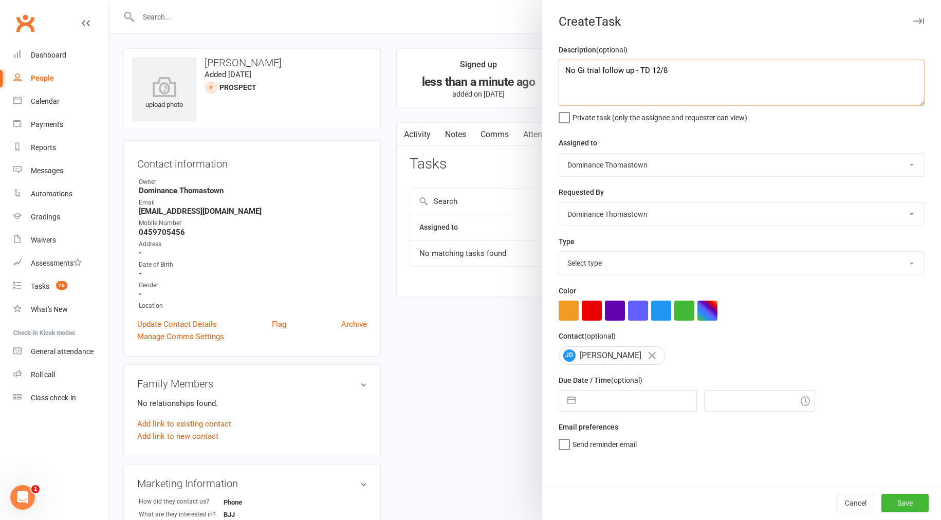
type textarea "No Gi trial follow up - TD 12/8"
click at [614, 267] on select "Select type A. prospect | enquiry response B. prospect | trial | booking [PERSO…" at bounding box center [741, 263] width 365 height 23
select select "3812"
click at [599, 403] on input "text" at bounding box center [639, 401] width 116 height 21
select select "6"
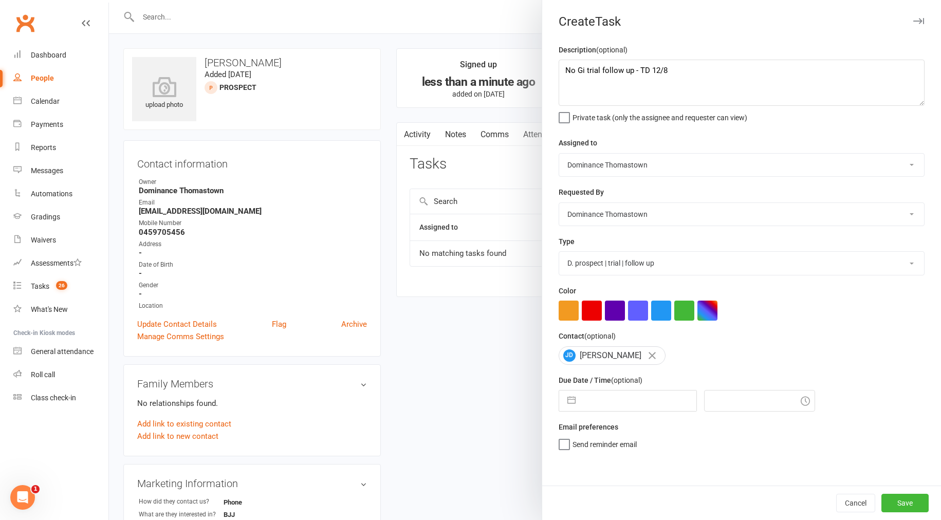
select select "2025"
select select "7"
select select "2025"
select select "8"
select select "2025"
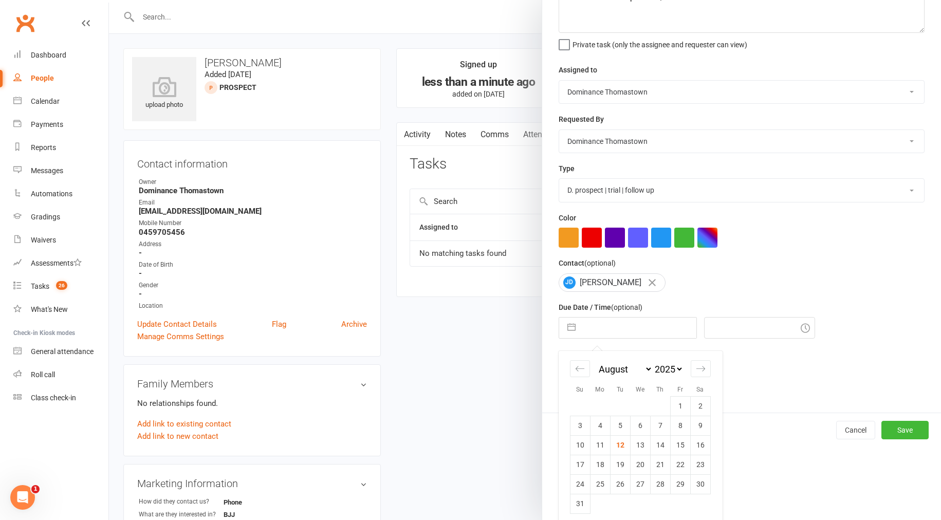
scroll to position [80, 0]
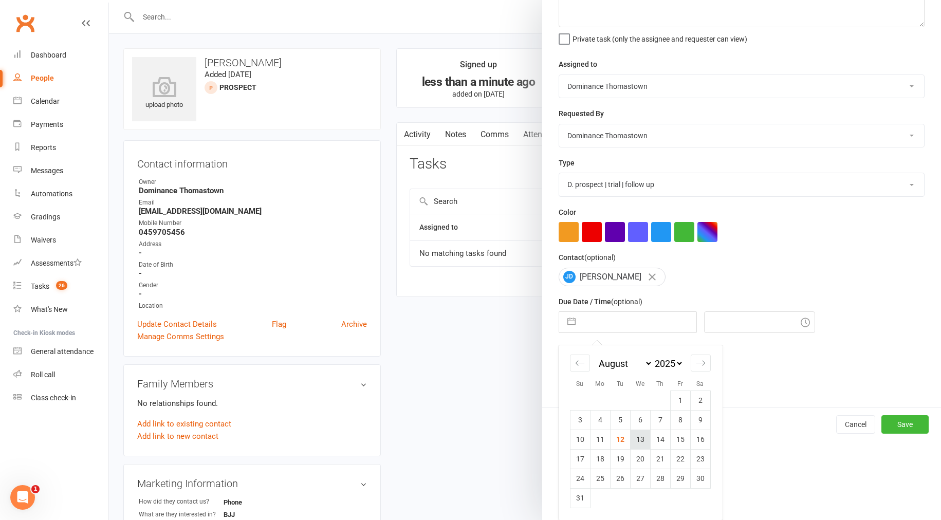
click at [640, 439] on td "13" at bounding box center [640, 440] width 20 height 20
type input "13 Aug 2025"
type input "12:15pm"
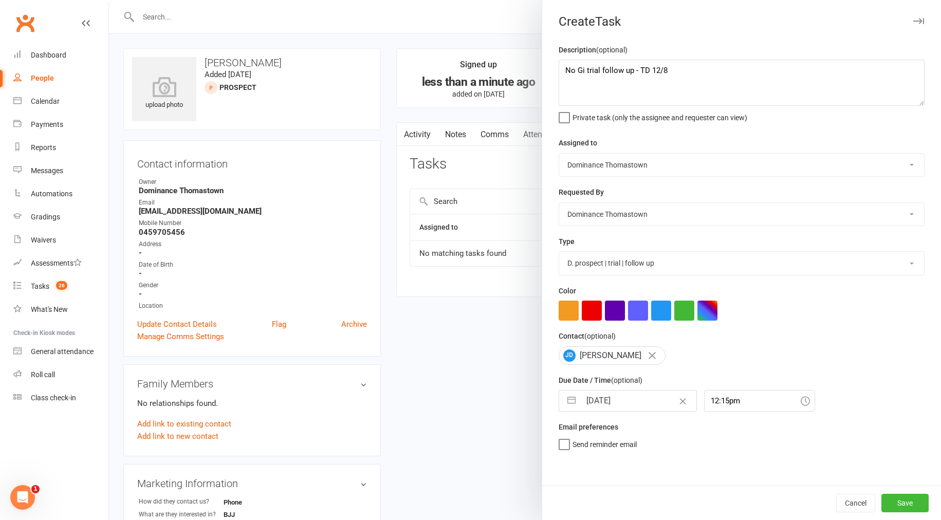
scroll to position [0, 0]
click at [906, 509] on button "Save" at bounding box center [904, 503] width 47 height 18
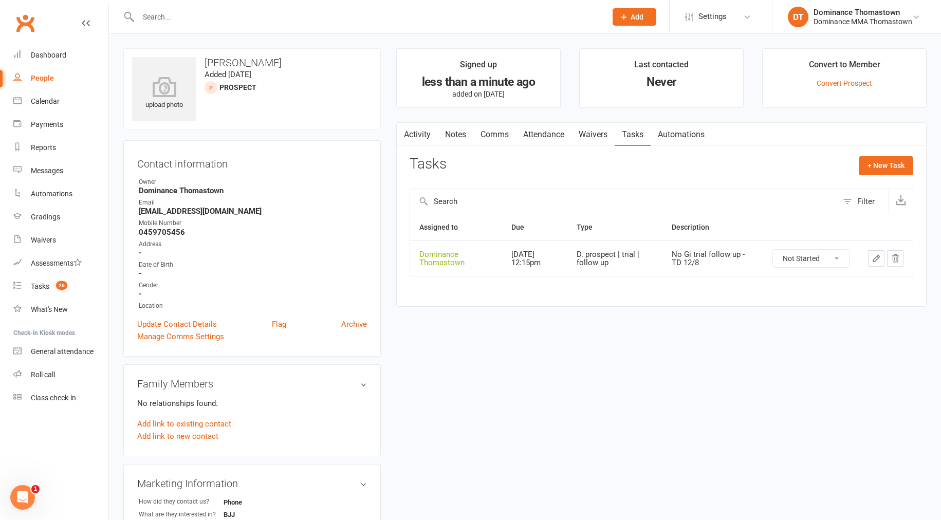
click at [451, 135] on link "Notes" at bounding box center [455, 135] width 35 height 24
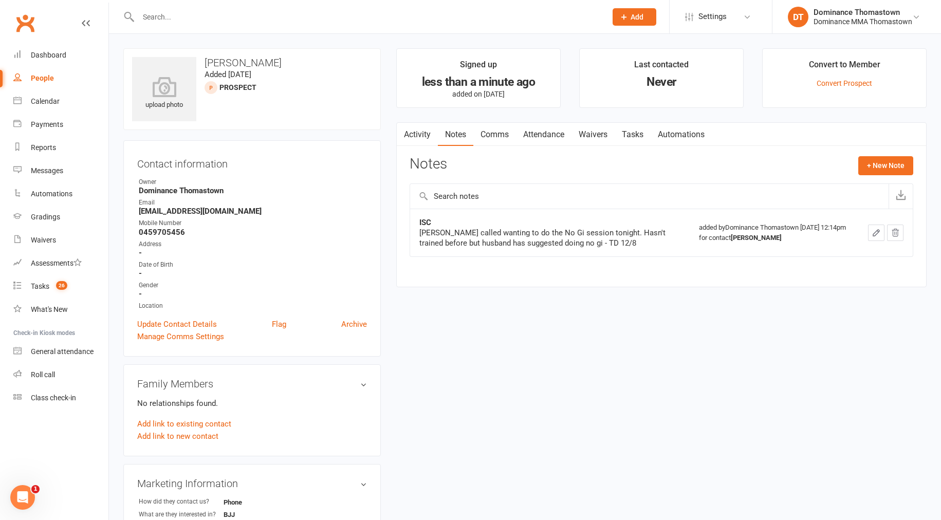
click at [493, 134] on link "Comms" at bounding box center [494, 135] width 43 height 24
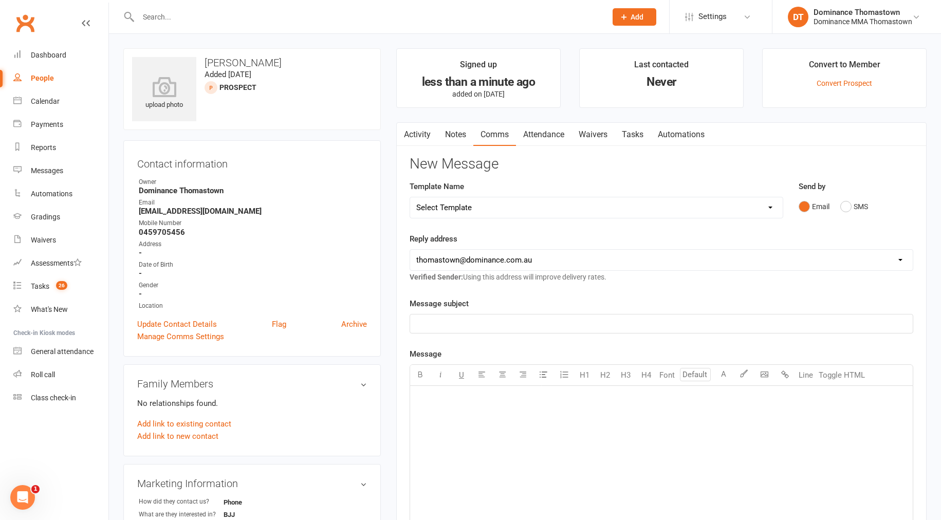
click at [533, 214] on select "Select Template [Email] MARKETING | 10TH BIRTHDAY SPECIAL | CANCELLED MEMBERS […" at bounding box center [596, 207] width 373 height 21
select select "14"
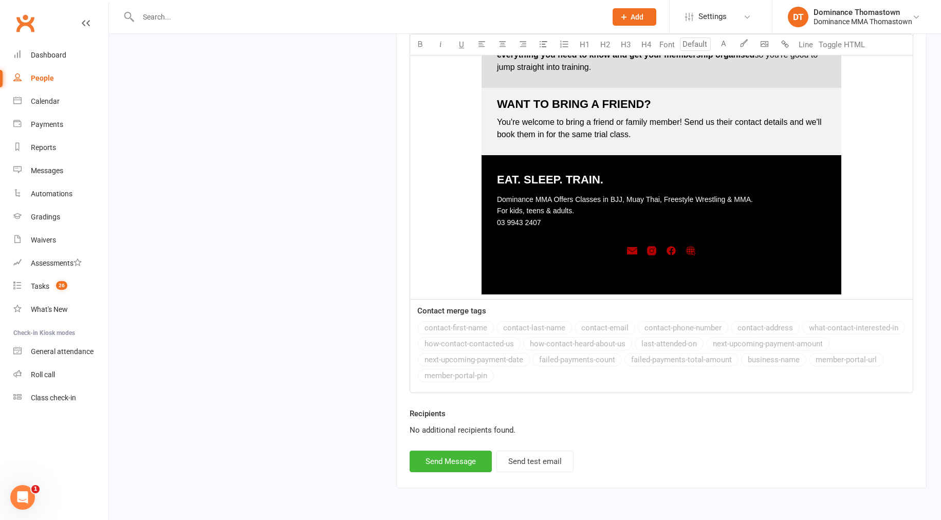
scroll to position [1429, 0]
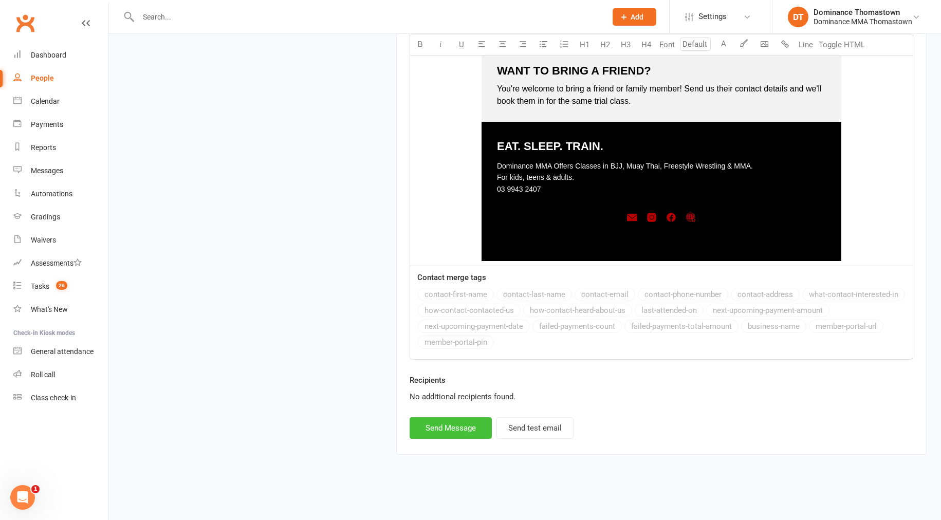
click at [447, 423] on button "Send Message" at bounding box center [451, 428] width 82 height 22
select select
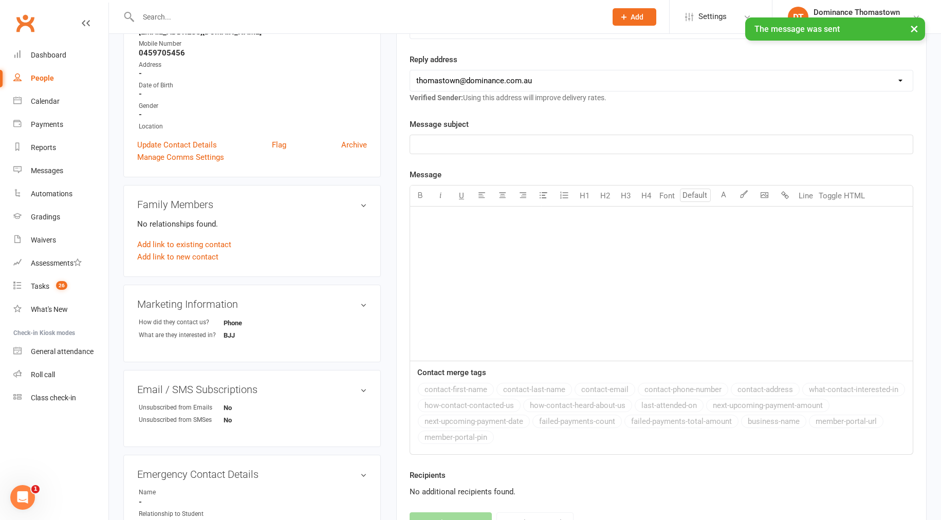
scroll to position [0, 0]
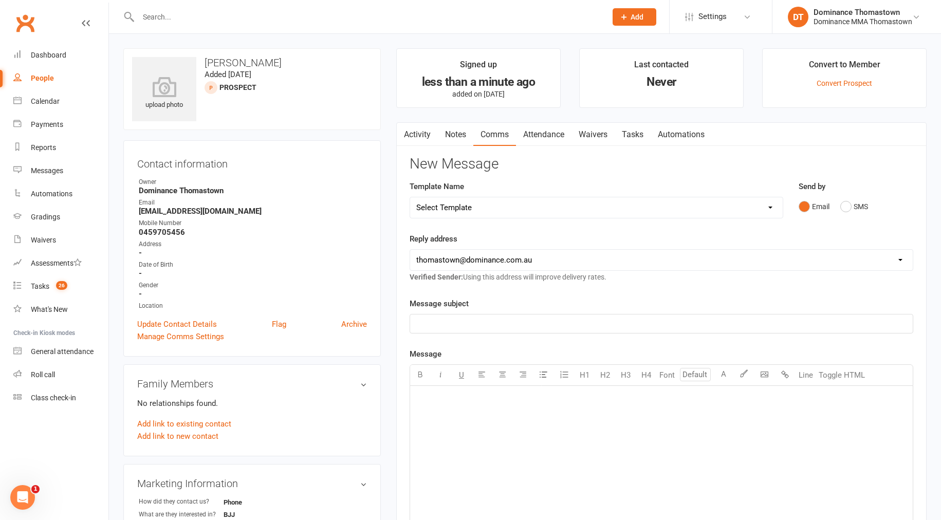
click at [547, 138] on link "Attendance" at bounding box center [543, 135] width 55 height 24
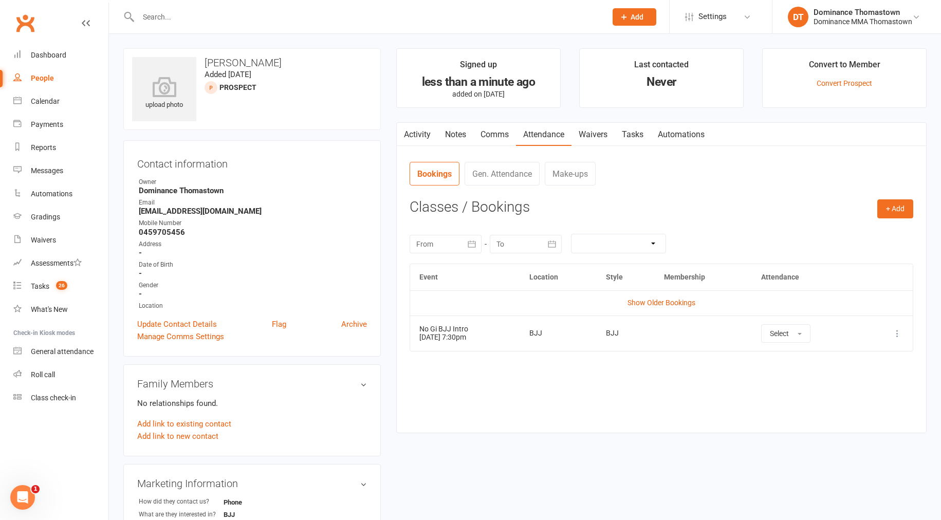
click at [495, 141] on link "Comms" at bounding box center [494, 135] width 43 height 24
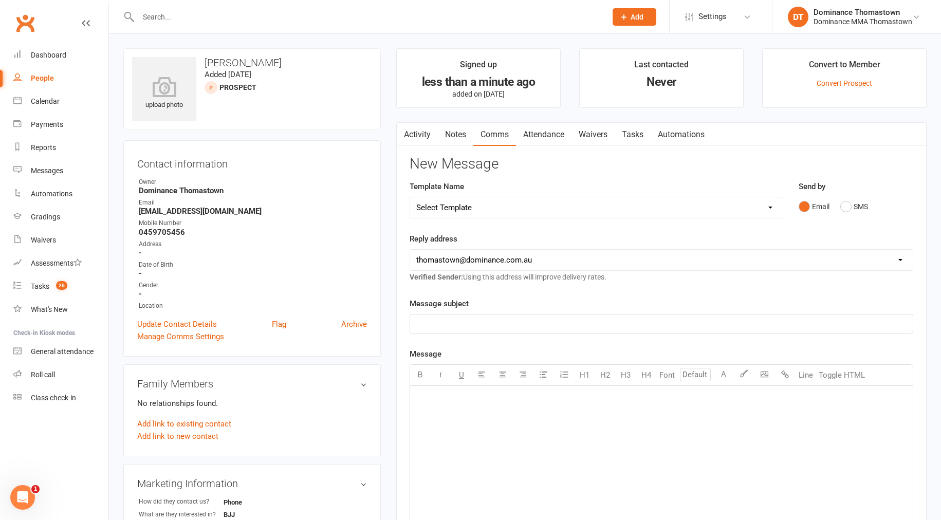
click at [522, 211] on select "Select Template [Email] MARKETING | 10TH BIRTHDAY SPECIAL | CANCELLED MEMBERS […" at bounding box center [596, 207] width 373 height 21
select select "13"
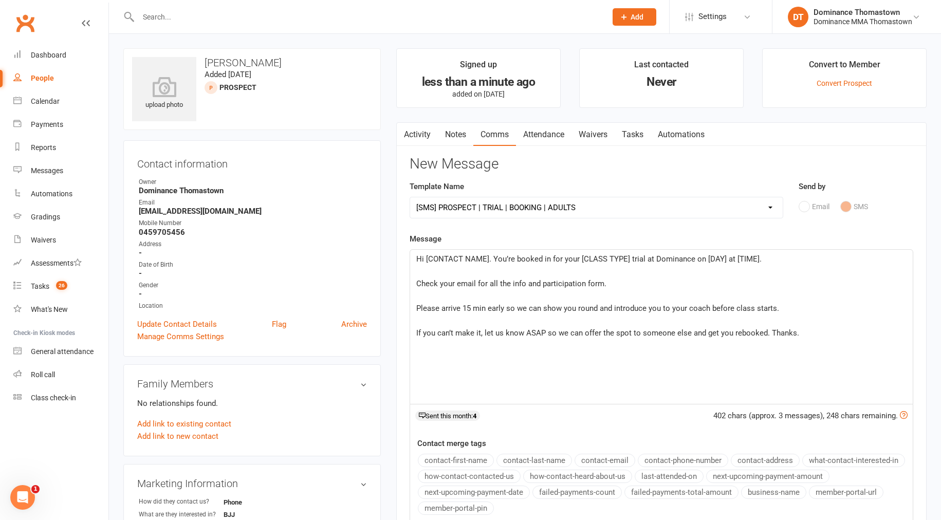
drag, startPoint x: 488, startPoint y: 258, endPoint x: 545, endPoint y: 252, distance: 57.4
click at [488, 258] on span "Hi [CONTACT NAME]. You’re booked in for your [CLASS TYPE] trial at Dominance on…" at bounding box center [588, 258] width 345 height 9
drag, startPoint x: 581, startPoint y: 258, endPoint x: 599, endPoint y: 257, distance: 18.0
click at [581, 258] on span "Hi Jane. You’re booked in for your [CLASS TYPE] trial at Dominance on [DAY] at …" at bounding box center [586, 258] width 341 height 9
click at [662, 258] on span "Hi Jane. You’re booked in for your No Gi BJJ trial at Dominance on [DAY] at [TI…" at bounding box center [579, 258] width 327 height 9
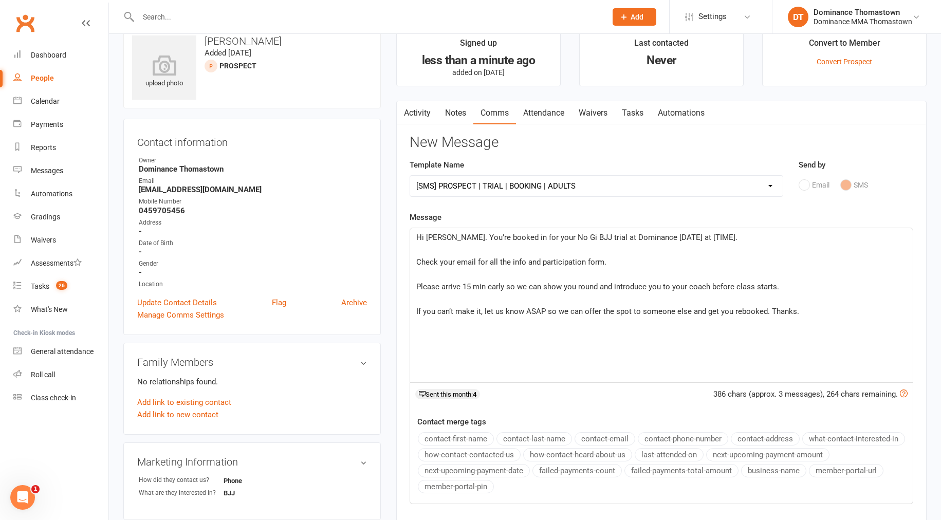
scroll to position [24, 0]
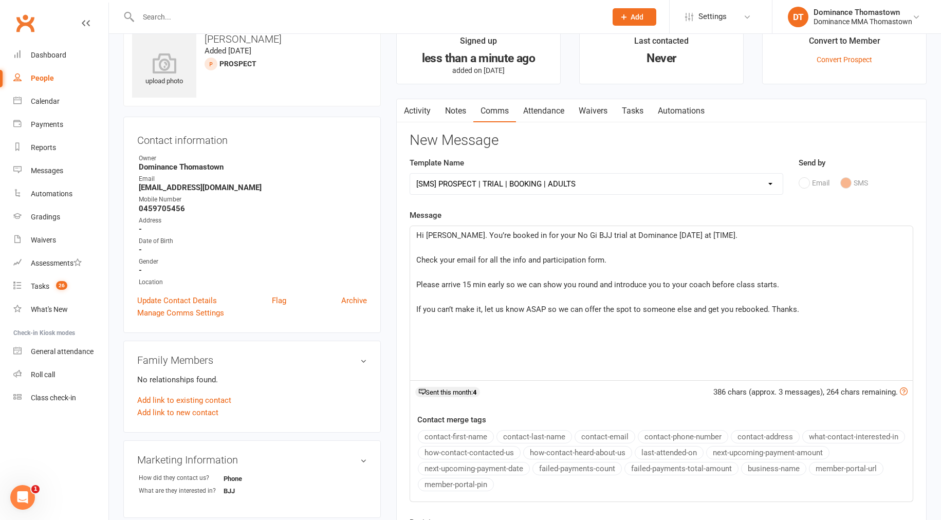
click at [684, 237] on span "Hi Jane. You’re booked in for your No Gi BJJ trial at Dominance today at [TIME]." at bounding box center [576, 235] width 321 height 9
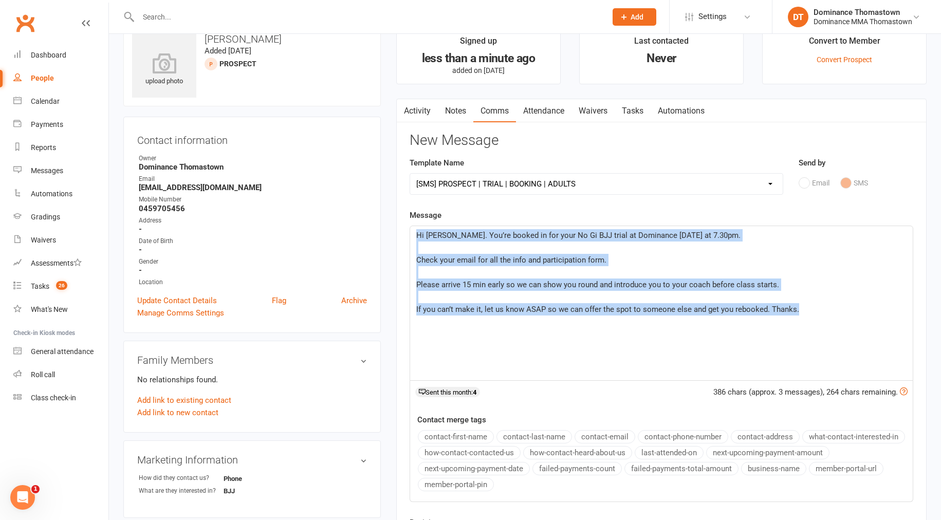
drag, startPoint x: 414, startPoint y: 236, endPoint x: 812, endPoint y: 310, distance: 405.1
click at [819, 311] on div "Hi Jane. You’re booked in for your No Gi BJJ trial at Dominance today at 7.30pm…" at bounding box center [661, 303] width 503 height 154
copy div "Hi Jane. You’re booked in for your No Gi BJJ trial at Dominance today at 7.30pm…"
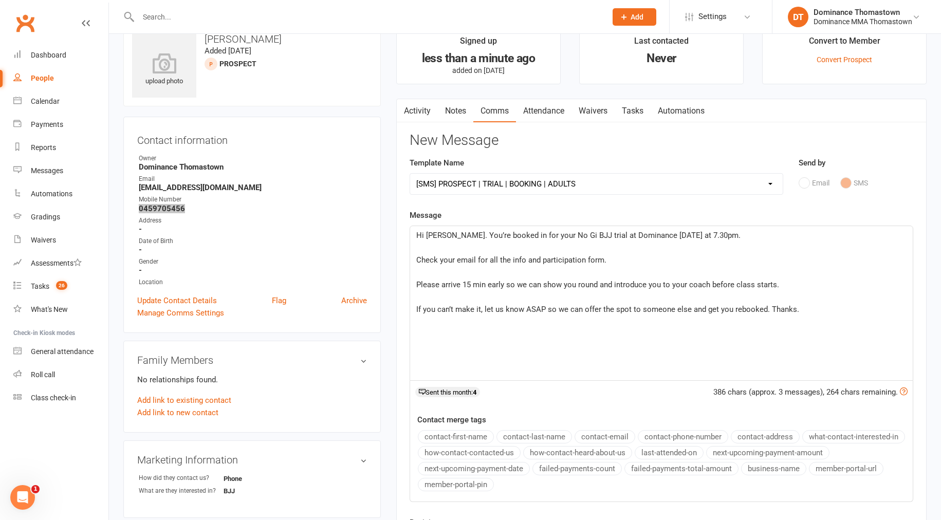
copy strong "0459705456"
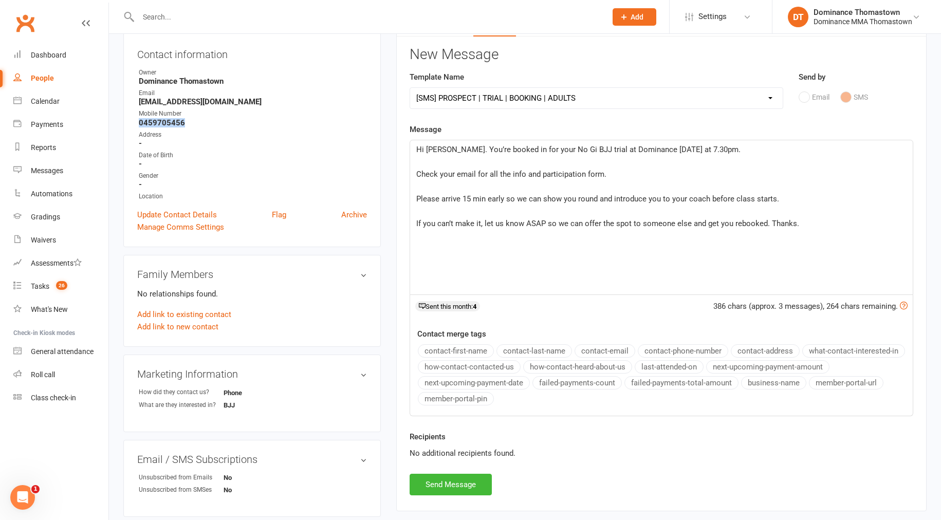
scroll to position [0, 0]
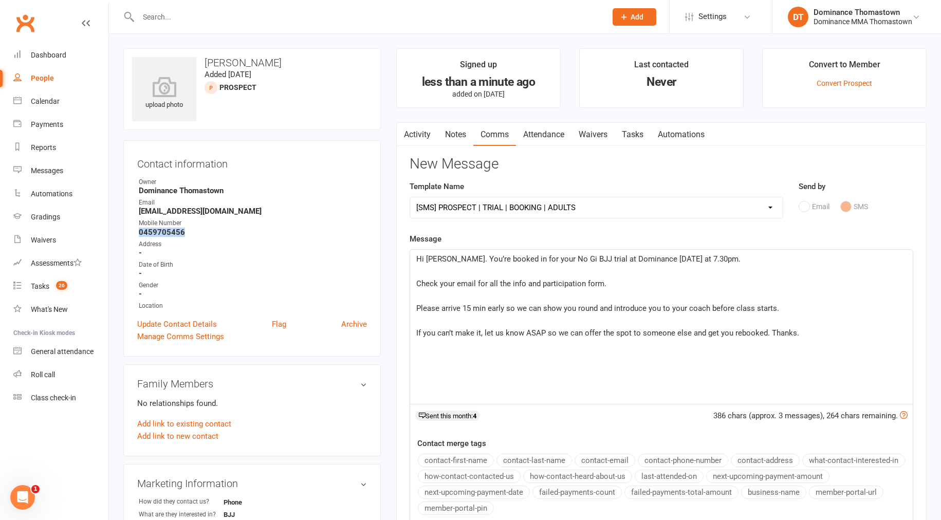
click at [464, 139] on link "Notes" at bounding box center [455, 135] width 35 height 24
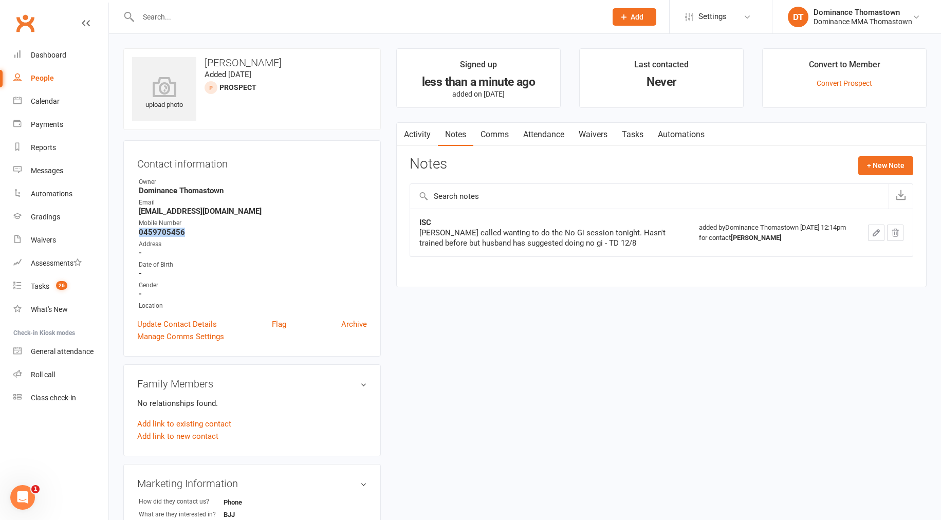
drag, startPoint x: 418, startPoint y: 137, endPoint x: 432, endPoint y: 137, distance: 14.4
click at [418, 137] on link "Activity" at bounding box center [417, 135] width 41 height 24
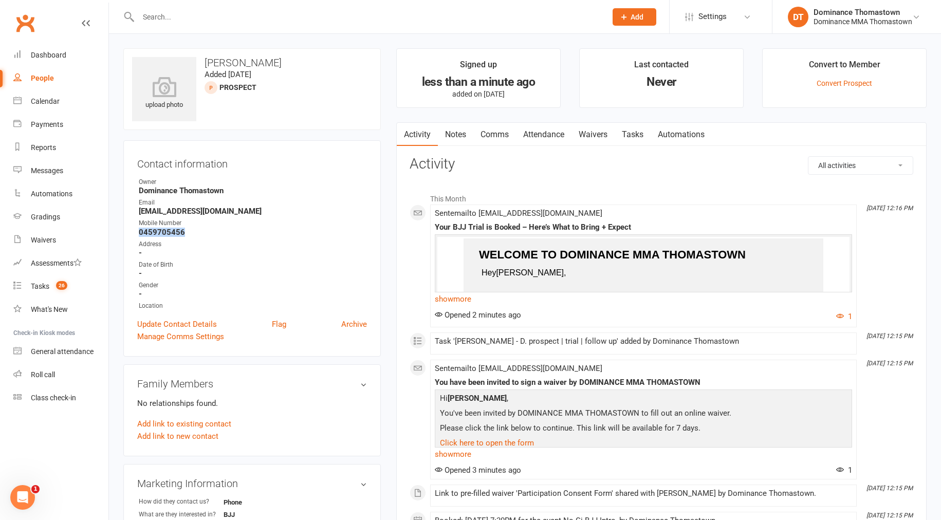
click at [504, 136] on link "Comms" at bounding box center [494, 135] width 43 height 24
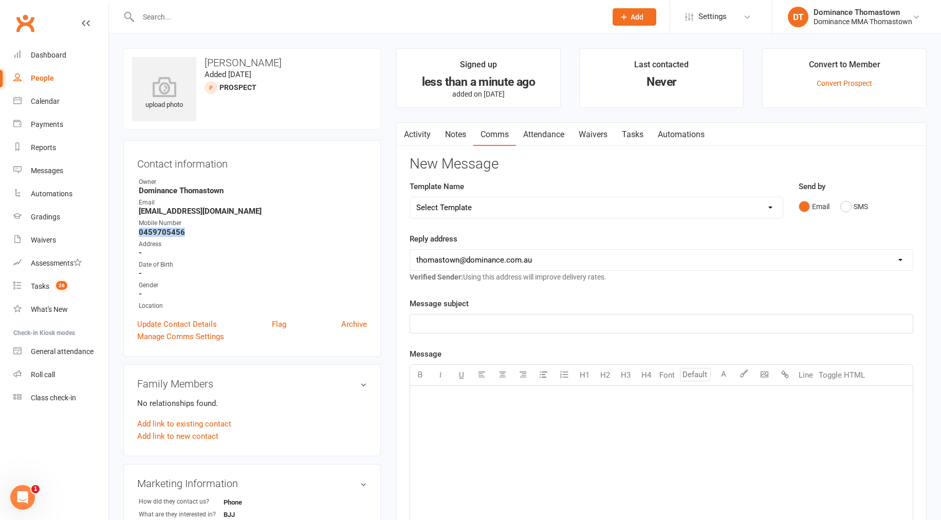
click at [542, 136] on link "Attendance" at bounding box center [543, 135] width 55 height 24
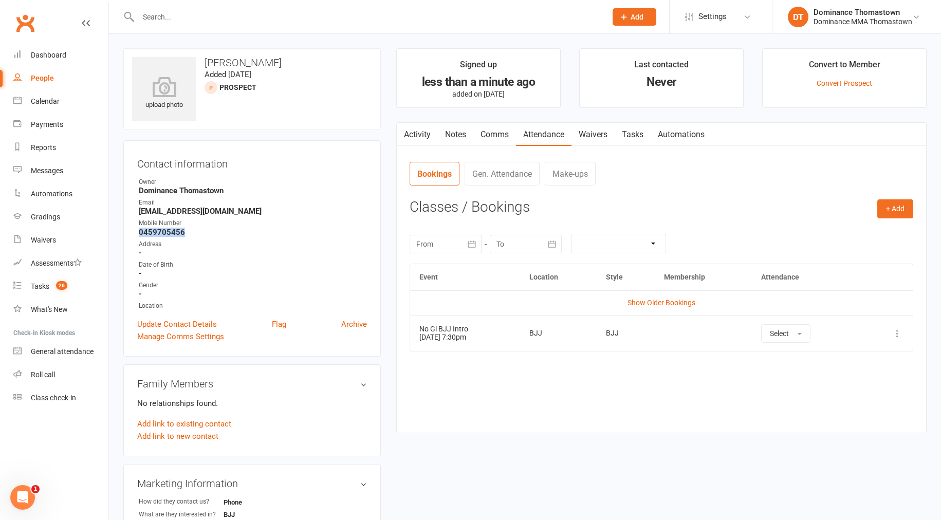
click at [584, 137] on link "Waivers" at bounding box center [592, 135] width 43 height 24
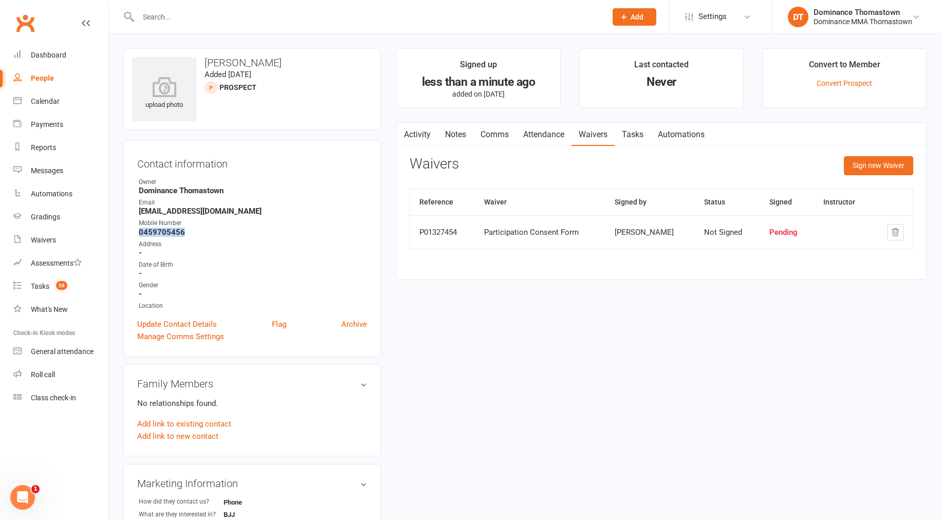
click at [627, 137] on link "Tasks" at bounding box center [633, 135] width 36 height 24
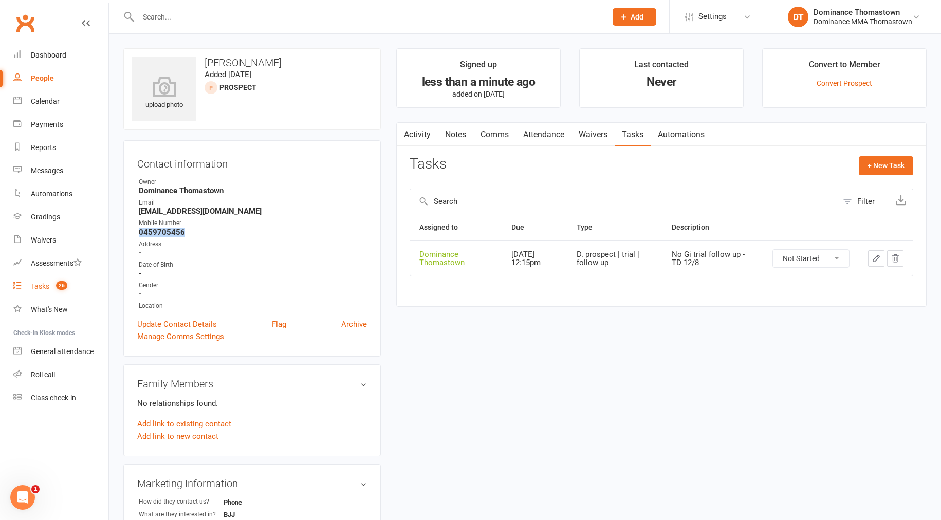
click at [31, 288] on div "Tasks" at bounding box center [40, 286] width 18 height 8
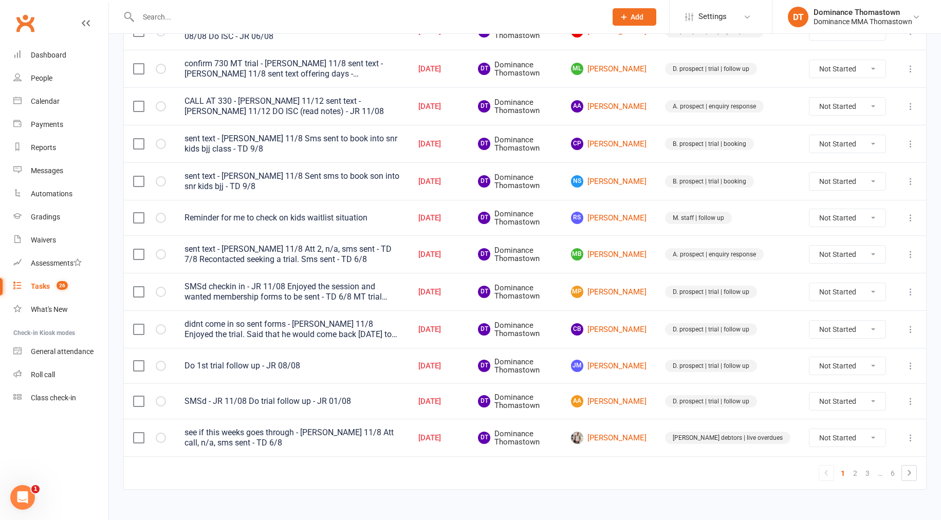
scroll to position [665, 0]
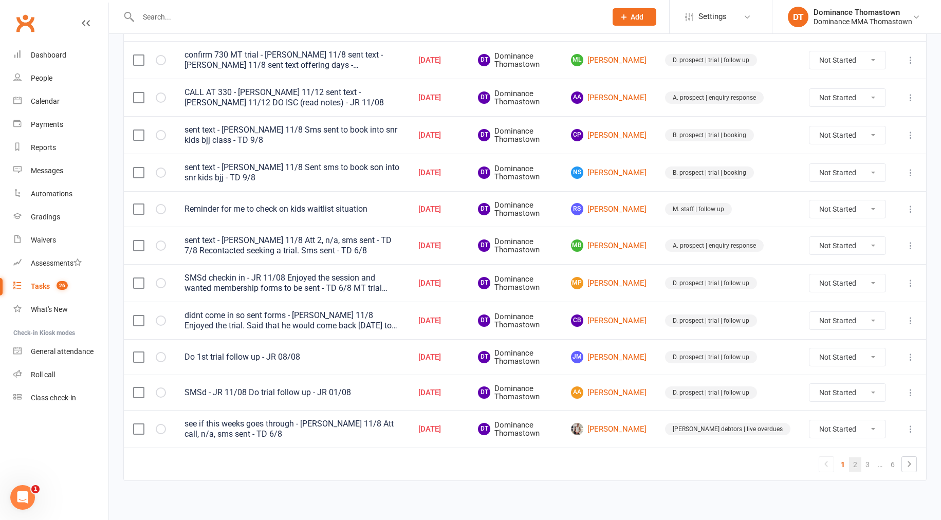
click at [853, 462] on link "2" at bounding box center [855, 464] width 12 height 14
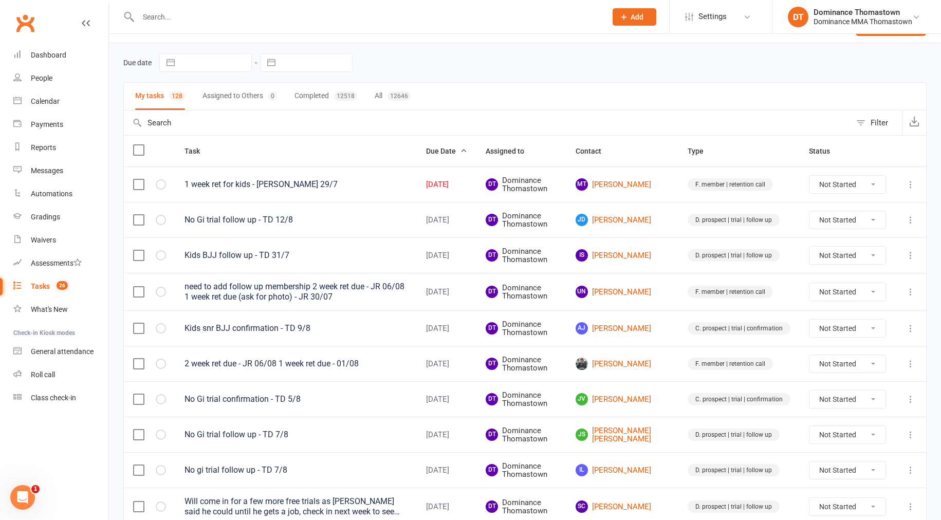
scroll to position [0, 0]
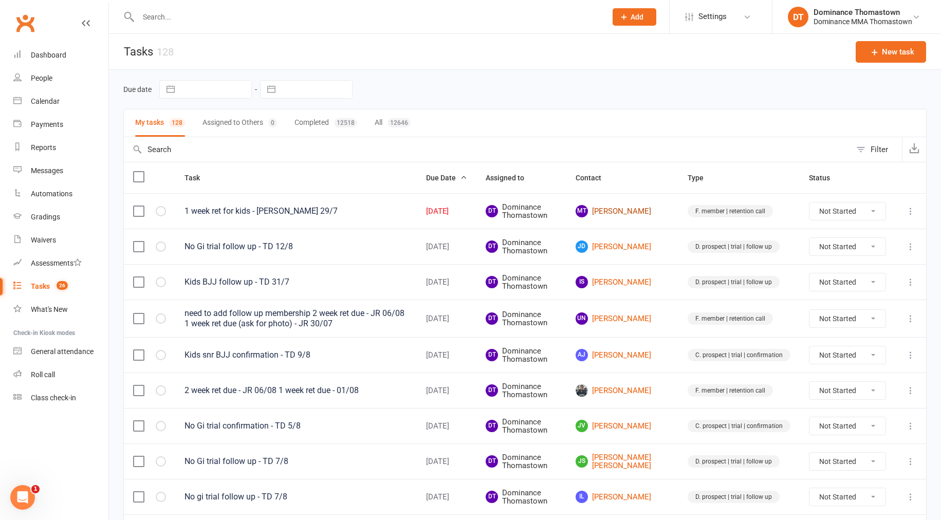
click at [635, 214] on link "MT Mai Tran" at bounding box center [622, 211] width 94 height 12
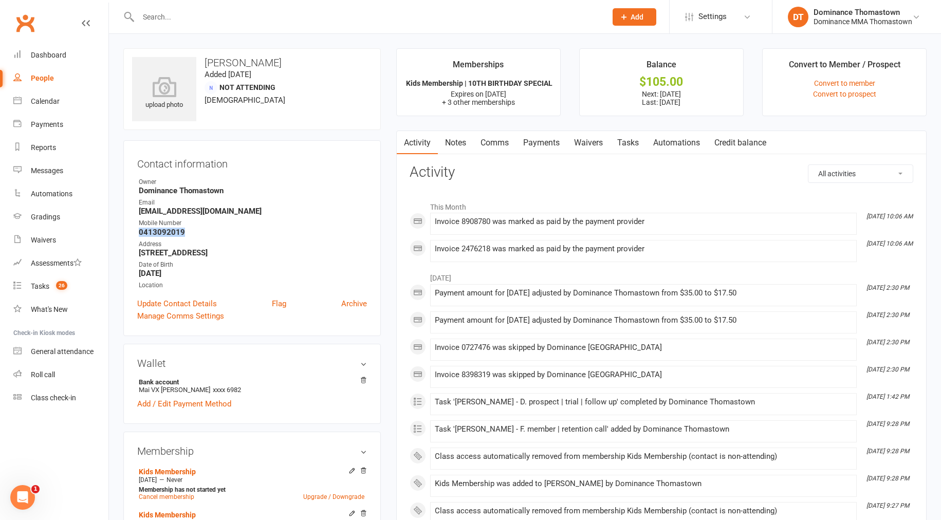
click at [624, 139] on link "Tasks" at bounding box center [628, 143] width 36 height 24
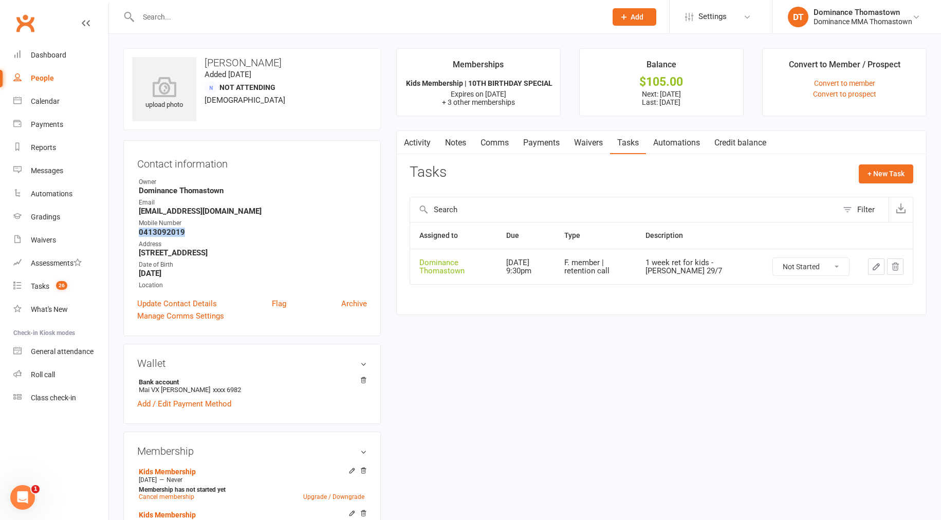
click at [874, 264] on icon "button" at bounding box center [875, 266] width 9 height 9
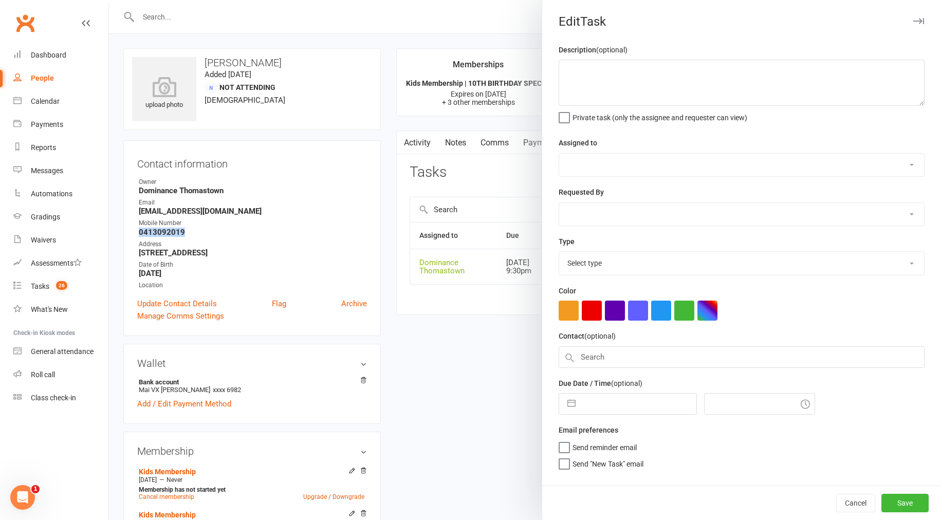
type textarea "1 week ret for kids - Ellen 29/7"
select select "12547"
type input "12 Aug 2025"
type input "9:30pm"
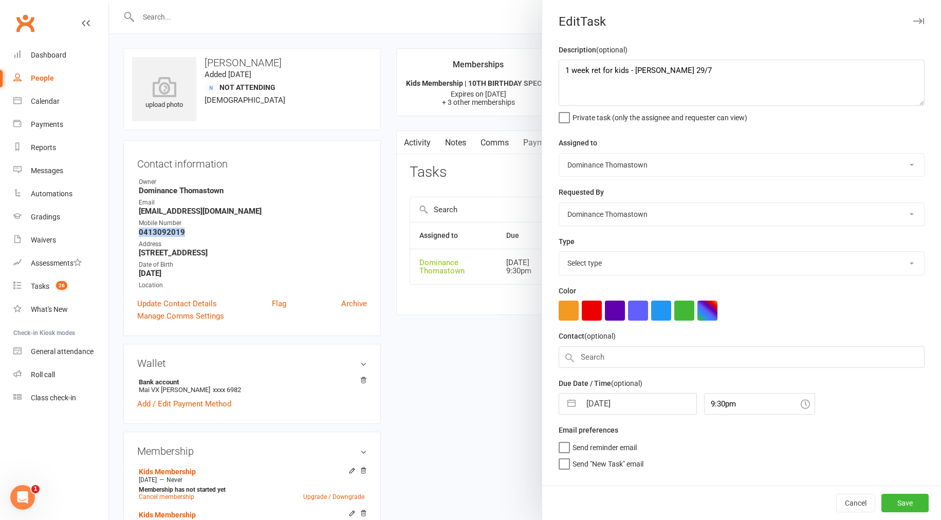
select select "3814"
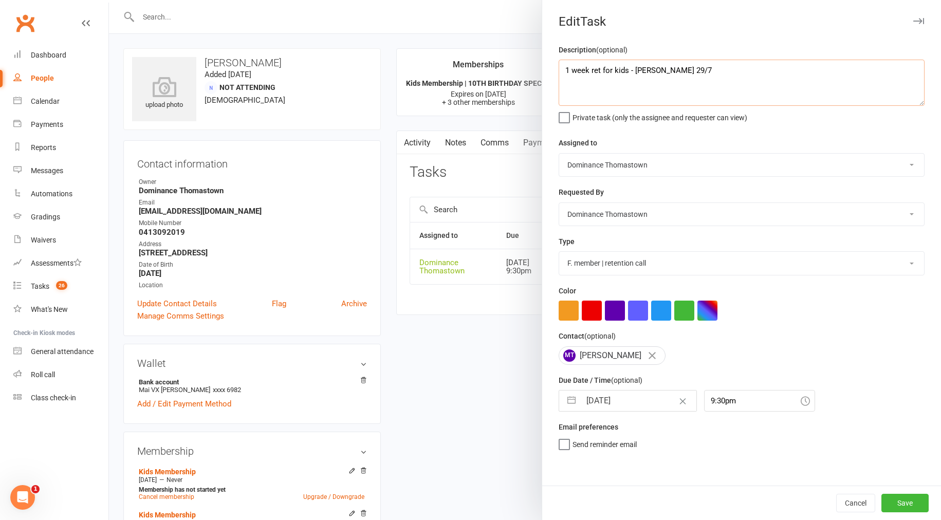
drag, startPoint x: 561, startPoint y: 68, endPoint x: 638, endPoint y: 64, distance: 76.6
click at [564, 68] on textarea "1 week ret for kids - Ellen 29/7" at bounding box center [742, 83] width 366 height 46
type textarea "2 week ret for kids - TD 12/8 1 week ret for kids - Ellen 29/7"
select select "6"
select select "2025"
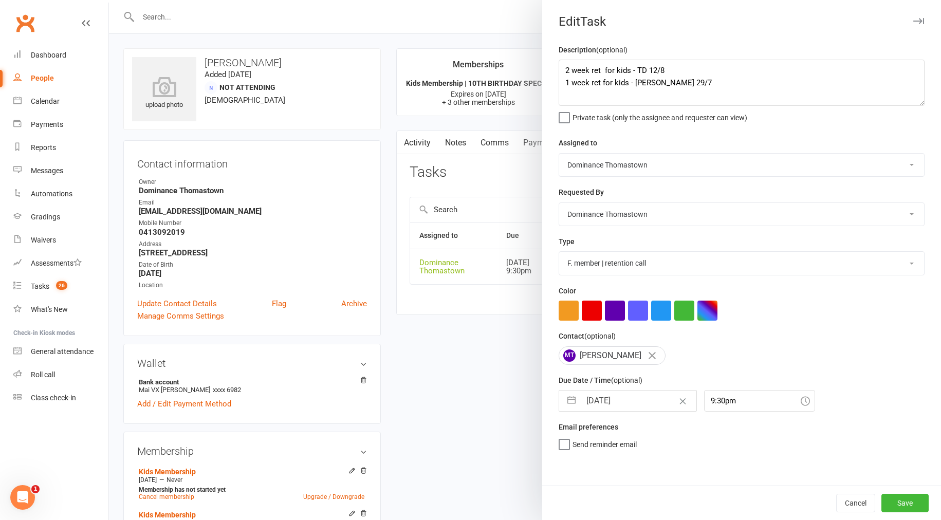
select select "7"
select select "2025"
select select "8"
select select "2025"
click at [629, 408] on input "12 Aug 2025" at bounding box center [639, 401] width 116 height 21
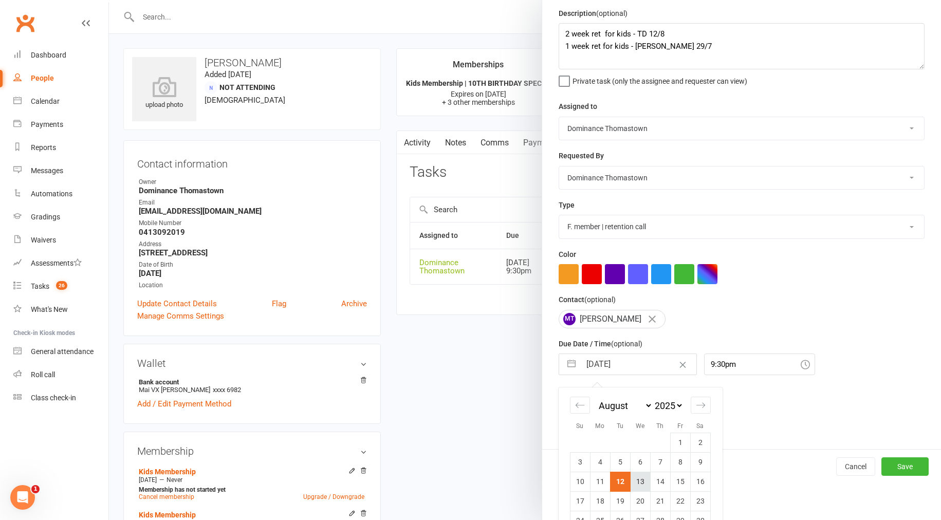
scroll to position [80, 0]
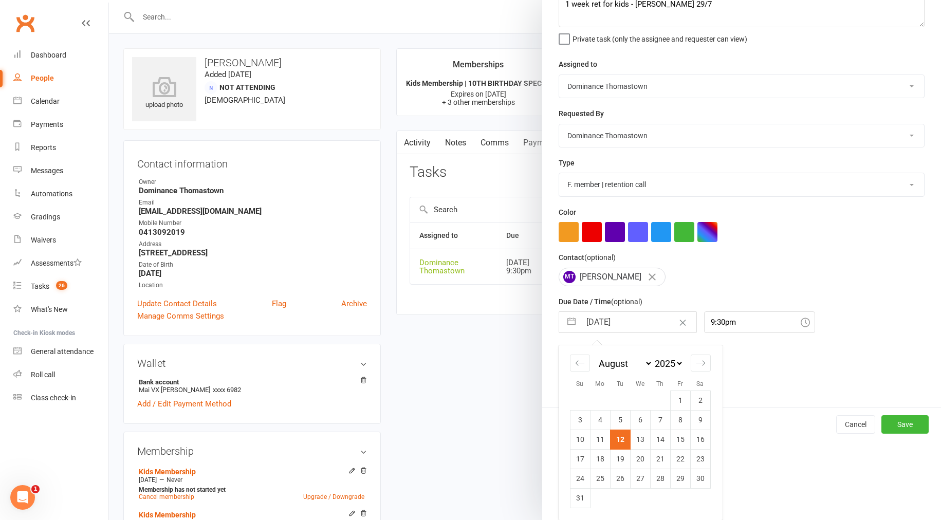
click at [622, 456] on td "19" at bounding box center [620, 459] width 20 height 20
type input "[DATE]"
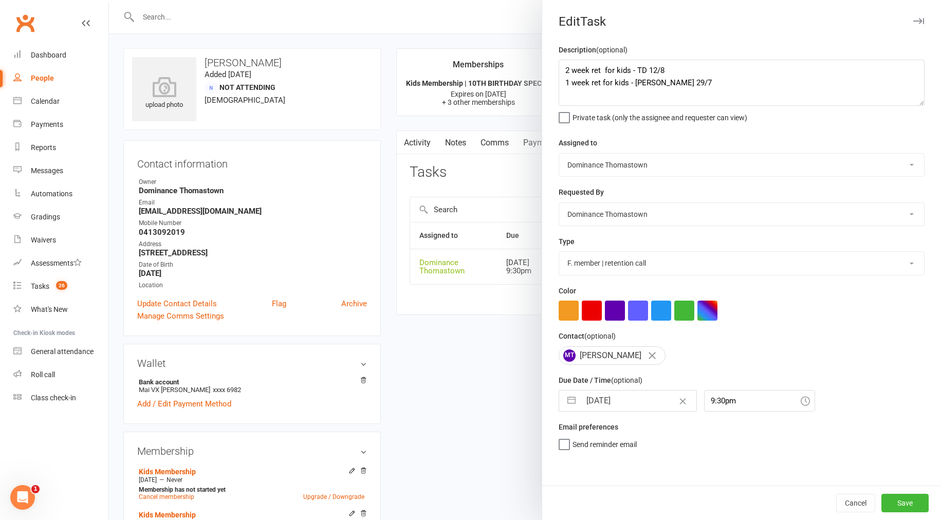
scroll to position [0, 0]
click at [898, 503] on button "Save" at bounding box center [904, 503] width 47 height 18
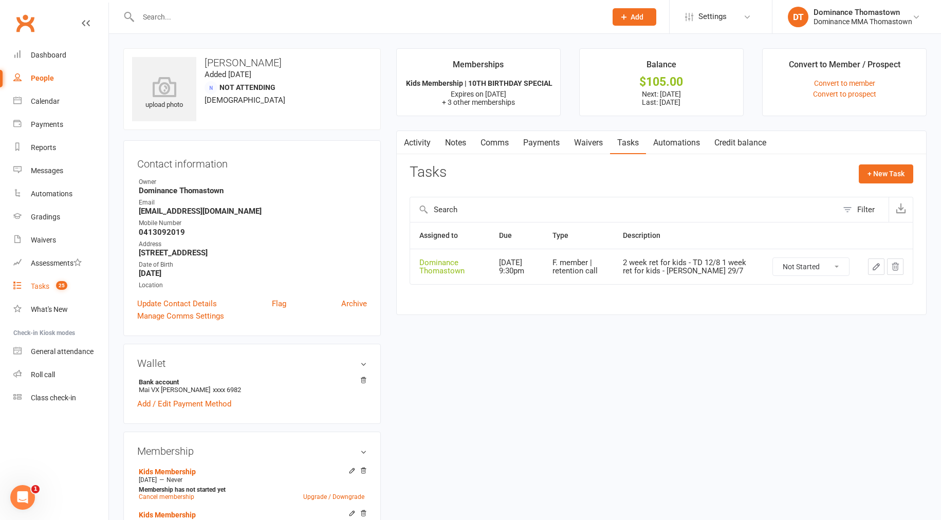
click at [45, 283] on div "Tasks" at bounding box center [40, 286] width 18 height 8
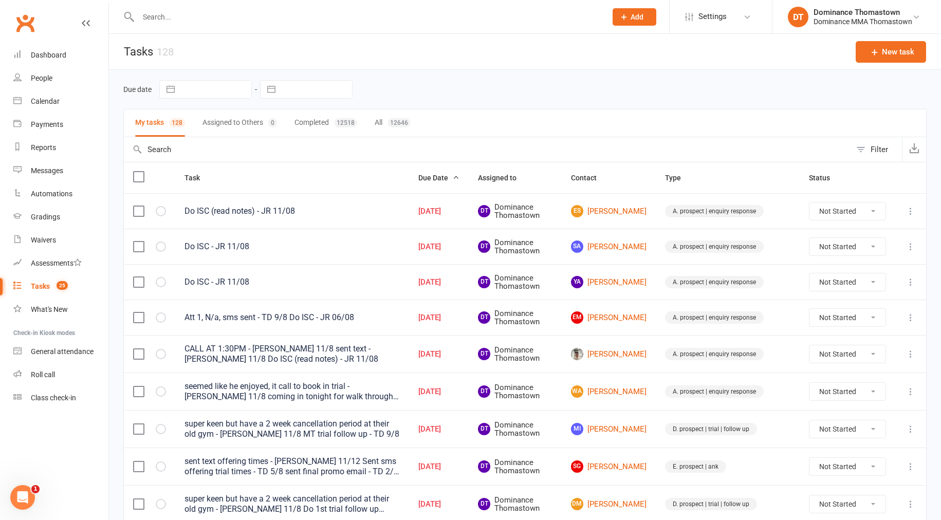
scroll to position [1, 0]
click at [225, 19] on input "text" at bounding box center [367, 17] width 464 height 14
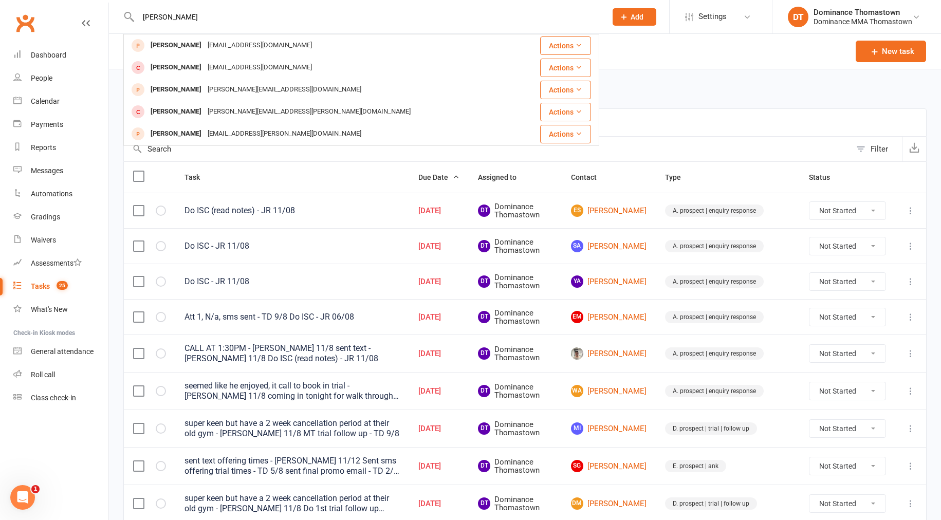
drag, startPoint x: 154, startPoint y: 15, endPoint x: 207, endPoint y: 17, distance: 52.9
click at [155, 15] on input "rueben" at bounding box center [367, 17] width 464 height 14
click at [213, 17] on input "ruben" at bounding box center [367, 17] width 464 height 14
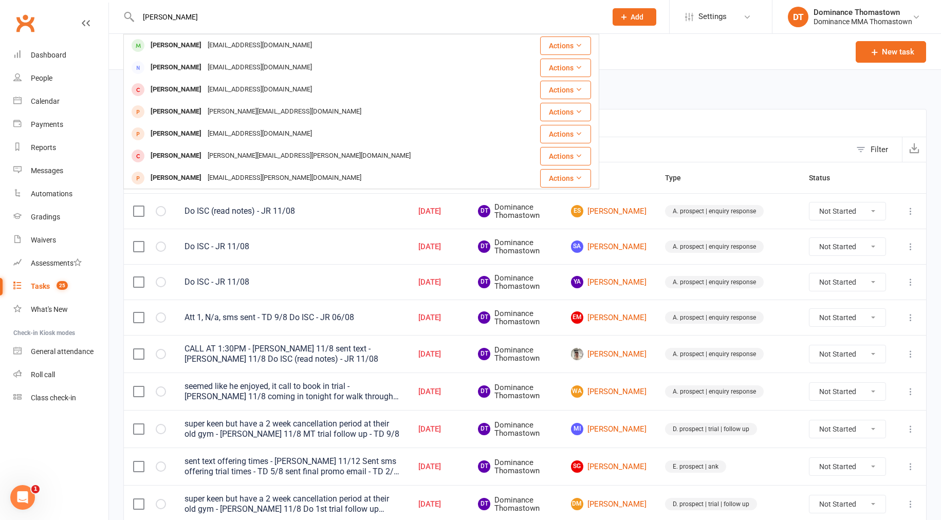
type input "ruben bogdanos"
click at [630, 14] on span "Add" at bounding box center [636, 17] width 13 height 8
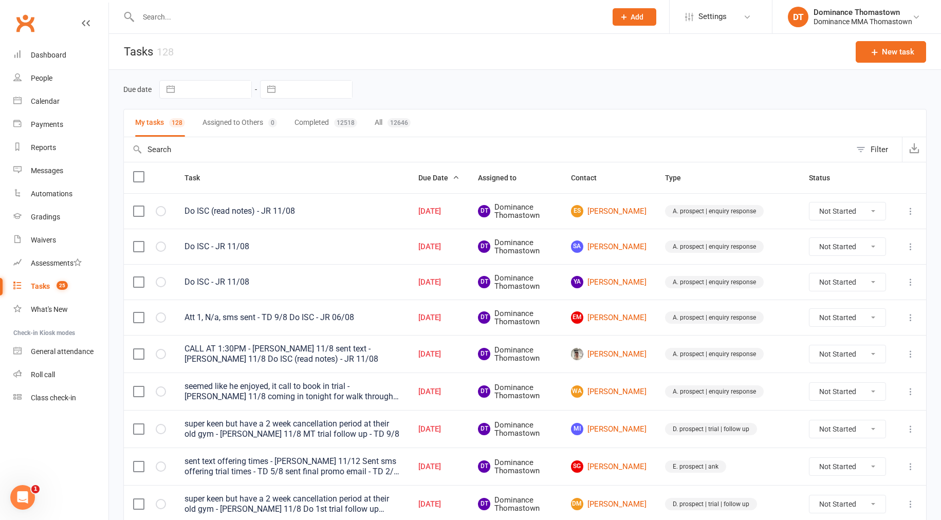
click at [641, 13] on span "Add" at bounding box center [636, 17] width 13 height 8
click at [621, 45] on link "Prospect" at bounding box center [623, 46] width 91 height 24
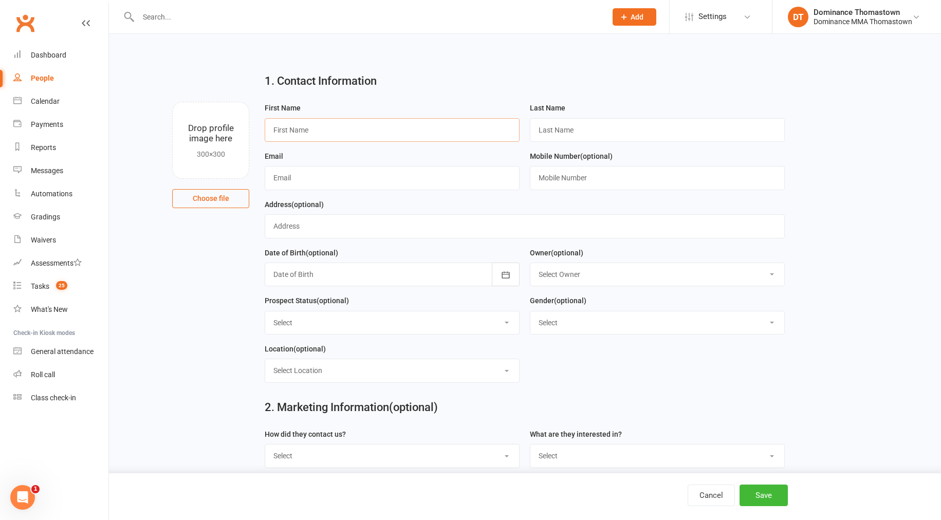
click at [386, 132] on input "text" at bounding box center [392, 130] width 255 height 24
type input "Ruben"
drag, startPoint x: 563, startPoint y: 129, endPoint x: 553, endPoint y: 130, distance: 9.8
click at [563, 129] on input "text" at bounding box center [657, 130] width 255 height 24
paste input "Bogdanovski"
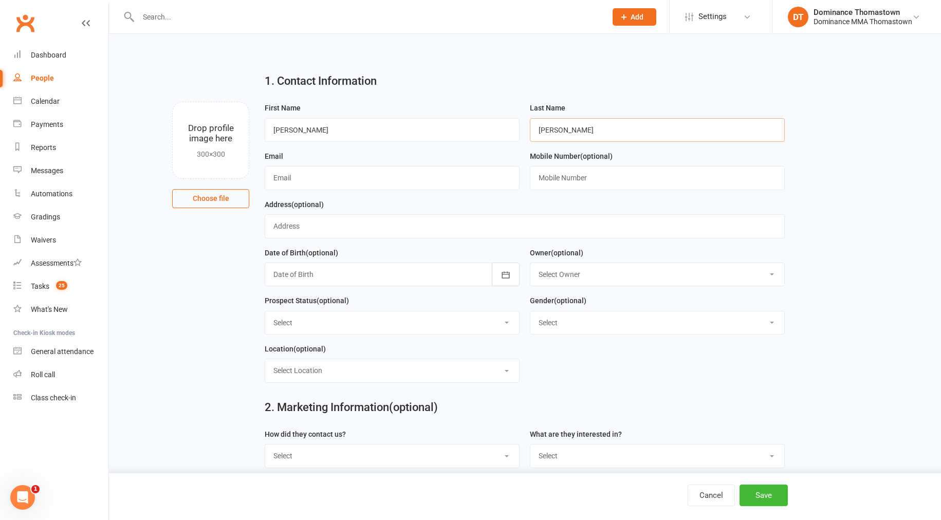
type input "Bogdanovski"
click at [280, 178] on input "text" at bounding box center [392, 178] width 255 height 24
paste input "mailto:rubenbogdanovski@gmail.com"
click at [298, 177] on input "mailto:rubenbogdanovski@gmail.com" at bounding box center [392, 178] width 255 height 24
type input "rubenbogdanovski@gmail.com"
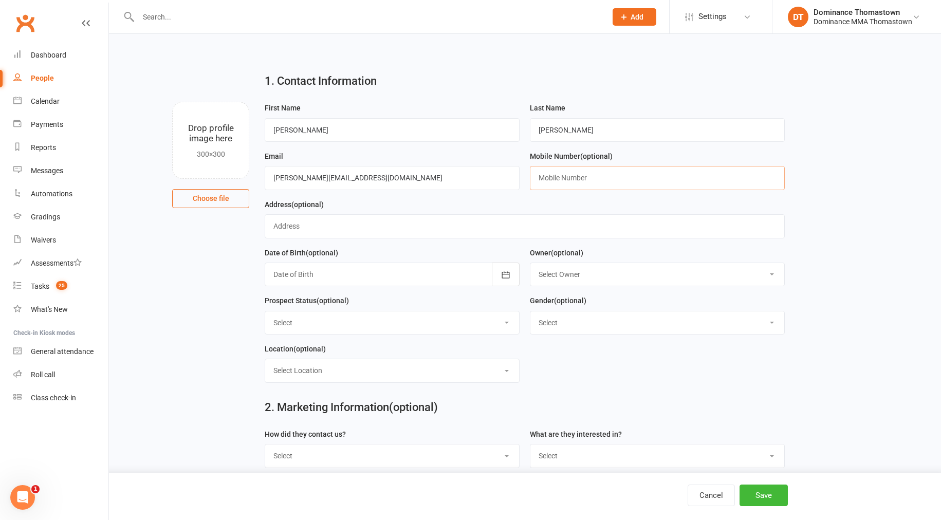
click at [561, 178] on input "text" at bounding box center [657, 178] width 255 height 24
paste input "0412557527"
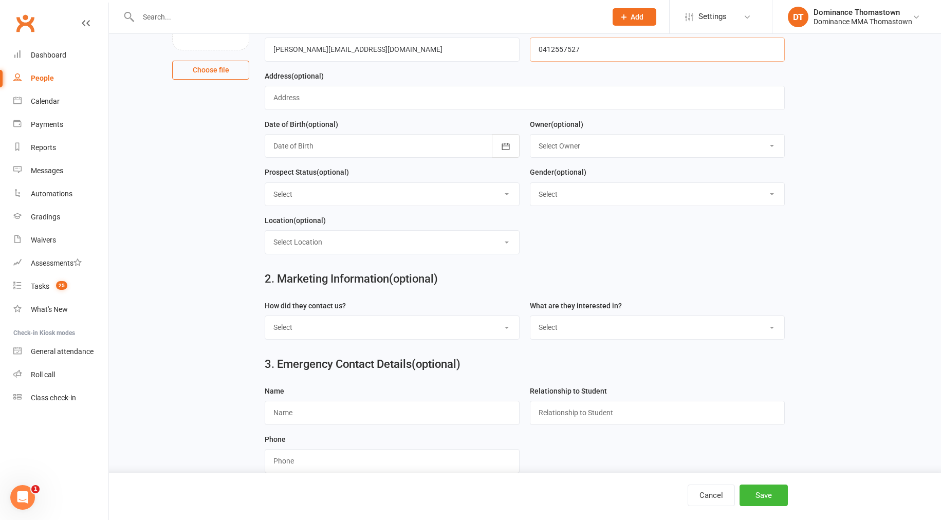
scroll to position [149, 0]
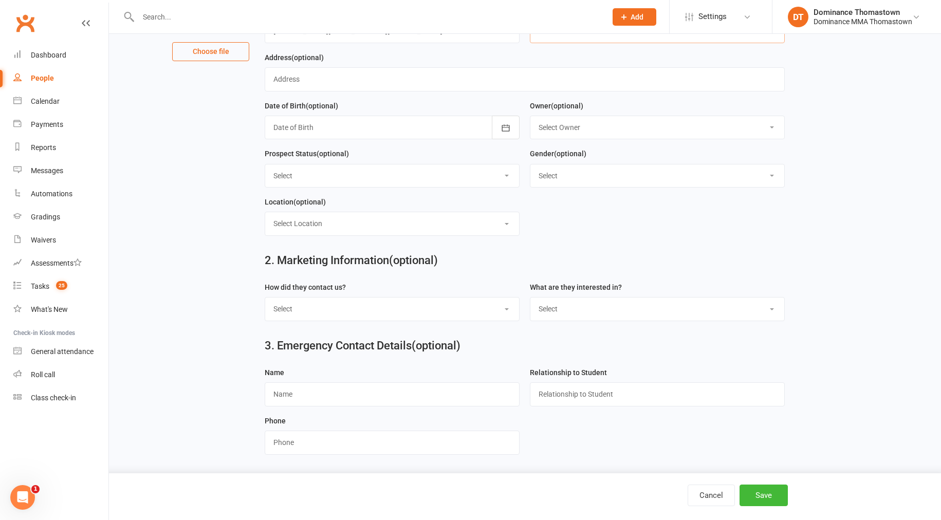
type input "0412557527"
click at [330, 310] on select "Select Phone Email In-Facility Website enquiry form Marketing Lead" at bounding box center [392, 309] width 254 height 23
select select "Website enquiry form"
click at [583, 314] on select "Select BJJ Muay Thai MMA Kids Teens Muay Thai Teens BJJ Freestyle Wrestling" at bounding box center [657, 309] width 254 height 23
select select "Muay Thai"
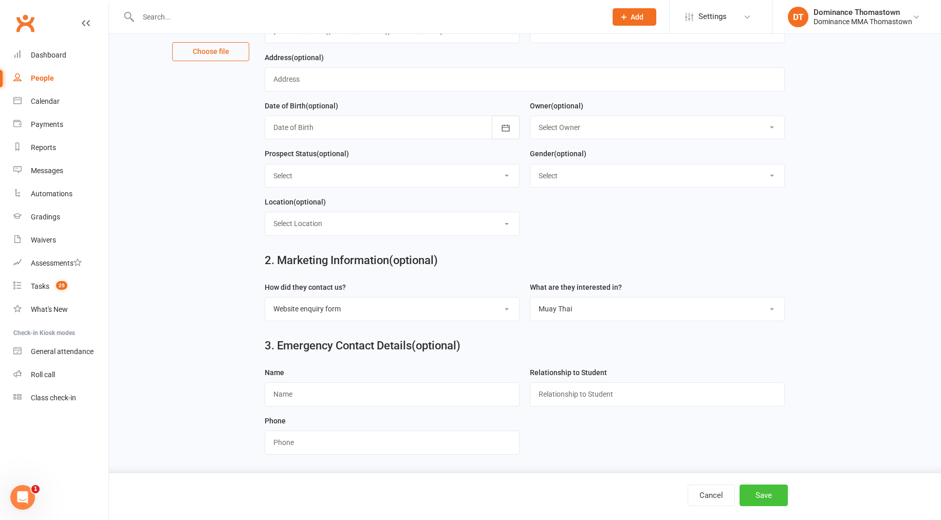
click at [762, 495] on button "Save" at bounding box center [763, 496] width 48 height 22
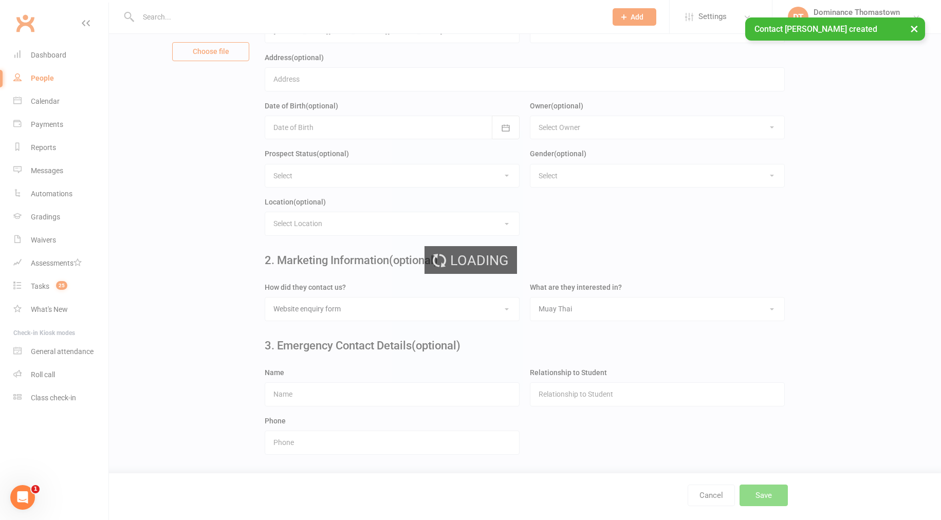
scroll to position [0, 0]
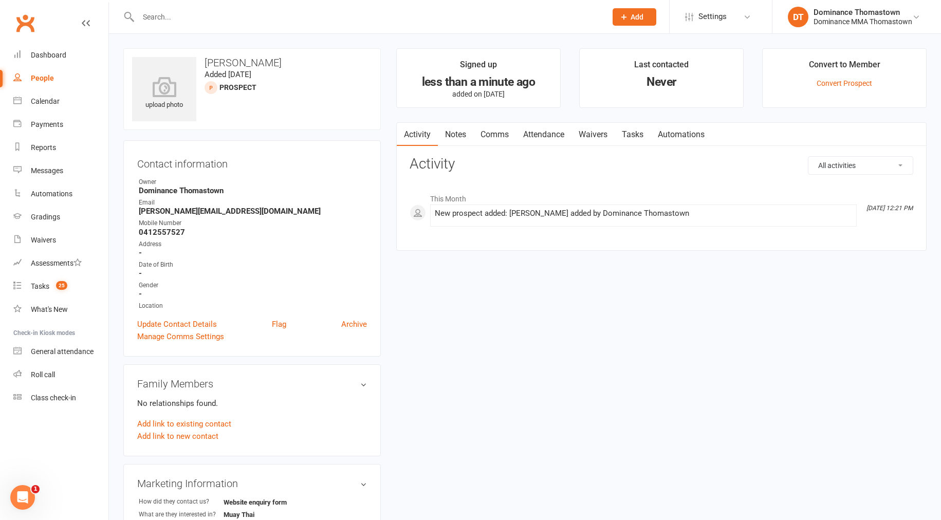
click at [484, 138] on link "Comms" at bounding box center [494, 135] width 43 height 24
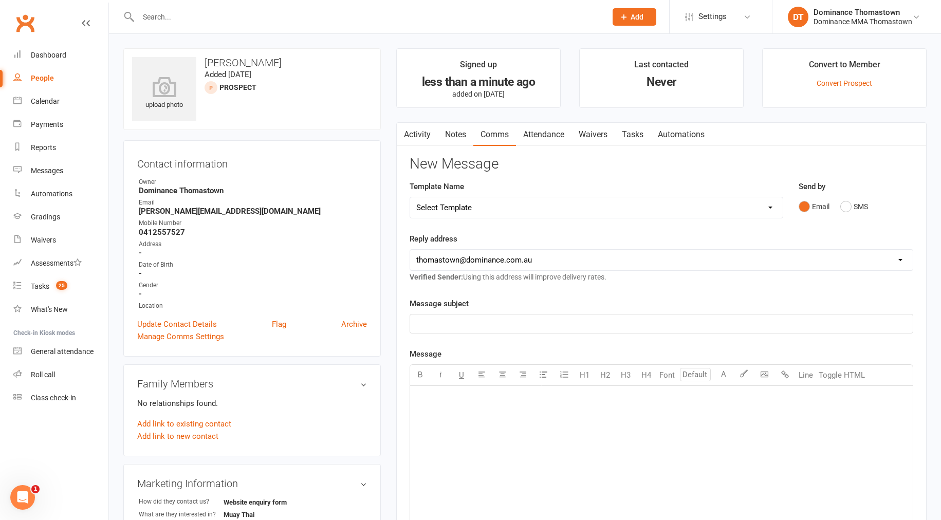
click at [457, 140] on link "Notes" at bounding box center [455, 135] width 35 height 24
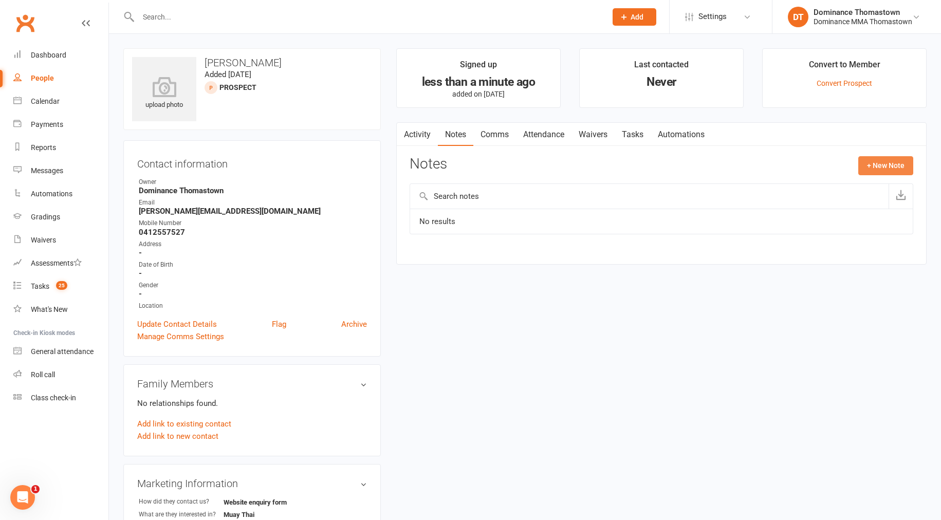
click at [894, 167] on button "+ New Note" at bounding box center [885, 165] width 55 height 18
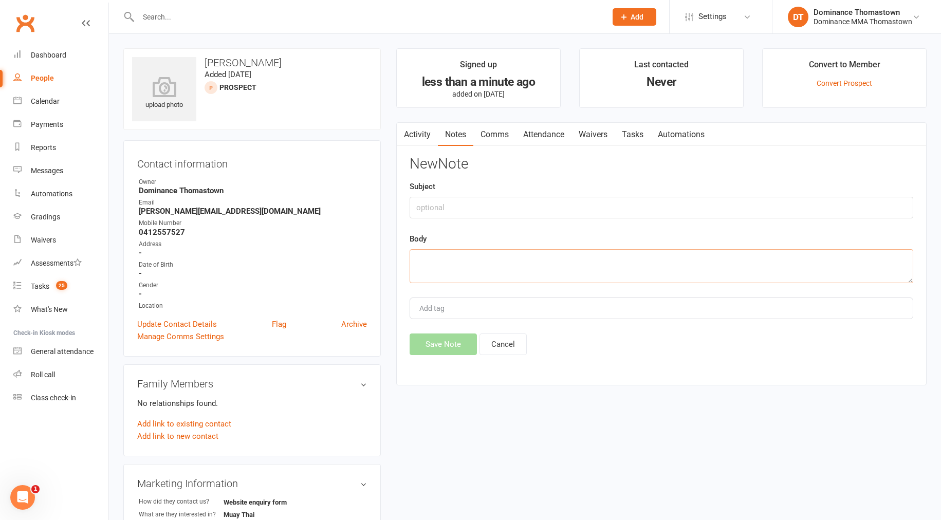
click at [414, 259] on textarea at bounding box center [662, 266] width 504 height 34
paste textarea "First Name: Ruben Last Name: Bogdanovski Email Address: rubenbogdanovski@gmail.…"
type textarea "First Name: Ruben Last Name: Bogdanovski Email Address: rubenbogdanovski@gmail.…"
click at [440, 202] on input "text" at bounding box center [662, 208] width 504 height 22
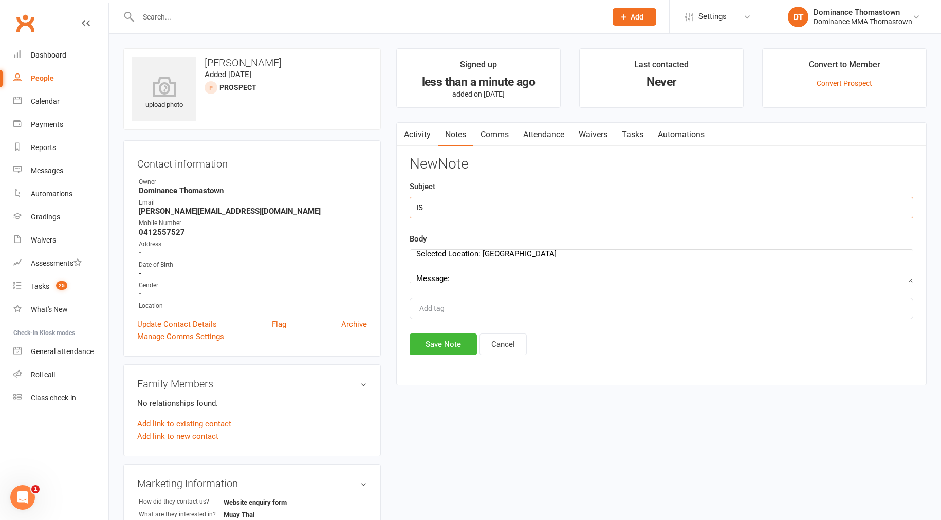
type input "I"
type input "Web enquiry"
click at [444, 344] on button "Save Note" at bounding box center [443, 344] width 67 height 22
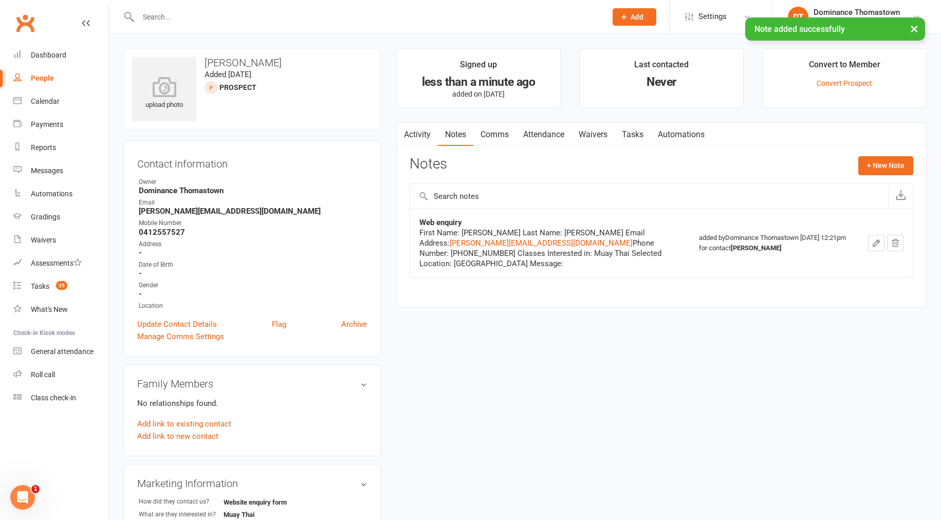
click at [632, 134] on link "Tasks" at bounding box center [633, 135] width 36 height 24
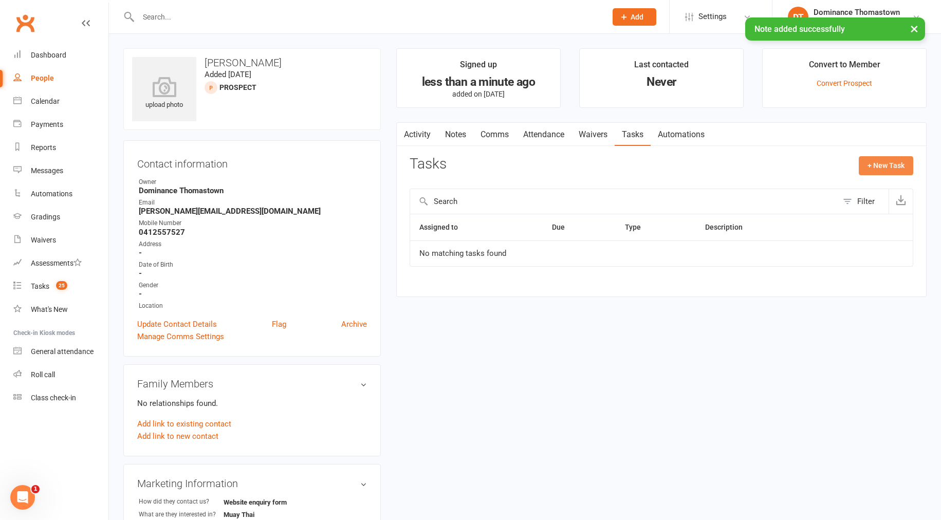
click at [883, 165] on button "+ New Task" at bounding box center [886, 165] width 54 height 18
select select "12547"
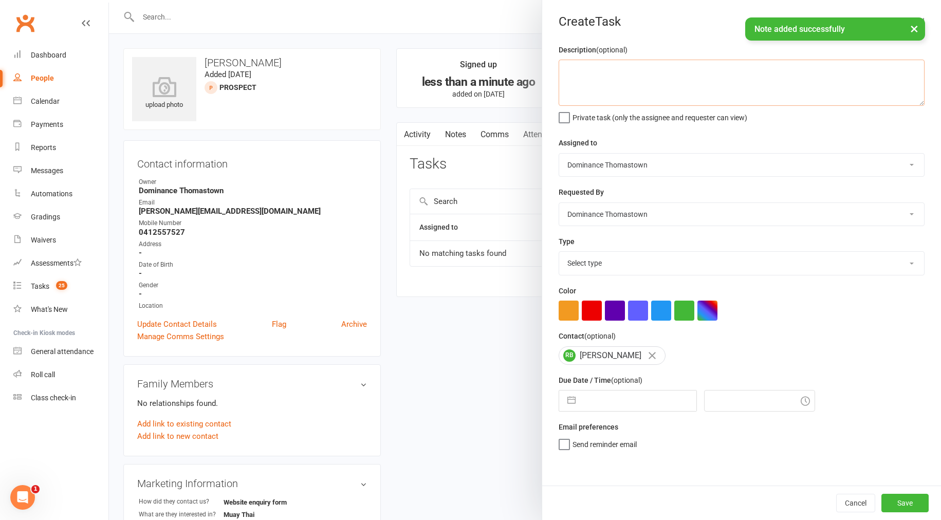
click at [603, 95] on textarea at bounding box center [742, 83] width 366 height 46
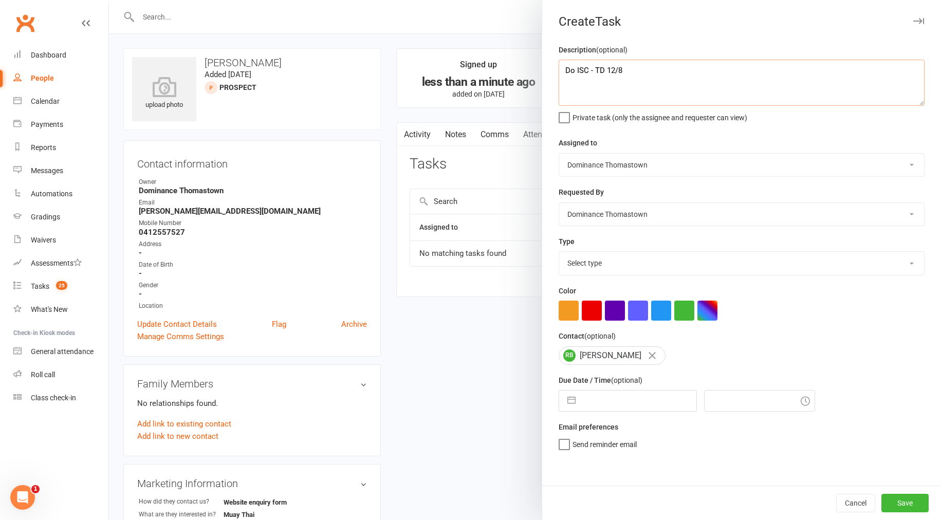
type textarea "Do ISC - TD 12/8"
click at [601, 263] on select "Select type A. prospect | enquiry response B. prospect | trial | booking [PERSO…" at bounding box center [741, 263] width 365 height 23
select select "3809"
click at [623, 407] on input "text" at bounding box center [639, 401] width 116 height 21
select select "6"
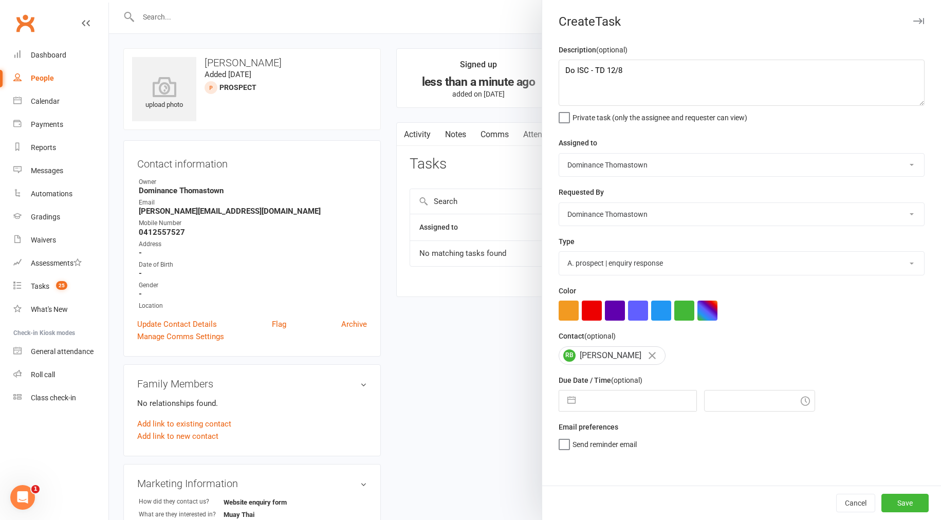
select select "2025"
select select "7"
select select "2025"
select select "8"
select select "2025"
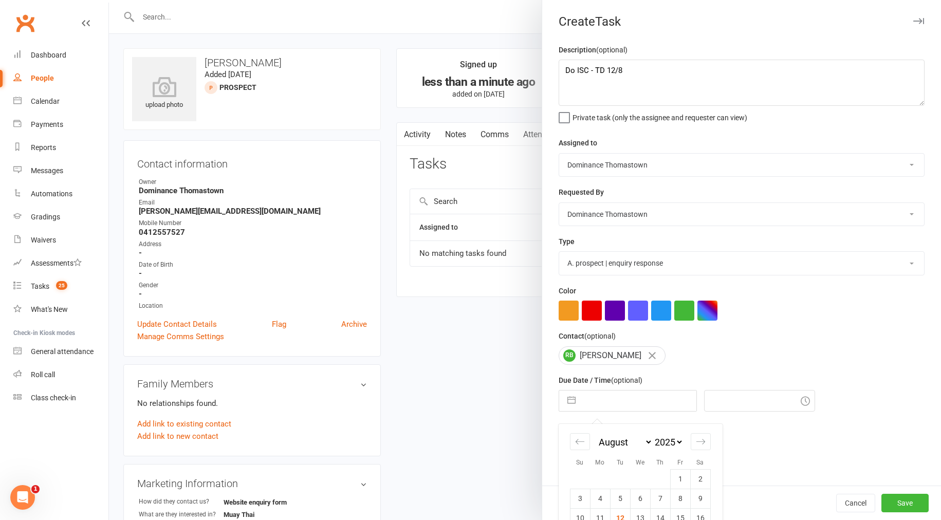
scroll to position [80, 0]
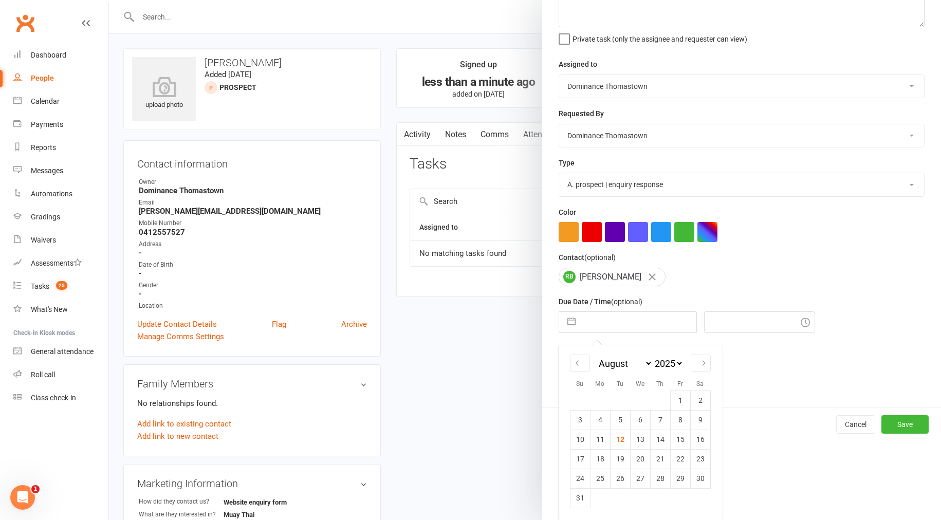
drag, startPoint x: 621, startPoint y: 440, endPoint x: 614, endPoint y: 440, distance: 7.2
click at [621, 440] on td "12" at bounding box center [620, 440] width 20 height 20
type input "12 Aug 2025"
type input "12:30pm"
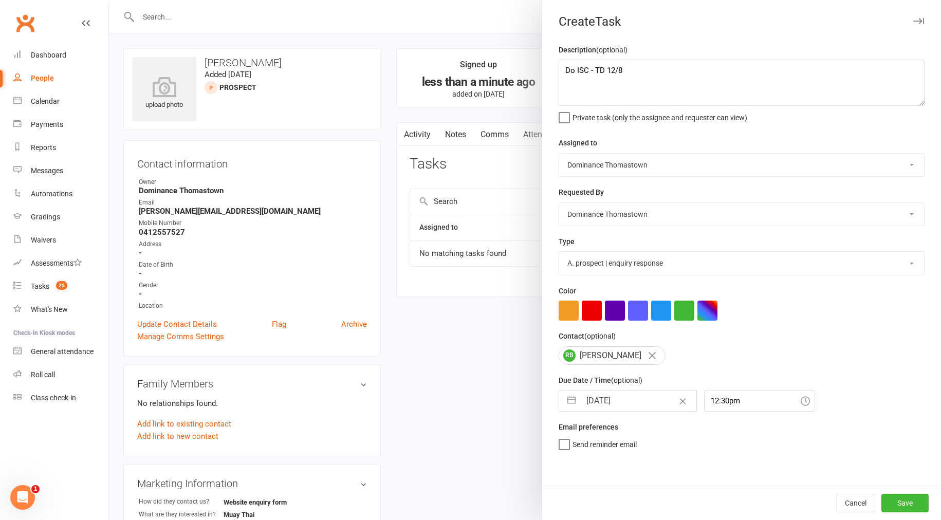
scroll to position [0, 0]
click at [899, 503] on button "Save" at bounding box center [904, 503] width 47 height 18
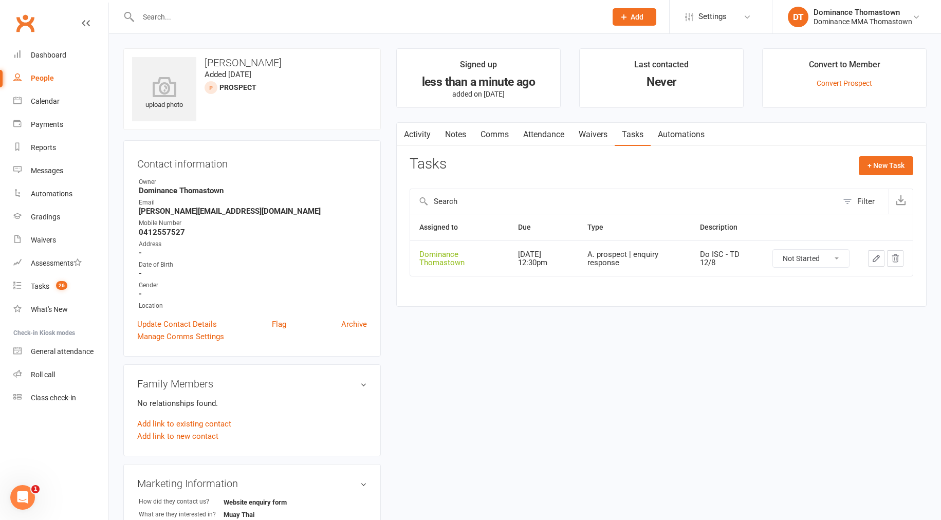
click at [185, 10] on input "text" at bounding box center [367, 17] width 464 height 14
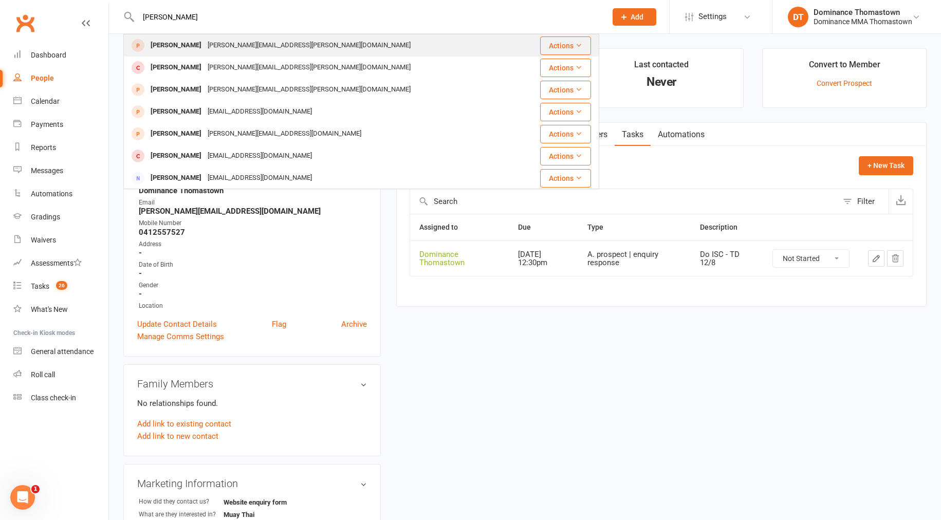
type input "adam jorry"
click at [205, 42] on div "adam.jory@htha.com.au" at bounding box center [309, 45] width 209 height 15
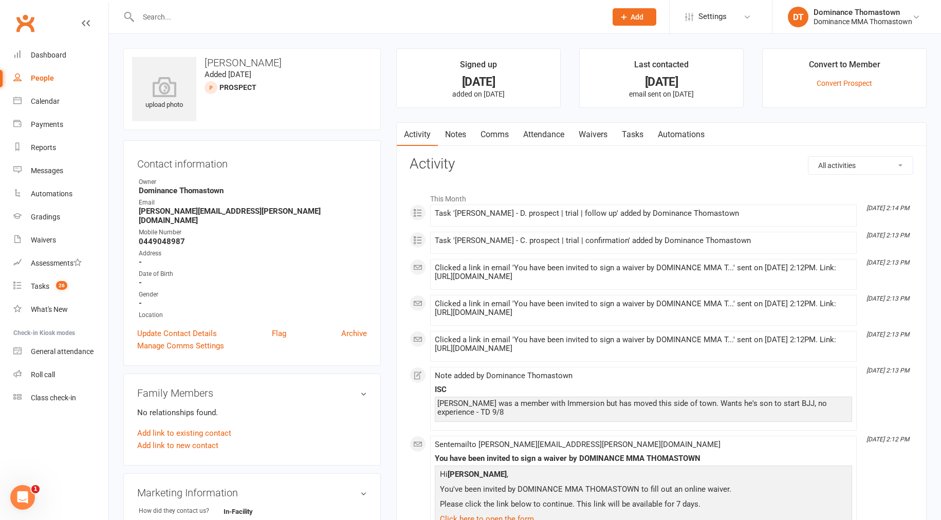
click at [591, 133] on link "Waivers" at bounding box center [592, 135] width 43 height 24
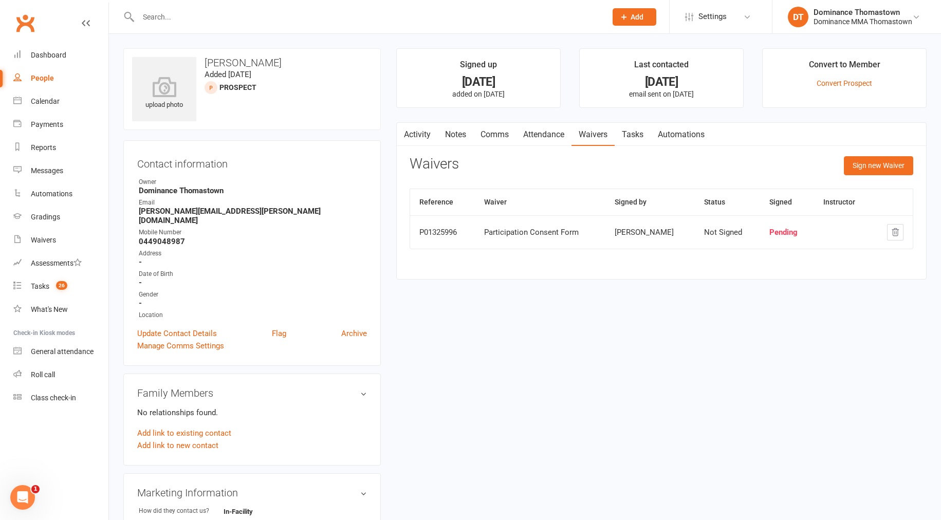
scroll to position [1, 0]
click at [639, 134] on link "Tasks" at bounding box center [633, 134] width 36 height 24
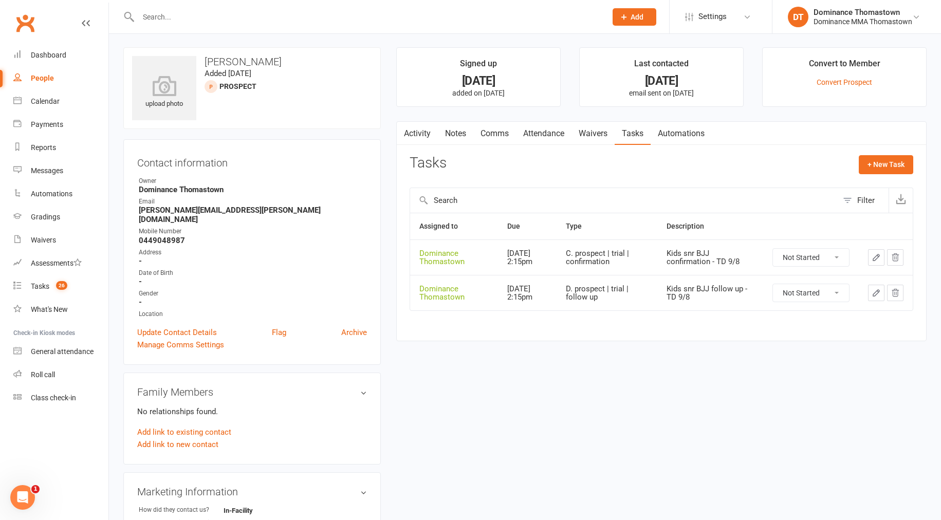
click at [181, 13] on input "text" at bounding box center [367, 17] width 464 height 14
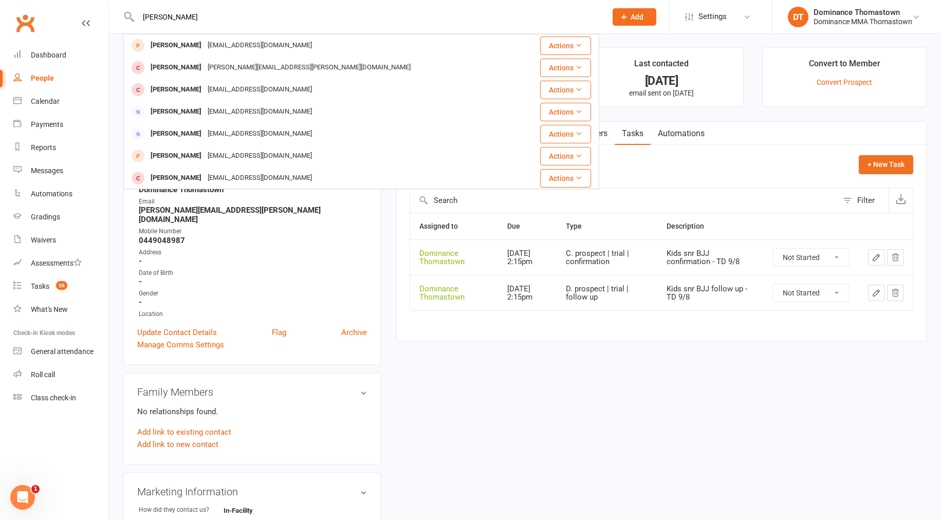
type input "hien Luu"
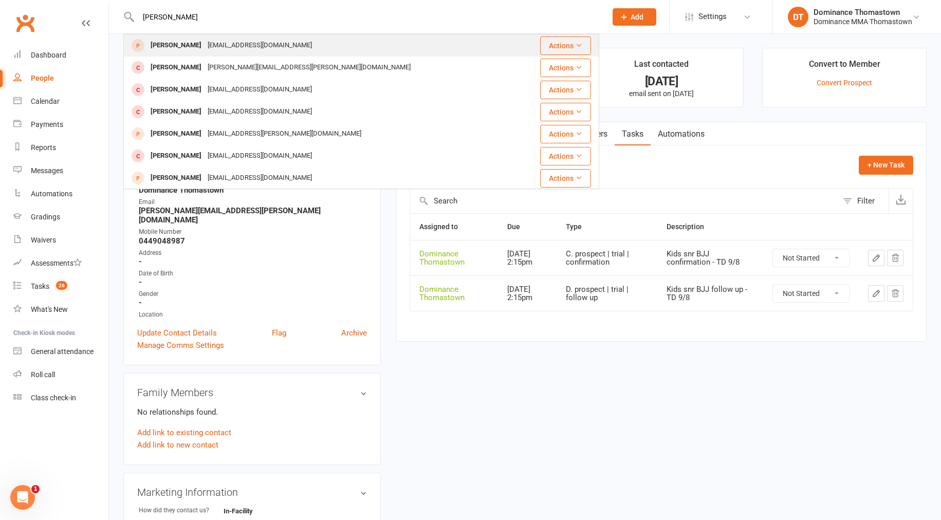
click at [178, 44] on div "Hien Luu" at bounding box center [175, 45] width 57 height 15
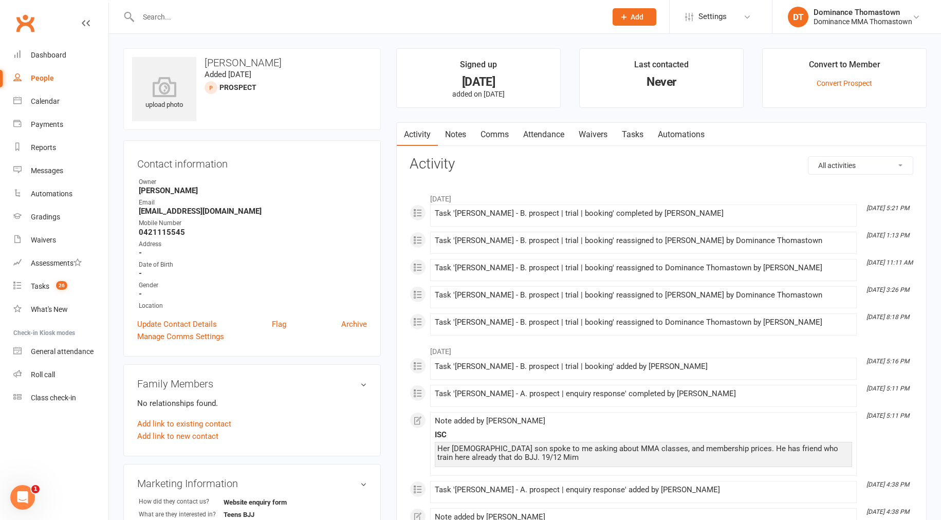
click at [458, 136] on link "Notes" at bounding box center [455, 135] width 35 height 24
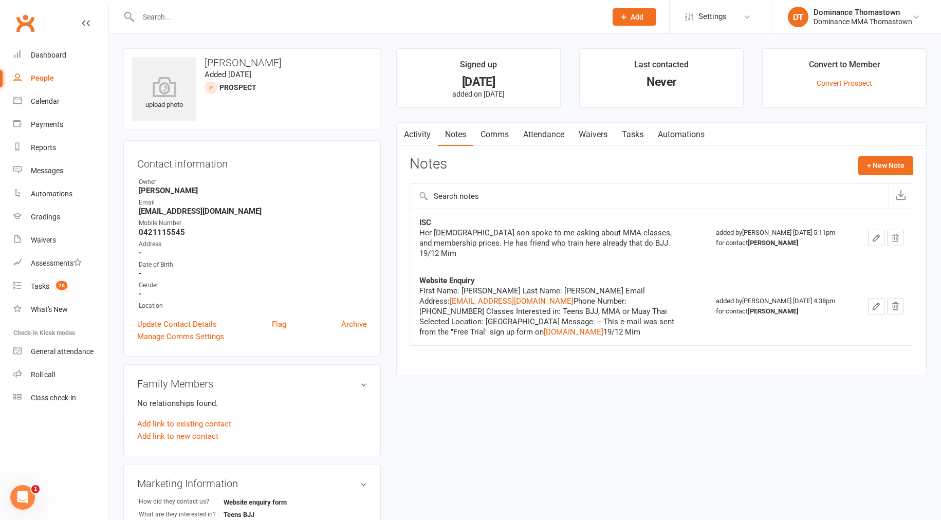
scroll to position [5, 0]
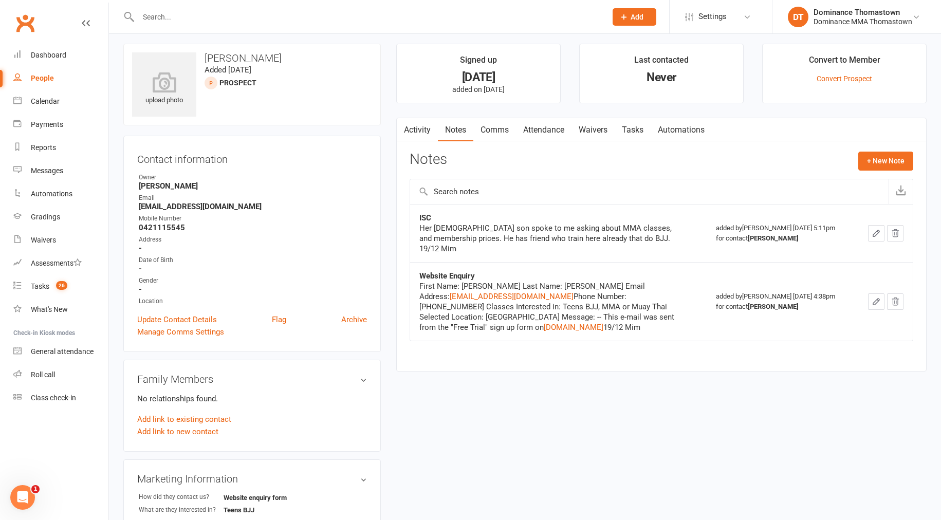
click at [492, 138] on link "Comms" at bounding box center [494, 130] width 43 height 24
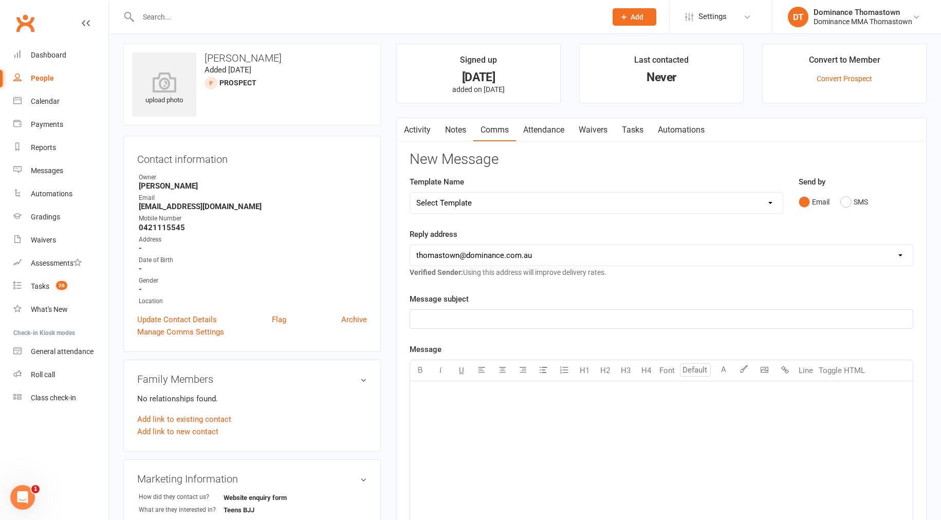
click at [535, 128] on link "Attendance" at bounding box center [543, 130] width 55 height 24
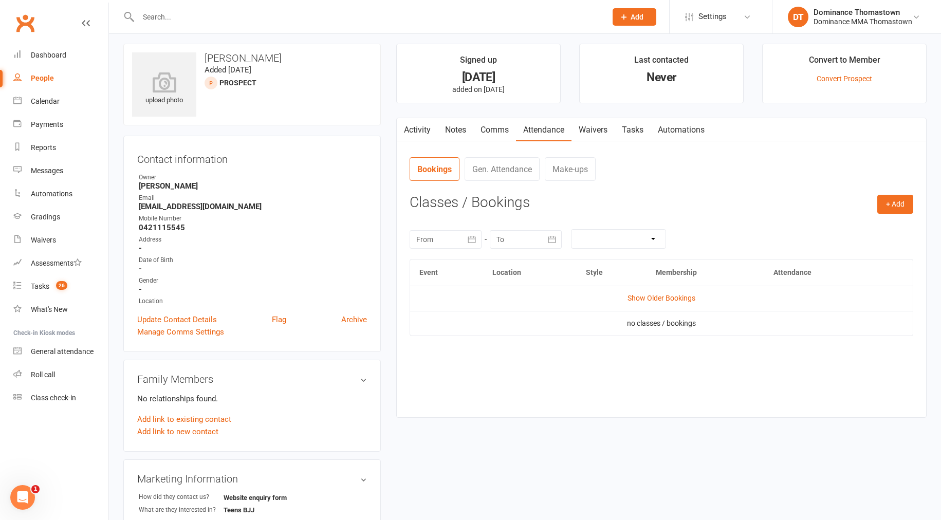
click at [592, 128] on link "Waivers" at bounding box center [592, 130] width 43 height 24
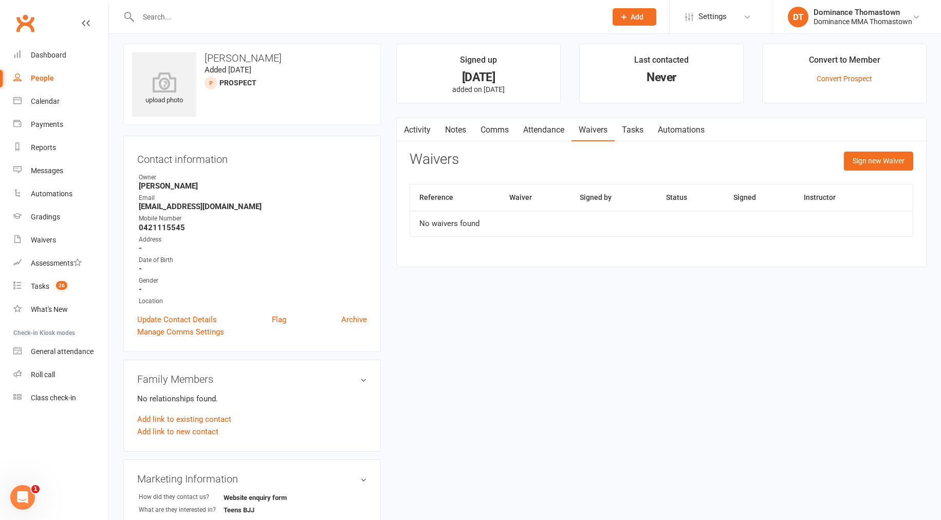
click at [636, 128] on link "Tasks" at bounding box center [633, 130] width 36 height 24
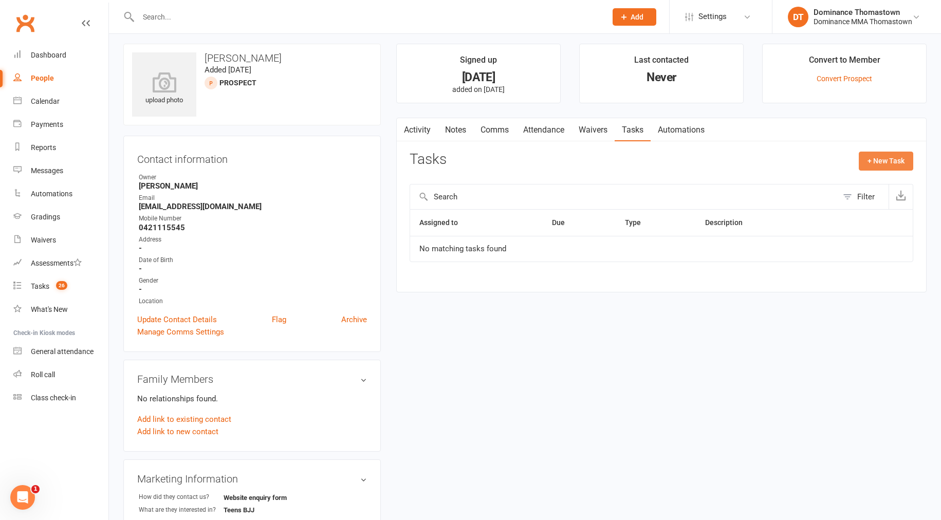
click at [876, 158] on button "+ New Task" at bounding box center [886, 161] width 54 height 18
select select "12547"
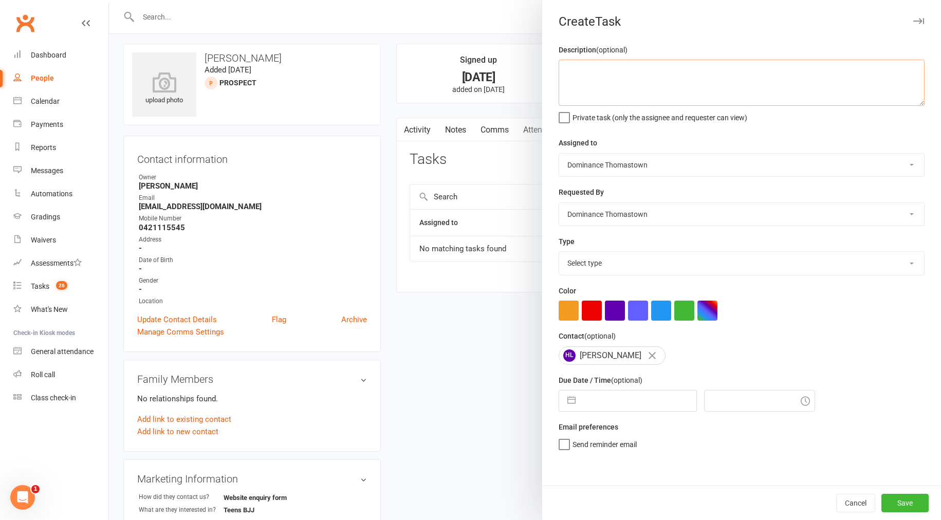
drag, startPoint x: 604, startPoint y: 95, endPoint x: 609, endPoint y: 97, distance: 5.9
click at [605, 96] on textarea at bounding box center [742, 83] width 366 height 46
type textarea "Sent sms about snr kids Bjj trial - TD 12/8"
click at [594, 266] on select "Select type A. prospect | enquiry response B. prospect | trial | booking [PERSO…" at bounding box center [741, 263] width 365 height 23
select select "3810"
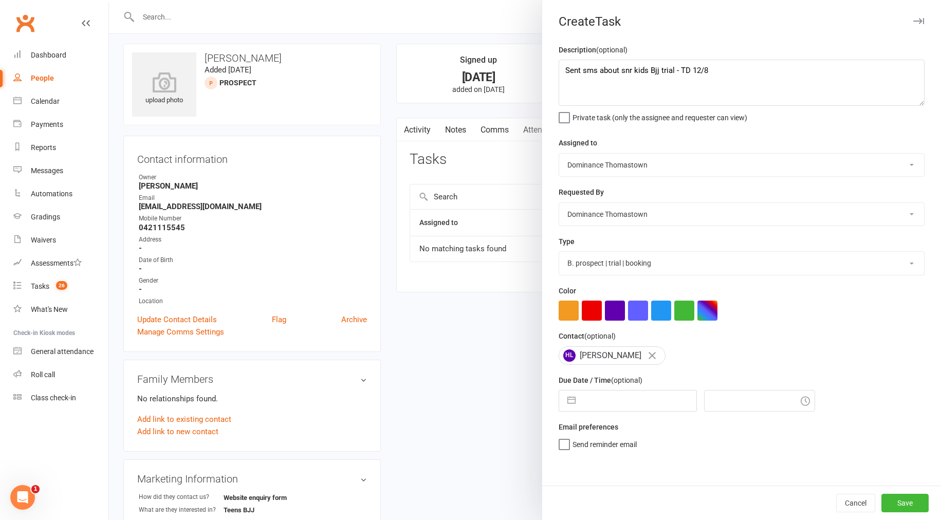
click at [607, 401] on input "text" at bounding box center [639, 401] width 116 height 21
select select "6"
select select "2025"
select select "7"
select select "2025"
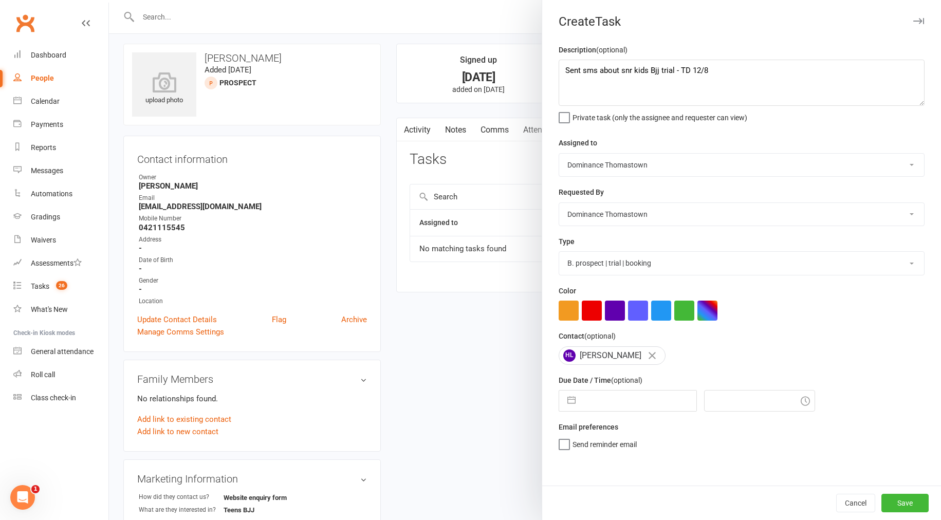
select select "8"
select select "2025"
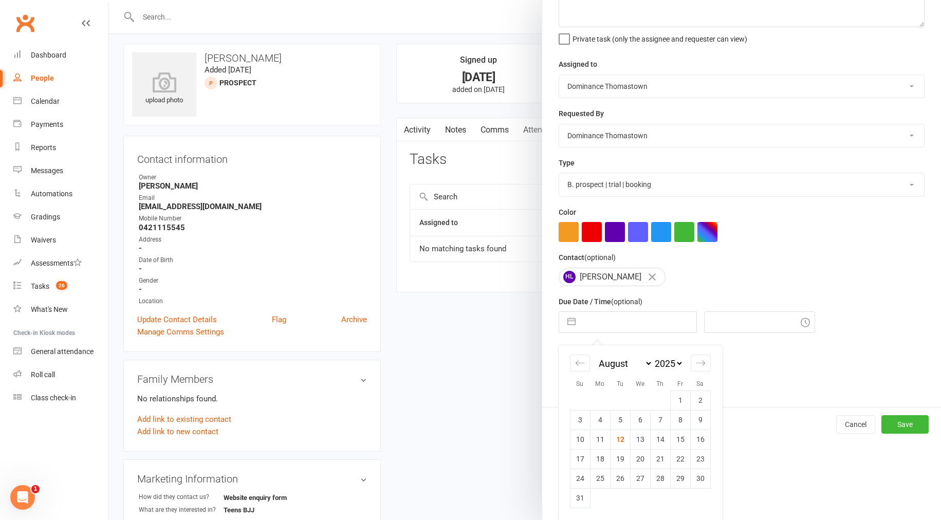
drag, startPoint x: 640, startPoint y: 440, endPoint x: 632, endPoint y: 438, distance: 8.5
click at [641, 440] on td "13" at bounding box center [640, 440] width 20 height 20
type input "13 Aug 2025"
type input "12:30pm"
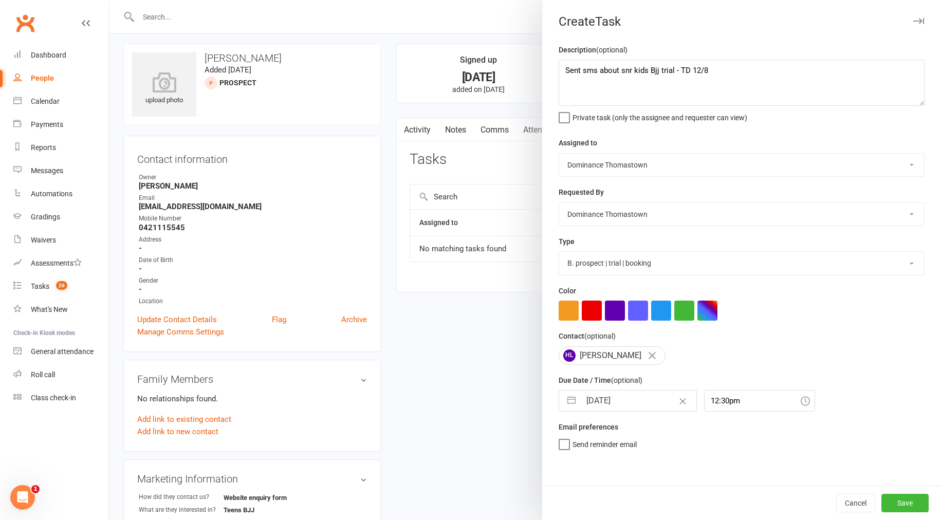
scroll to position [0, 0]
click at [909, 499] on button "Save" at bounding box center [904, 503] width 47 height 18
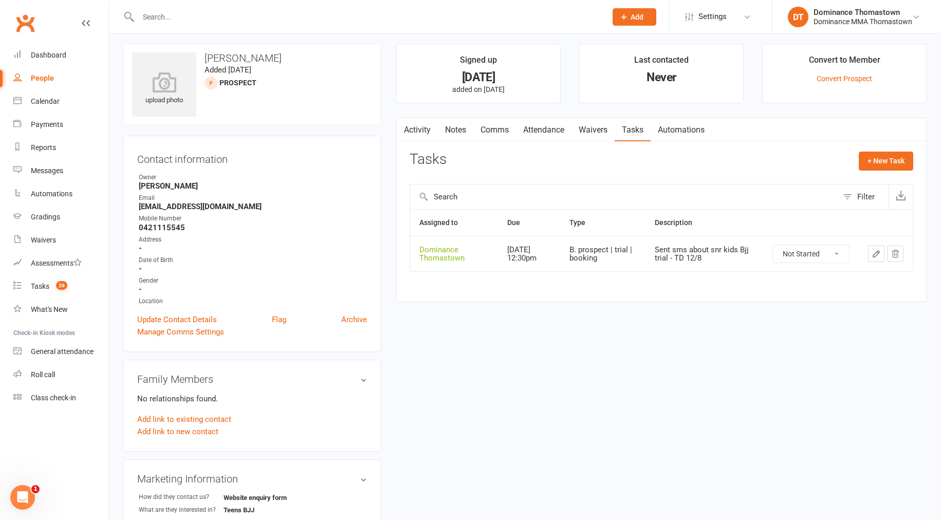
click at [187, 24] on div at bounding box center [361, 16] width 476 height 33
click at [195, 18] on input "text" at bounding box center [367, 17] width 464 height 14
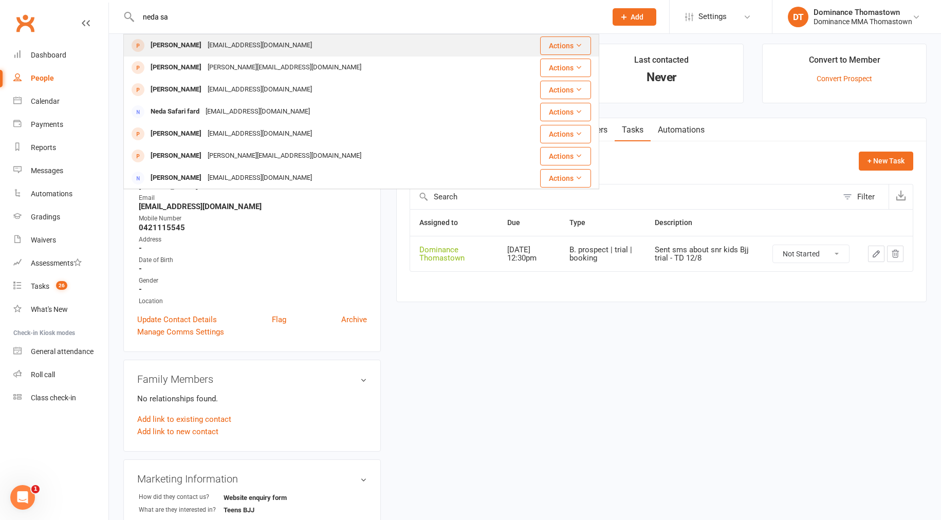
type input "neda sa"
click at [205, 43] on div "nedasaeidalizadeh@yahoo.com" at bounding box center [260, 45] width 110 height 15
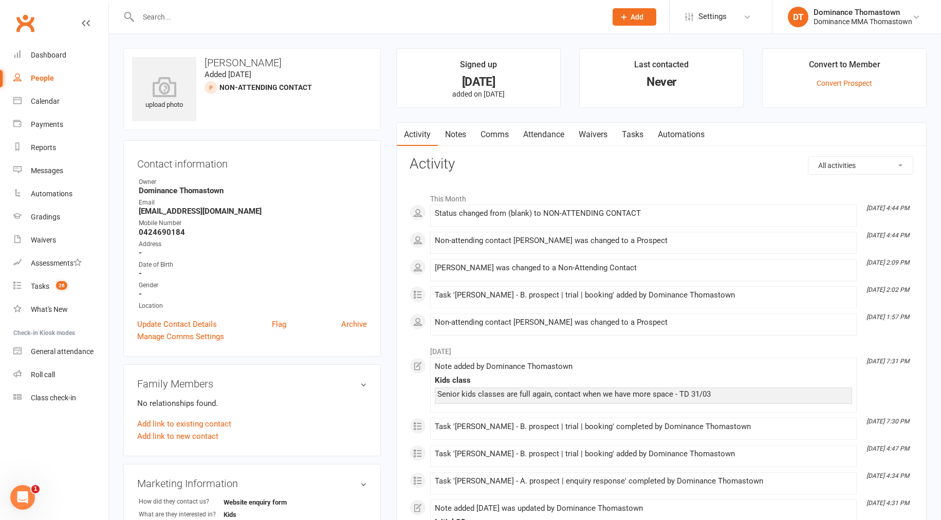
click at [627, 136] on link "Tasks" at bounding box center [633, 135] width 36 height 24
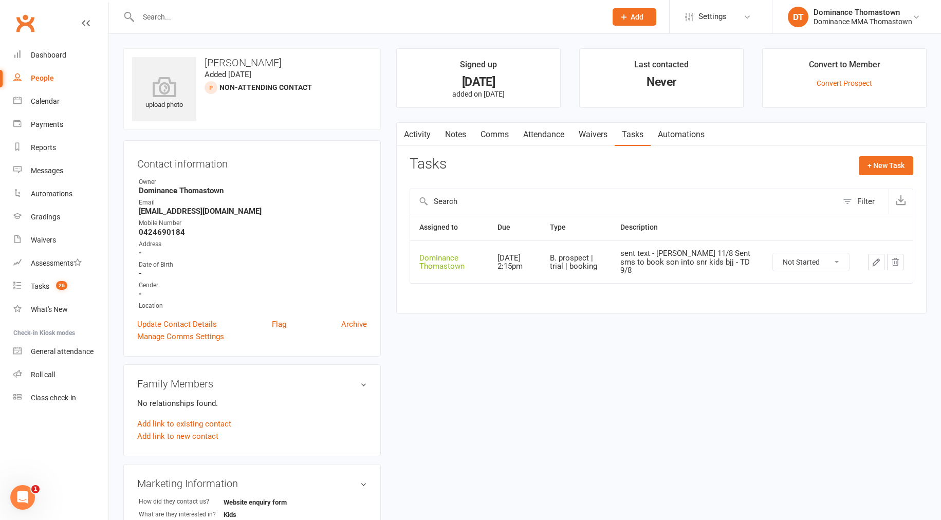
click at [155, 15] on input "text" at bounding box center [367, 17] width 464 height 14
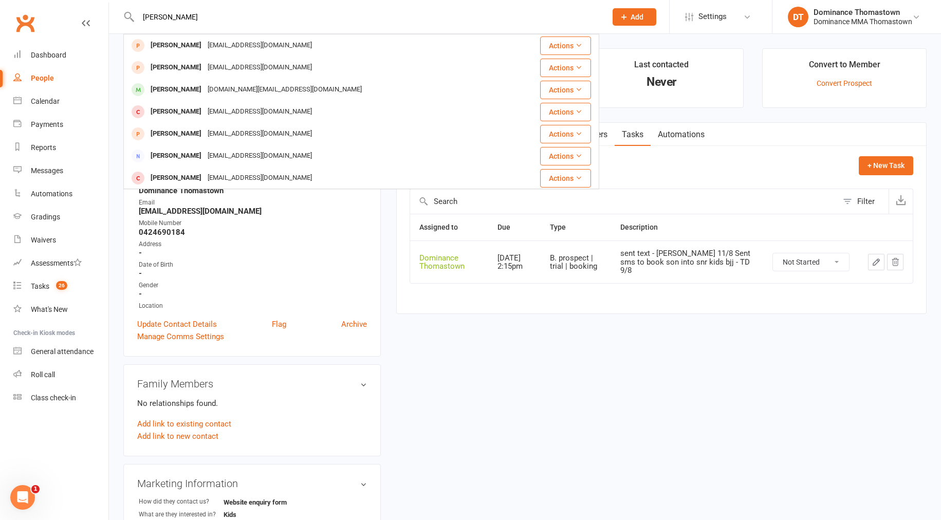
type input "chris patter"
click at [173, 46] on div "[PERSON_NAME]" at bounding box center [175, 45] width 57 height 15
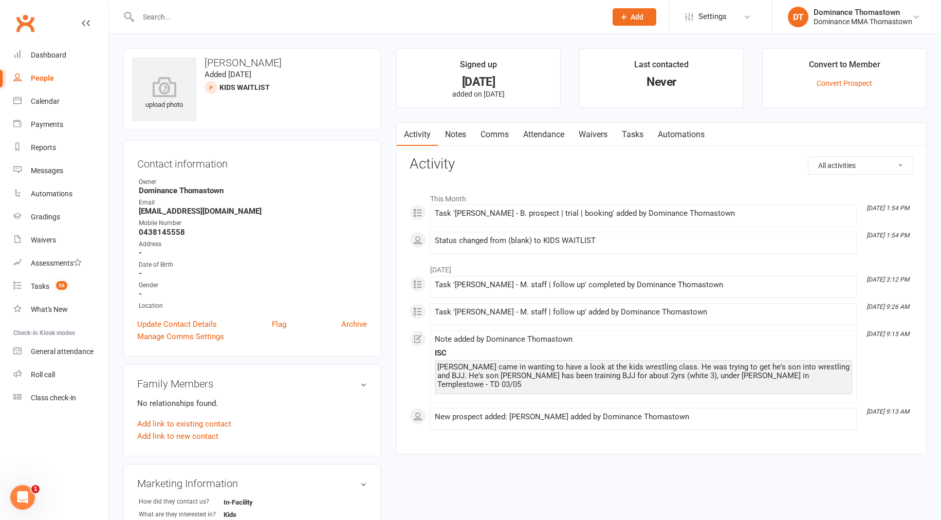
click at [639, 138] on link "Tasks" at bounding box center [633, 135] width 36 height 24
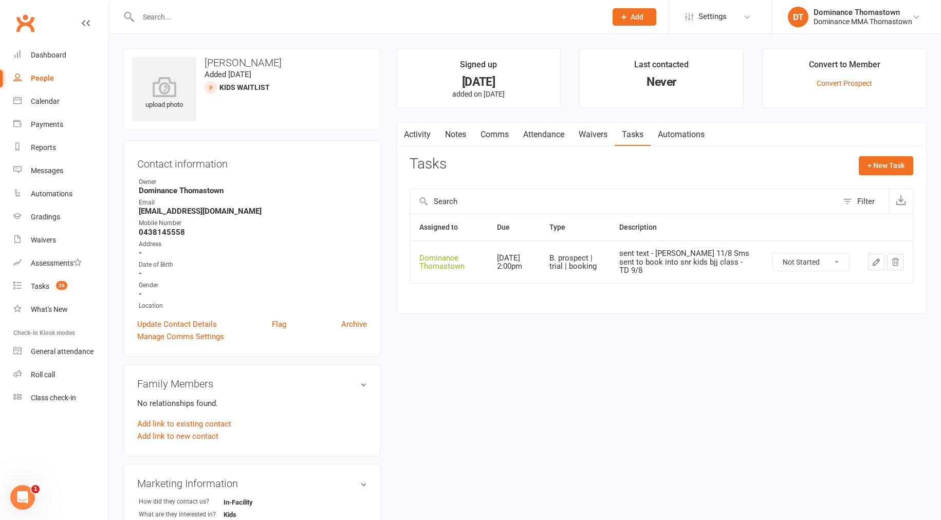
click at [156, 20] on input "text" at bounding box center [367, 17] width 464 height 14
type input "hayden"
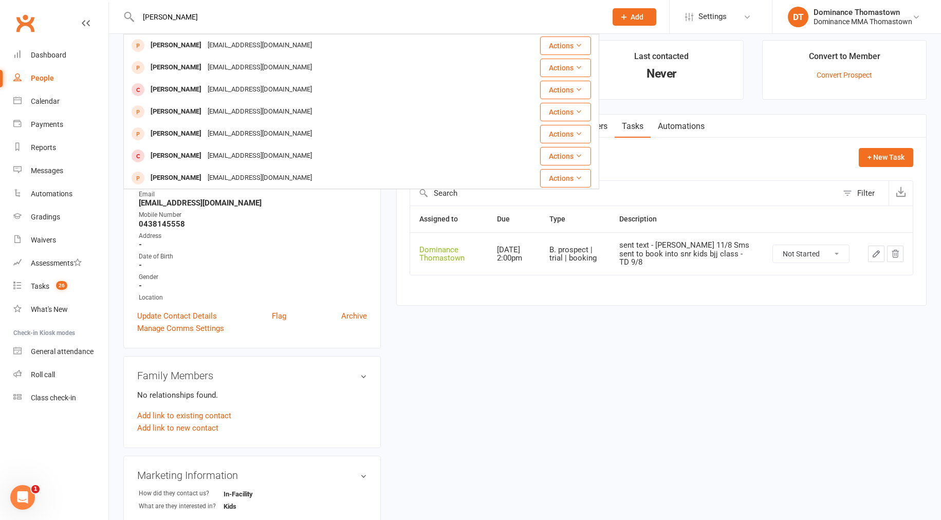
drag, startPoint x: 181, startPoint y: 66, endPoint x: 174, endPoint y: 68, distance: 7.4
click at [181, 66] on div "[PERSON_NAME]" at bounding box center [175, 67] width 57 height 15
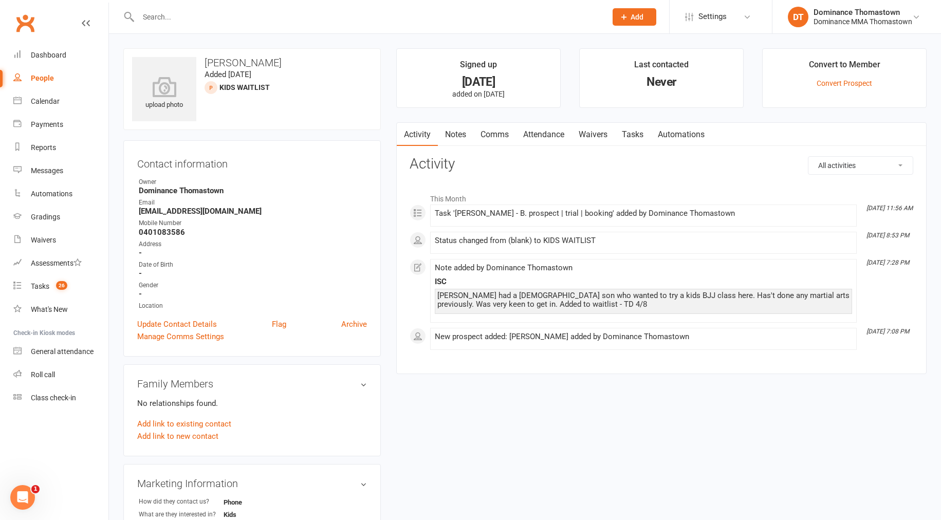
click at [633, 132] on link "Tasks" at bounding box center [633, 135] width 36 height 24
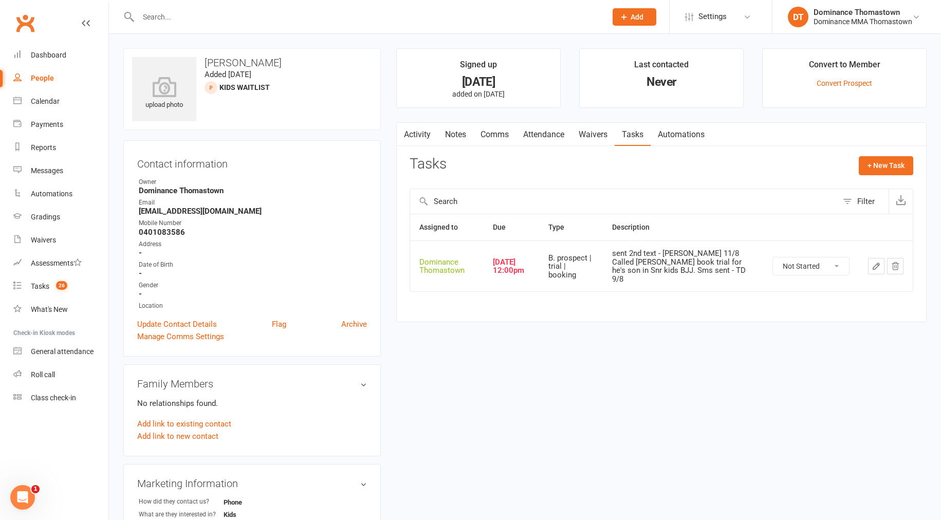
click at [168, 21] on input "text" at bounding box center [367, 17] width 464 height 14
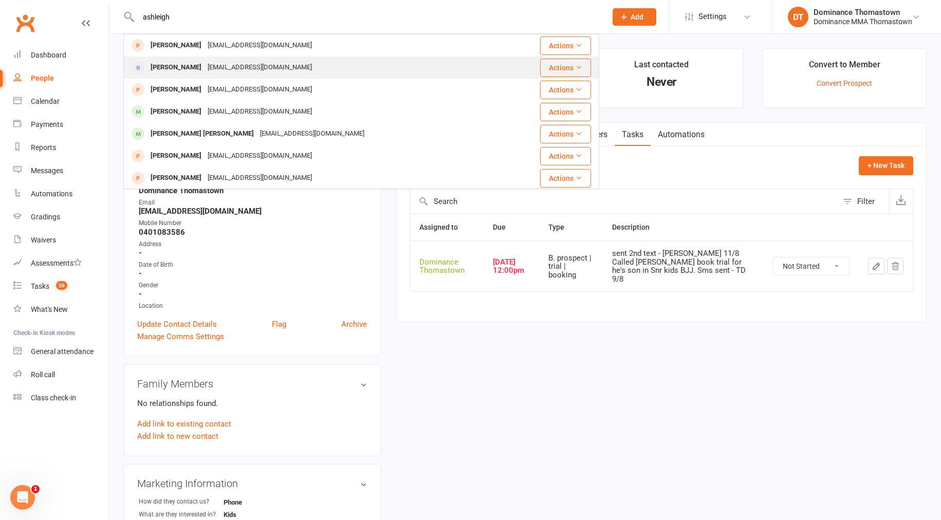
type input "ashleigh"
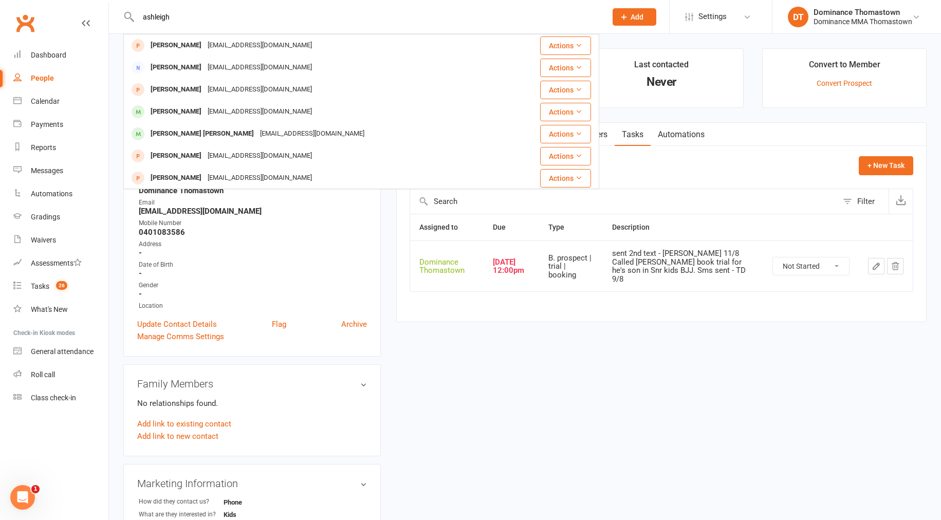
click at [171, 70] on div "Ashleigh Wallace" at bounding box center [175, 67] width 57 height 15
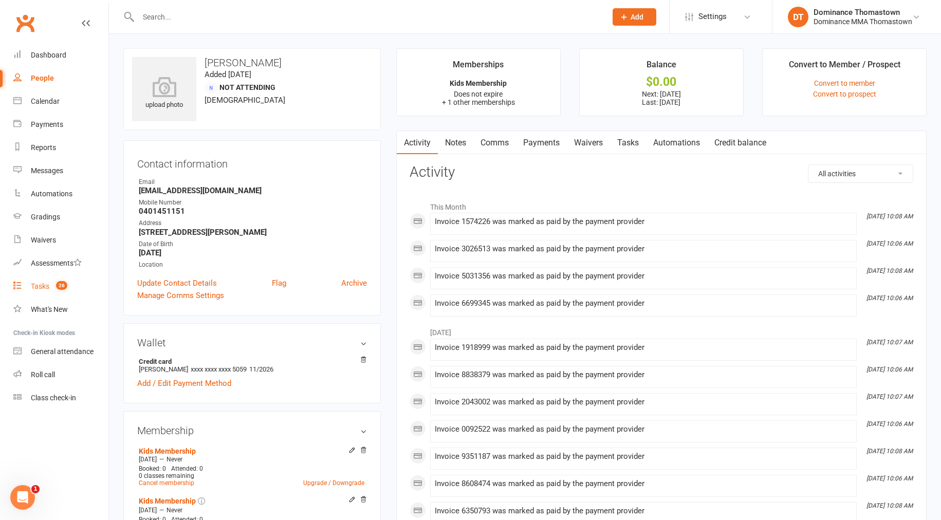
click at [41, 287] on div "Tasks" at bounding box center [40, 286] width 18 height 8
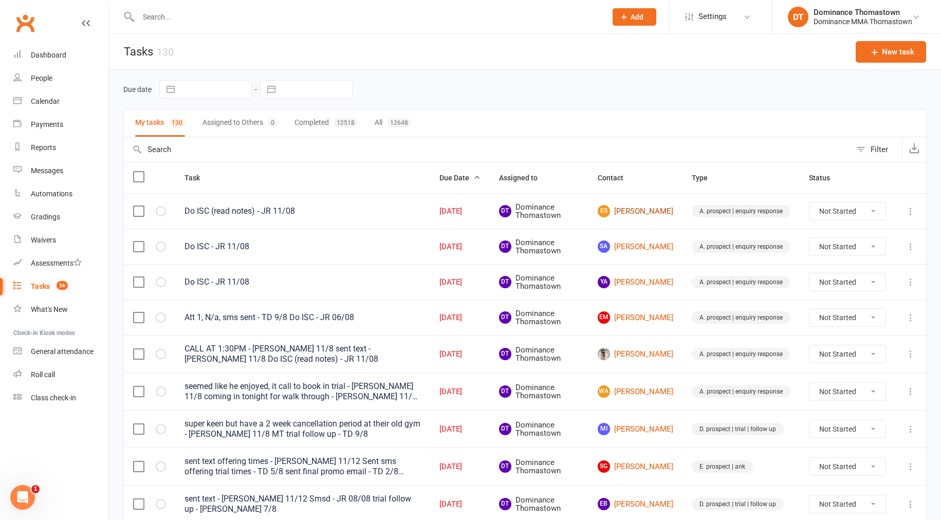
click at [640, 212] on link "ES Ellie Saadat" at bounding box center [636, 211] width 76 height 12
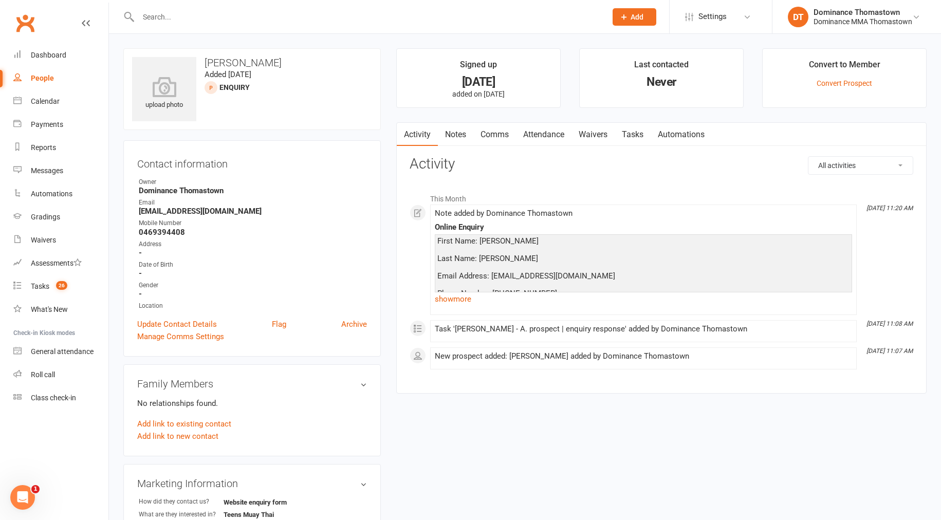
click at [455, 133] on link "Notes" at bounding box center [455, 135] width 35 height 24
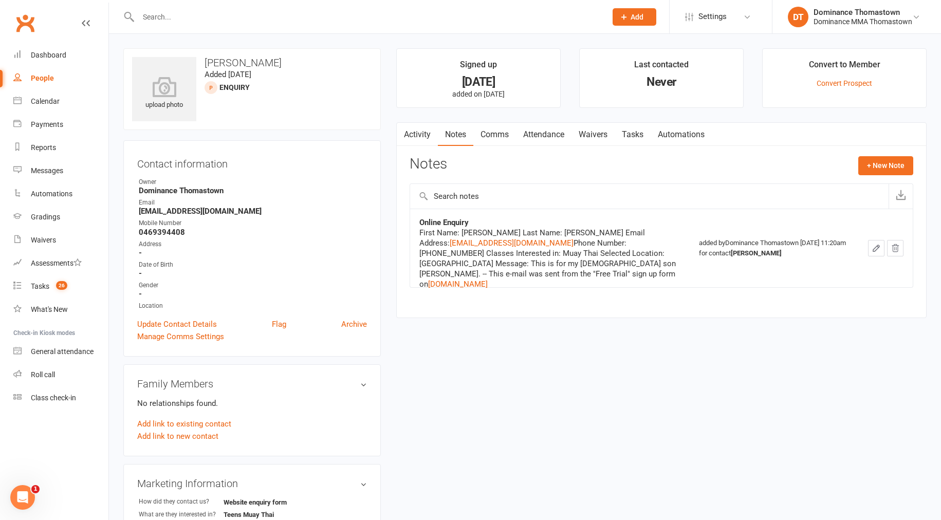
click at [422, 134] on link "Activity" at bounding box center [417, 135] width 41 height 24
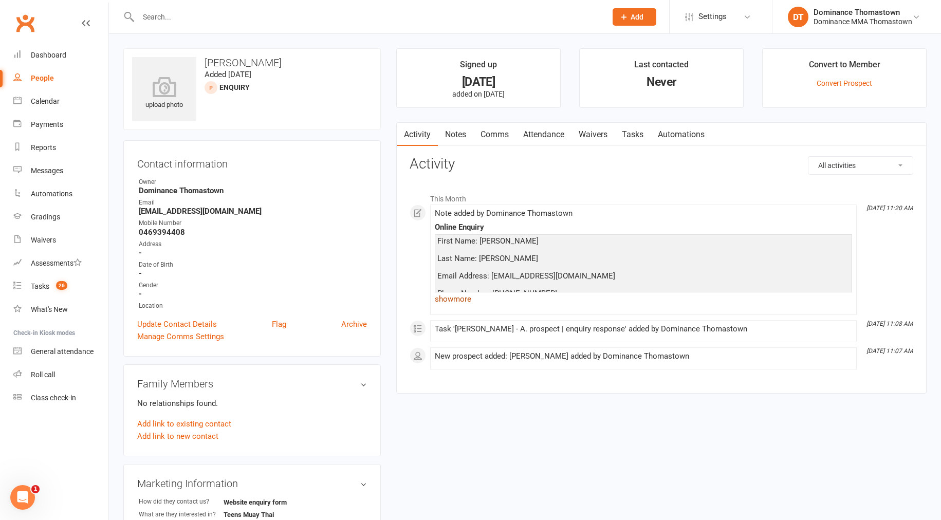
click at [461, 300] on link "show more" at bounding box center [643, 299] width 417 height 14
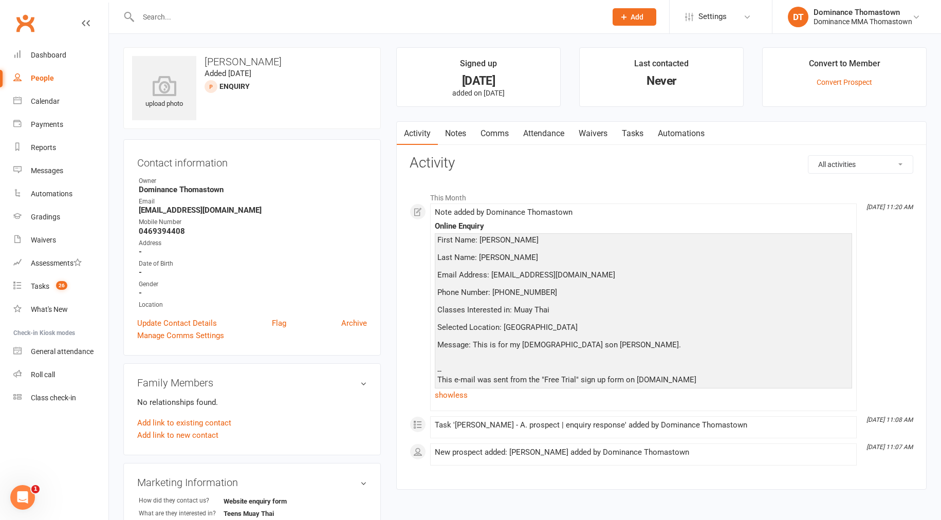
scroll to position [2, 0]
click at [48, 292] on link "Tasks 26" at bounding box center [60, 286] width 95 height 23
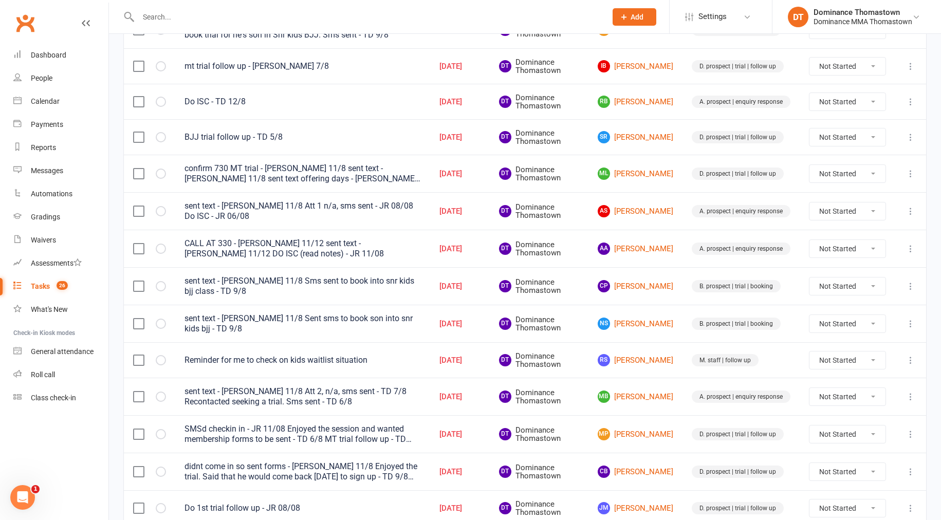
scroll to position [663, 0]
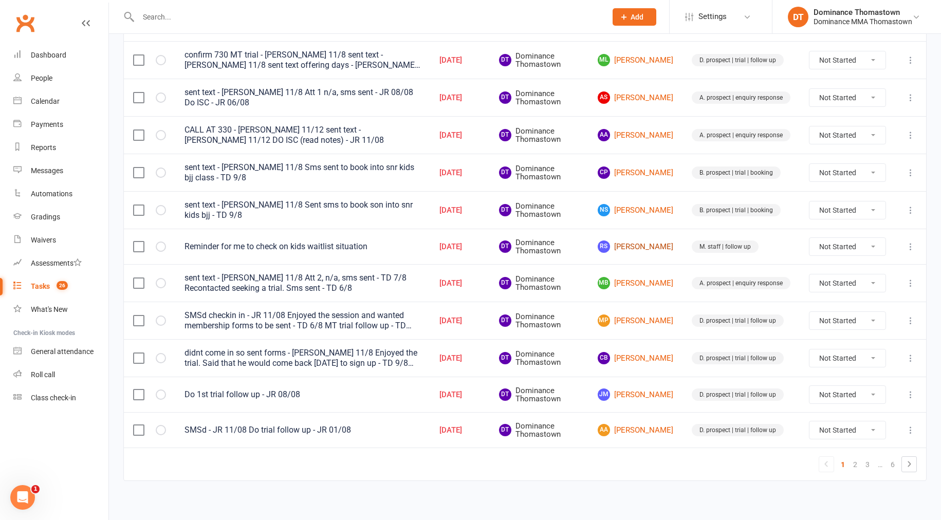
click at [640, 240] on link "RS Rebecca Soldini" at bounding box center [636, 246] width 76 height 12
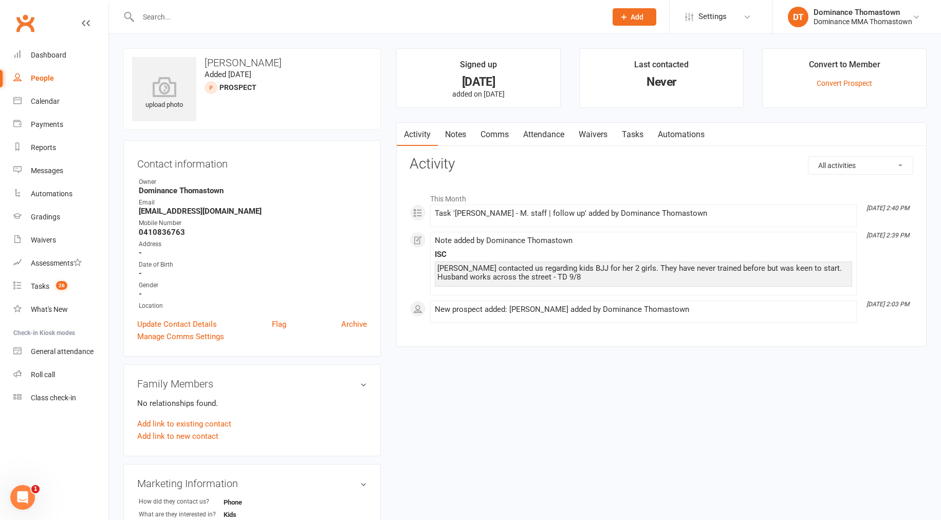
click at [459, 134] on link "Notes" at bounding box center [455, 135] width 35 height 24
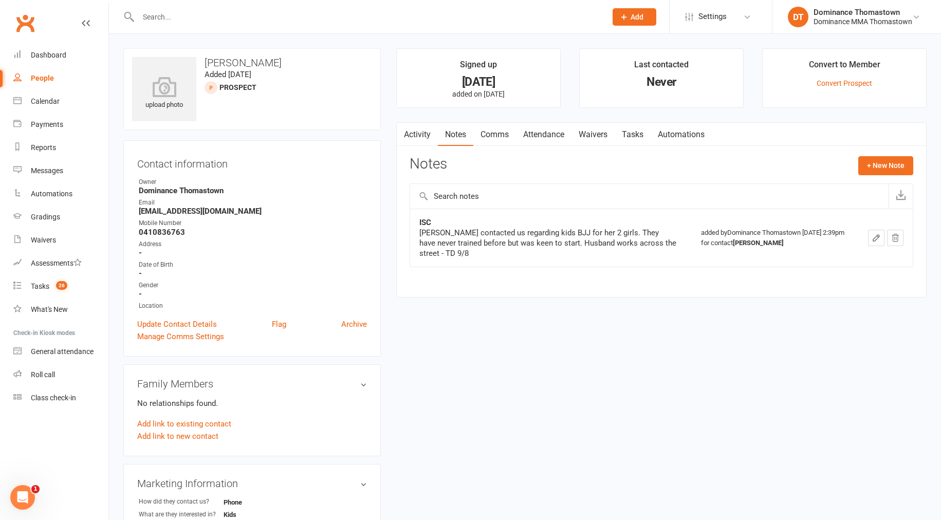
click at [600, 135] on link "Waivers" at bounding box center [592, 135] width 43 height 24
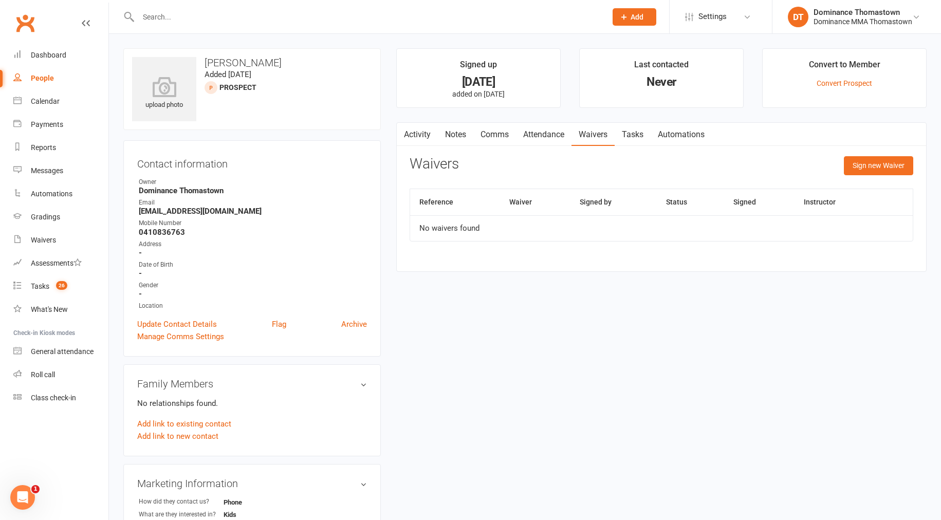
click at [634, 139] on link "Tasks" at bounding box center [633, 135] width 36 height 24
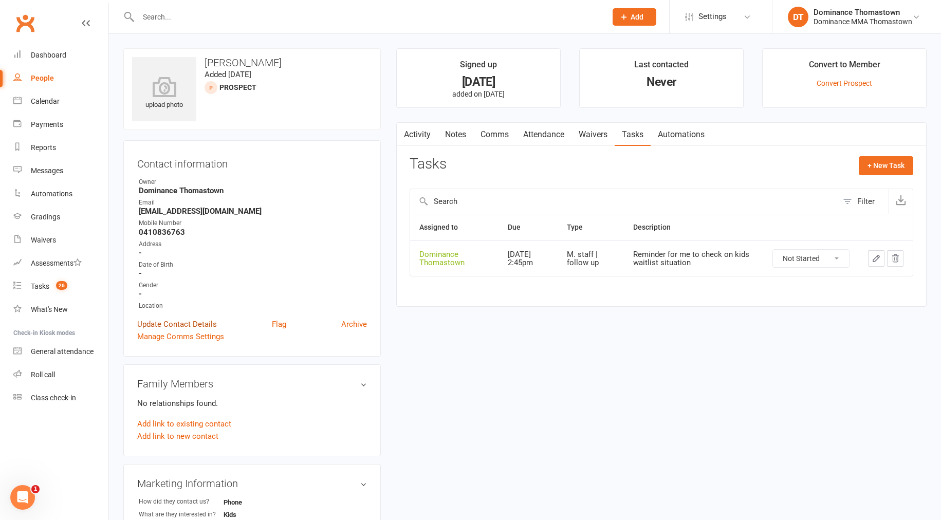
click at [189, 322] on link "Update Contact Details" at bounding box center [177, 324] width 80 height 12
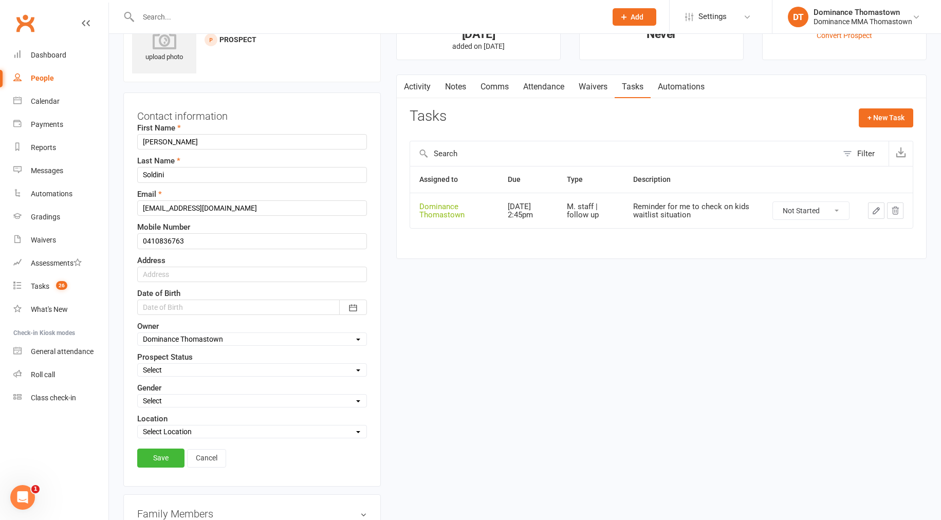
scroll to position [48, 0]
click at [190, 339] on select "Select Owner Cat Wilson David Hart Jesse McIntyre Wilson Tan Dominance Thomasto…" at bounding box center [252, 338] width 229 height 11
click at [198, 370] on select "Select ENQUIRY META ADS ENQUIRY DROPPED PROSPECT DROP-IN VISITOR KIDS WAITLIST …" at bounding box center [252, 369] width 229 height 11
select select "KIDS WAITLIST"
click at [162, 455] on link "Save" at bounding box center [160, 457] width 47 height 18
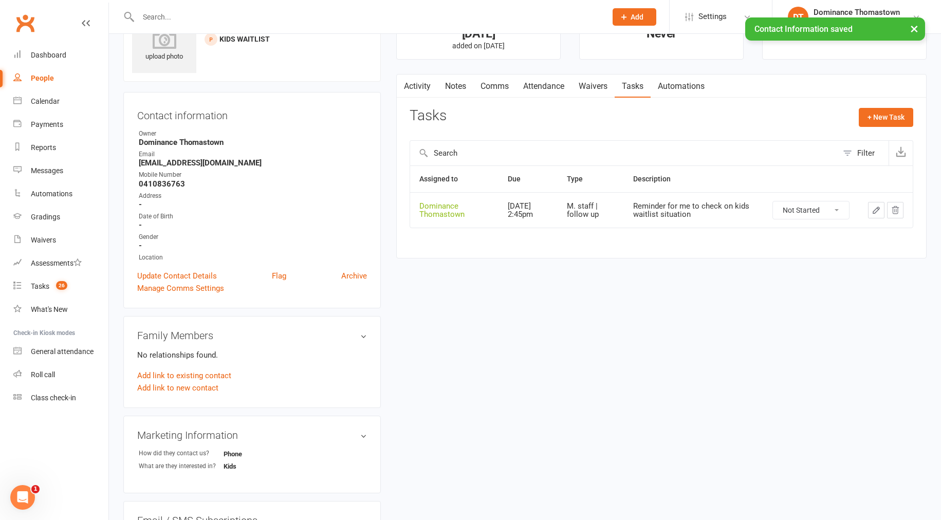
scroll to position [0, 0]
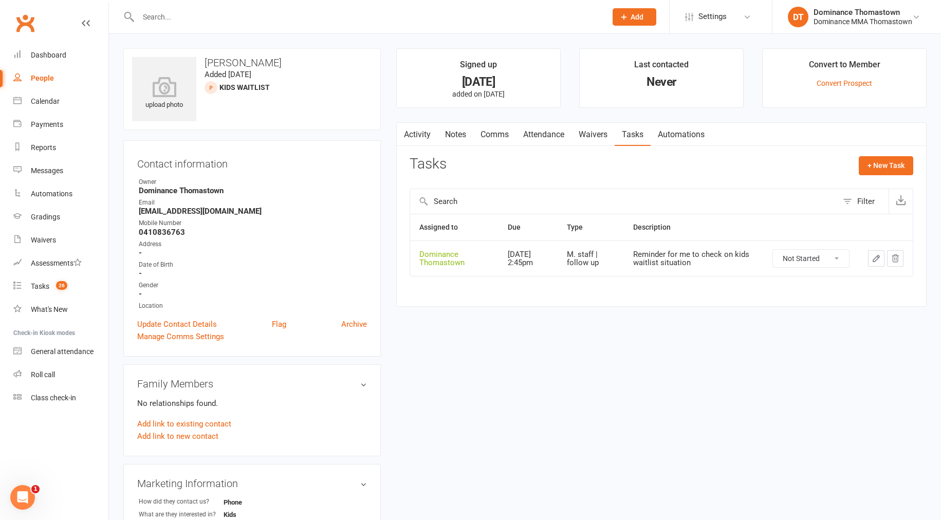
click at [268, 213] on strong "[EMAIL_ADDRESS][DOMAIN_NAME]" at bounding box center [253, 211] width 228 height 9
drag, startPoint x: 277, startPoint y: 209, endPoint x: 136, endPoint y: 211, distance: 141.3
click at [135, 211] on div "Contact information Owner Dominance Thomastown Email rebeccajadesoldini@gmail.c…" at bounding box center [251, 248] width 257 height 216
copy strong "[EMAIL_ADDRESS][DOMAIN_NAME]"
copy strong "0410836763"
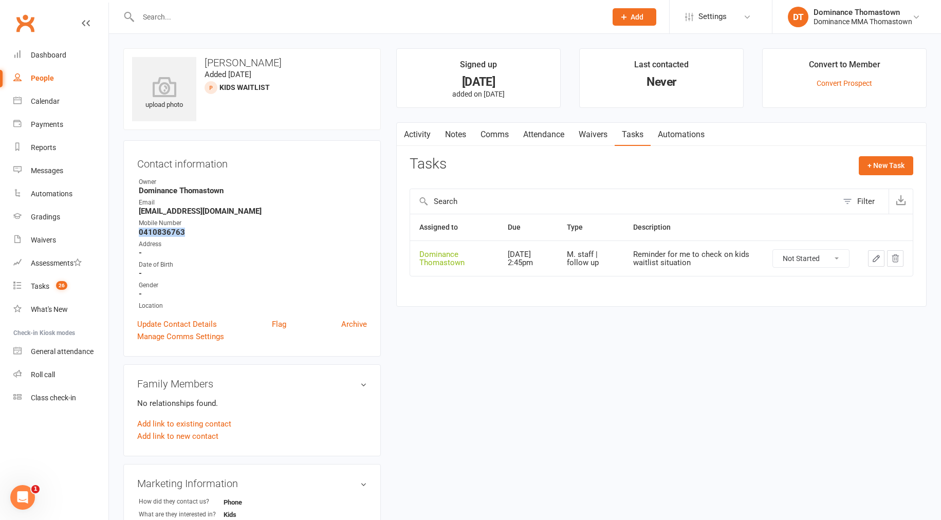
click at [874, 262] on icon "button" at bounding box center [876, 258] width 6 height 6
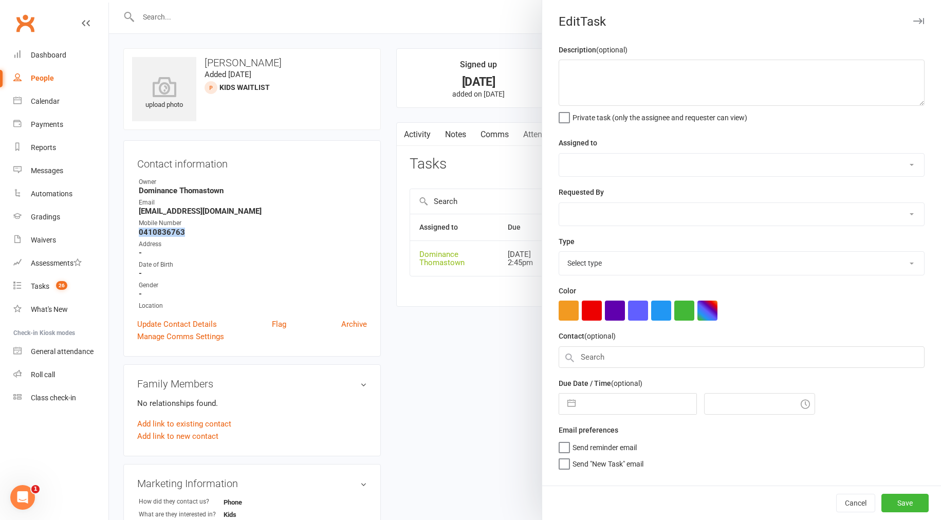
type textarea "Reminder for me to check on kids waitlist situation"
select select "12547"
type input "12 Aug 2025"
type input "2:45pm"
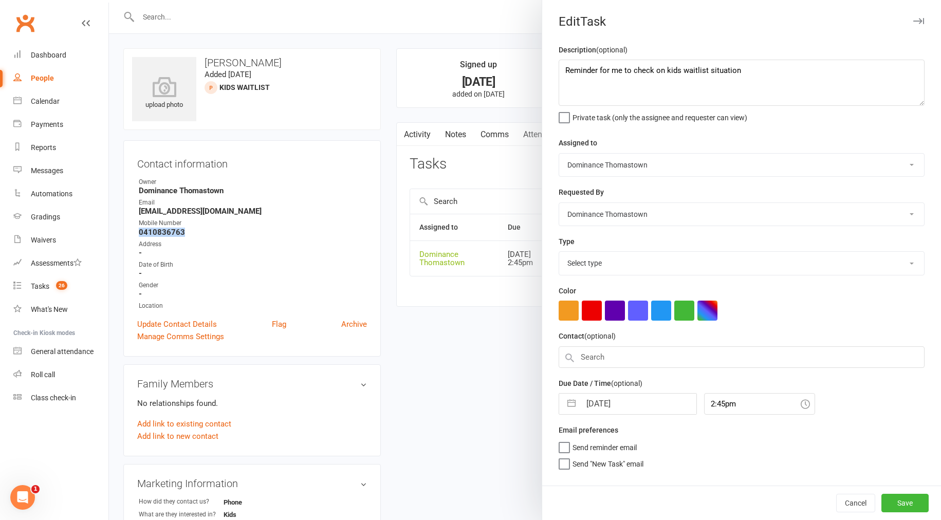
select select "3858"
click at [561, 68] on div "Description (optional) Reminder for me to check on kids waitlist situation Priv…" at bounding box center [741, 265] width 399 height 442
drag, startPoint x: 563, startPoint y: 70, endPoint x: 622, endPoint y: 68, distance: 59.6
click at [566, 70] on textarea "Reminder for me to check on kids waitlist situation" at bounding box center [742, 83] width 366 height 46
click at [800, 83] on textarea "Reminder for me to check on kids waitlist situation" at bounding box center [742, 83] width 366 height 46
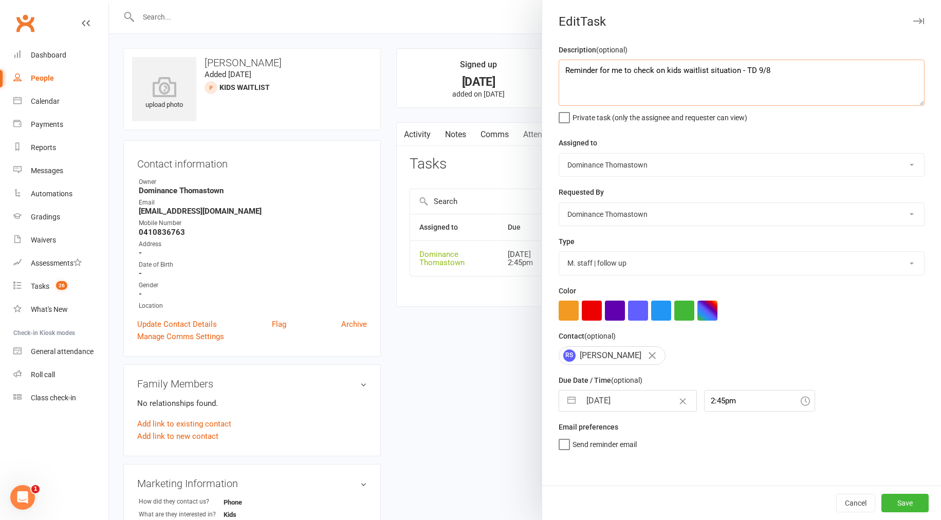
click at [630, 69] on textarea "Reminder for me to check on kids waitlist situation - TD 9/8" at bounding box center [742, 83] width 366 height 46
type textarea "Added to waitlist, call back in a month - TD 12/8 Reminder for me to check on k…"
select select "6"
select select "2025"
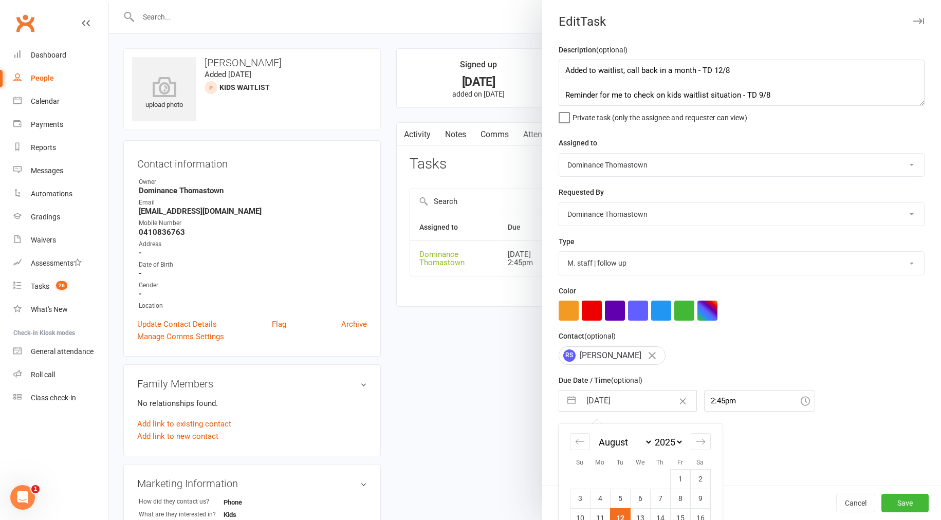
click at [626, 411] on input "12 Aug 2025" at bounding box center [639, 401] width 116 height 21
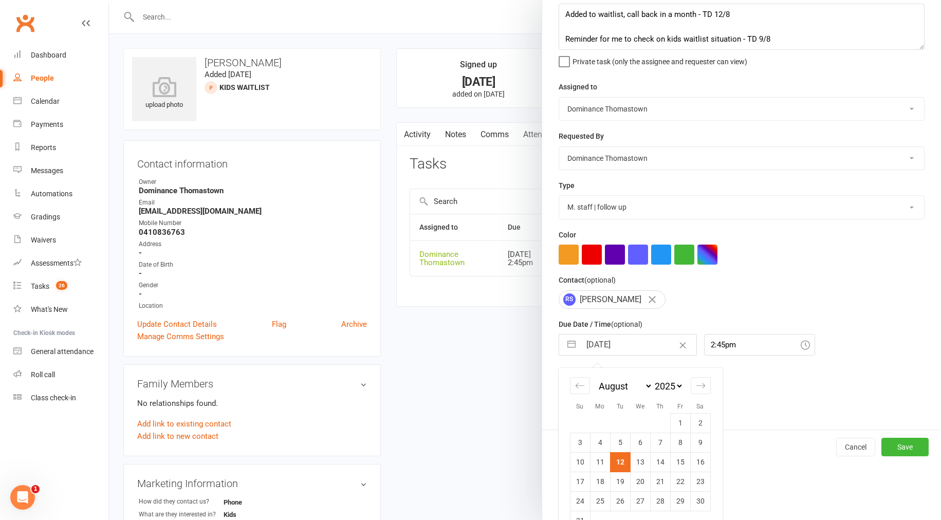
scroll to position [80, 0]
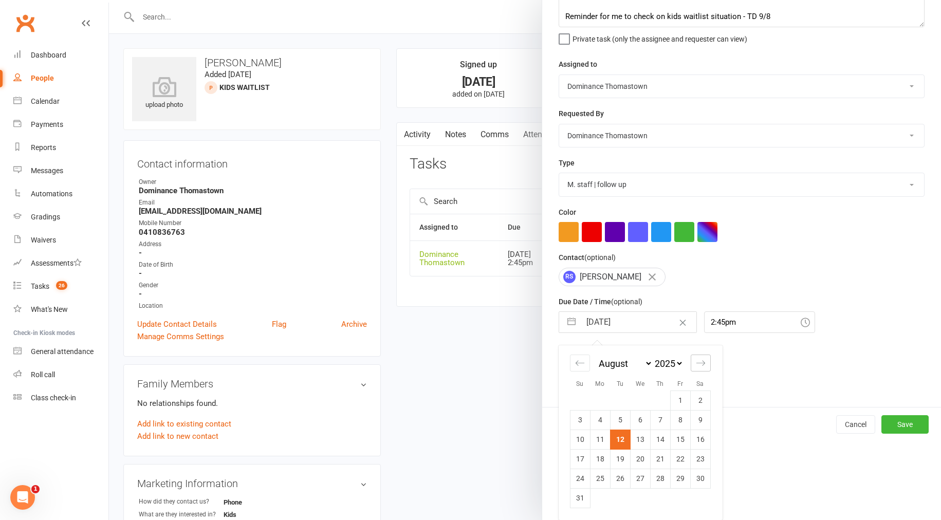
click at [699, 364] on icon "Move forward to switch to the next month." at bounding box center [701, 363] width 10 height 10
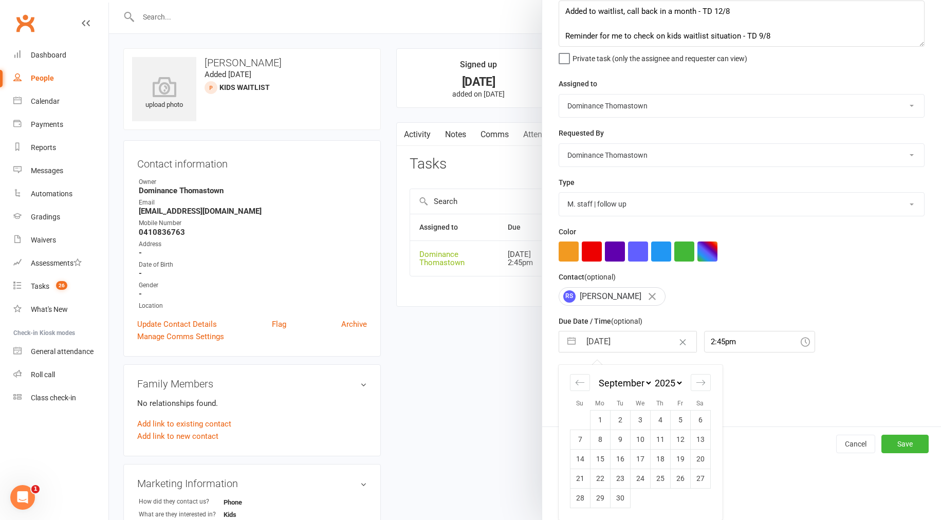
scroll to position [61, 0]
click at [620, 459] on td "16" at bounding box center [620, 459] width 20 height 20
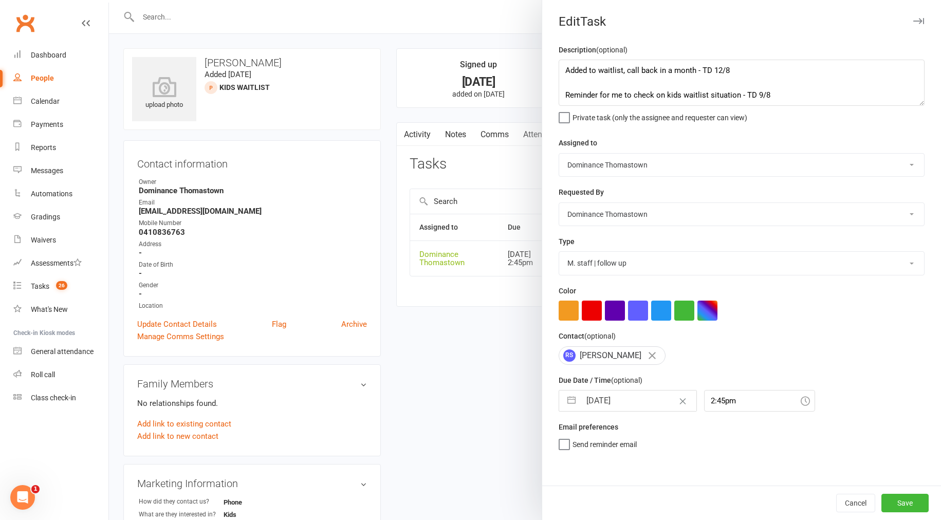
scroll to position [0, 0]
click at [901, 507] on button "Save" at bounding box center [904, 503] width 47 height 18
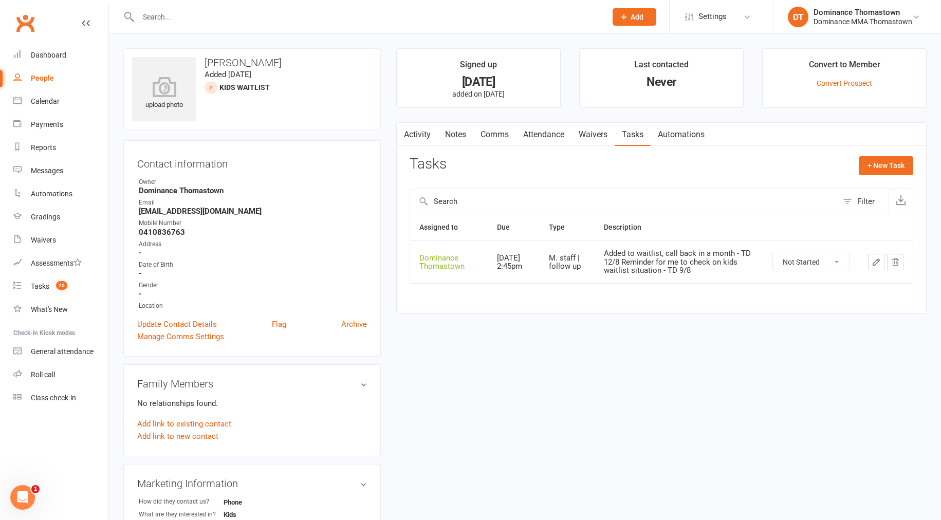
click at [592, 136] on link "Waivers" at bounding box center [592, 135] width 43 height 24
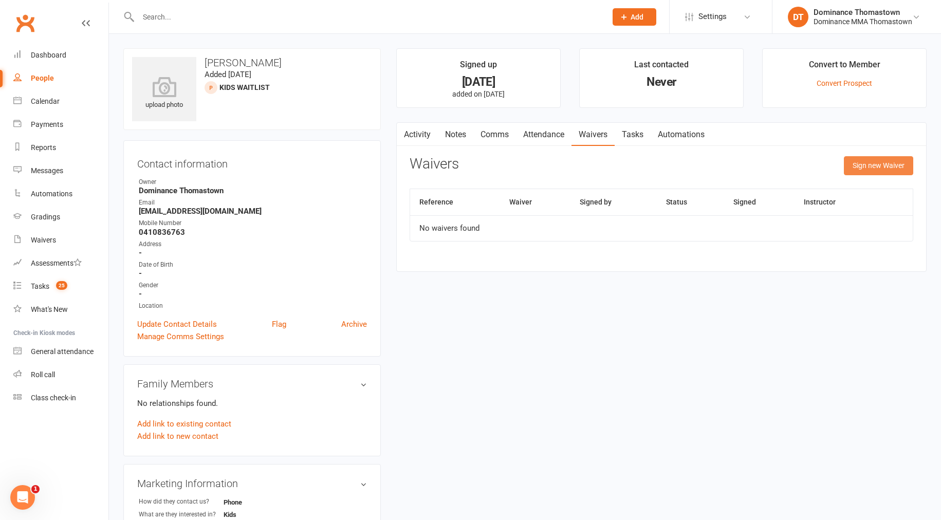
click at [867, 163] on button "Sign new Waiver" at bounding box center [878, 165] width 69 height 18
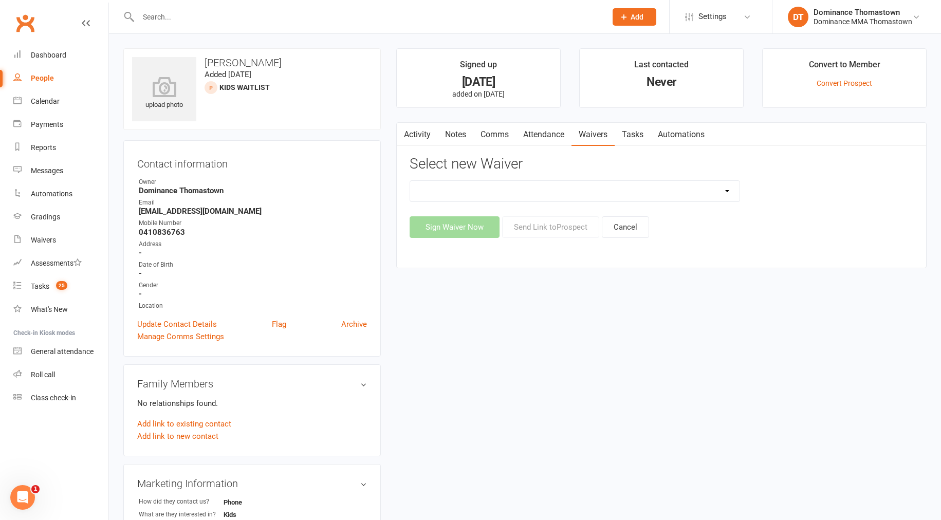
click at [554, 196] on select "Member | Cancellation | Adults Member | Injury Report Form (FOH staff use only)…" at bounding box center [574, 191] width 329 height 21
click at [545, 227] on button "Send Link to Prospect" at bounding box center [550, 227] width 97 height 22
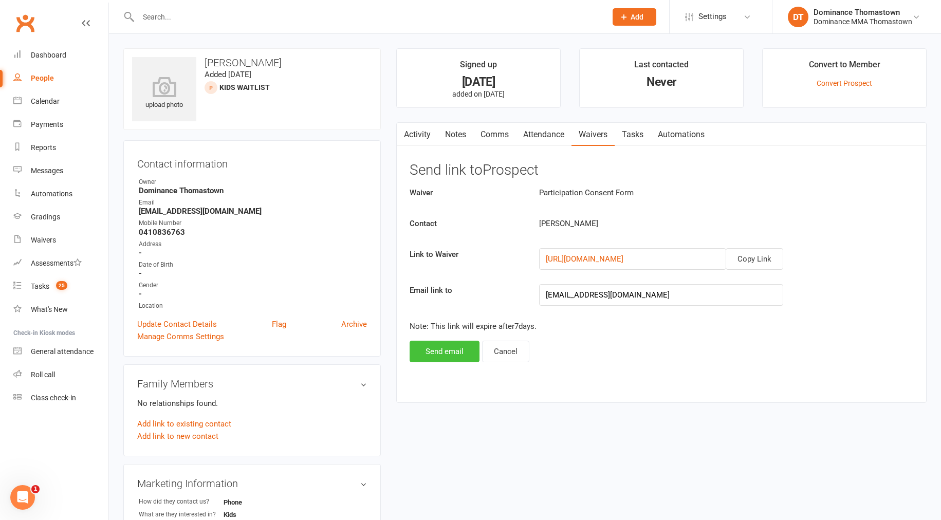
click at [451, 350] on button "Send email" at bounding box center [445, 352] width 70 height 22
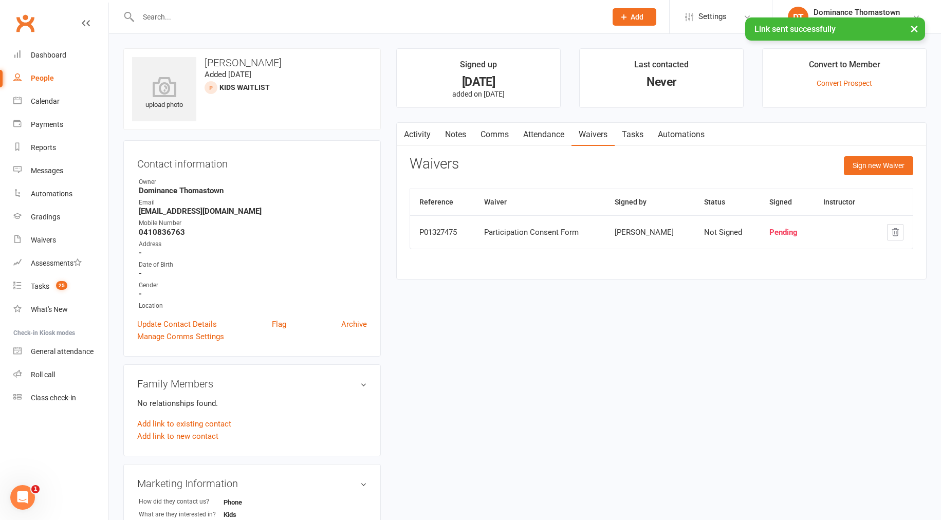
click at [454, 134] on link "Notes" at bounding box center [455, 135] width 35 height 24
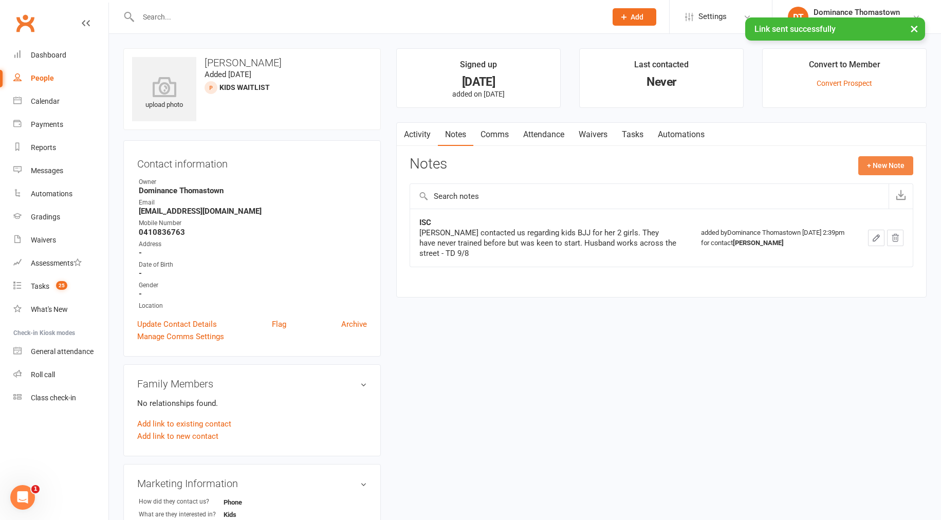
click at [892, 170] on button "+ New Note" at bounding box center [885, 165] width 55 height 18
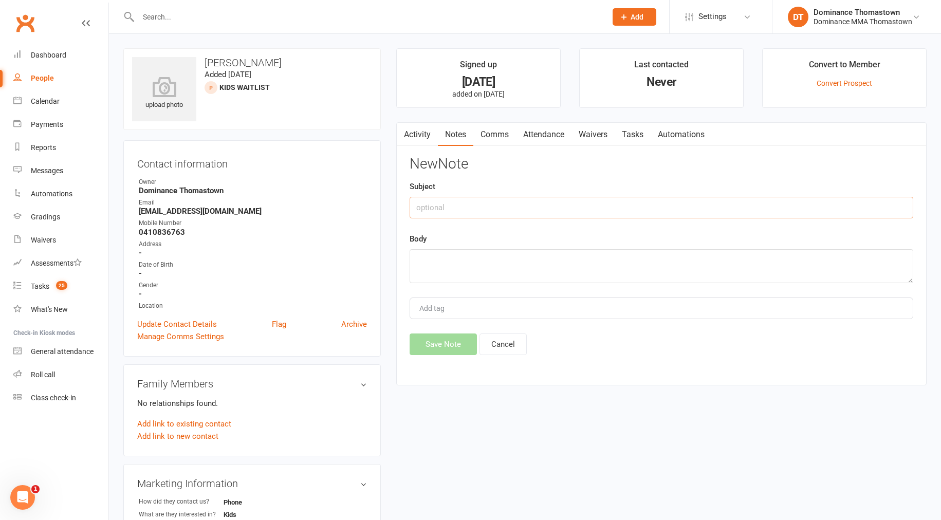
click at [443, 200] on input "text" at bounding box center [662, 208] width 504 height 22
drag, startPoint x: 435, startPoint y: 271, endPoint x: 494, endPoint y: 269, distance: 58.6
click at [441, 271] on textarea at bounding box center [662, 266] width 504 height 34
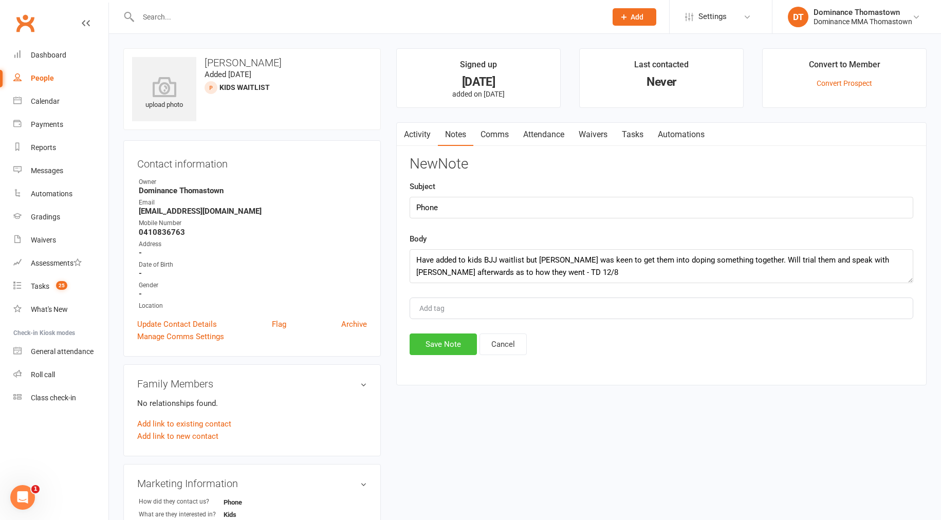
drag, startPoint x: 462, startPoint y: 346, endPoint x: 462, endPoint y: 341, distance: 5.2
click at [462, 346] on button "Save Note" at bounding box center [443, 344] width 67 height 22
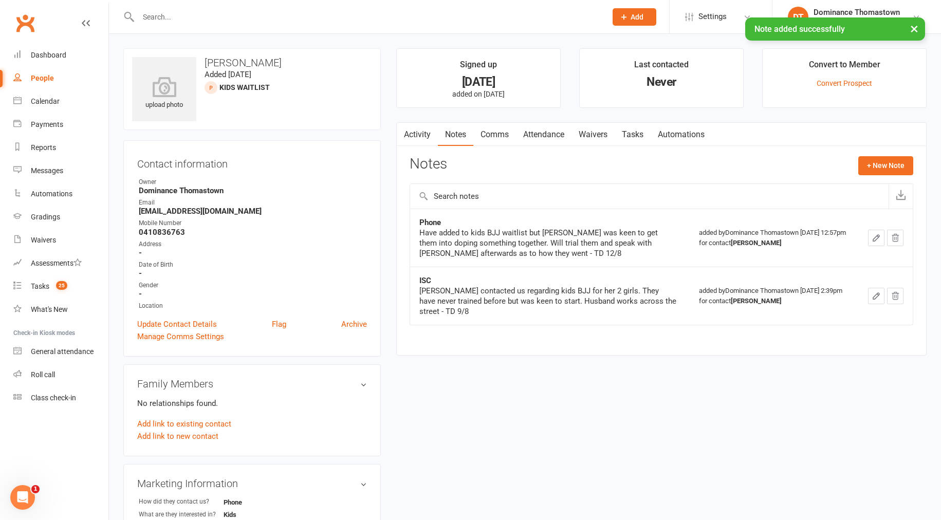
click at [546, 136] on link "Attendance" at bounding box center [543, 135] width 55 height 24
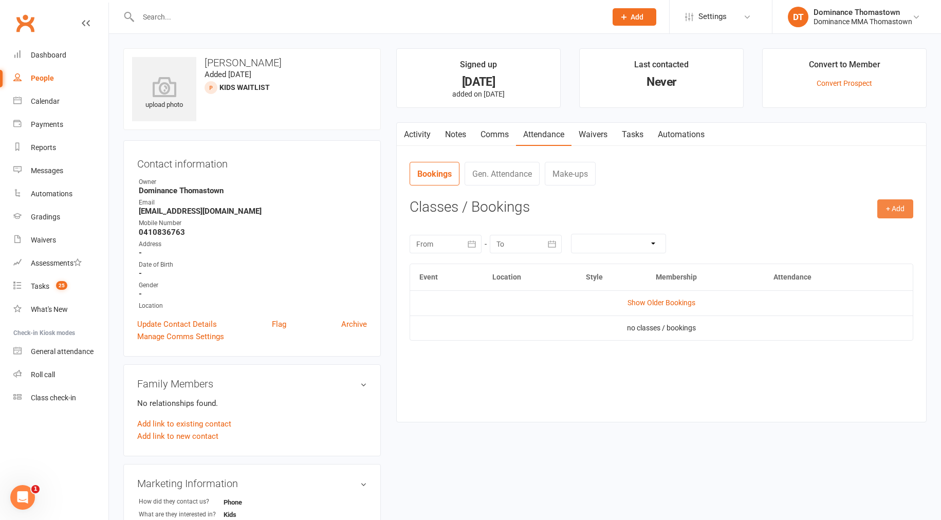
click at [887, 209] on button "+ Add" at bounding box center [895, 208] width 36 height 18
click at [832, 230] on link "Book Event" at bounding box center [862, 232] width 102 height 21
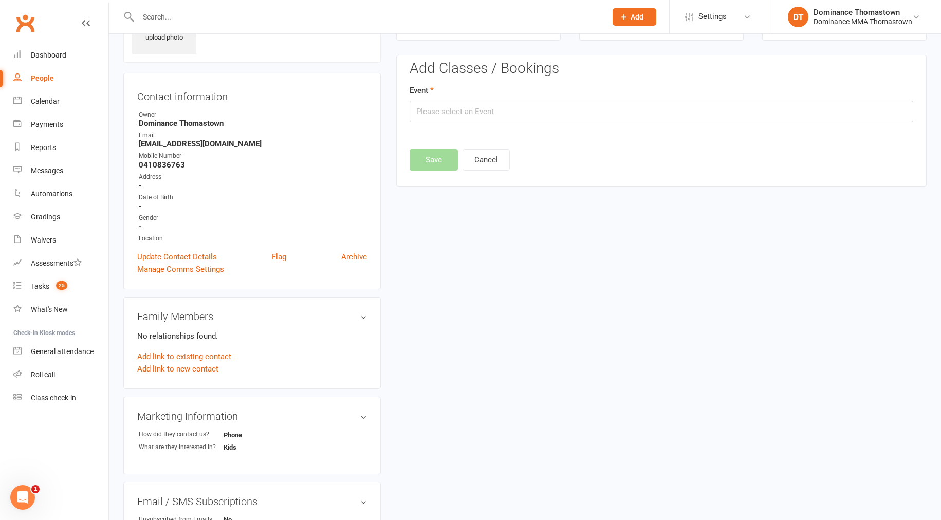
scroll to position [70, 0]
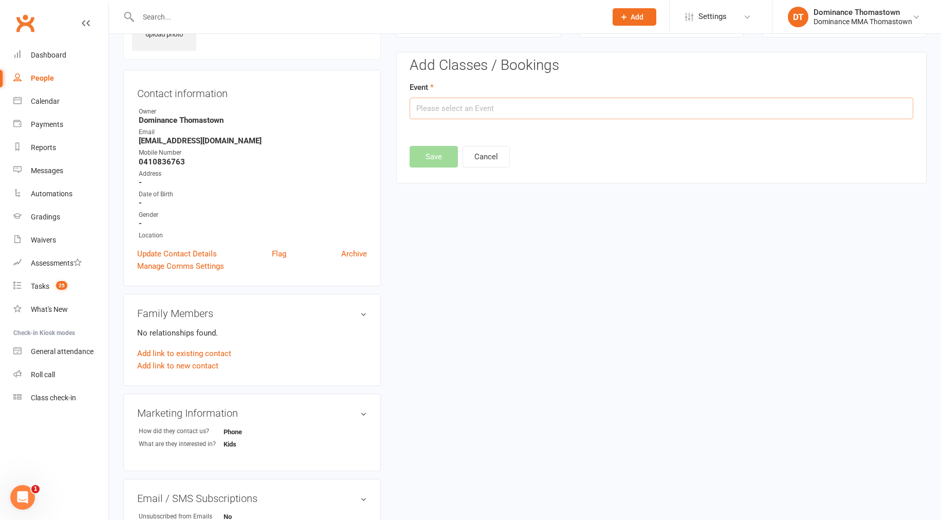
click at [522, 108] on input "text" at bounding box center [662, 109] width 504 height 22
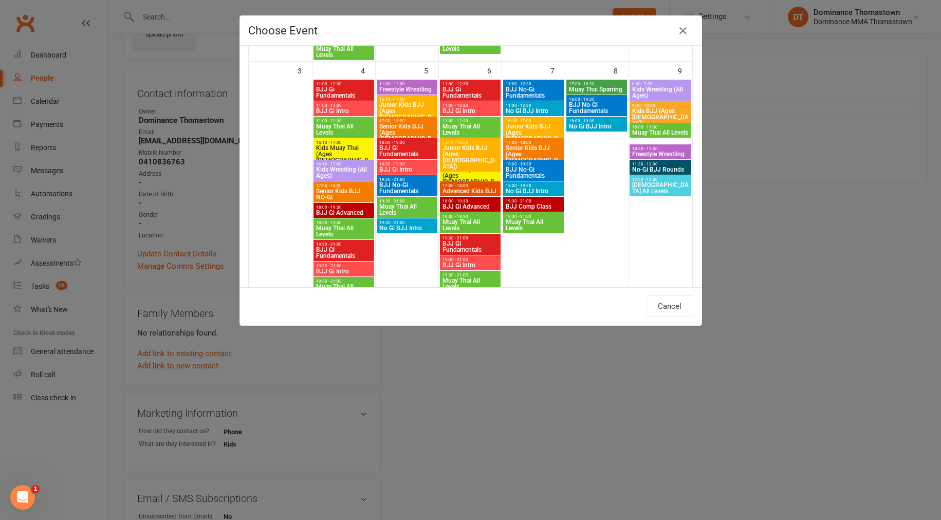
scroll to position [0, 0]
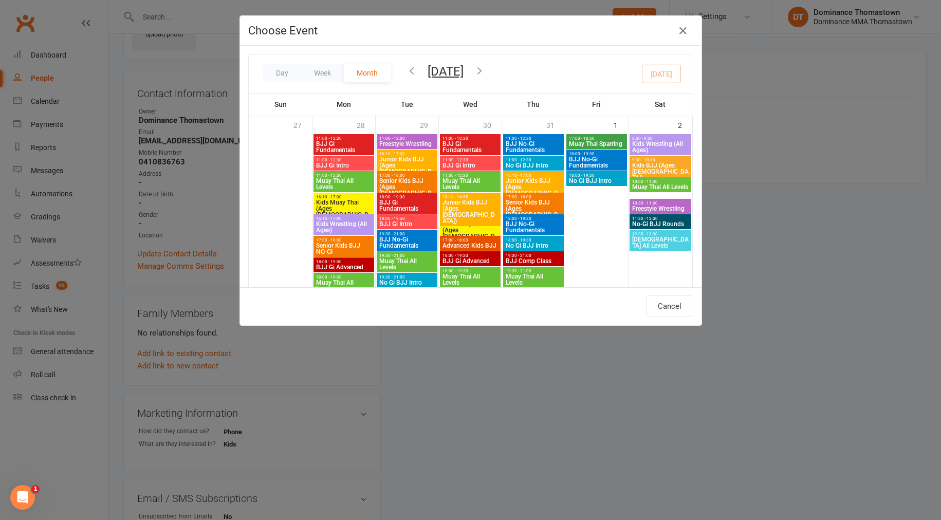
click at [890, 157] on div "Choose Event Day Week Month August 2025 August 2025 Sun Mon Tue Wed Thu Fri Sat…" at bounding box center [470, 260] width 941 height 520
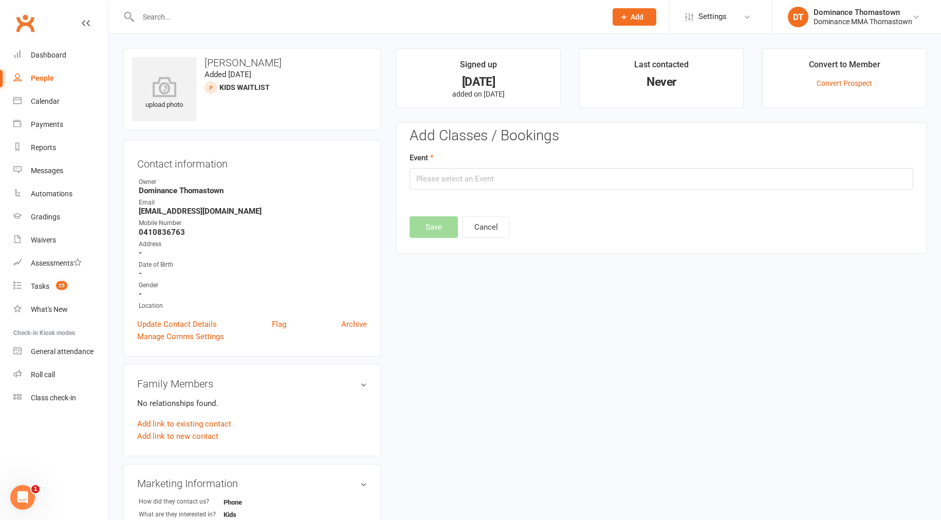
click at [255, 61] on h3 "[PERSON_NAME]" at bounding box center [252, 62] width 240 height 11
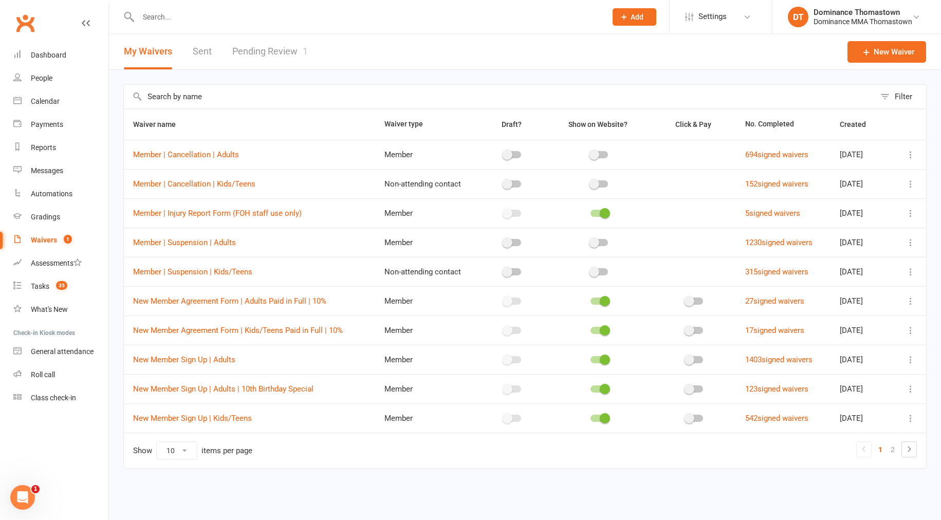
click at [155, 14] on input "text" at bounding box center [367, 17] width 464 height 14
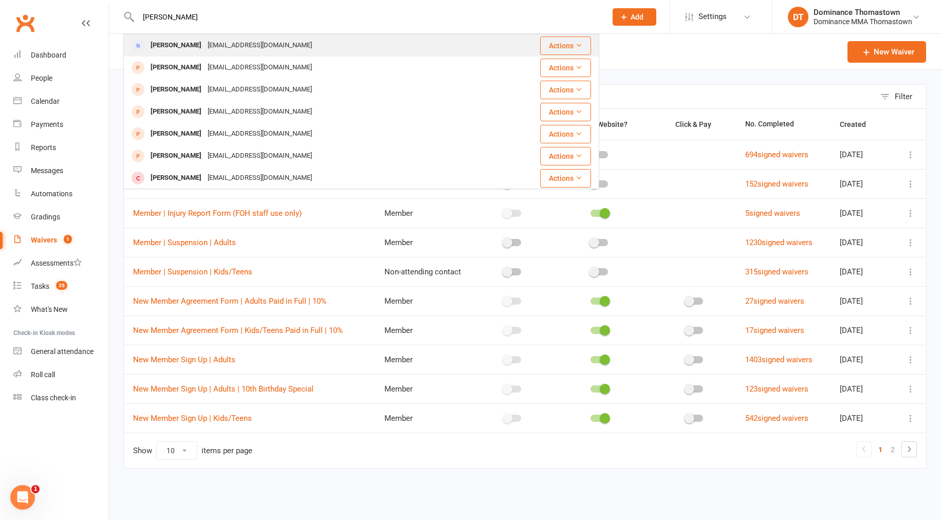
type input "mary"
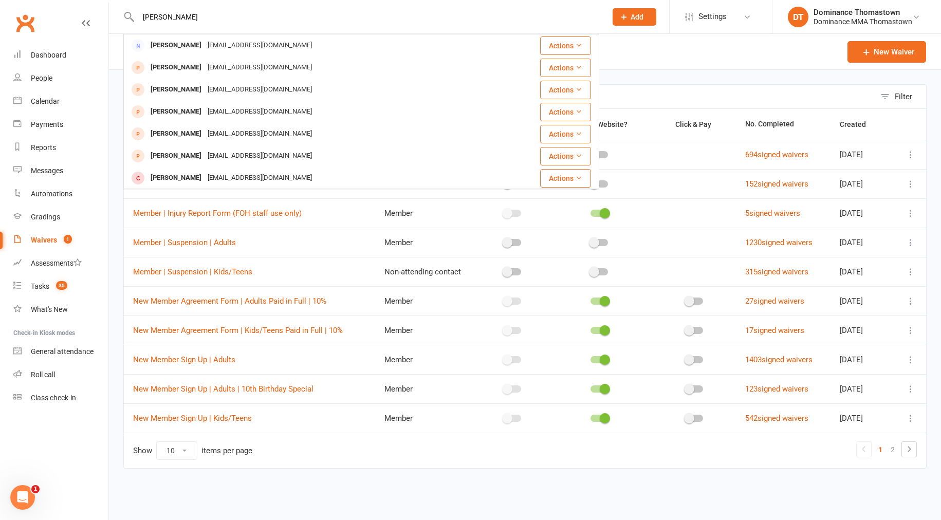
click at [181, 46] on div "Mary Grouios" at bounding box center [175, 45] width 57 height 15
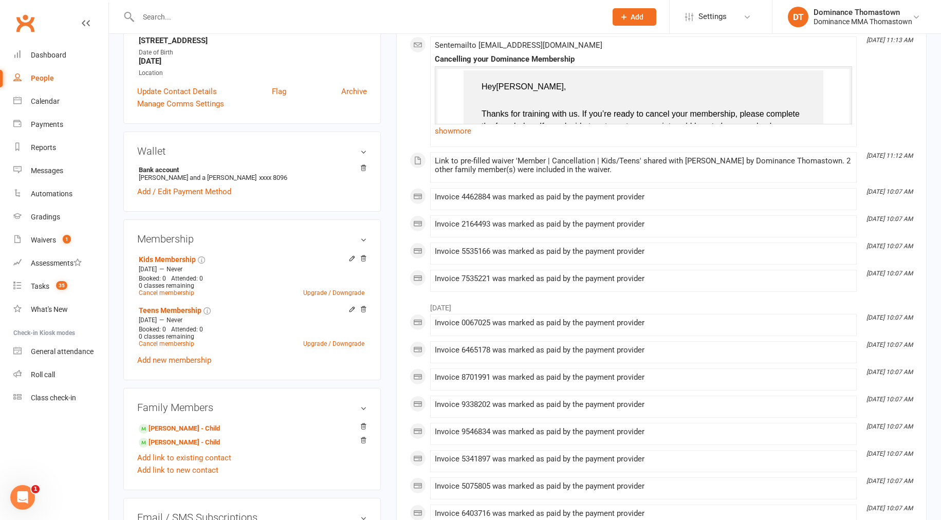
scroll to position [213, 0]
click at [168, 291] on link "Cancel membership" at bounding box center [166, 292] width 55 height 7
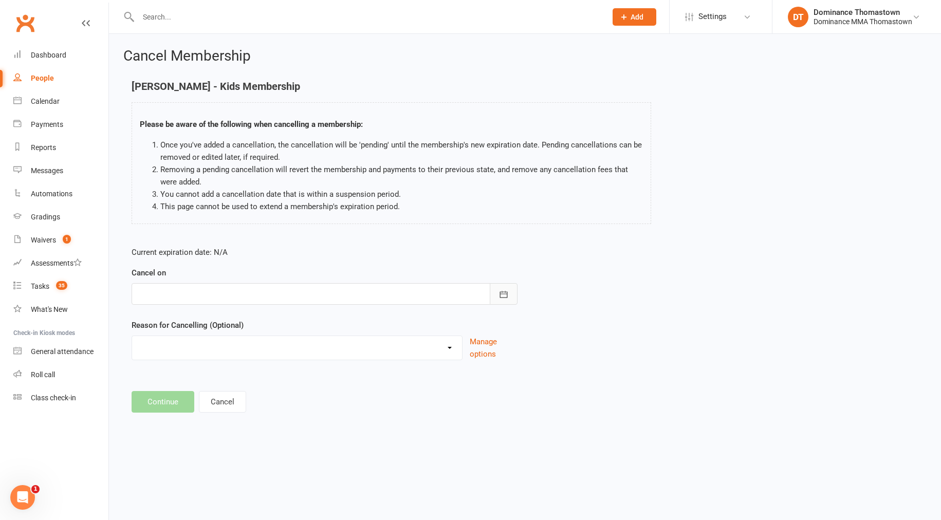
click at [498, 295] on icon "button" at bounding box center [503, 294] width 10 height 10
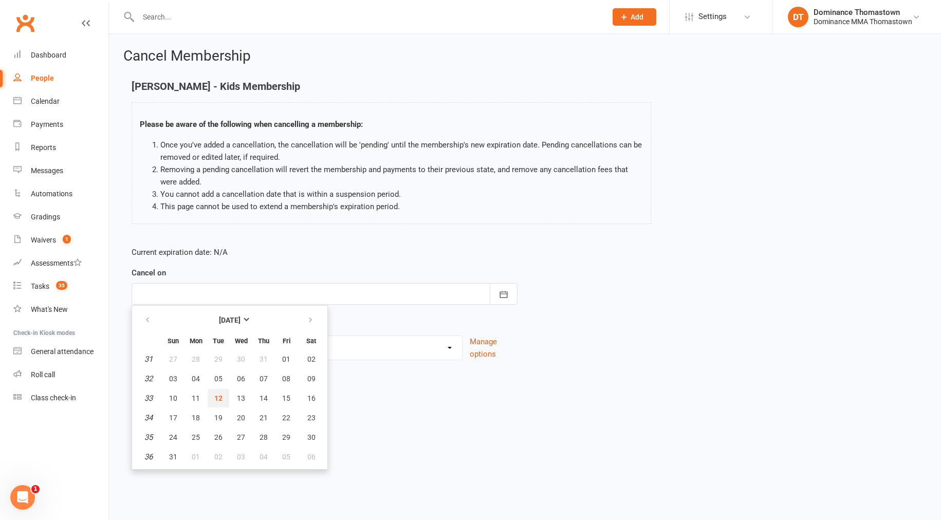
click at [215, 396] on span "12" at bounding box center [218, 398] width 8 height 8
type input "12 Aug 2025"
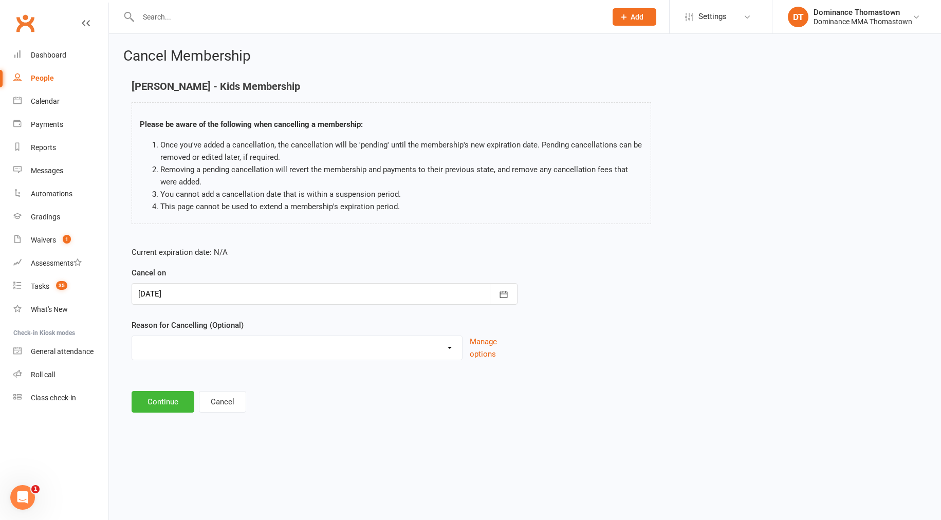
click at [213, 344] on select "Holiday Injury Other reason" at bounding box center [297, 346] width 330 height 21
click at [77, 0] on html "Prospect Member Non-attending contact Class / event Appointment Task Bulk messa…" at bounding box center [470, 221] width 941 height 443
click at [169, 349] on select "Holiday Injury Other reason" at bounding box center [297, 346] width 330 height 21
select select "2"
click at [143, 402] on input at bounding box center [325, 402] width 386 height 22
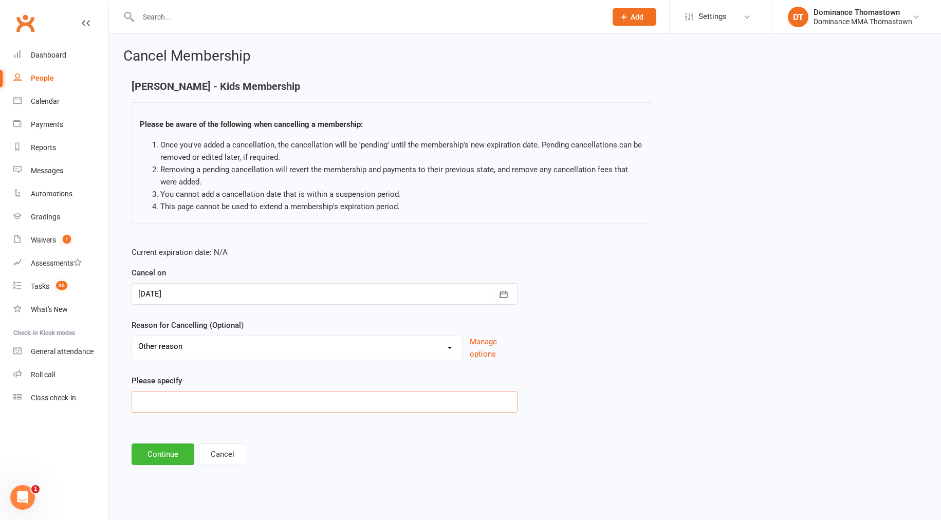
paste input "Kids no longer engaged in it"
type input "Kids no longer engaged in it"
click at [171, 456] on button "Continue" at bounding box center [163, 454] width 63 height 22
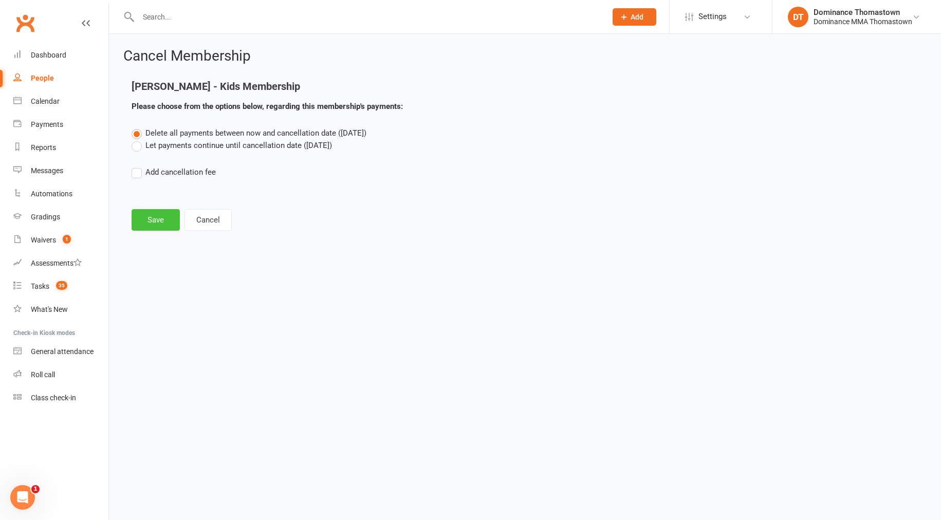
click at [151, 219] on button "Save" at bounding box center [156, 220] width 48 height 22
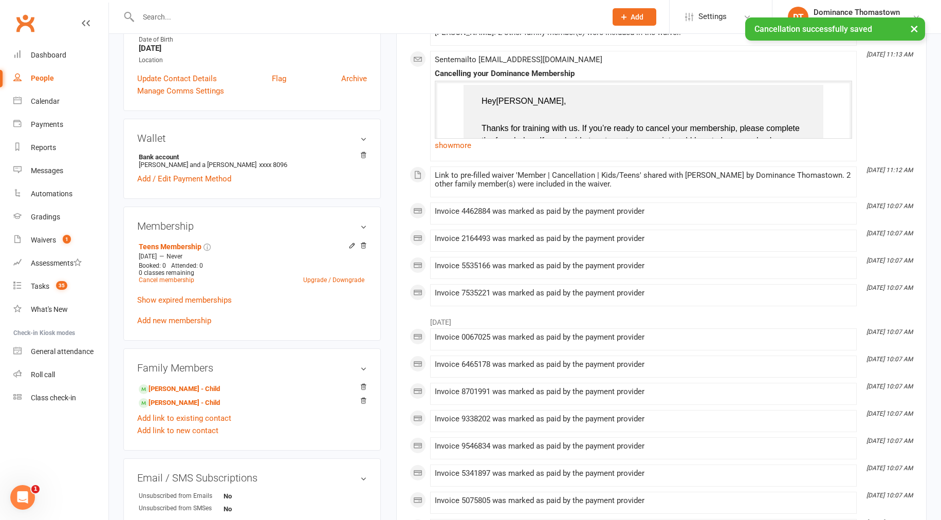
scroll to position [263, 0]
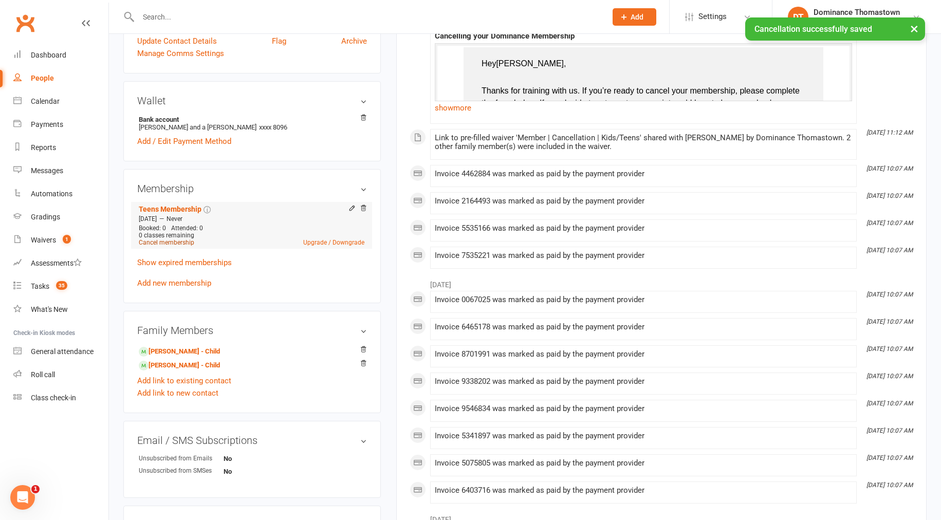
click at [166, 241] on link "Cancel membership" at bounding box center [166, 242] width 55 height 7
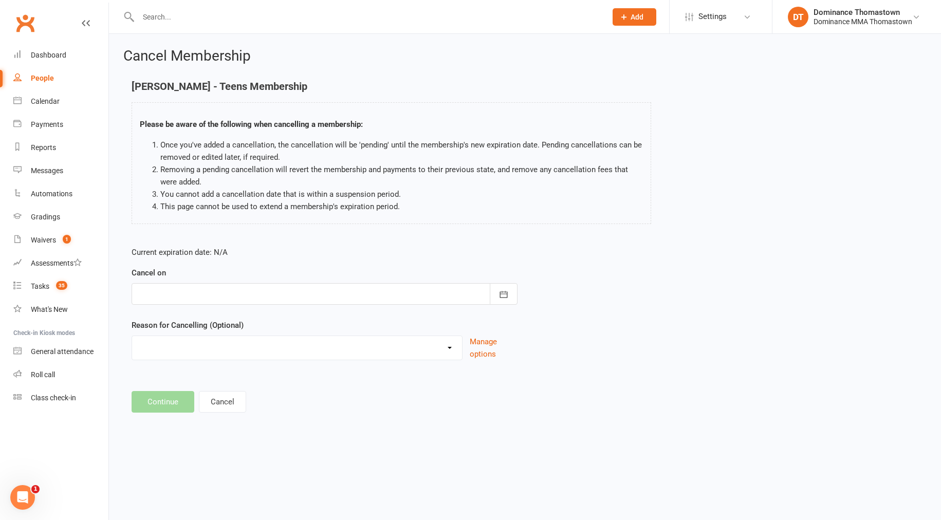
click at [244, 301] on div at bounding box center [325, 294] width 386 height 22
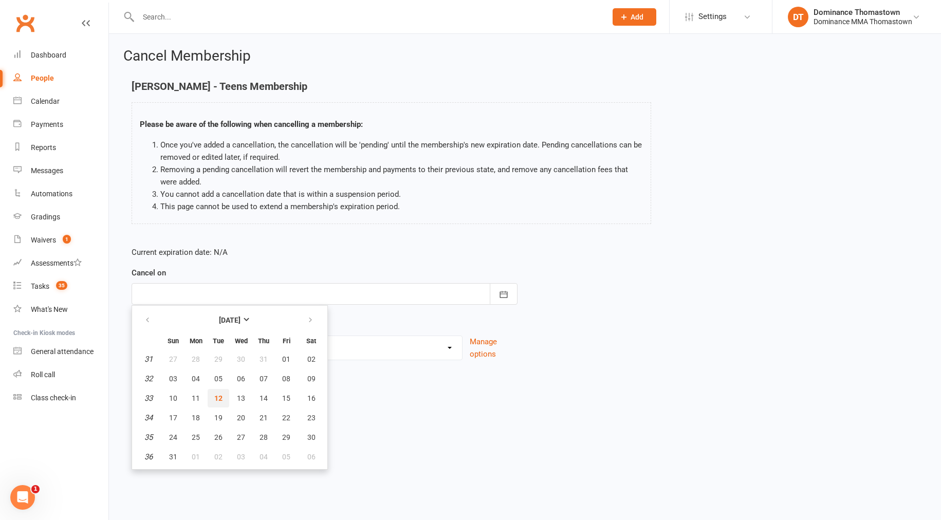
click at [219, 400] on span "12" at bounding box center [218, 398] width 8 height 8
type input "12 Aug 2025"
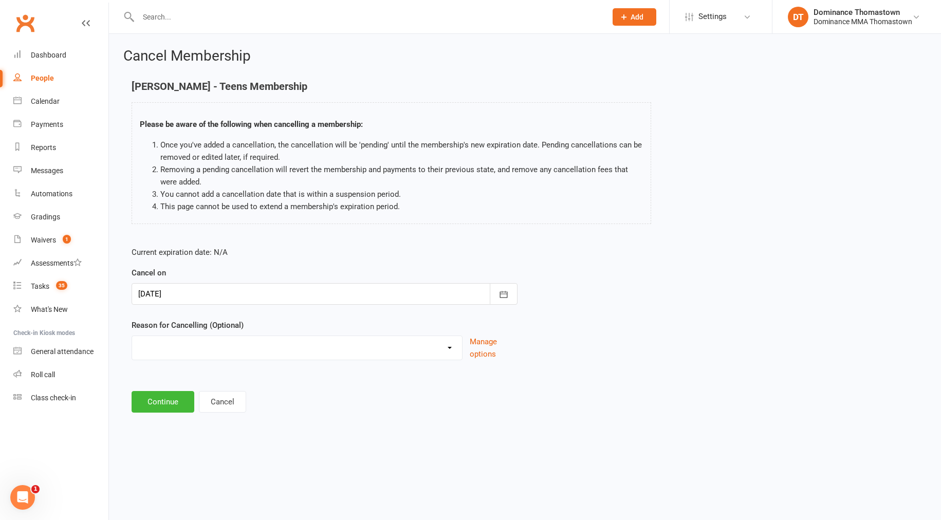
click at [184, 353] on select "Holiday Injury Other reason" at bounding box center [297, 346] width 330 height 21
select select "2"
click at [148, 404] on input at bounding box center [325, 402] width 386 height 22
paste input "Kids no longer engaged in it"
type input "Kids no longer engaged in it"
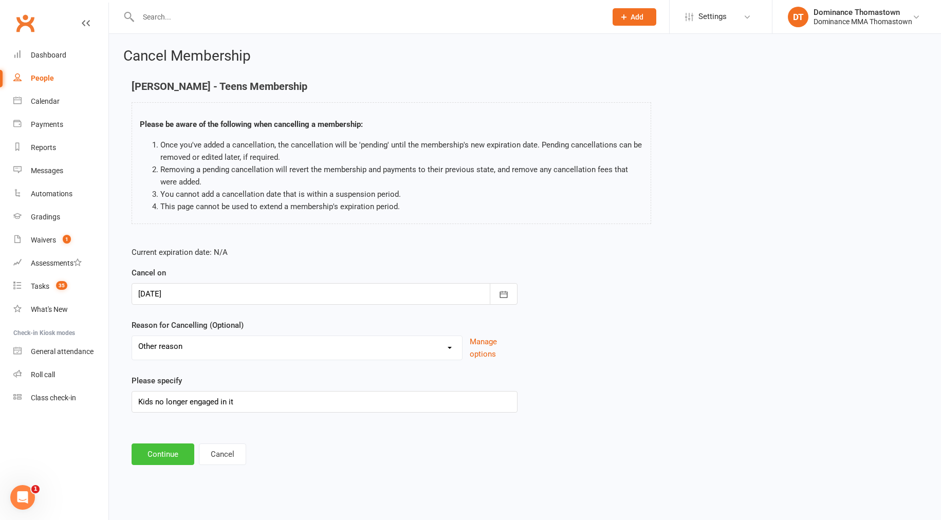
click at [165, 455] on button "Continue" at bounding box center [163, 454] width 63 height 22
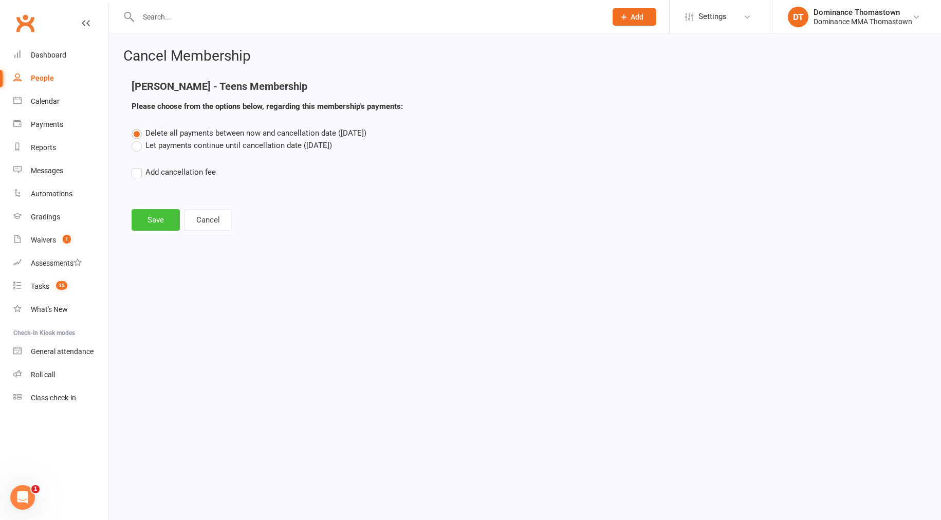
click at [152, 221] on button "Save" at bounding box center [156, 220] width 48 height 22
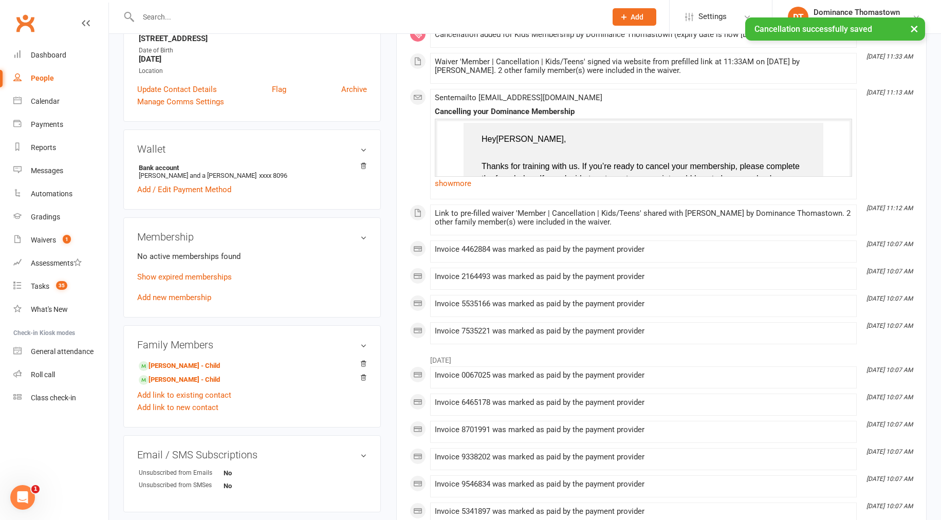
scroll to position [220, 0]
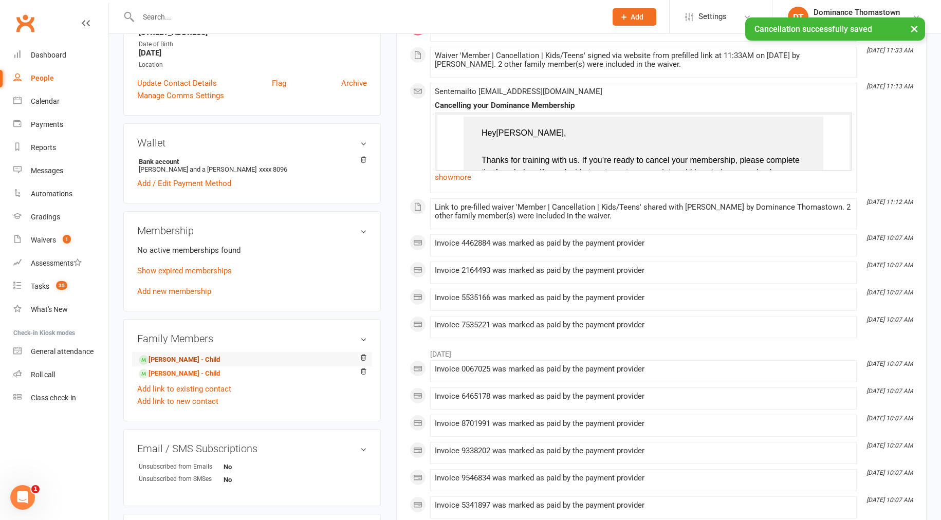
click at [187, 360] on link "madeleine vlahopoulos - Child" at bounding box center [179, 360] width 81 height 11
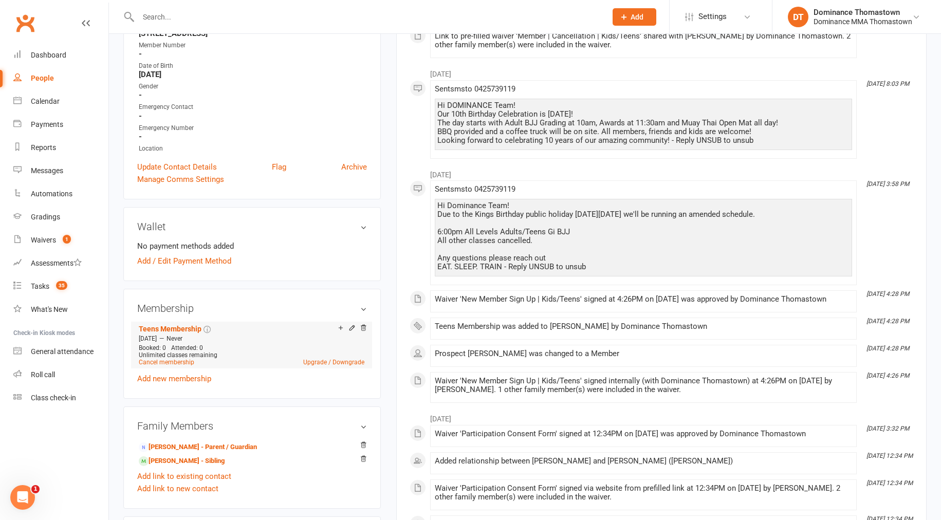
scroll to position [258, 0]
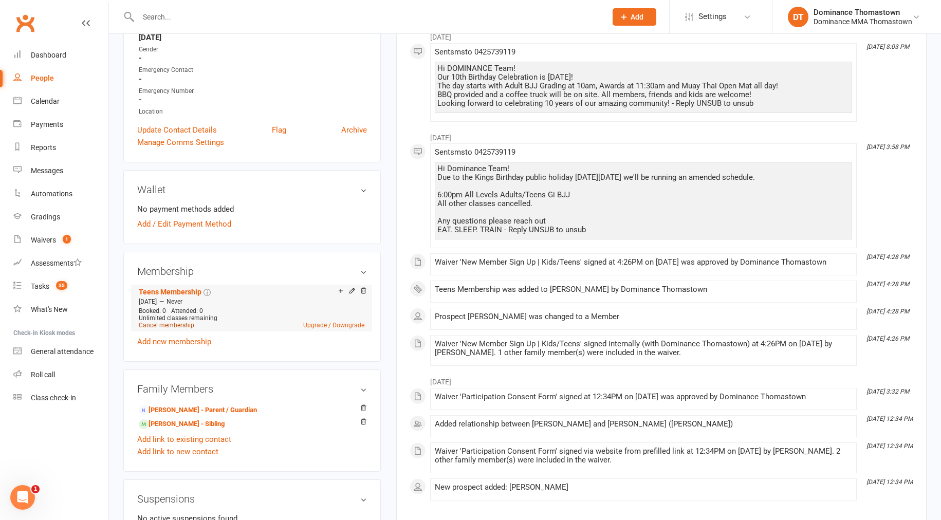
click at [176, 323] on link "Cancel membership" at bounding box center [166, 325] width 55 height 7
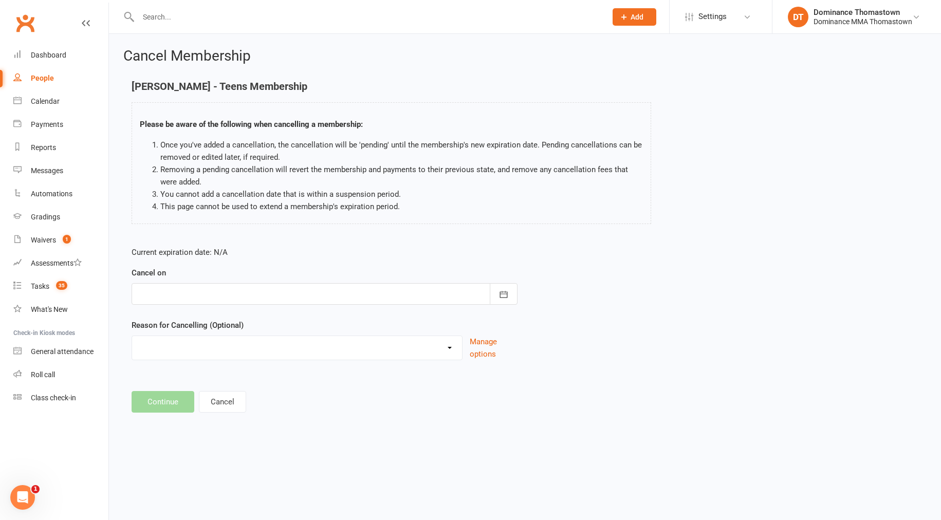
click at [205, 286] on div at bounding box center [325, 294] width 386 height 22
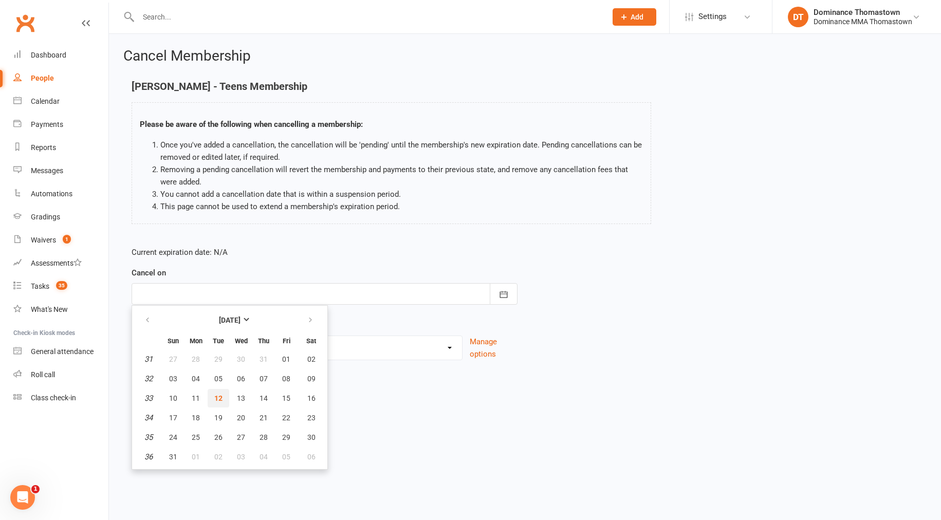
click at [218, 396] on span "12" at bounding box center [218, 398] width 8 height 8
type input "12 Aug 2025"
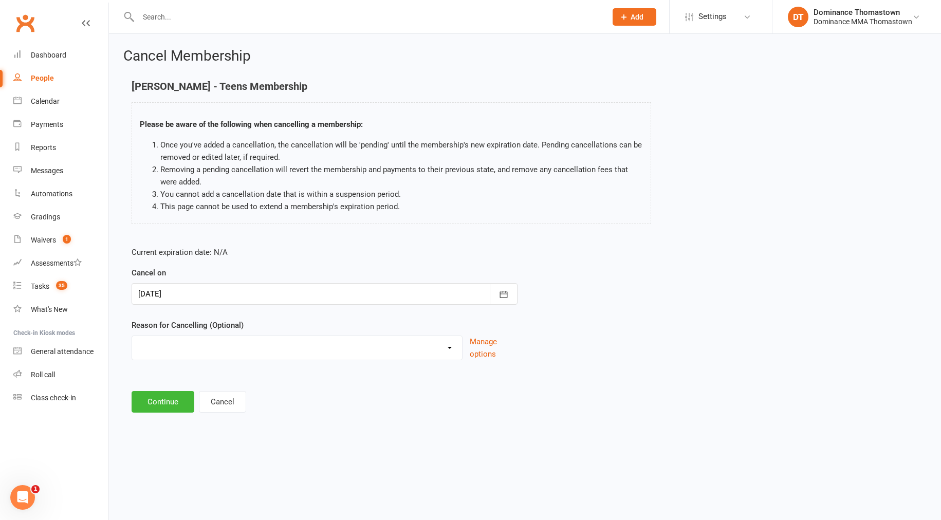
click at [170, 350] on select "Holiday Injury Other reason" at bounding box center [297, 346] width 330 height 21
select select "2"
click at [150, 400] on input at bounding box center [325, 402] width 386 height 22
paste input "Kids no longer engaged in it"
type input "Kids no longer engaged in it"
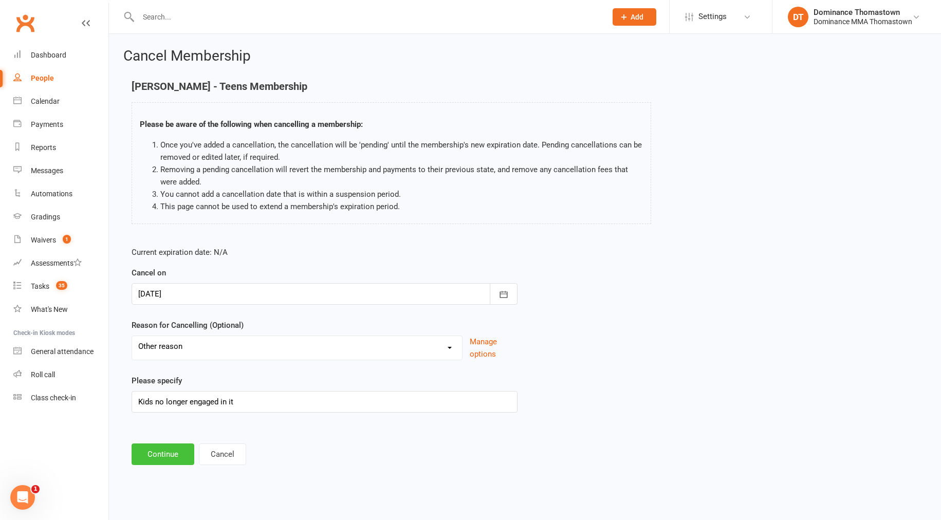
click at [165, 459] on button "Continue" at bounding box center [163, 454] width 63 height 22
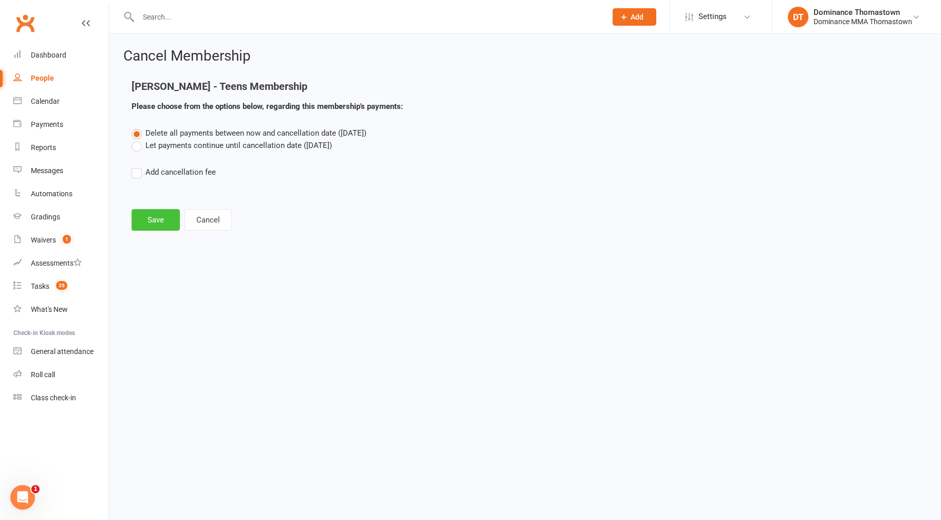
drag, startPoint x: 165, startPoint y: 459, endPoint x: 142, endPoint y: 214, distance: 246.2
click at [142, 214] on button "Save" at bounding box center [156, 220] width 48 height 22
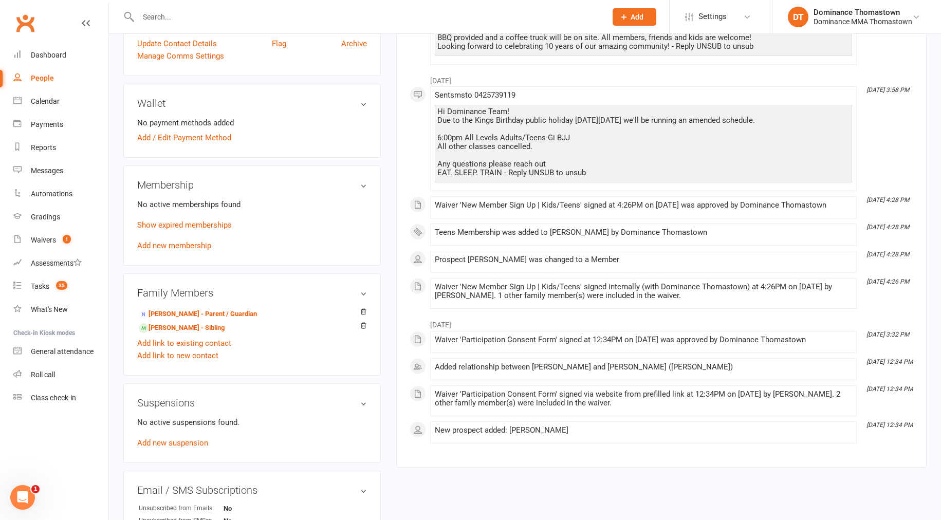
scroll to position [351, 0]
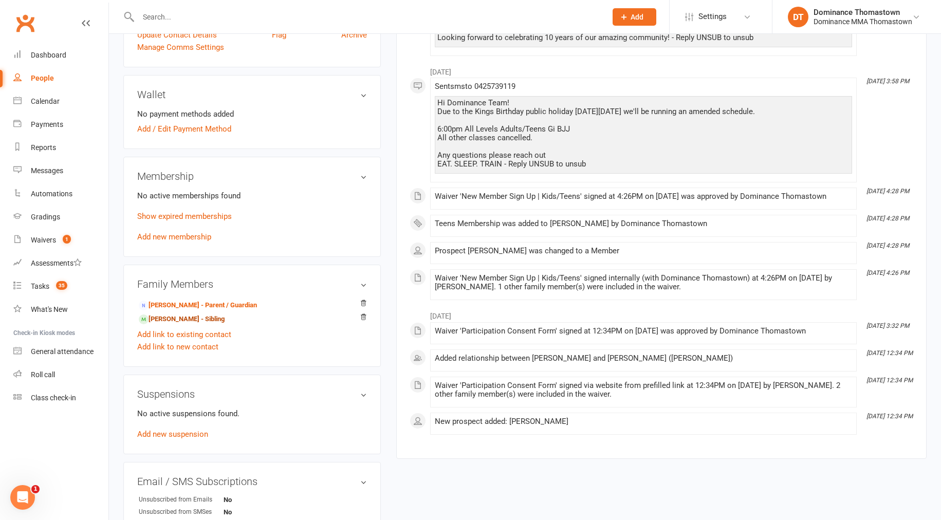
click at [174, 314] on link "evan vlahopoulos - Sibling" at bounding box center [182, 319] width 86 height 11
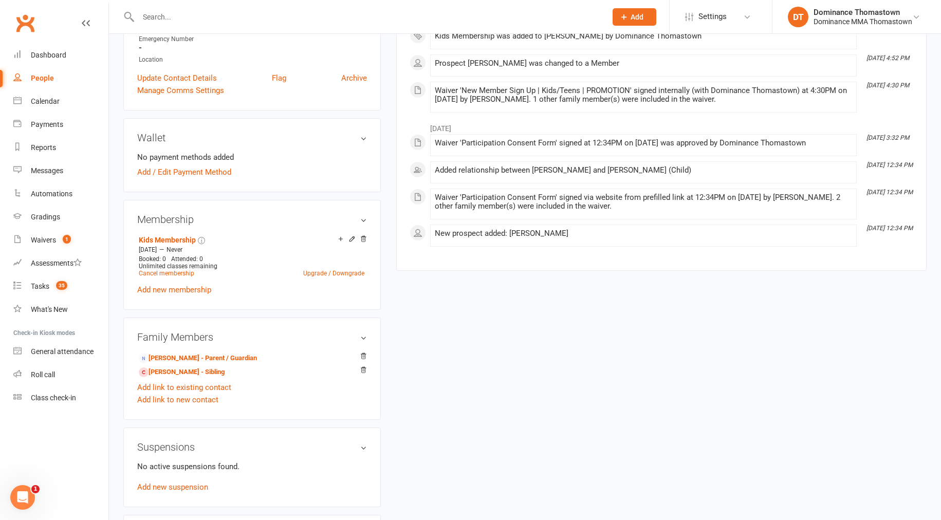
scroll to position [312, 0]
drag, startPoint x: 142, startPoint y: 214, endPoint x: 169, endPoint y: 271, distance: 63.2
click at [169, 271] on link "Cancel membership" at bounding box center [166, 271] width 55 height 7
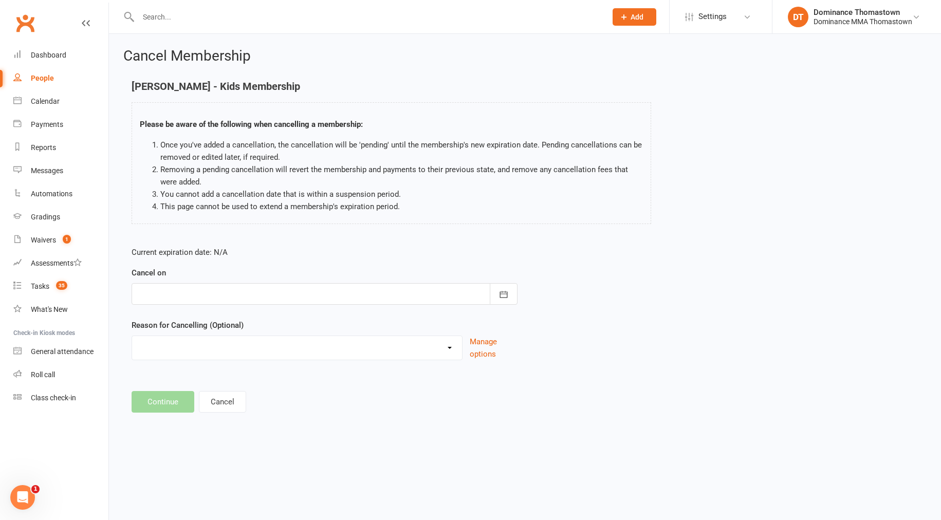
drag, startPoint x: 169, startPoint y: 271, endPoint x: 197, endPoint y: 290, distance: 34.5
click at [197, 290] on div at bounding box center [325, 294] width 386 height 22
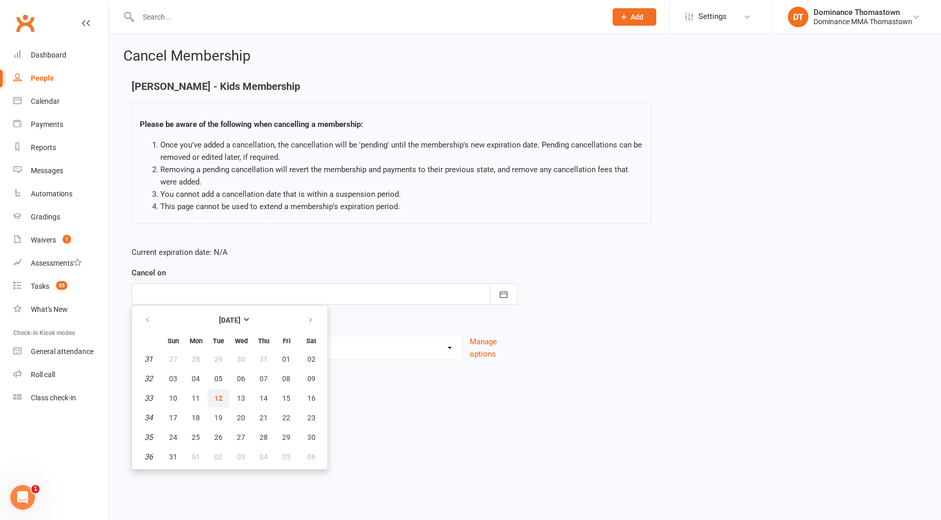
drag, startPoint x: 197, startPoint y: 290, endPoint x: 220, endPoint y: 398, distance: 109.9
click at [220, 398] on span "12" at bounding box center [218, 398] width 8 height 8
type input "12 Aug 2025"
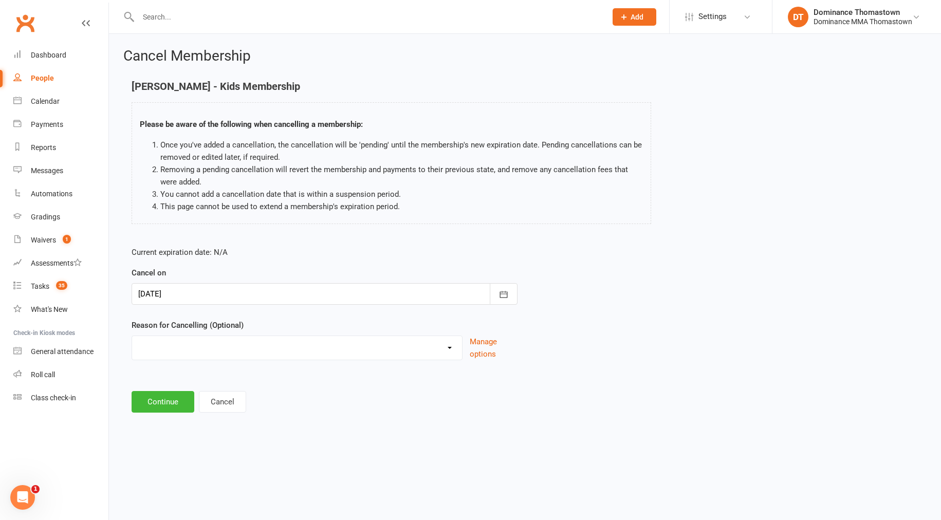
click at [184, 341] on select "Holiday Injury Other reason" at bounding box center [297, 346] width 330 height 21
select select "2"
click at [156, 405] on input at bounding box center [325, 402] width 386 height 22
paste input "Kids no longer engaged in it"
type input "Kids no longer engaged in it"
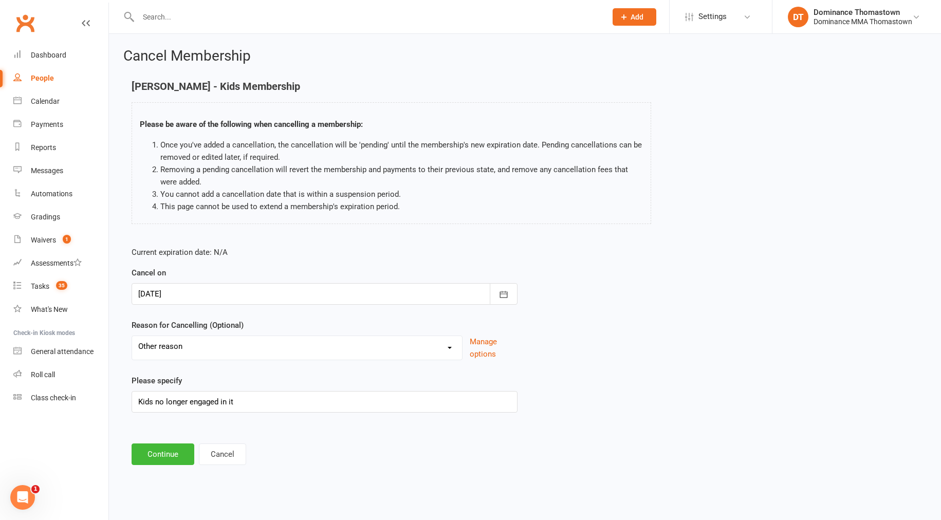
click at [169, 465] on div "Cancel Membership evan vlahopoulos - Kids Membership Please be aware of the fol…" at bounding box center [525, 258] width 832 height 448
click at [169, 461] on button "Continue" at bounding box center [163, 454] width 63 height 22
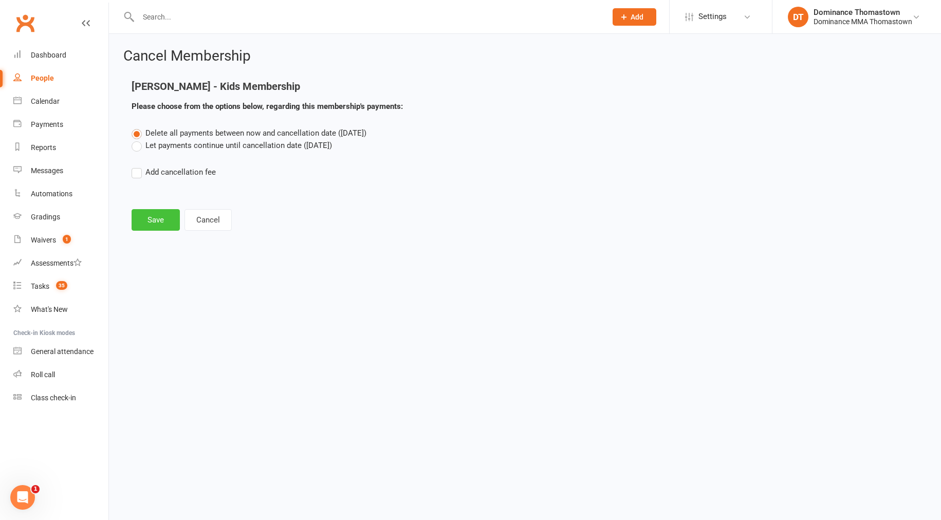
click at [147, 226] on button "Save" at bounding box center [156, 220] width 48 height 22
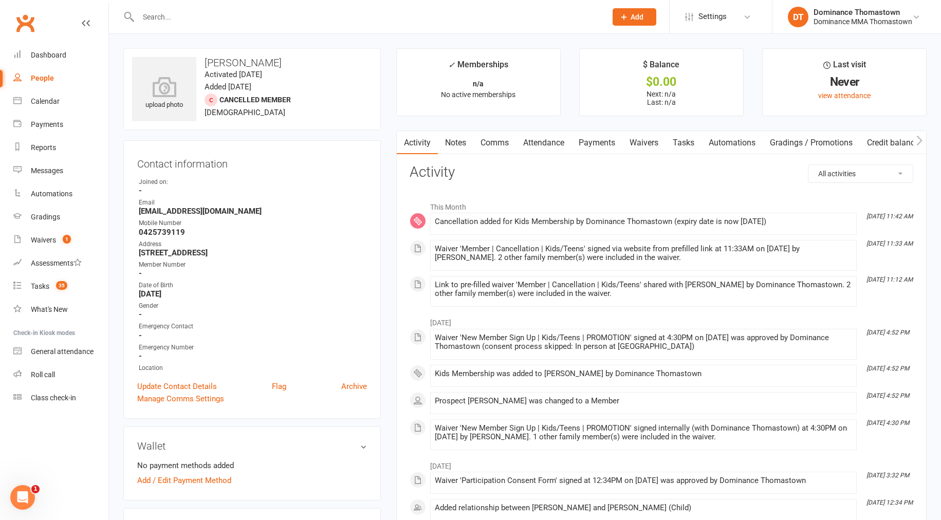
click at [193, 14] on input "text" at bounding box center [367, 17] width 464 height 14
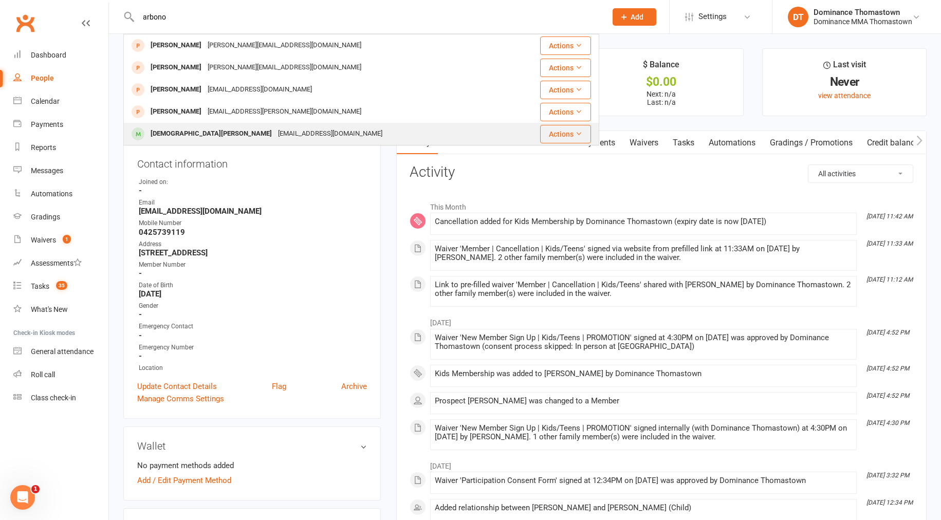
type input "arbono"
click at [275, 133] on div "c.arbanovski@gmail.com" at bounding box center [330, 133] width 110 height 15
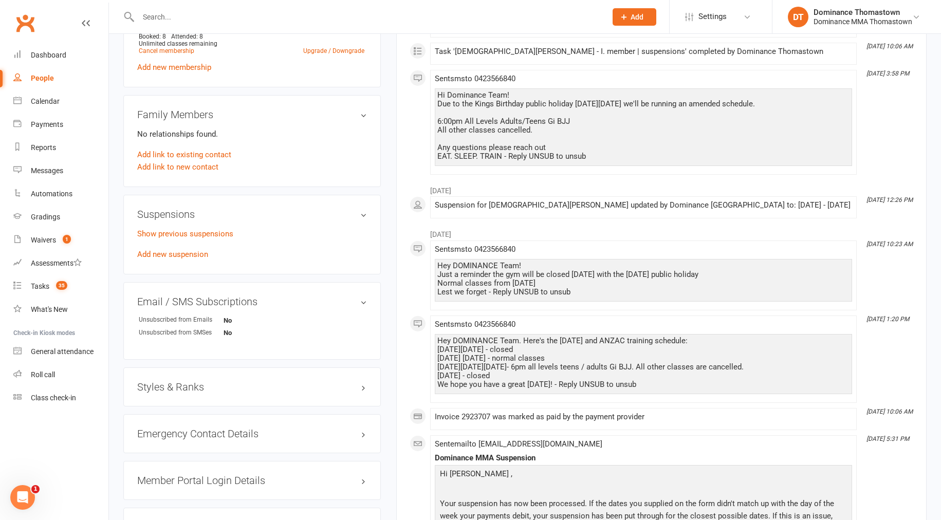
scroll to position [612, 0]
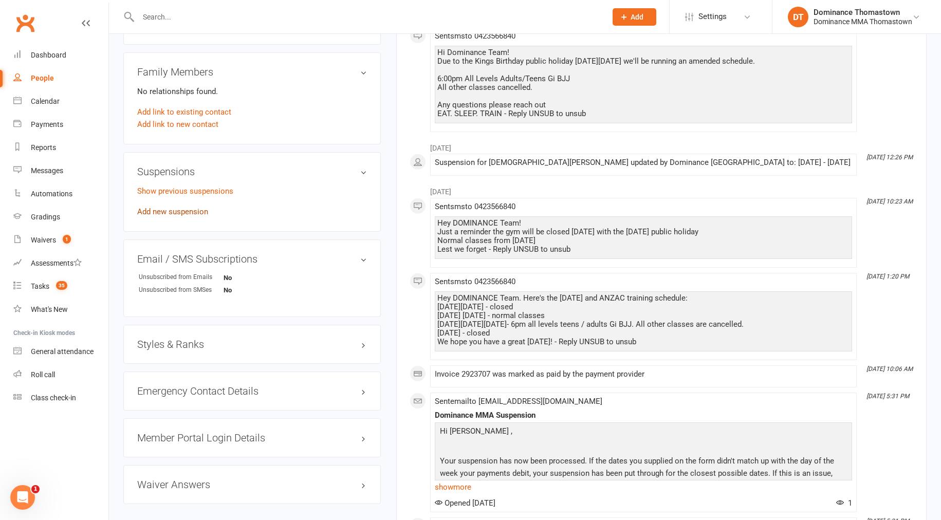
click at [177, 207] on link "Add new suspension" at bounding box center [172, 211] width 71 height 9
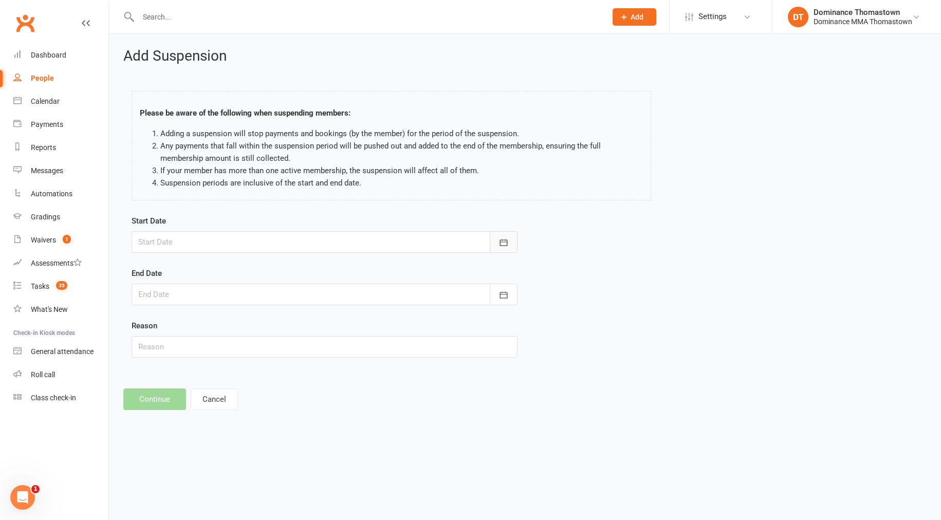
click at [511, 246] on button "button" at bounding box center [504, 242] width 28 height 22
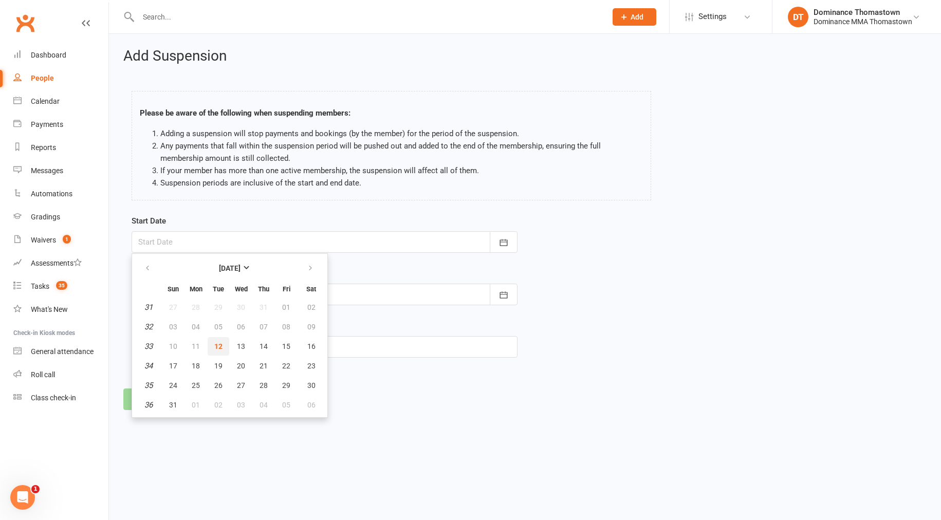
click at [221, 346] on span "12" at bounding box center [218, 346] width 8 height 8
type input "12 Aug 2025"
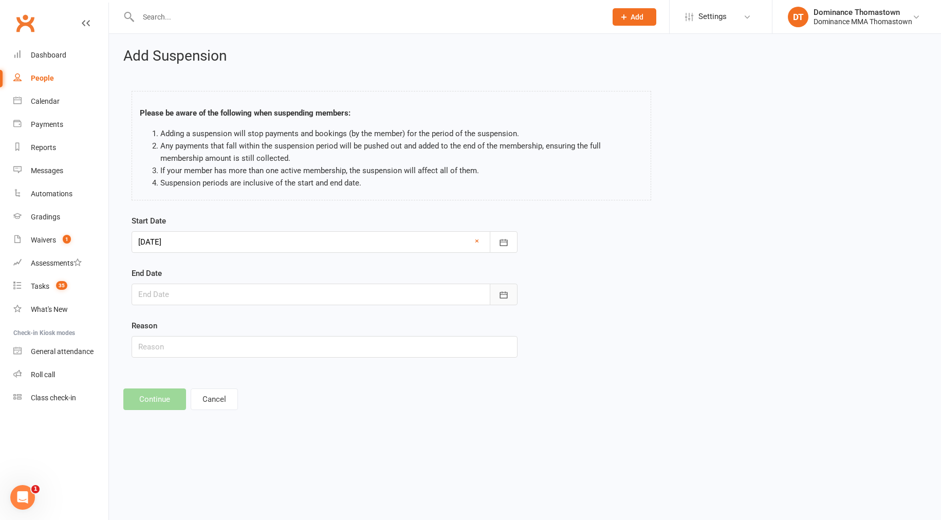
click at [501, 301] on button "button" at bounding box center [504, 295] width 28 height 22
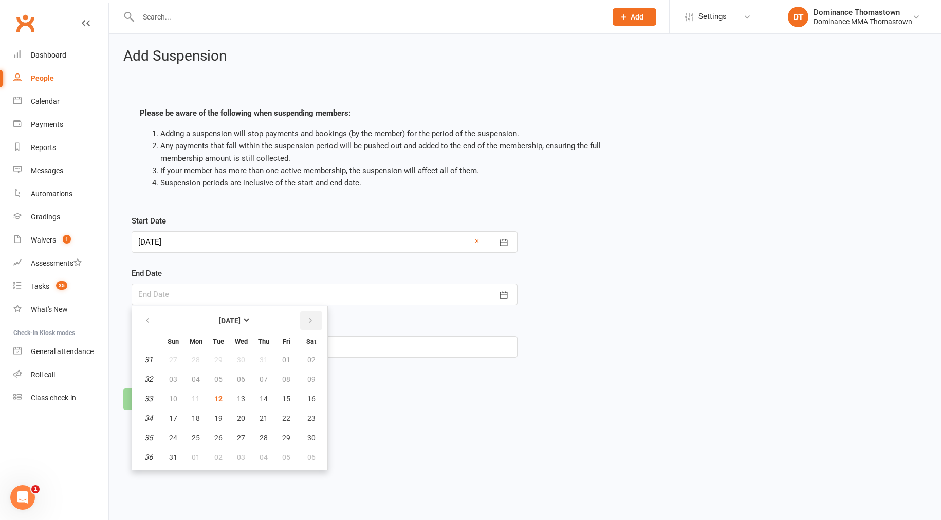
click at [311, 319] on icon "button" at bounding box center [310, 321] width 7 height 8
click at [310, 319] on icon "button" at bounding box center [310, 321] width 7 height 8
click at [240, 398] on span "12" at bounding box center [241, 399] width 8 height 8
type input "12 Nov 2025"
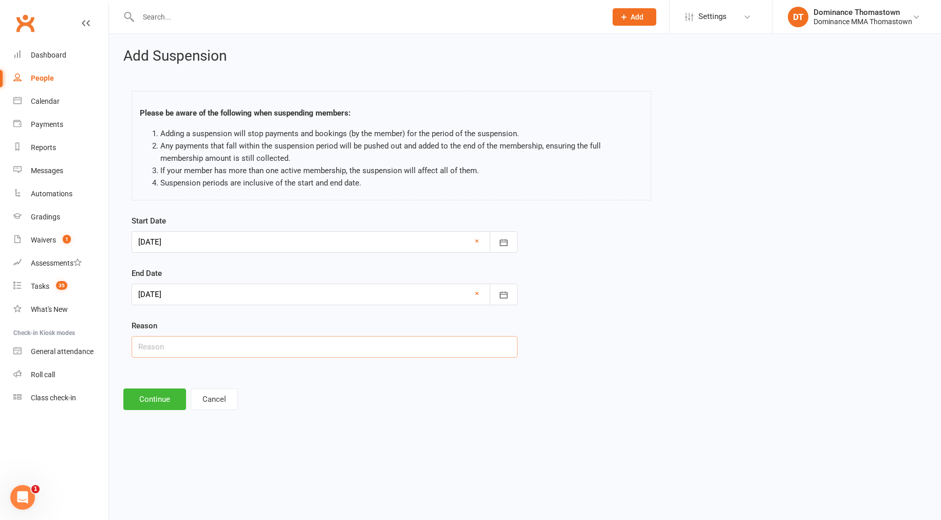
click at [150, 346] on input "text" at bounding box center [325, 347] width 386 height 22
type input "Injury"
click at [158, 403] on button "Continue" at bounding box center [154, 399] width 63 height 22
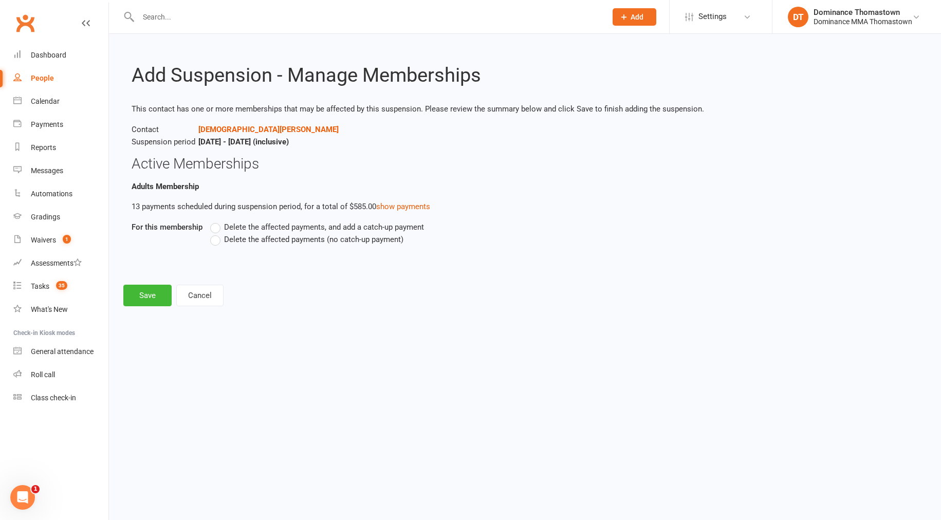
click at [220, 239] on label "Delete the affected payments (no catch-up payment)" at bounding box center [306, 239] width 193 height 12
click at [217, 233] on input "Delete the affected payments (no catch-up payment)" at bounding box center [213, 233] width 7 height 0
click at [143, 298] on button "Save" at bounding box center [147, 296] width 48 height 22
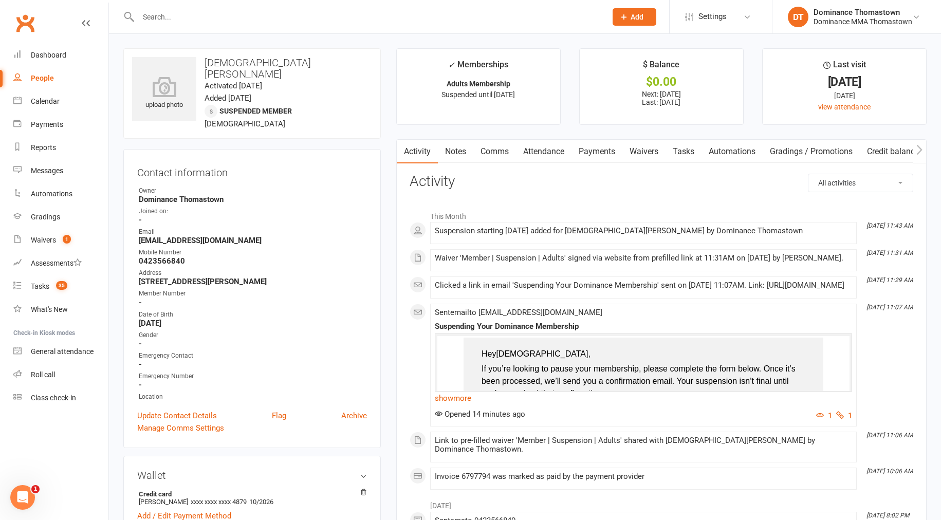
click at [647, 147] on link "Waivers" at bounding box center [643, 152] width 43 height 24
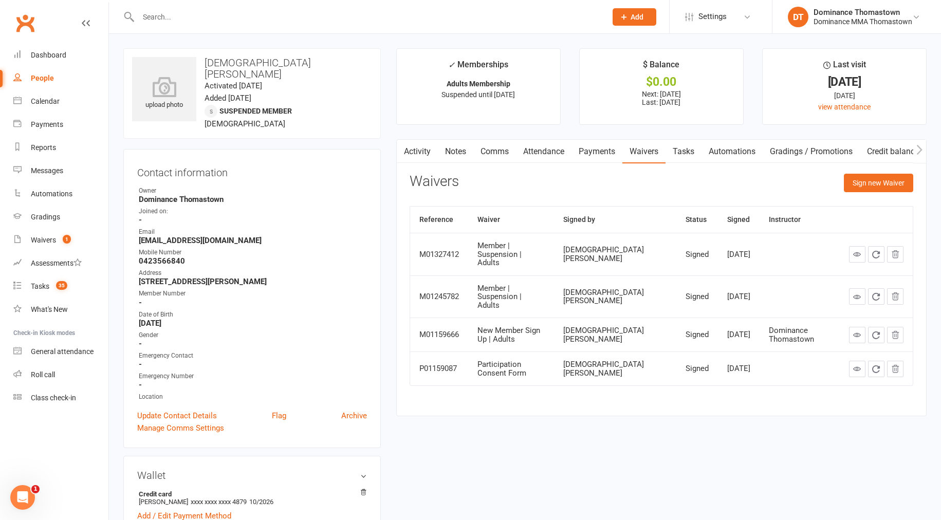
click at [688, 151] on link "Tasks" at bounding box center [683, 152] width 36 height 24
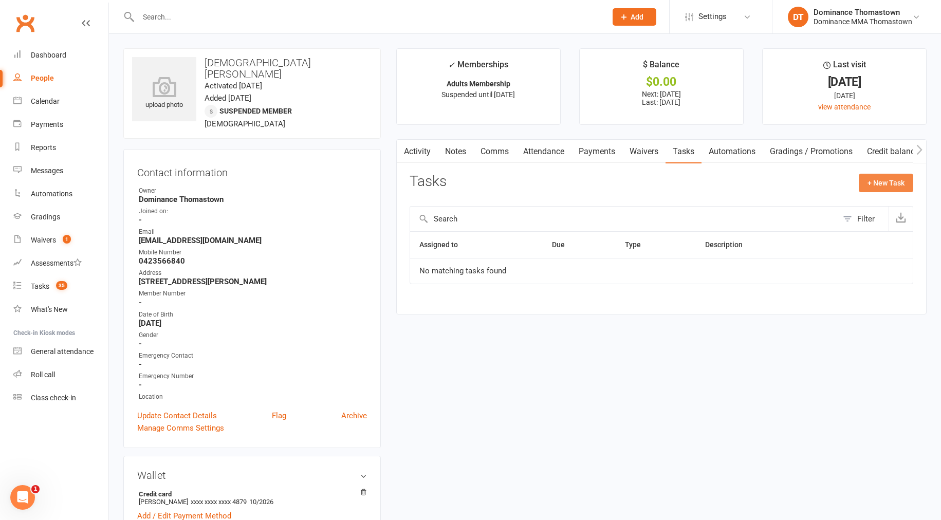
click at [884, 183] on button "+ New Task" at bounding box center [886, 183] width 54 height 18
select select "12547"
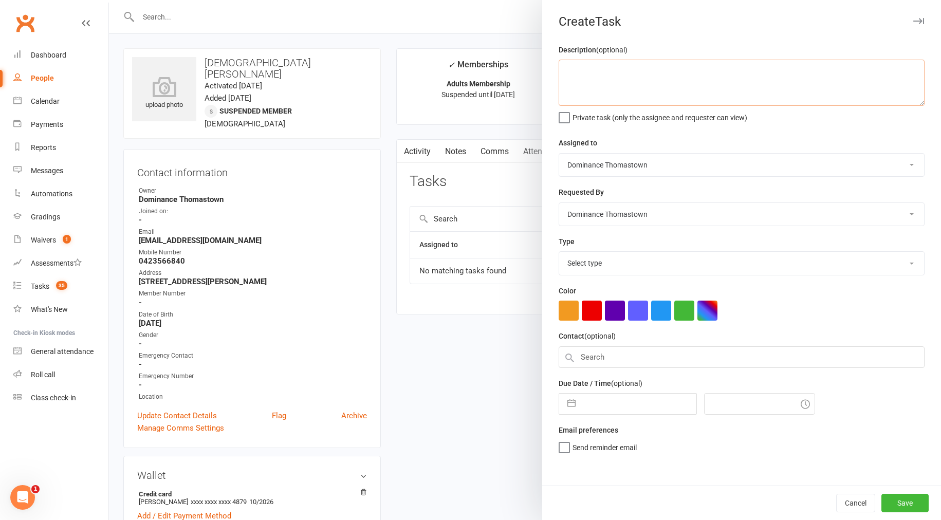
drag, startPoint x: 589, startPoint y: 87, endPoint x: 659, endPoint y: 100, distance: 71.1
click at [591, 88] on textarea at bounding box center [742, 83] width 366 height 46
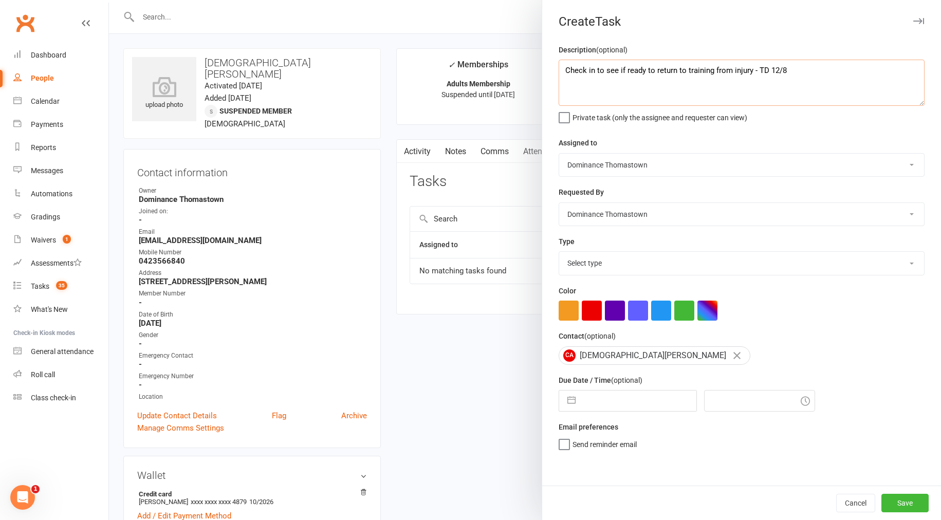
type textarea "Check in to see if ready to return to training from injury - TD 12/8"
click at [598, 269] on select "Select type A. prospect | enquiry response B. prospect | trial | booking [PERSO…" at bounding box center [741, 263] width 365 height 23
select select "3816"
click at [620, 407] on input "text" at bounding box center [639, 401] width 116 height 21
select select "6"
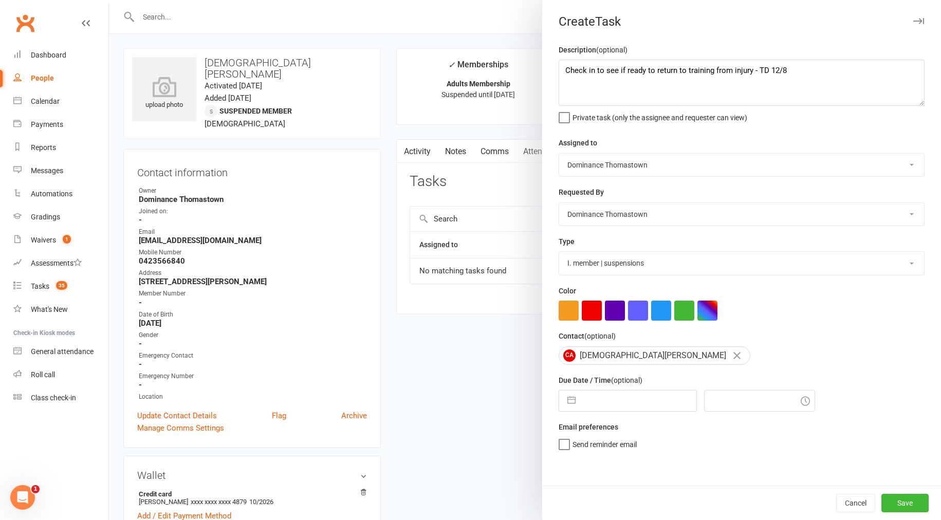
select select "2025"
select select "7"
select select "2025"
select select "8"
select select "2025"
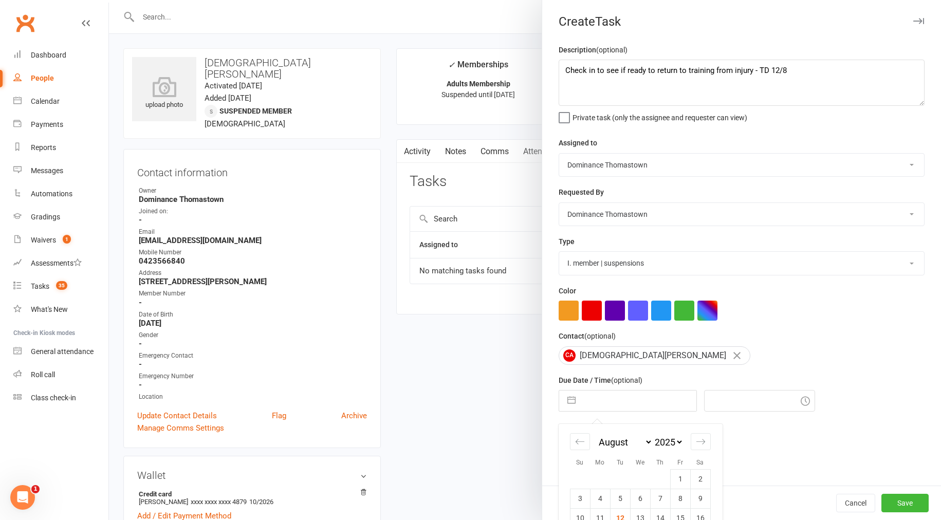
scroll to position [80, 0]
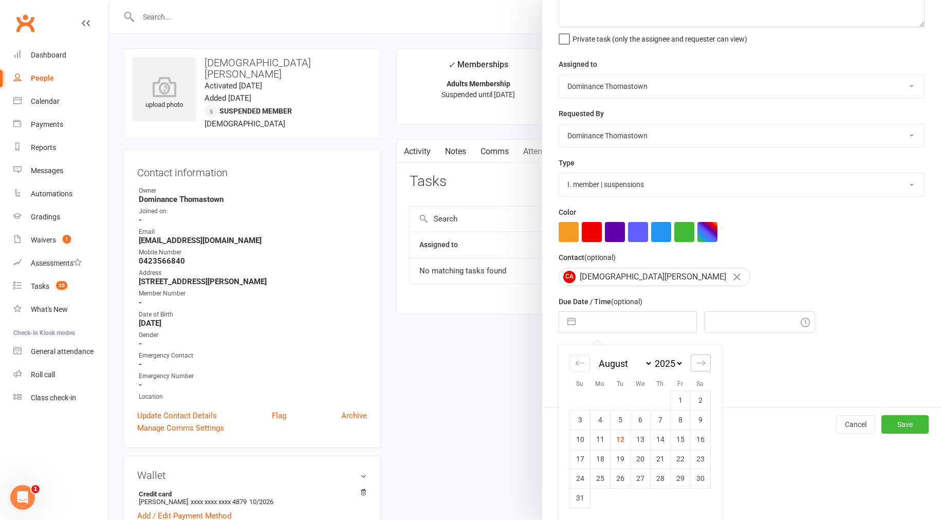
click at [700, 365] on icon "Move forward to switch to the next month." at bounding box center [701, 363] width 10 height 10
select select "9"
select select "2025"
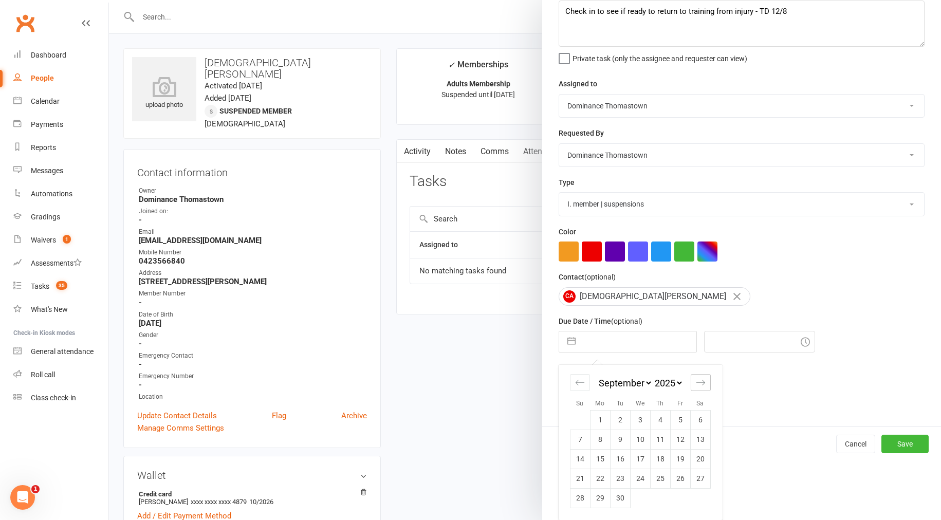
scroll to position [61, 0]
click at [700, 365] on div "January February March April May June July August September October November De…" at bounding box center [640, 442] width 163 height 155
click at [698, 383] on icon "Move forward to switch to the next month." at bounding box center [701, 383] width 10 height 10
select select "10"
select select "2025"
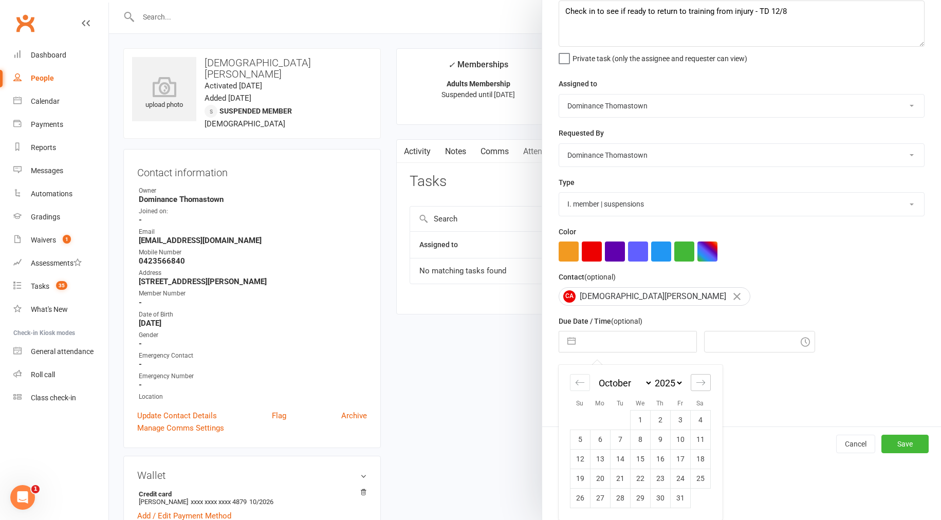
click at [698, 383] on icon "Move forward to switch to the next month." at bounding box center [701, 383] width 10 height 10
select select "11"
select select "2025"
click at [602, 438] on td "3" at bounding box center [600, 438] width 20 height 20
type input "03 Nov 2025"
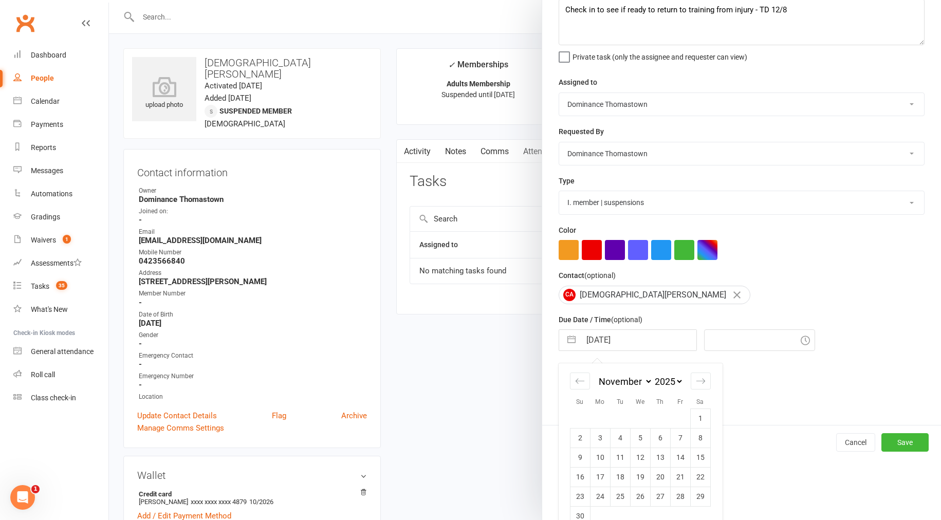
type input "11:45am"
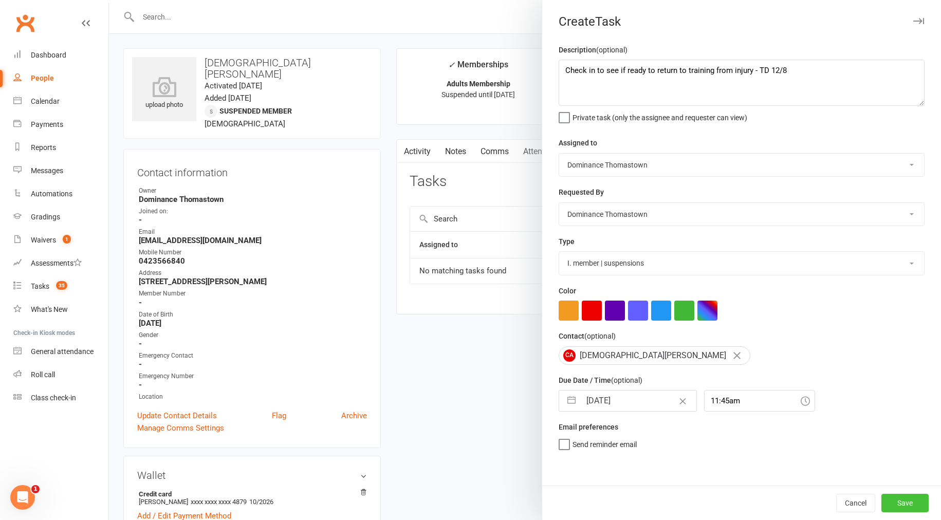
click at [907, 501] on button "Save" at bounding box center [904, 503] width 47 height 18
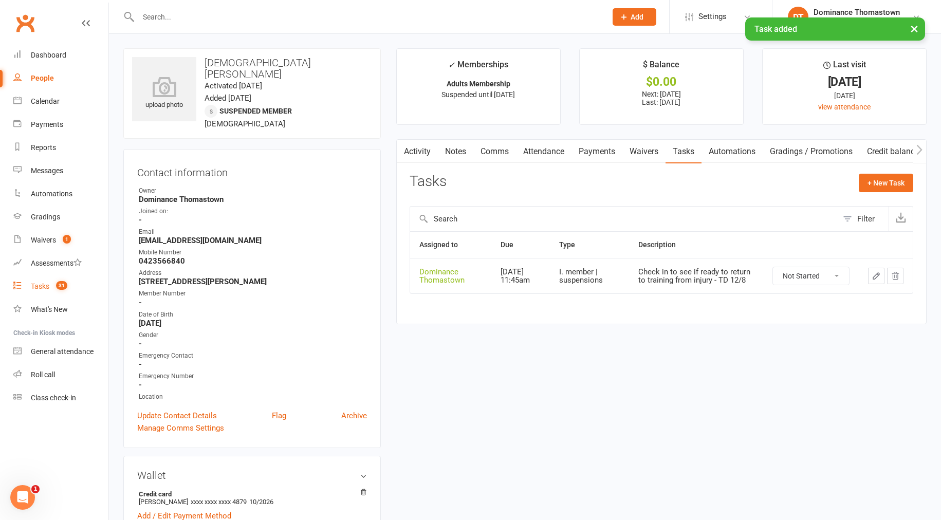
click at [40, 288] on div "Tasks" at bounding box center [40, 286] width 18 height 8
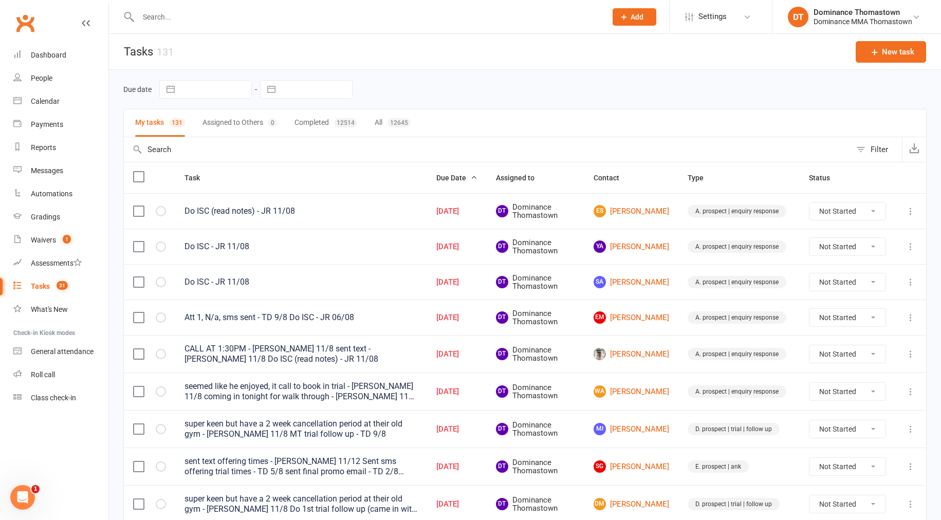
click at [196, 10] on input "text" at bounding box center [367, 17] width 464 height 14
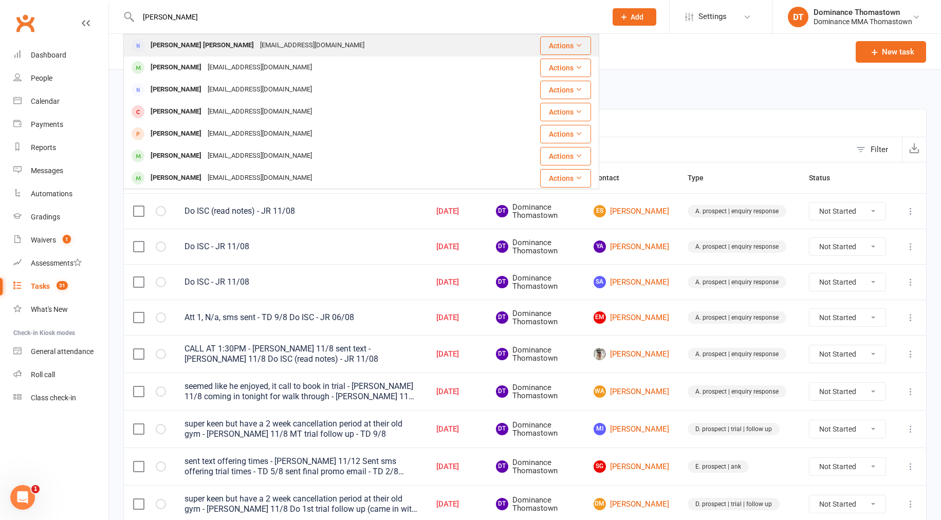
type input "binoy"
click at [212, 47] on div "Binoy Pallattu George" at bounding box center [201, 45] width 109 height 15
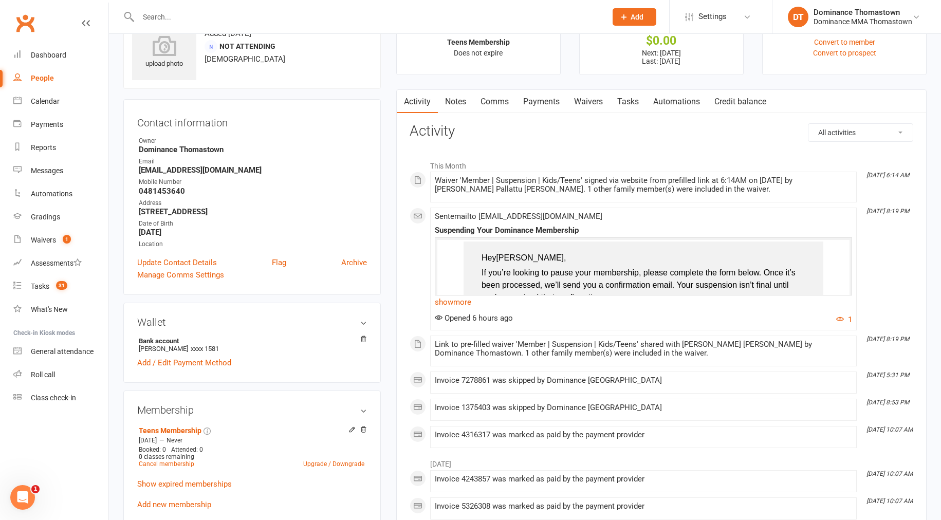
scroll to position [42, 0]
click at [549, 101] on link "Payments" at bounding box center [541, 101] width 51 height 24
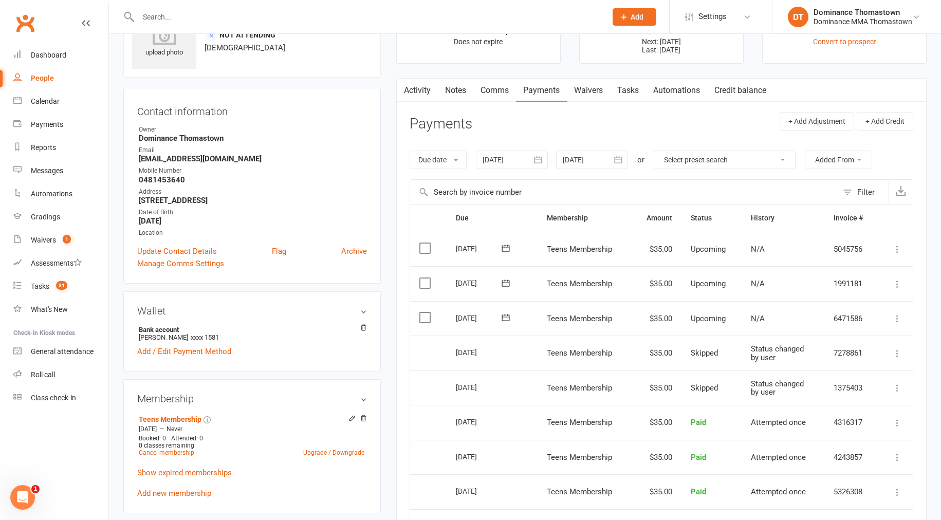
scroll to position [136, 0]
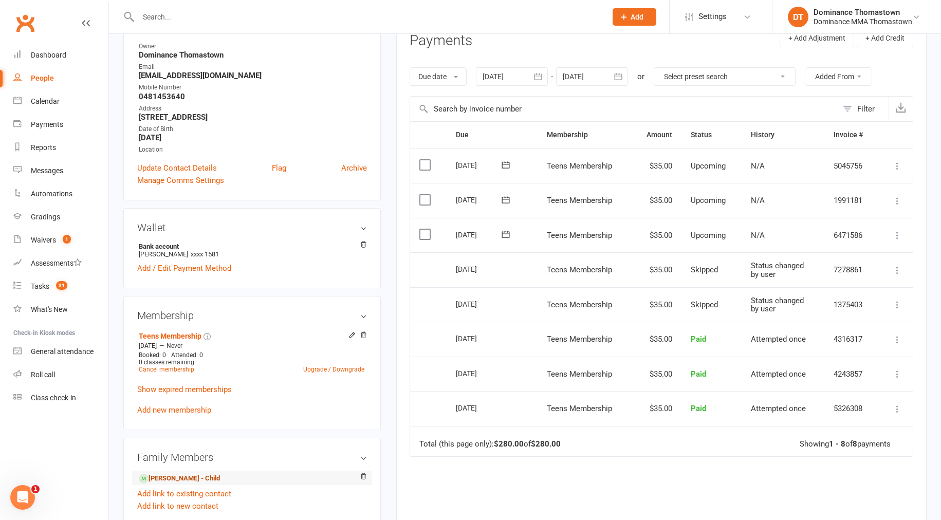
click at [184, 477] on link "Sion Binoy - Child" at bounding box center [179, 478] width 81 height 11
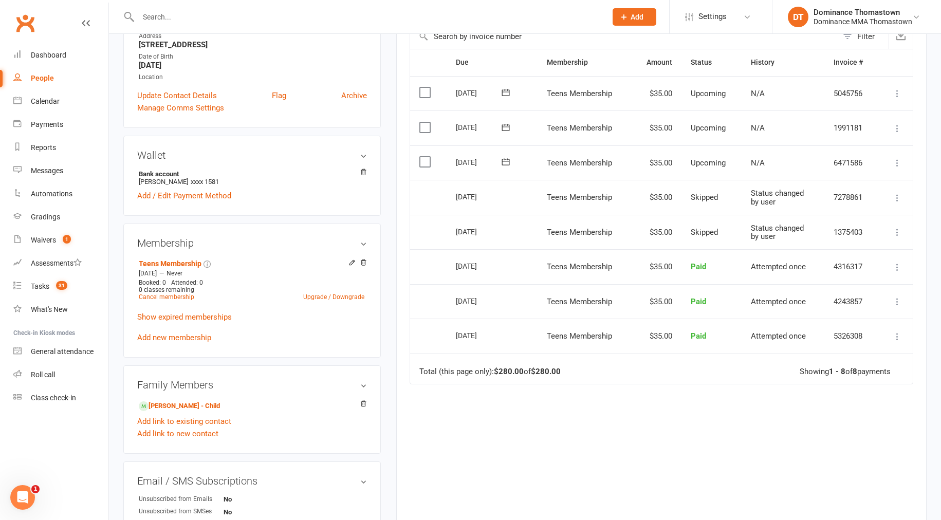
scroll to position [244, 0]
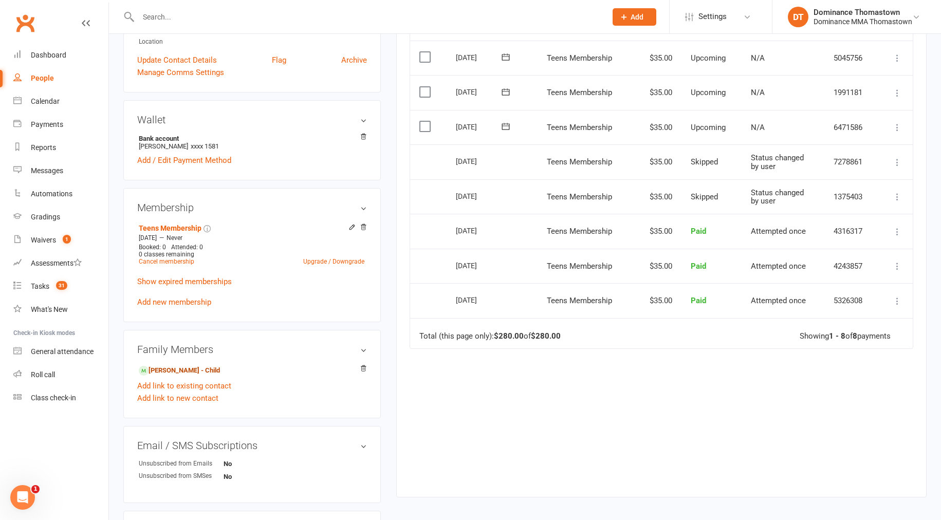
click at [192, 369] on link "Sion Binoy - Child" at bounding box center [179, 370] width 81 height 11
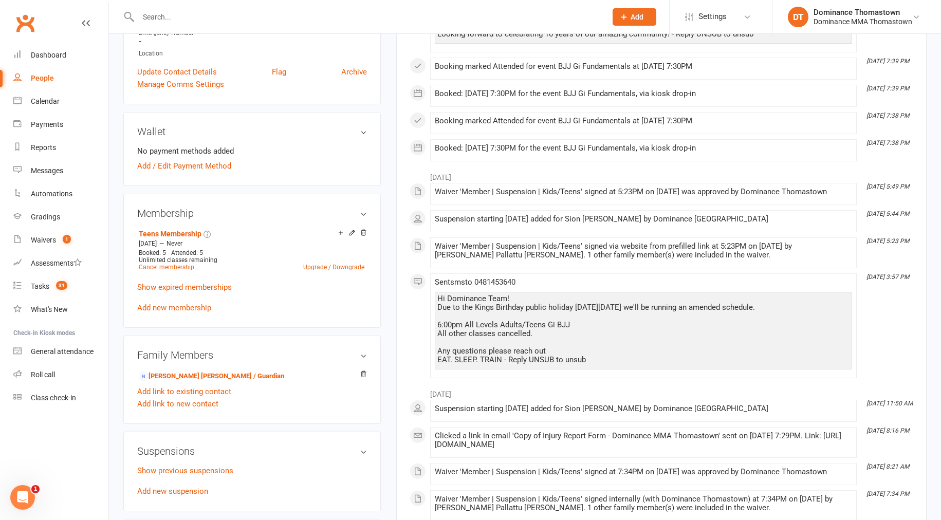
scroll to position [343, 0]
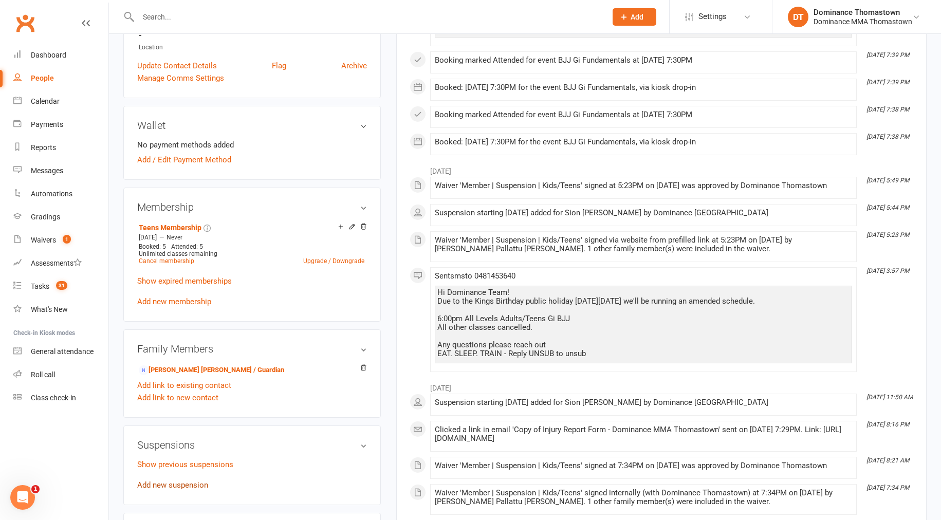
click at [182, 486] on link "Add new suspension" at bounding box center [172, 484] width 71 height 9
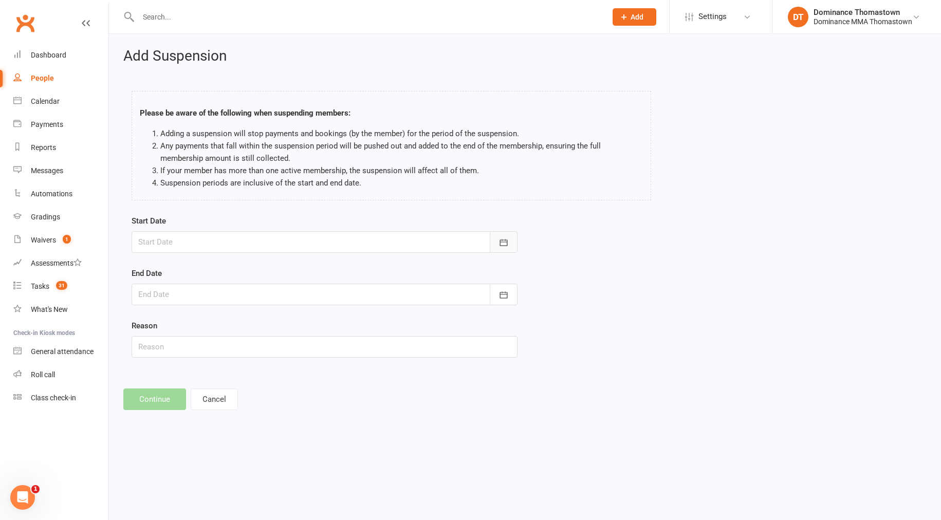
click at [507, 242] on icon "button" at bounding box center [503, 242] width 10 height 10
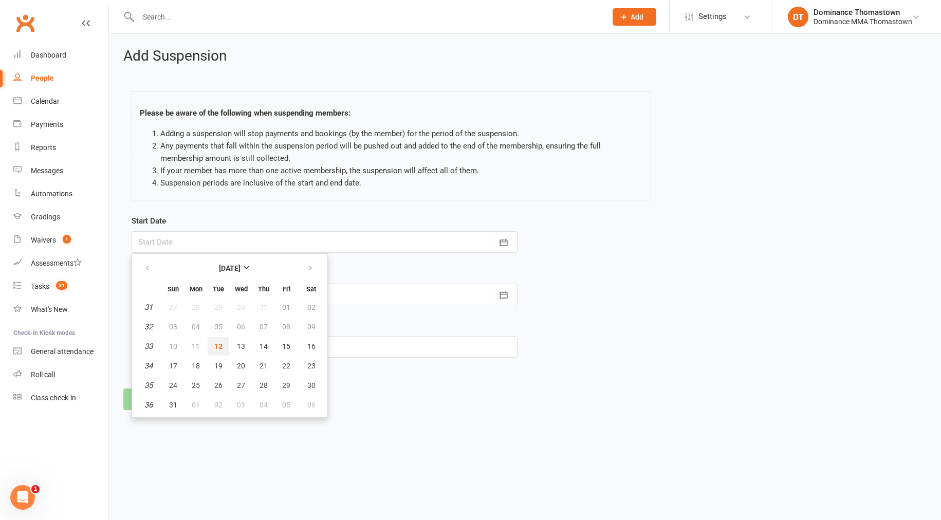
click at [215, 348] on span "12" at bounding box center [218, 346] width 8 height 8
type input "12 Aug 2025"
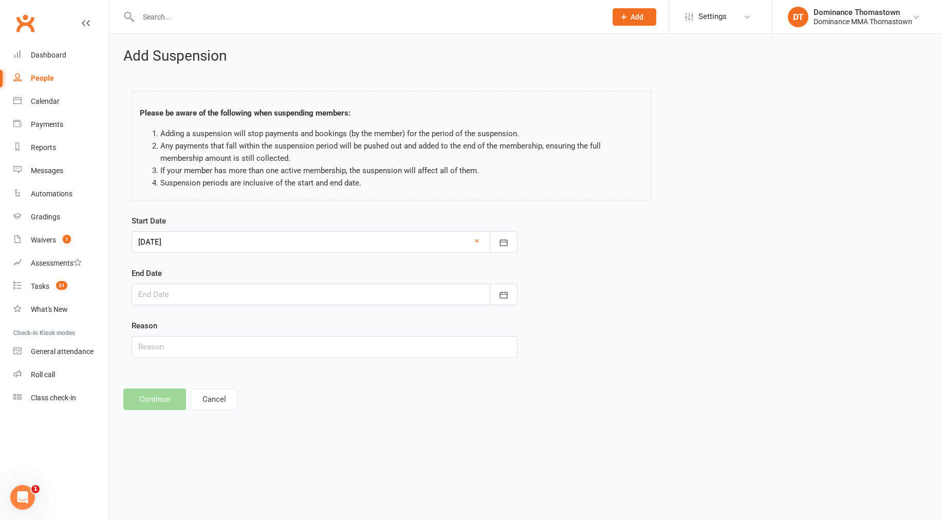
click at [304, 299] on div at bounding box center [325, 295] width 386 height 22
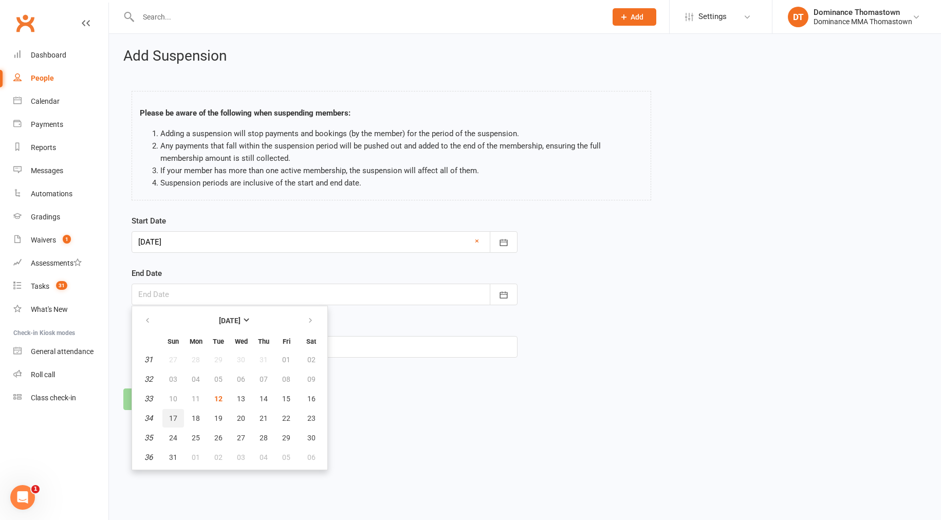
click at [176, 420] on span "17" at bounding box center [173, 418] width 8 height 8
type input "17 Aug 2025"
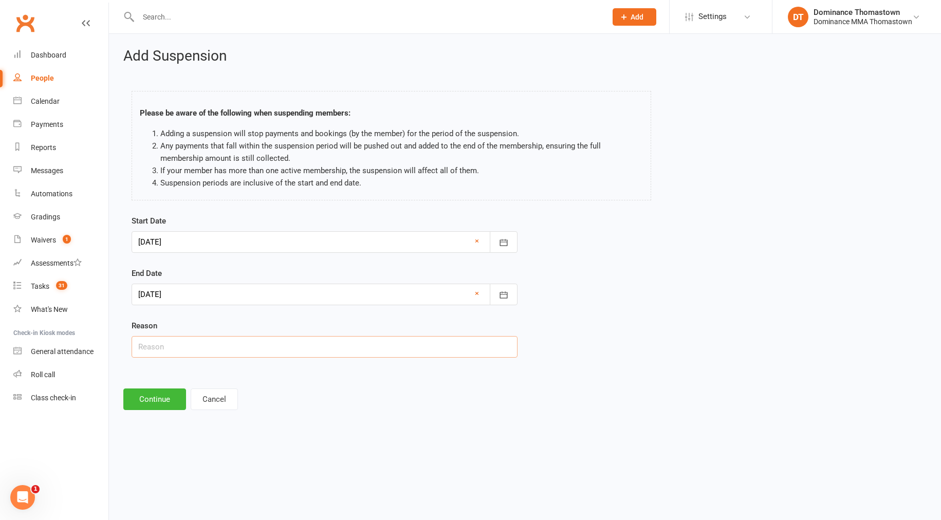
click at [193, 343] on input "text" at bounding box center [325, 347] width 386 height 22
paste input "Not well,fell down from the scooter"
drag, startPoint x: 169, startPoint y: 345, endPoint x: 174, endPoint y: 345, distance: 5.7
click at [169, 345] on input "Not well,fell down from the scooter" at bounding box center [325, 347] width 386 height 22
type input "Not well, fell down from the scooter"
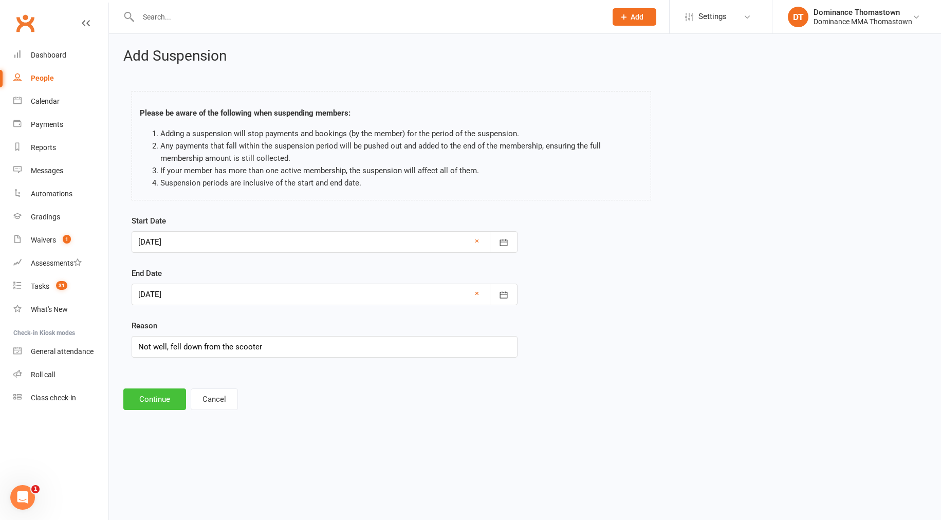
click at [152, 399] on button "Continue" at bounding box center [154, 399] width 63 height 22
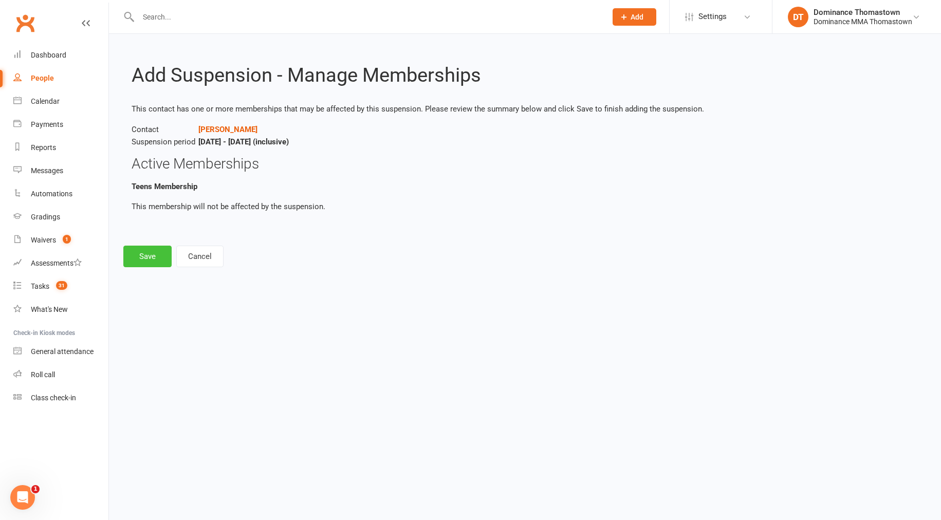
click at [143, 258] on button "Save" at bounding box center [147, 257] width 48 height 22
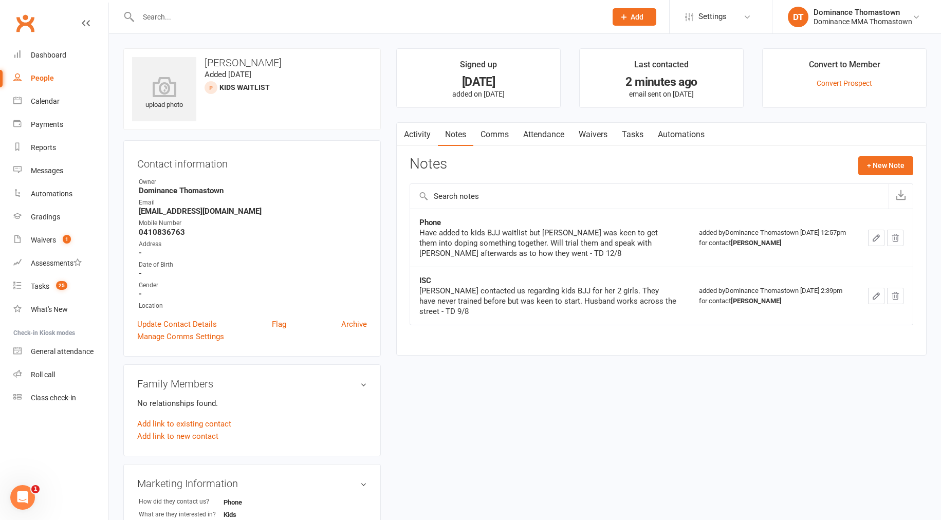
click at [641, 137] on link "Tasks" at bounding box center [633, 135] width 36 height 24
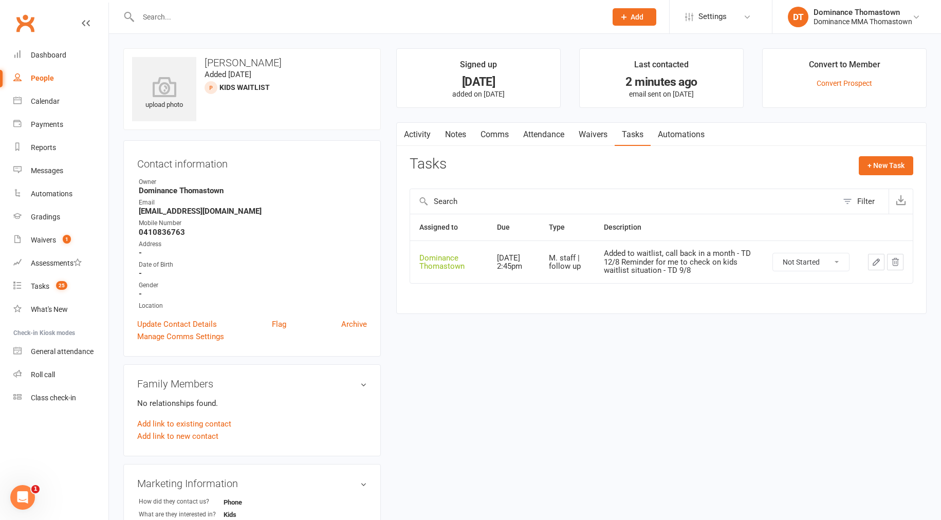
click at [880, 263] on icon "button" at bounding box center [875, 261] width 9 height 9
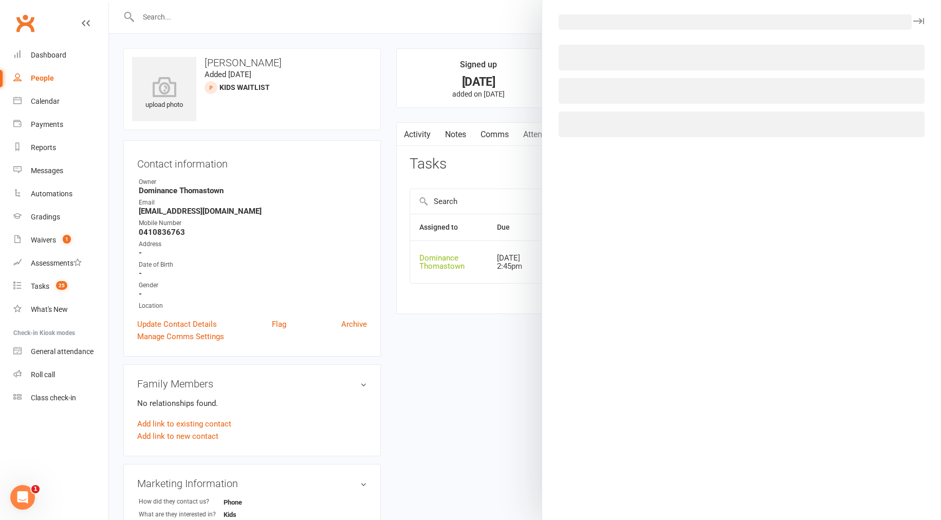
select select "12547"
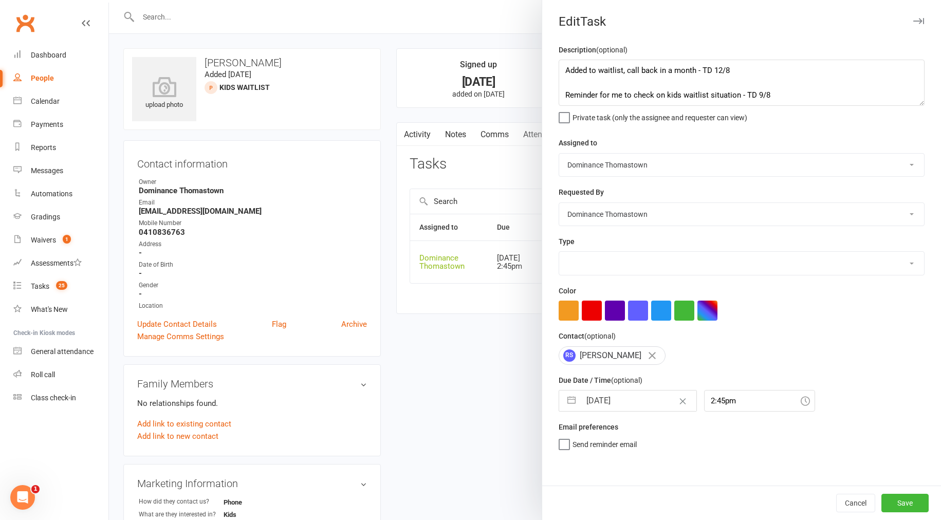
select select "3858"
click at [588, 86] on textarea "Added to waitlist, call back in a month - TD 12/8 Reminder for me to check on k…" at bounding box center [742, 83] width 366 height 46
click at [559, 80] on textarea "Reminder for me to check on kids waitlist situation - TD 9/8" at bounding box center [742, 83] width 366 height 46
type textarea "Reminder for me to check on kids waitlist situation - TD 9/8"
click at [910, 506] on button "Save" at bounding box center [904, 503] width 47 height 18
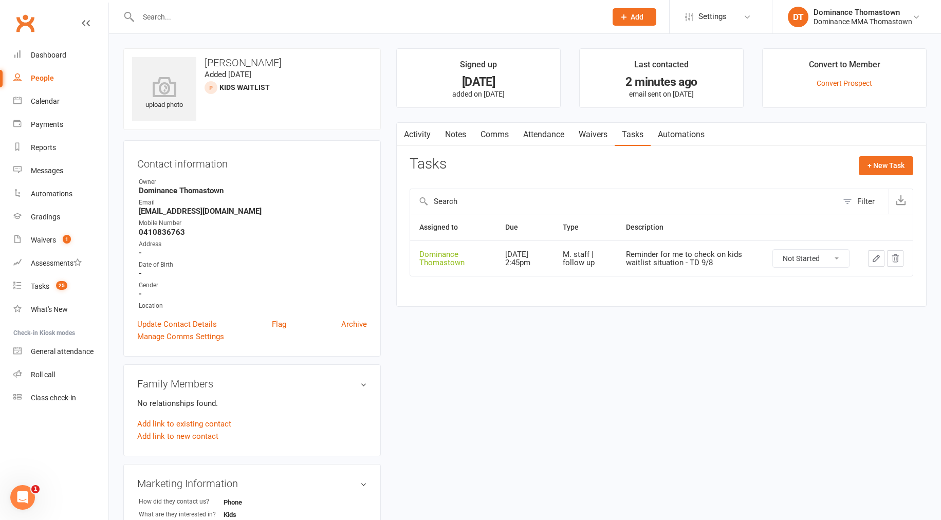
click at [797, 257] on select "Not Started In Progress Waiting Complete" at bounding box center [811, 258] width 76 height 17
select select "unstarted"
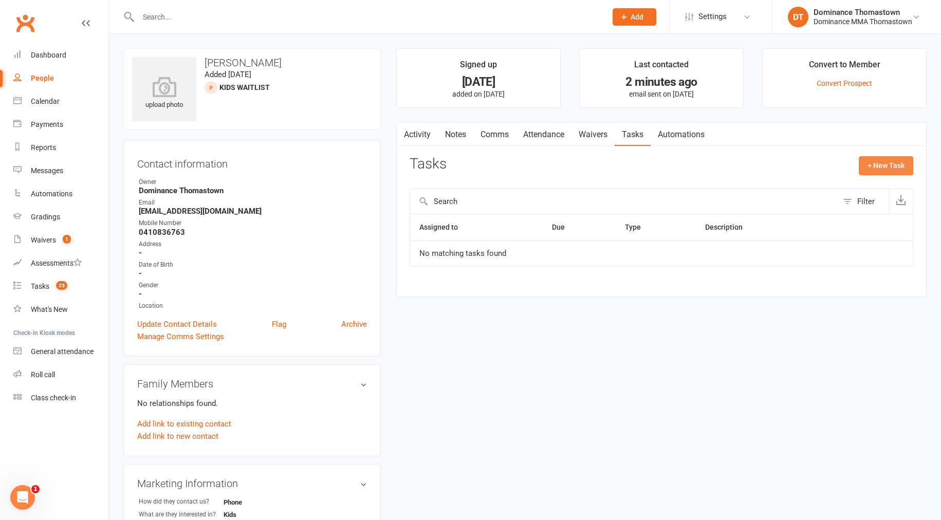
click at [877, 169] on button "+ New Task" at bounding box center [886, 165] width 54 height 18
select select "12547"
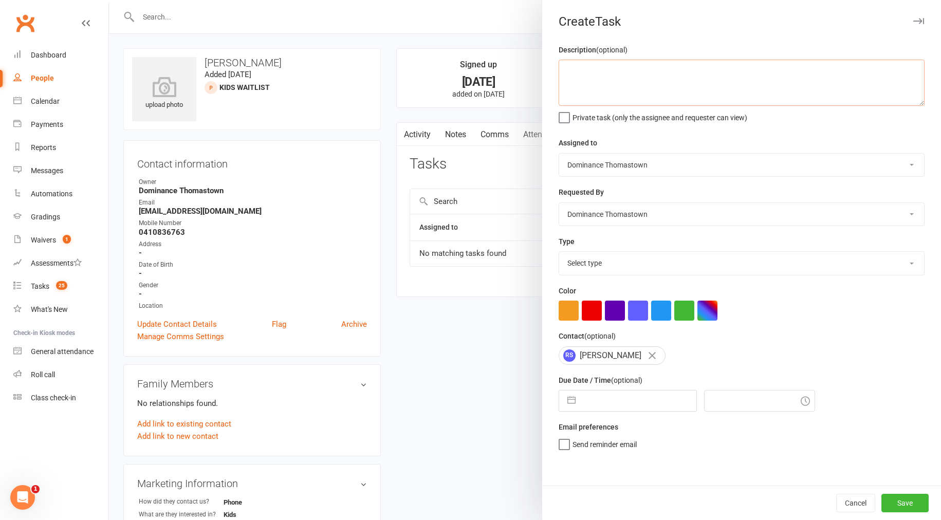
drag, startPoint x: 587, startPoint y: 81, endPoint x: 651, endPoint y: 88, distance: 64.1
click at [590, 81] on textarea at bounding box center [742, 83] width 366 height 46
type textarea "T"
type textarea "Kids MT trial confirmation - TD 12/8"
click at [592, 271] on select "Select type A. prospect | enquiry response B. prospect | trial | booking [PERSO…" at bounding box center [741, 263] width 365 height 23
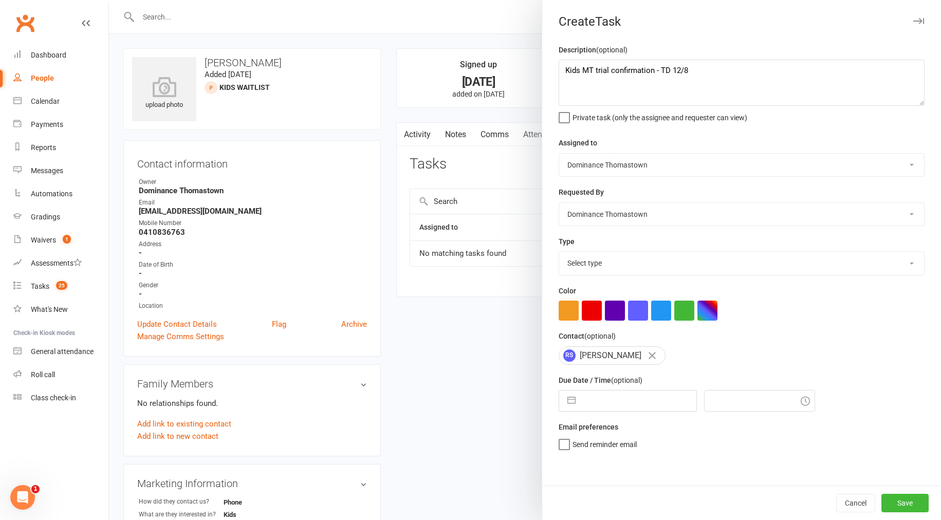
select select "3811"
click at [608, 397] on input "text" at bounding box center [639, 401] width 116 height 21
select select "6"
select select "2025"
select select "7"
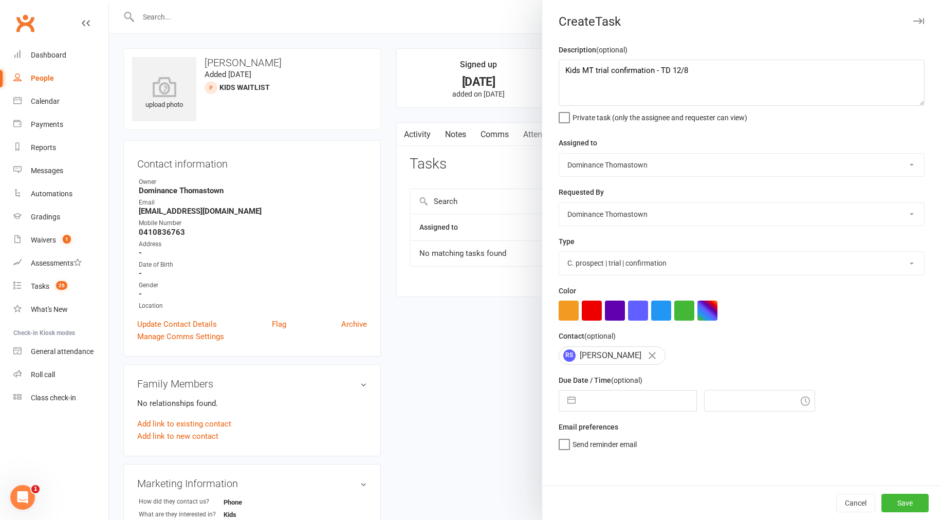
select select "2025"
select select "8"
select select "2025"
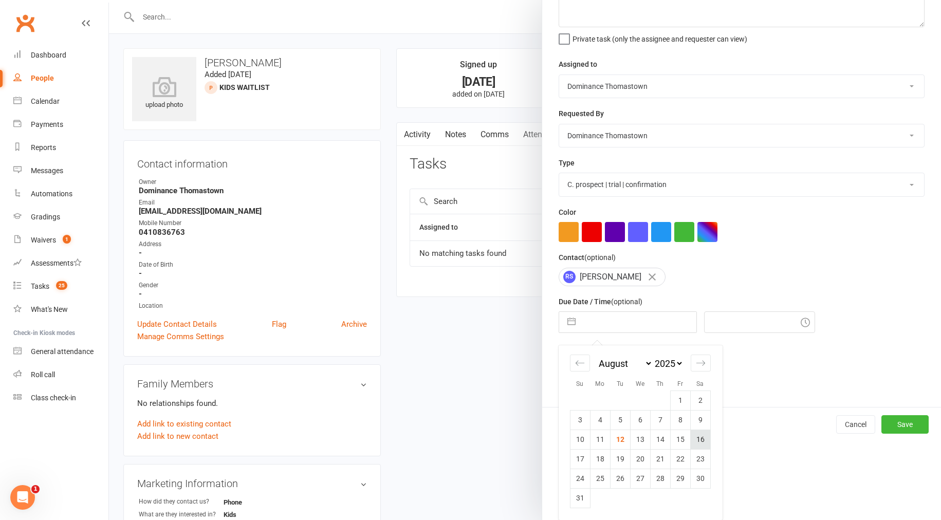
click at [703, 440] on td "16" at bounding box center [700, 440] width 20 height 20
type input "[DATE]"
type input "1:00pm"
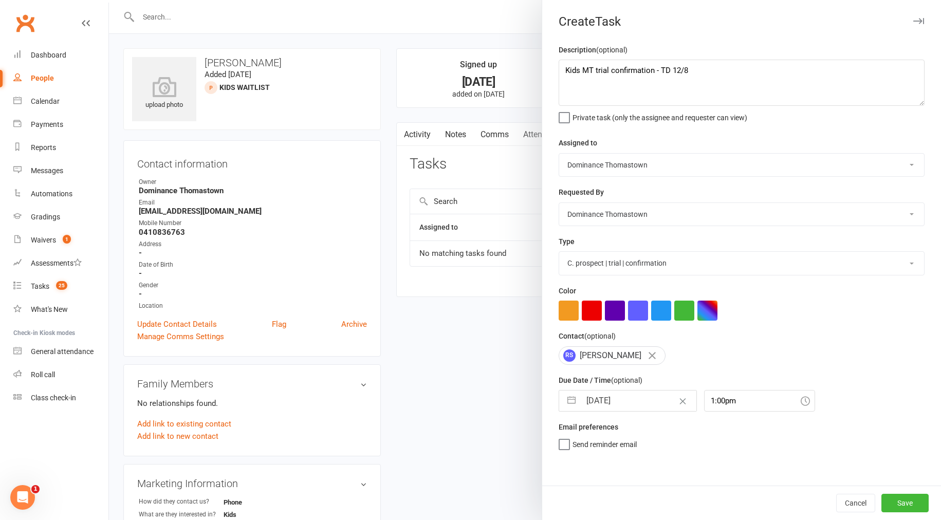
scroll to position [0, 0]
click at [619, 408] on input "[DATE]" at bounding box center [639, 401] width 116 height 21
select select "6"
select select "2025"
select select "7"
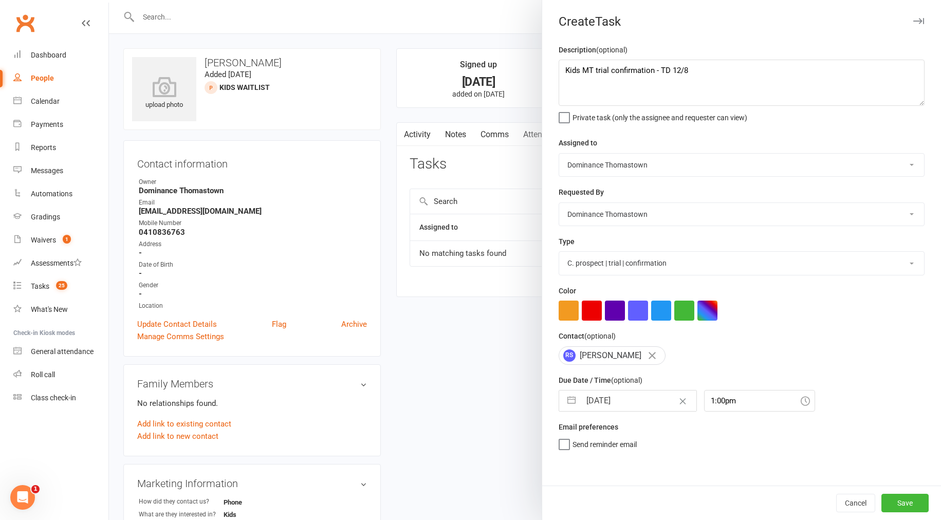
select select "2025"
select select "8"
select select "2025"
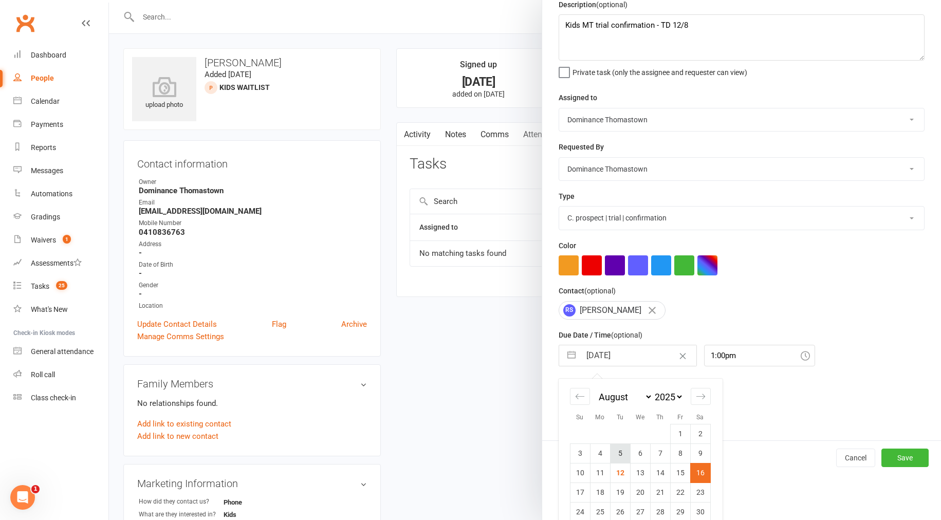
scroll to position [80, 0]
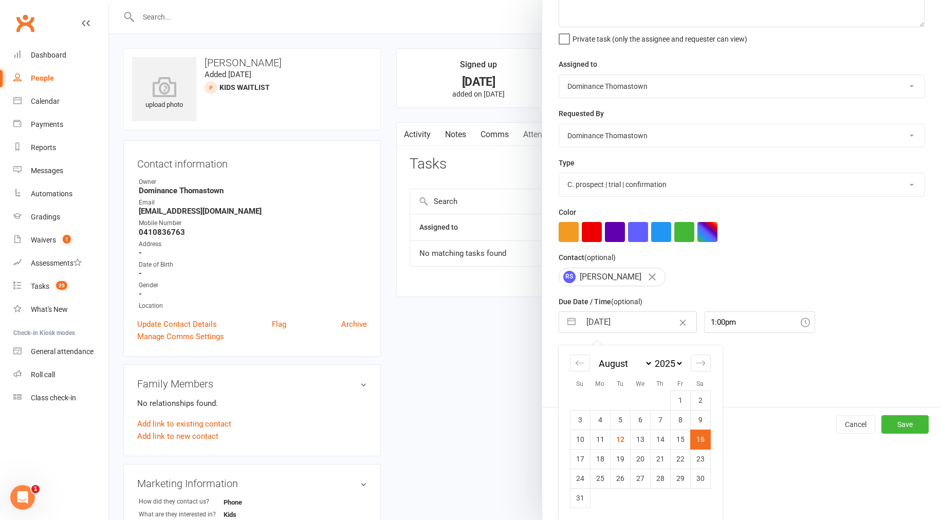
click at [659, 440] on td "14" at bounding box center [660, 440] width 20 height 20
type input "[DATE]"
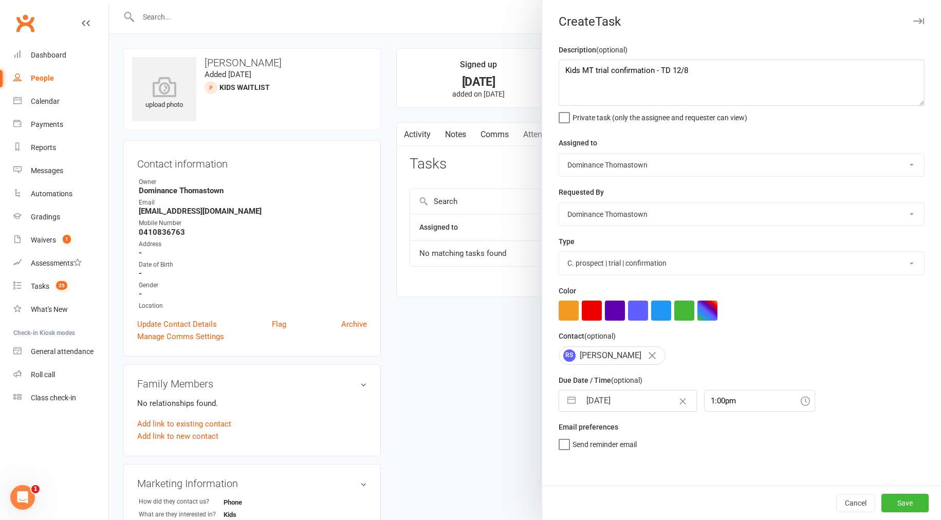
scroll to position [0, 0]
click at [625, 406] on input "[DATE]" at bounding box center [639, 401] width 116 height 21
select select "6"
select select "2025"
select select "7"
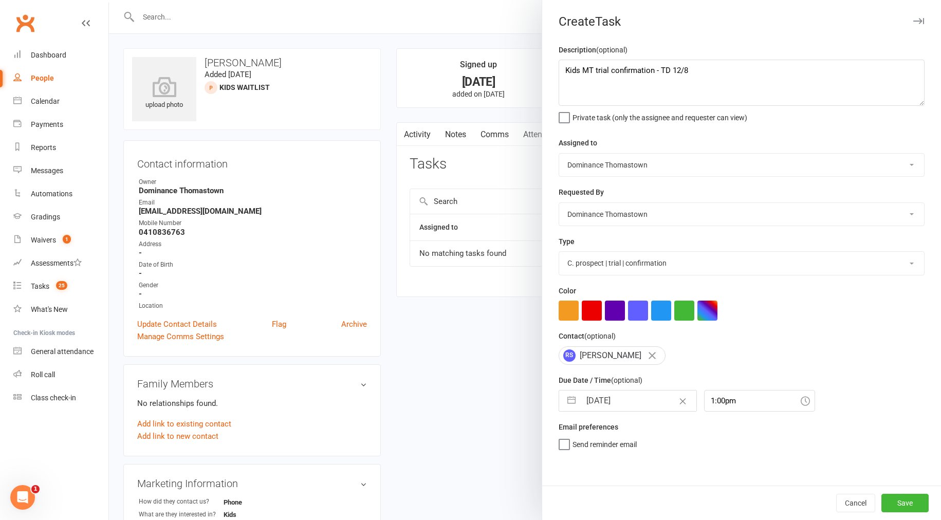
select select "2025"
select select "8"
select select "2025"
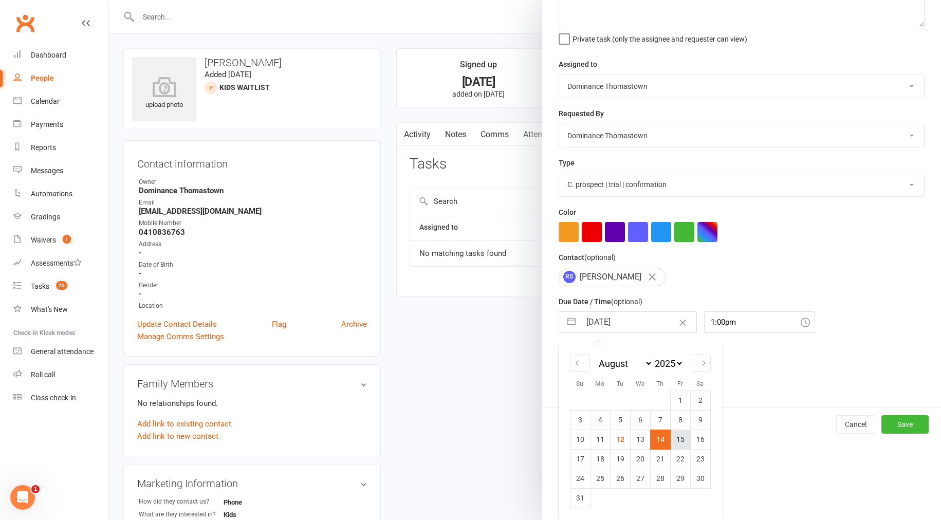
click at [679, 441] on td "15" at bounding box center [680, 440] width 20 height 20
type input "[DATE]"
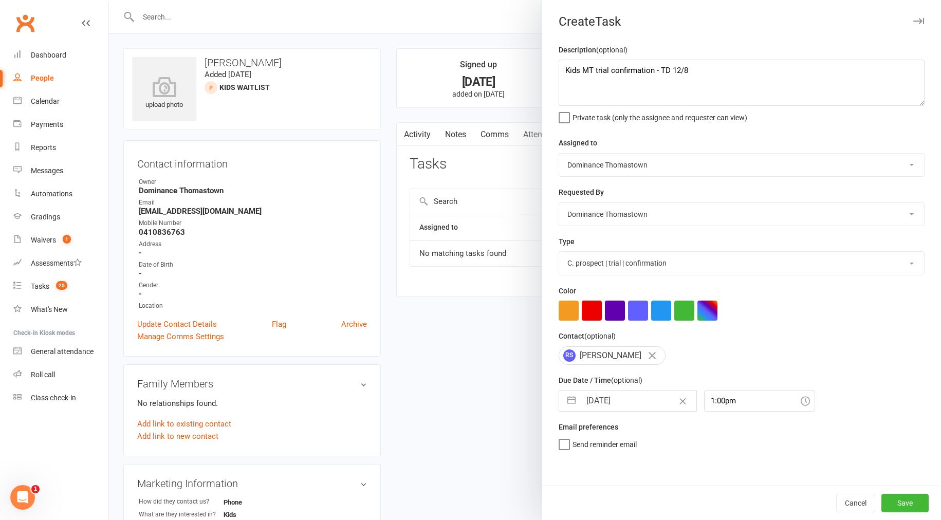
scroll to position [0, 0]
click at [907, 506] on button "Save" at bounding box center [904, 503] width 47 height 18
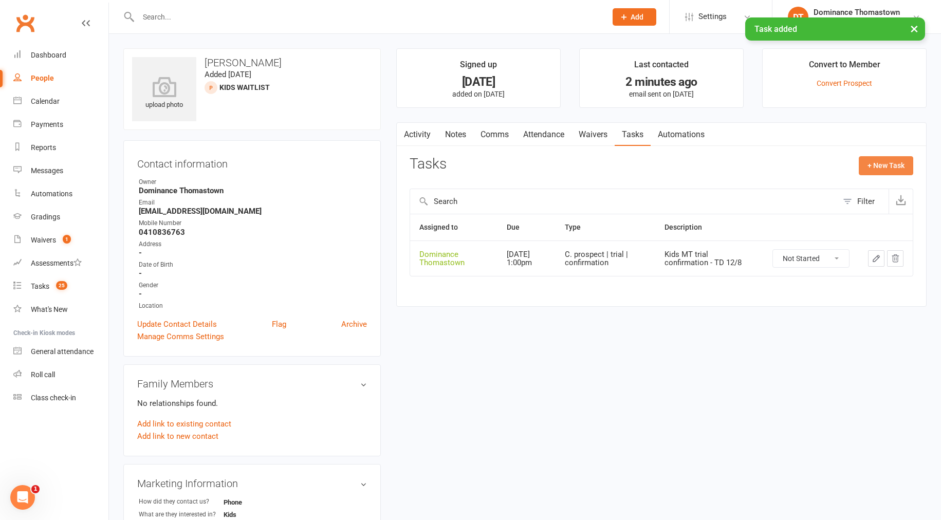
click at [879, 168] on button "+ New Task" at bounding box center [886, 165] width 54 height 18
select select "12547"
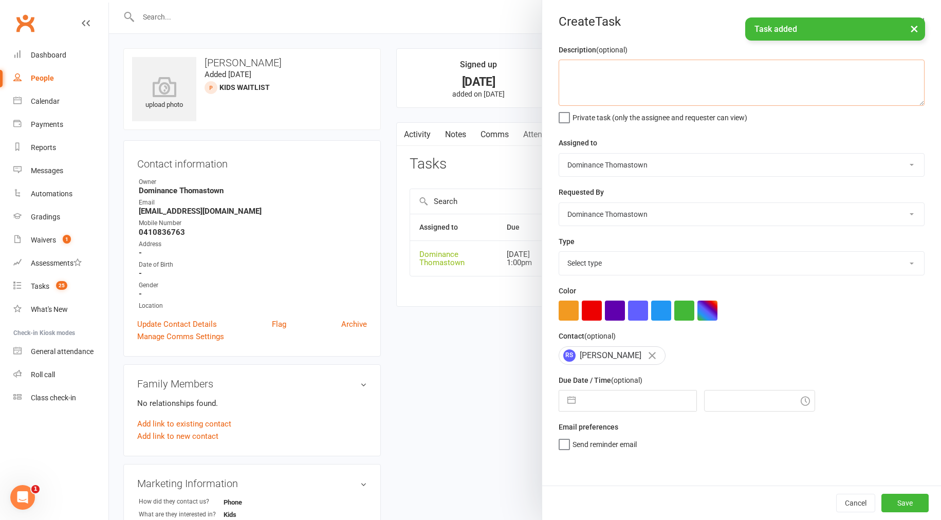
click at [672, 87] on textarea at bounding box center [742, 83] width 366 height 46
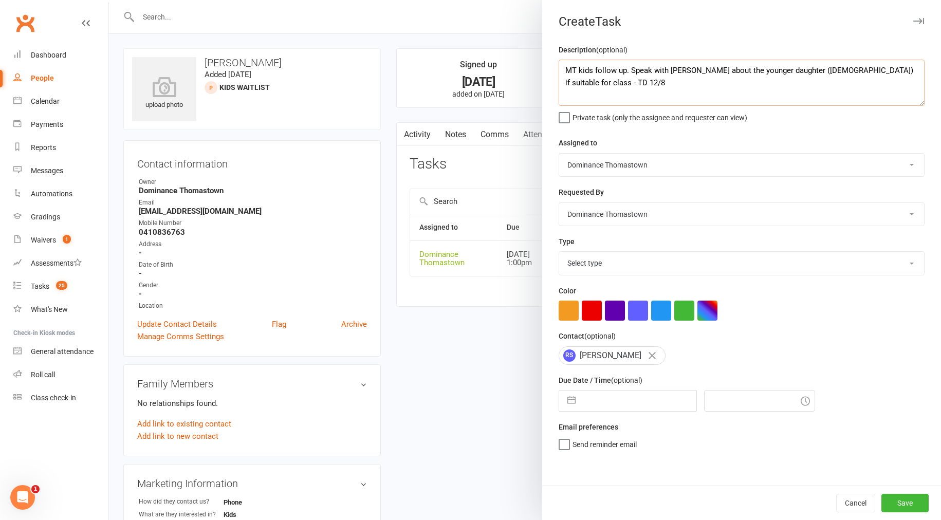
type textarea "MT kids follow up. Speak with [PERSON_NAME] about the younger daughter ([DEMOGR…"
click at [612, 265] on select "Select type A. prospect | enquiry response B. prospect | trial | booking [PERSO…" at bounding box center [741, 263] width 365 height 23
select select "3812"
click at [616, 407] on input "text" at bounding box center [639, 401] width 116 height 21
select select "6"
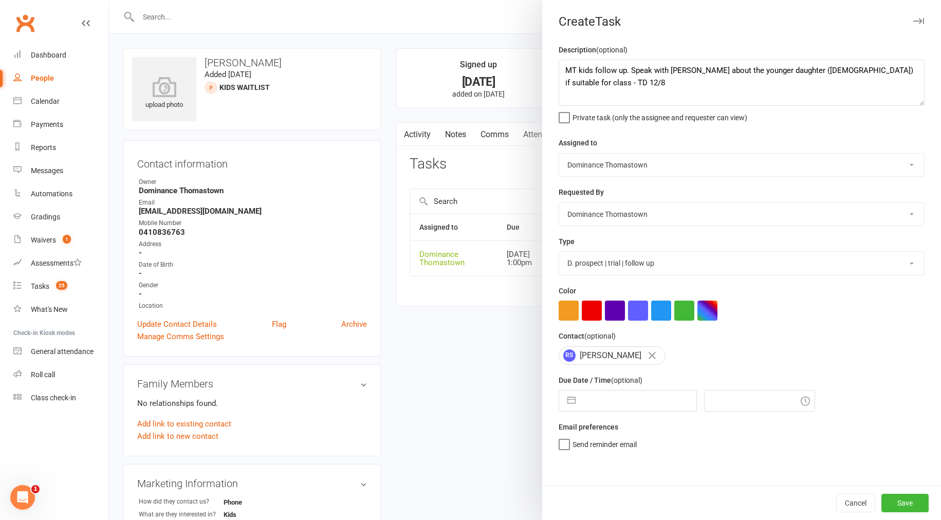
select select "2025"
select select "7"
select select "2025"
select select "8"
select select "2025"
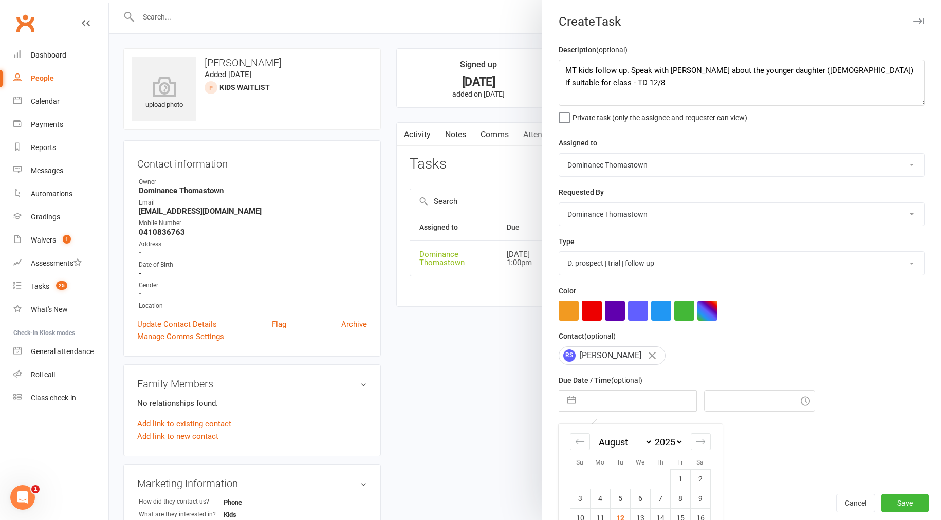
scroll to position [80, 0]
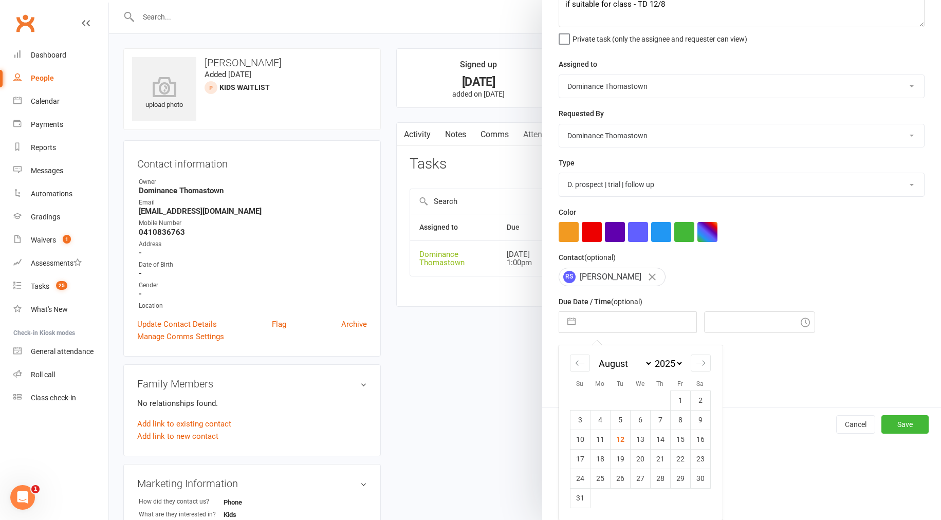
click at [624, 459] on td "19" at bounding box center [620, 459] width 20 height 20
type input "[DATE]"
type input "1:00pm"
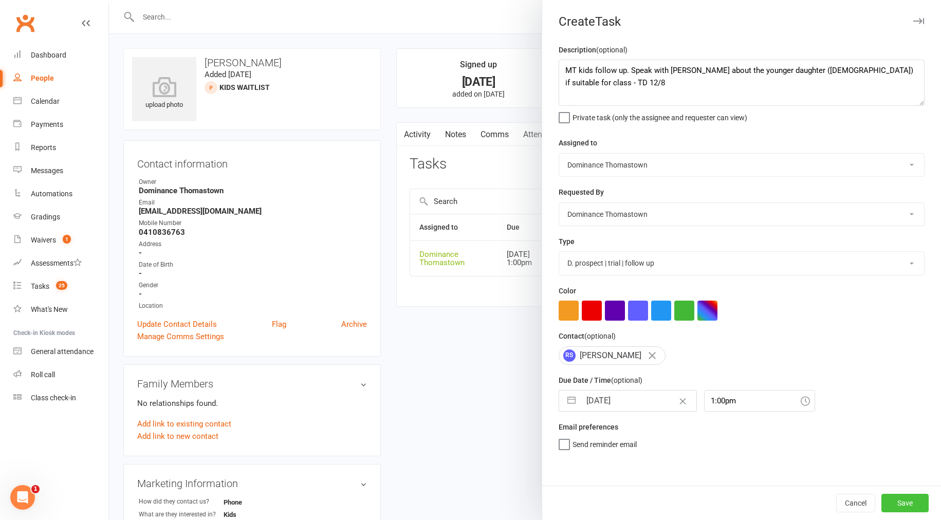
click at [903, 507] on button "Save" at bounding box center [904, 503] width 47 height 18
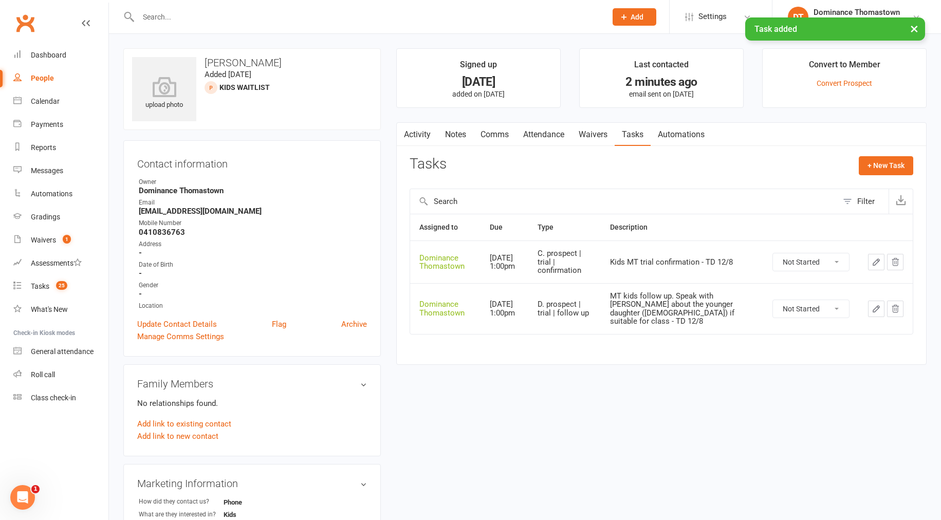
click at [491, 136] on link "Comms" at bounding box center [494, 135] width 43 height 24
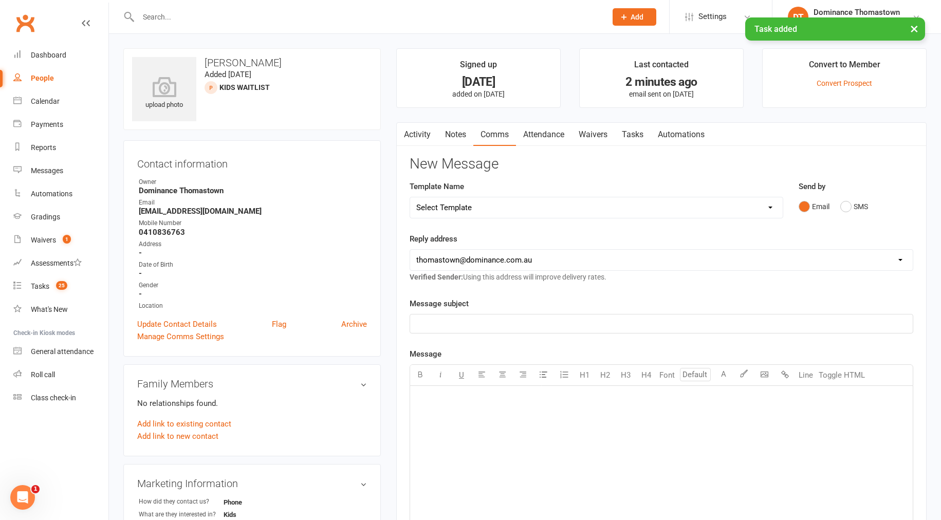
click at [597, 203] on select "Select Template [Email] MARKETING | 10TH BIRTHDAY SPECIAL | CANCELLED MEMBERS […" at bounding box center [596, 207] width 373 height 21
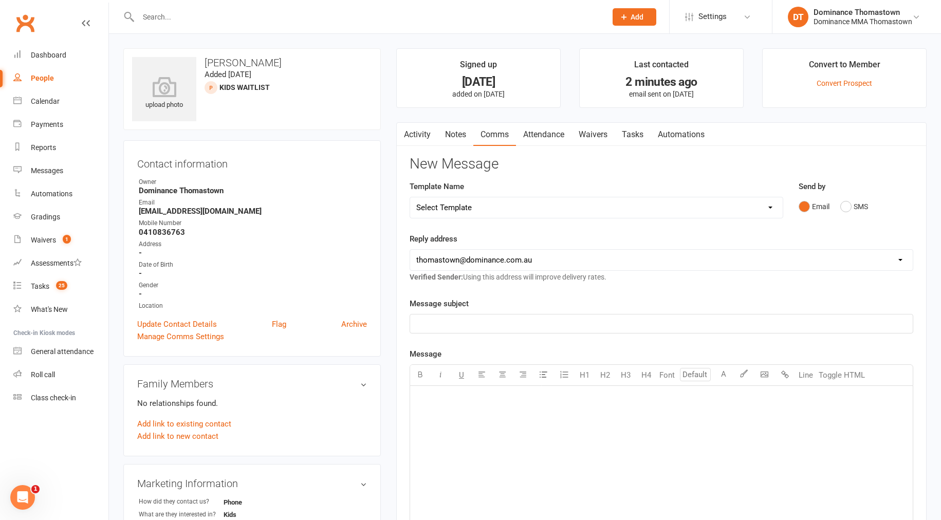
select select "13"
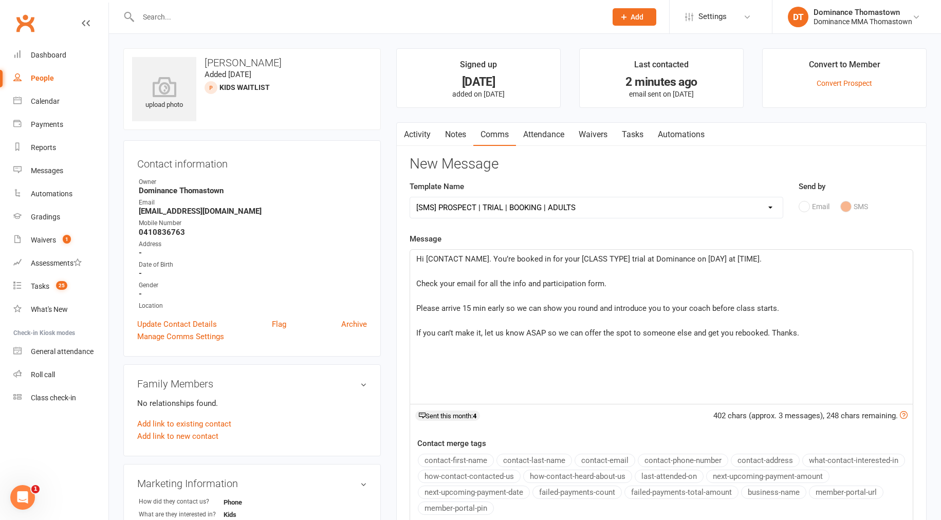
drag, startPoint x: 488, startPoint y: 258, endPoint x: 525, endPoint y: 258, distance: 37.0
click at [488, 258] on span "Hi [CONTACT NAME]. You’re booked in for your [CLASS TYPE] trial at Dominance on…" at bounding box center [588, 258] width 345 height 9
drag, startPoint x: 479, startPoint y: 257, endPoint x: 504, endPoint y: 256, distance: 24.2
click at [481, 257] on span "Hi [PERSON_NAME]. You’re booked in for your [CLASS TYPE] trial at Dominance on …" at bounding box center [586, 258] width 341 height 9
drag, startPoint x: 585, startPoint y: 258, endPoint x: 622, endPoint y: 255, distance: 37.6
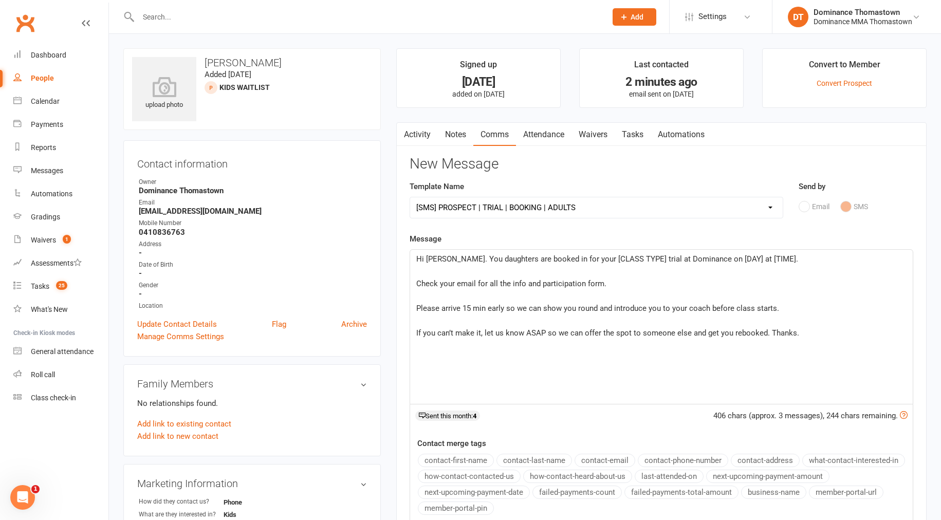
click at [585, 258] on span "Hi [PERSON_NAME]. You daughters are booked in for your [CLASS TYPE] trial at Do…" at bounding box center [607, 258] width 382 height 9
drag, startPoint x: 634, startPoint y: 257, endPoint x: 680, endPoint y: 256, distance: 46.2
click at [639, 257] on span "Hi [PERSON_NAME]. You daughters are booked in for their [CLASS TYPE] trial at D…" at bounding box center [607, 258] width 382 height 9
drag, startPoint x: 736, startPoint y: 258, endPoint x: 750, endPoint y: 258, distance: 13.9
click at [736, 258] on span "Hi [PERSON_NAME]. You daughters are booked in for their kids Muay Thai trial at…" at bounding box center [609, 258] width 386 height 9
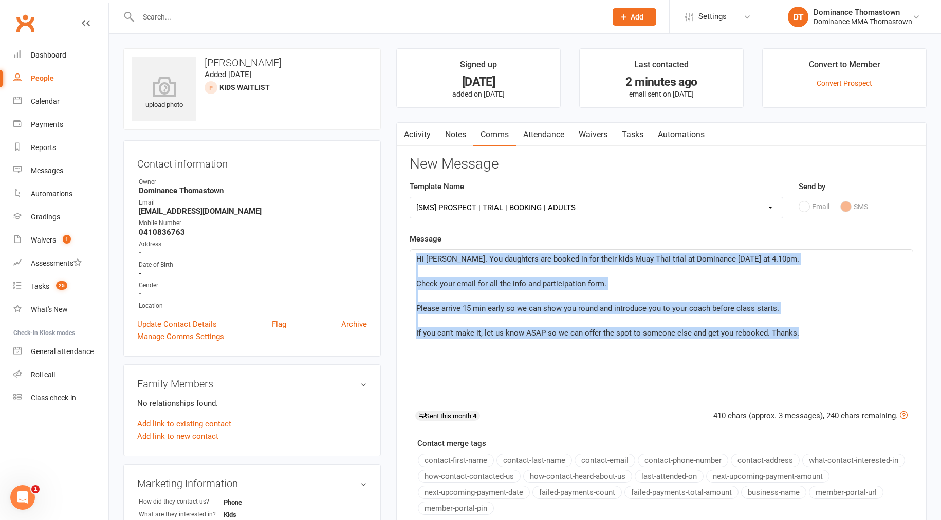
drag, startPoint x: 417, startPoint y: 258, endPoint x: 798, endPoint y: 351, distance: 391.9
click at [828, 363] on div "Hi [PERSON_NAME]. You daughters are booked in for their kids Muay Thai trial at…" at bounding box center [661, 327] width 503 height 154
copy div "Hi [PERSON_NAME]. You daughters are booked in for their kids Muay Thai trial at…"
click at [529, 211] on select "Select Template [Email] MARKETING | 10TH BIRTHDAY SPECIAL | CANCELLED MEMBERS […" at bounding box center [596, 207] width 373 height 21
select select "17"
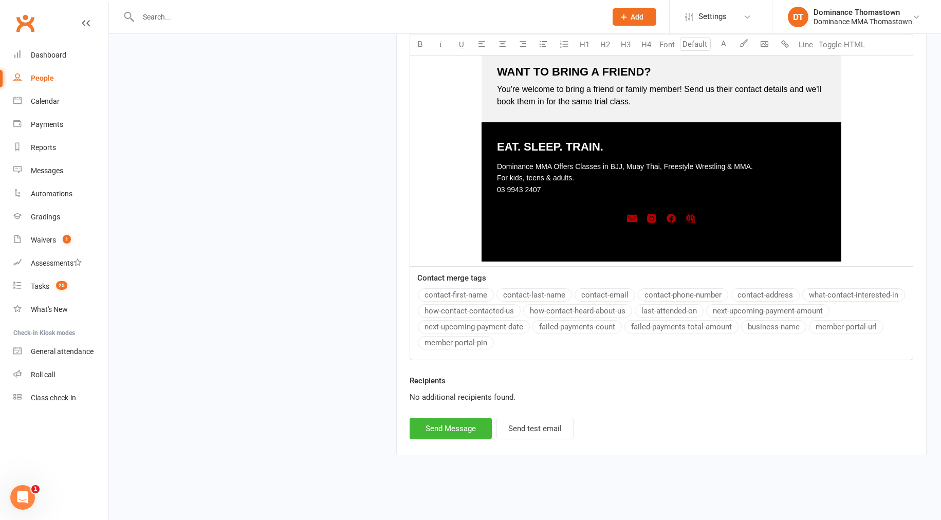
scroll to position [1395, 0]
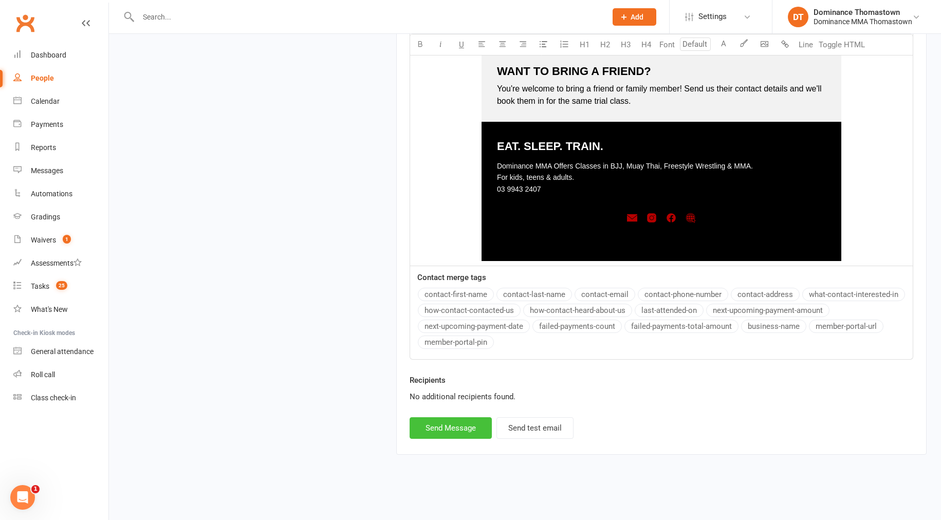
click at [453, 425] on button "Send Message" at bounding box center [451, 428] width 82 height 22
select select
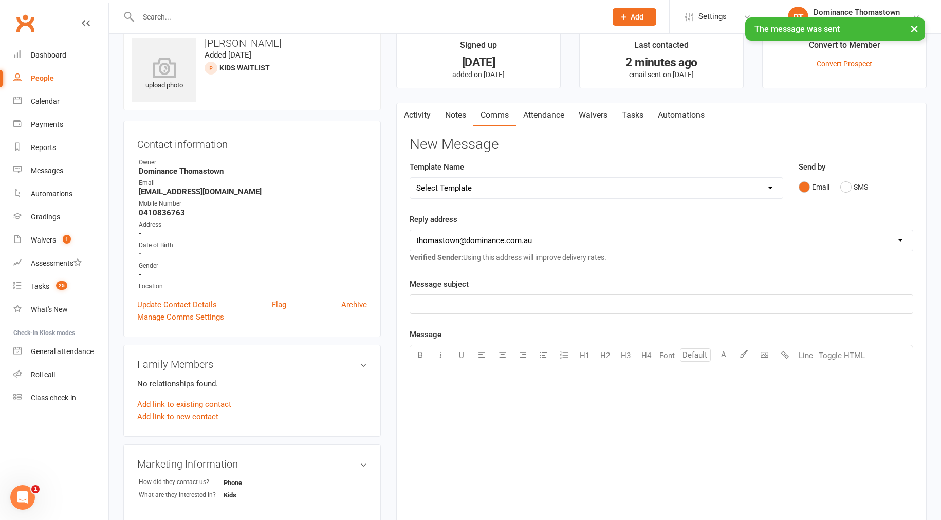
scroll to position [0, 0]
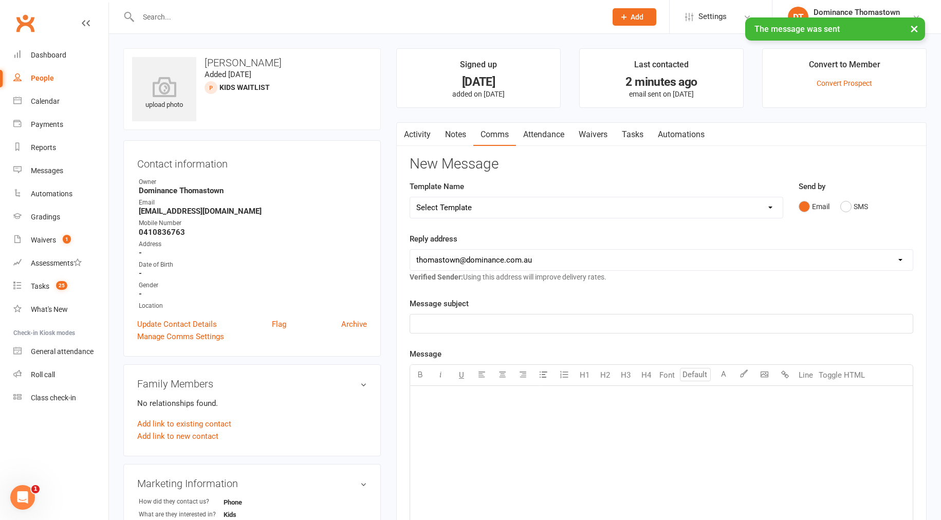
click at [604, 131] on link "Waivers" at bounding box center [592, 135] width 43 height 24
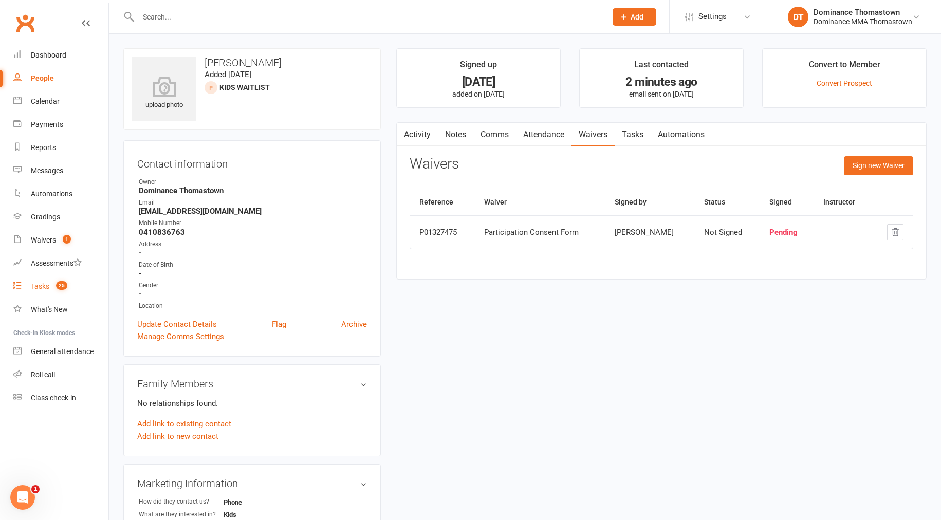
click at [37, 285] on div "Tasks" at bounding box center [40, 286] width 18 height 8
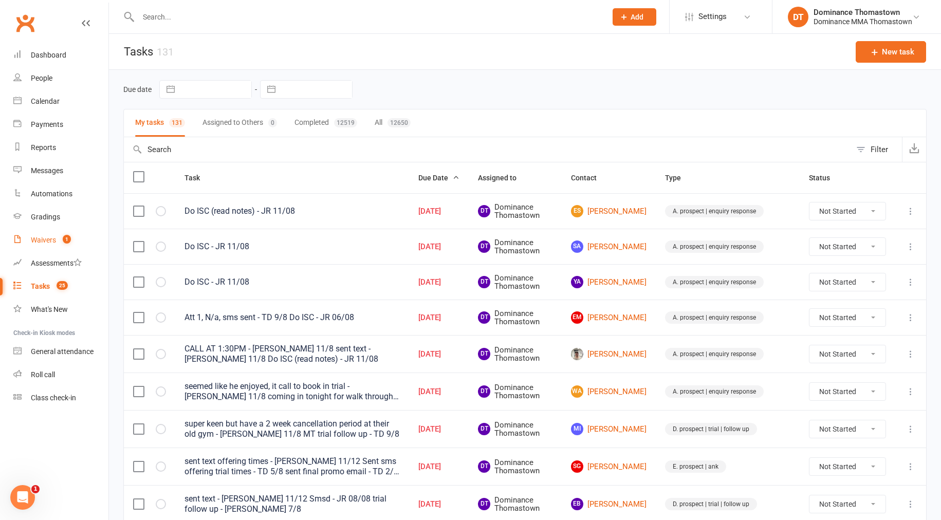
click at [48, 240] on div "Waivers" at bounding box center [43, 240] width 25 height 8
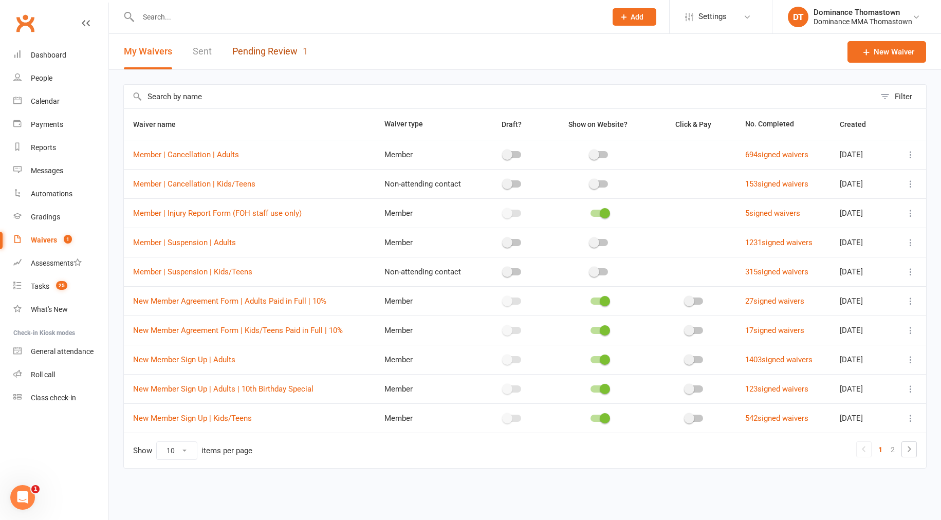
click at [257, 54] on link "Pending Review 1" at bounding box center [270, 51] width 76 height 35
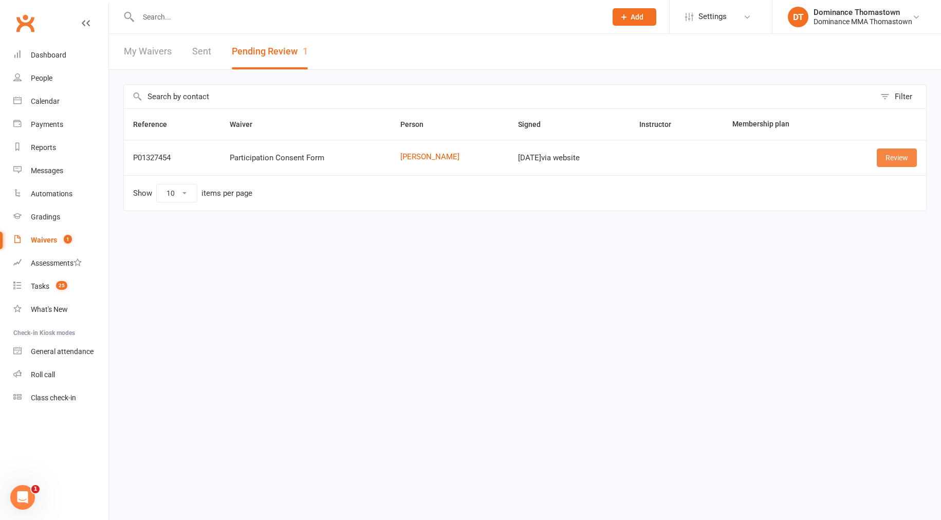
click at [888, 161] on link "Review" at bounding box center [897, 157] width 40 height 18
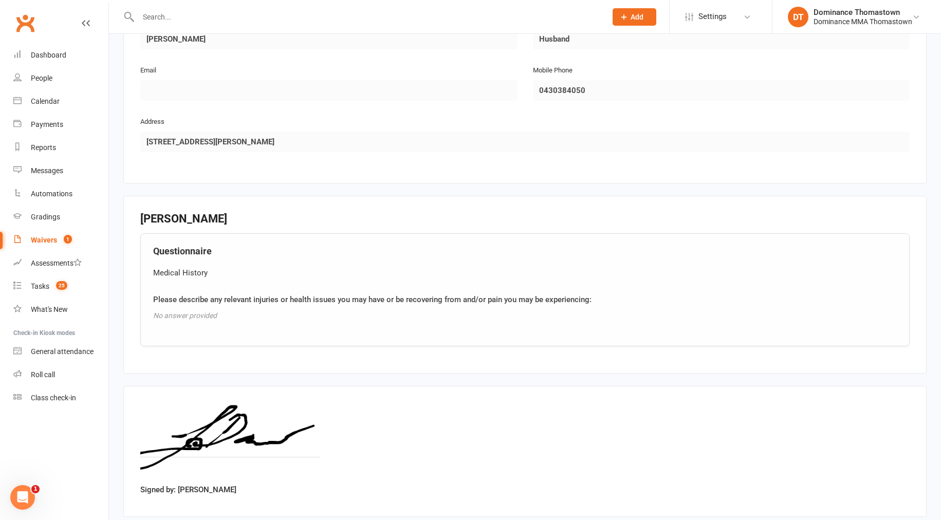
scroll to position [597, 0]
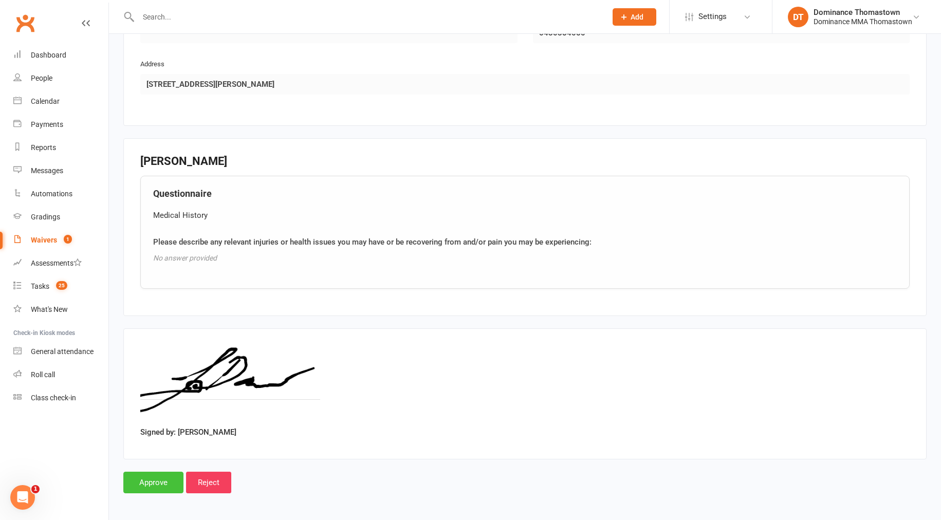
click at [145, 482] on input "Approve" at bounding box center [153, 483] width 60 height 22
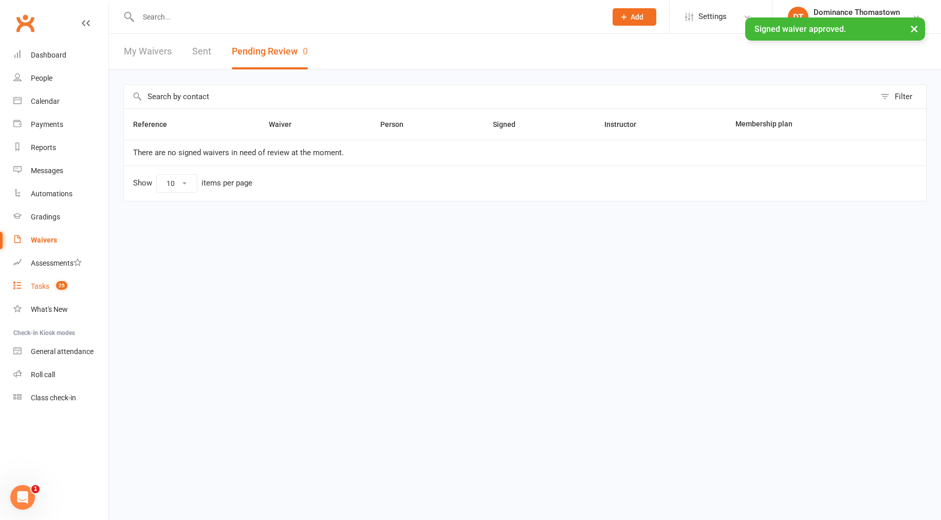
click at [42, 284] on div "Tasks" at bounding box center [40, 286] width 18 height 8
